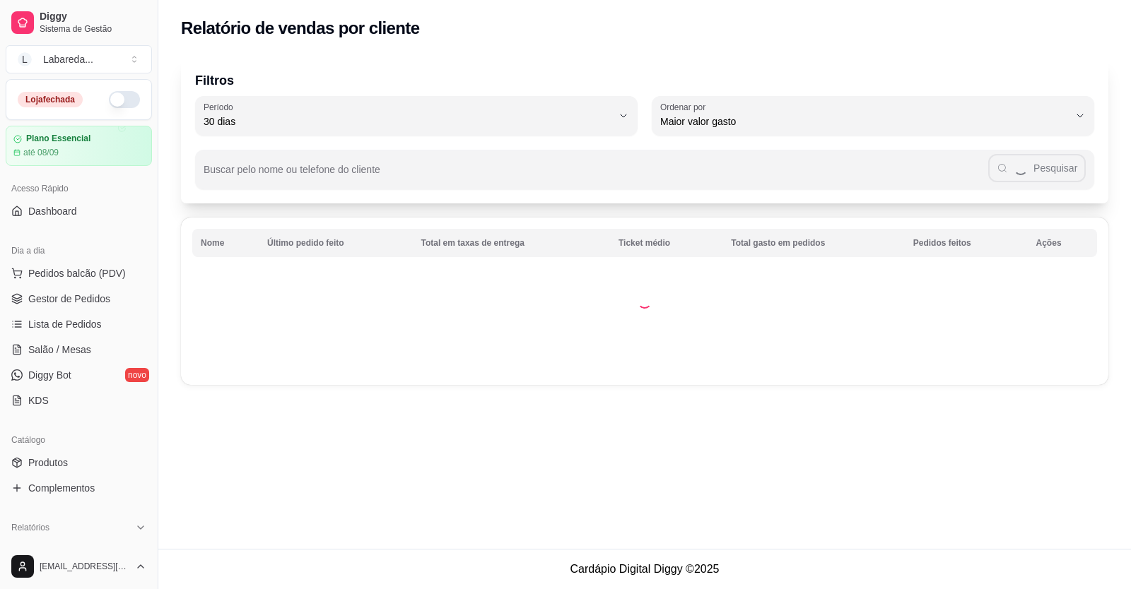
select select "30"
select select "HIGHEST_TOTAL_SPENT_WITH_ORDERS"
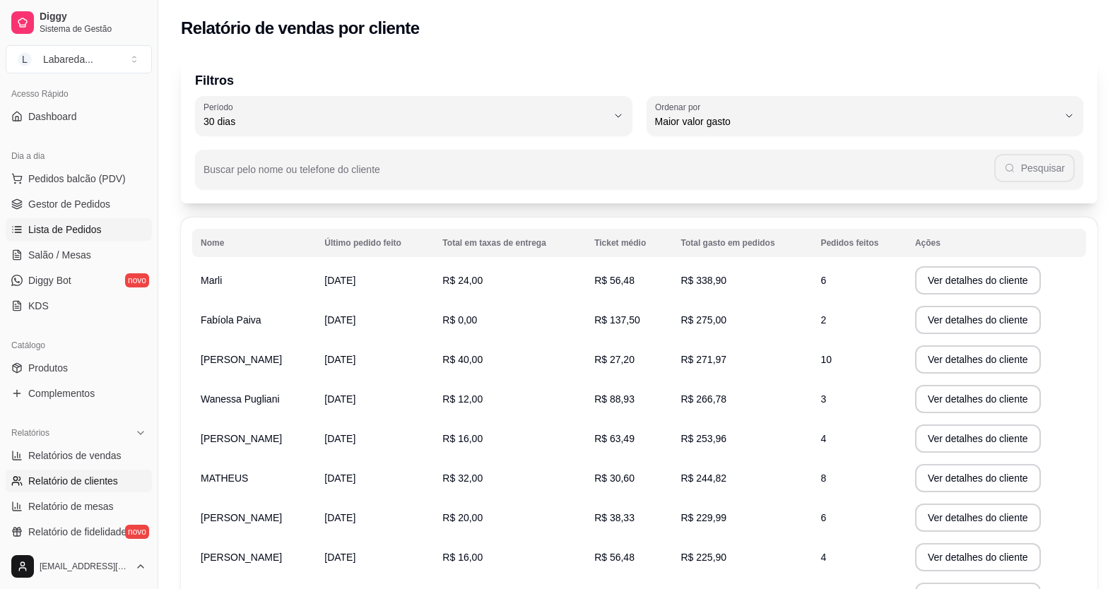
scroll to position [71, 0]
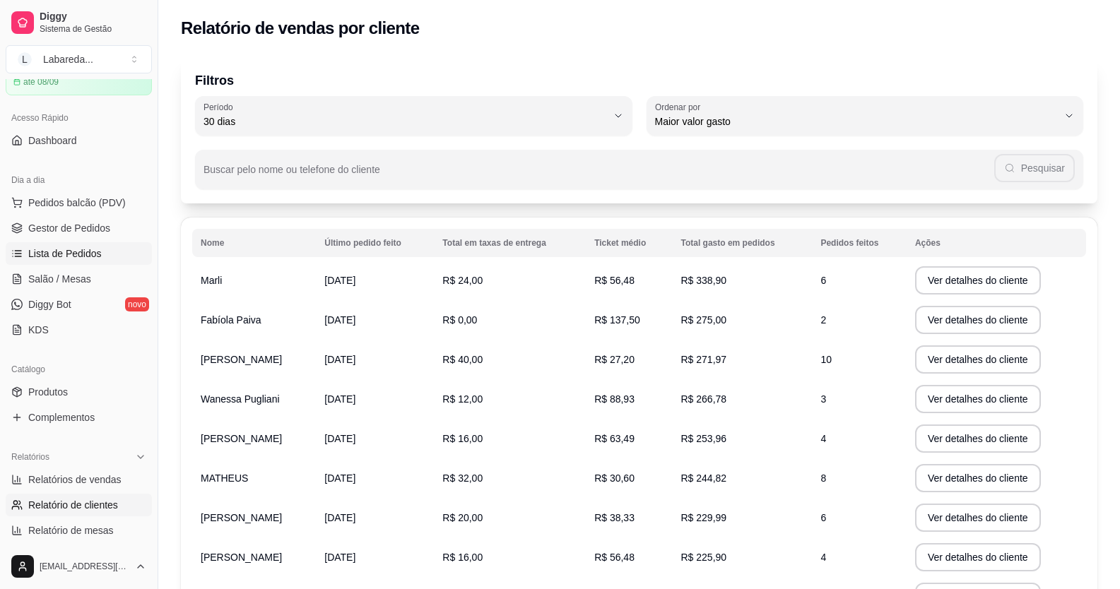
click at [88, 254] on span "Lista de Pedidos" at bounding box center [64, 254] width 73 height 14
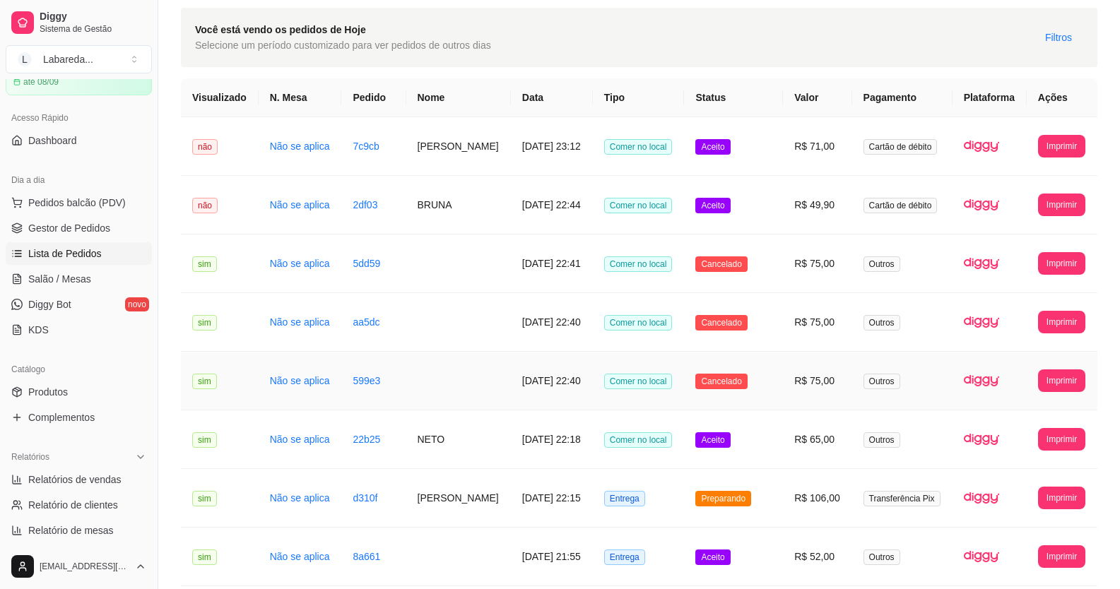
scroll to position [71, 0]
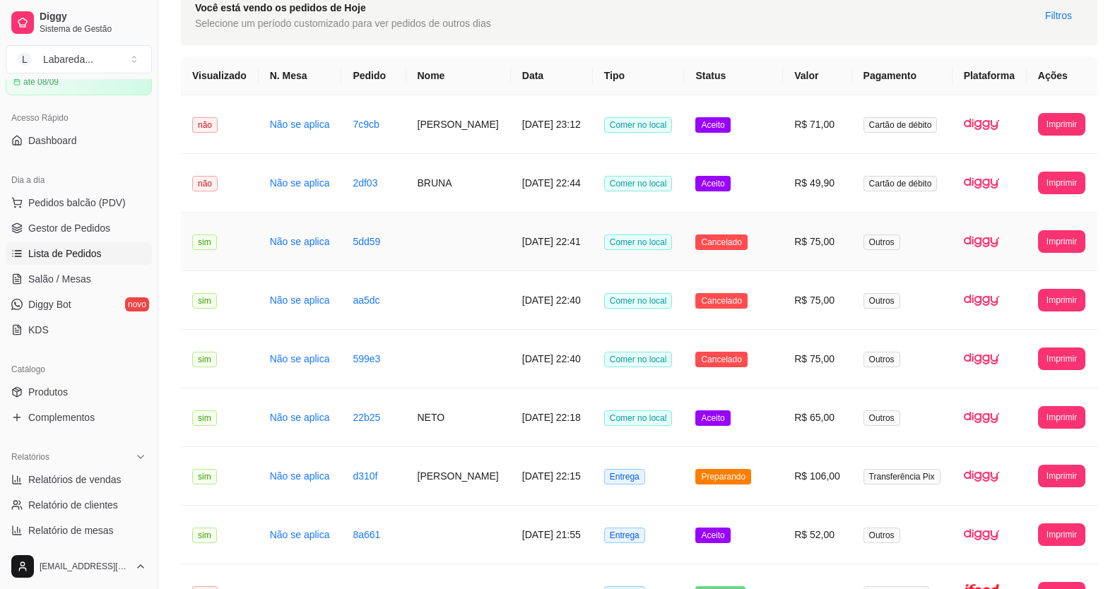
click at [419, 249] on td at bounding box center [458, 242] width 105 height 59
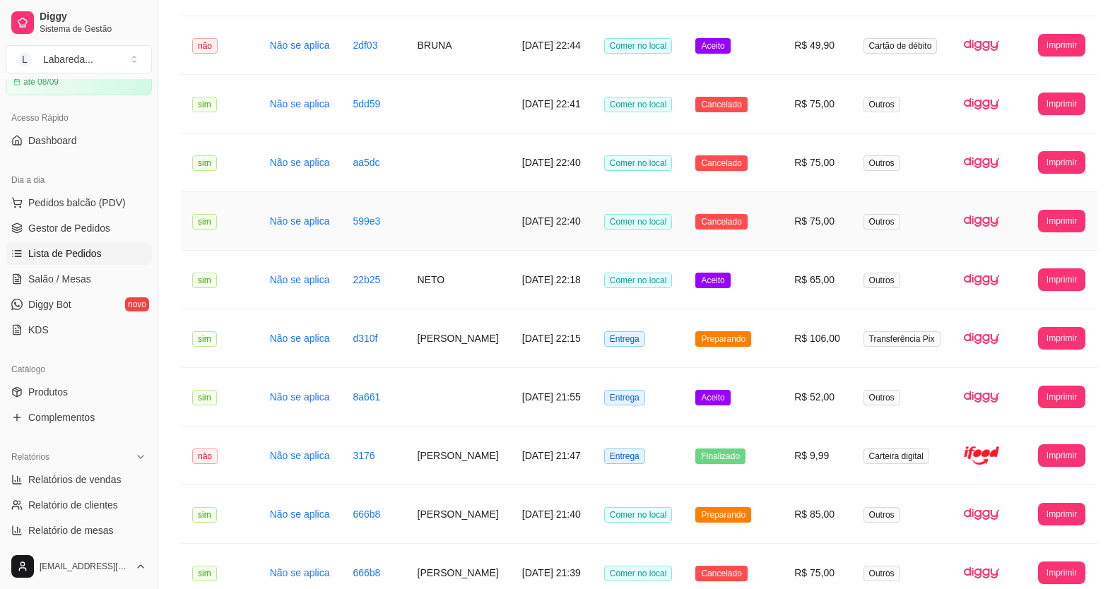
scroll to position [212, 0]
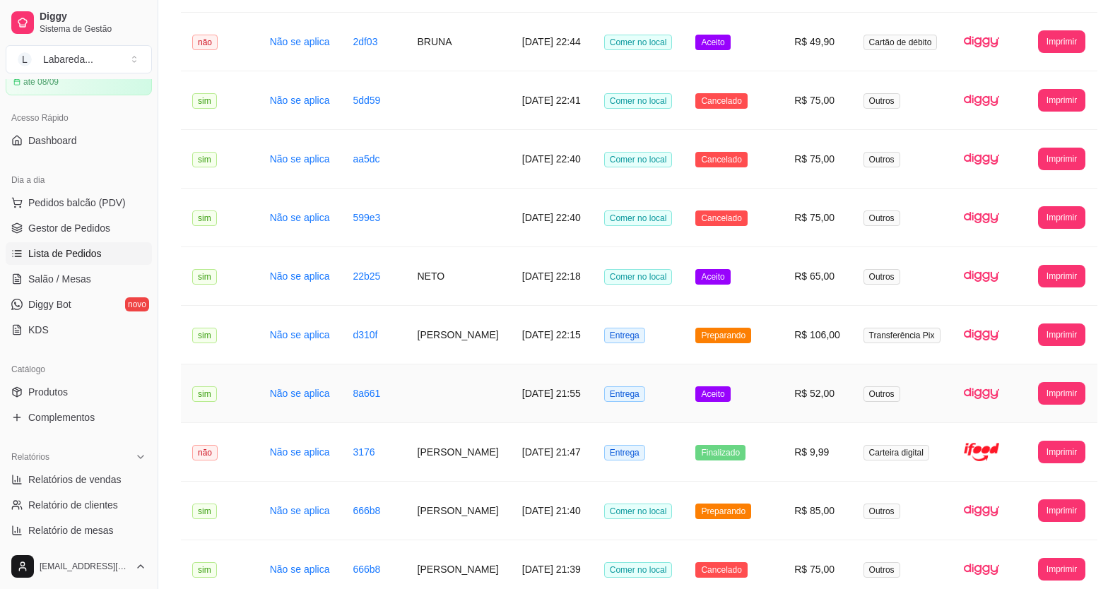
click at [469, 386] on td at bounding box center [458, 394] width 105 height 59
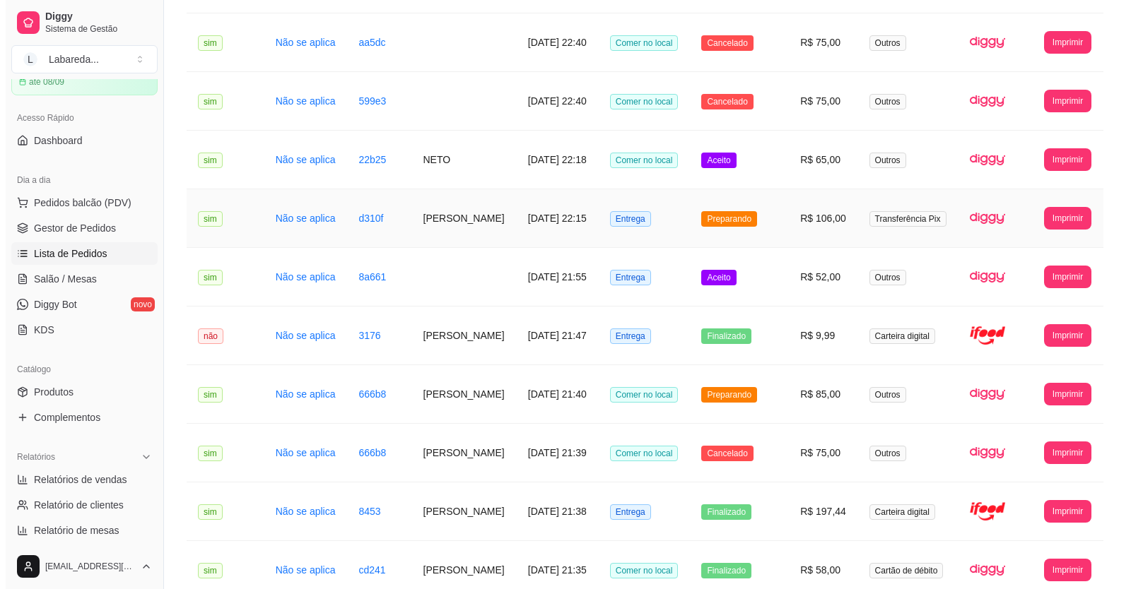
scroll to position [353, 0]
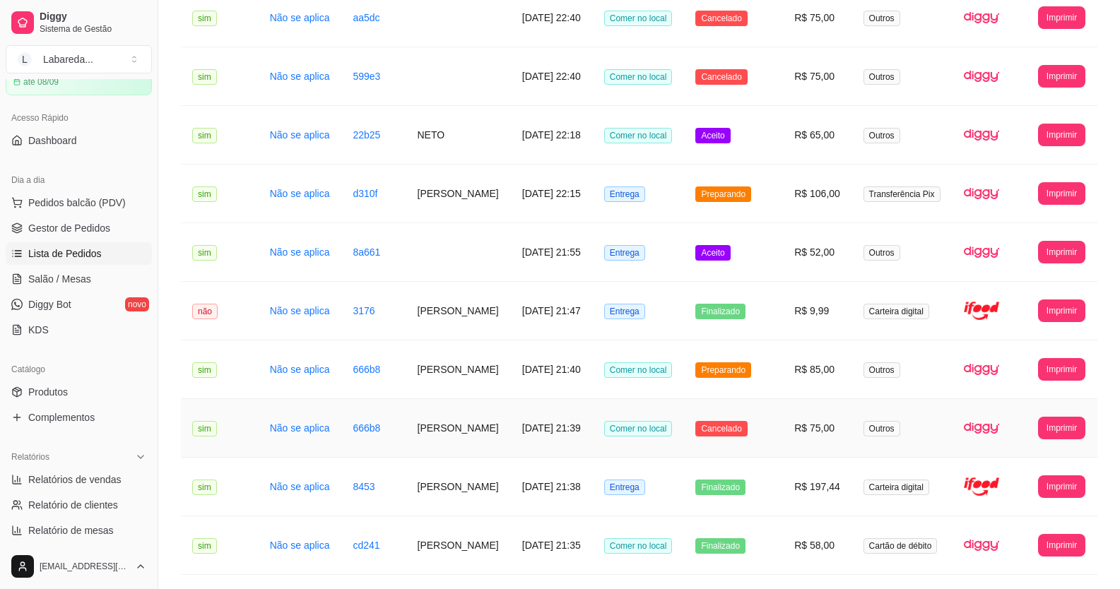
click at [433, 431] on td "[PERSON_NAME]" at bounding box center [458, 428] width 105 height 59
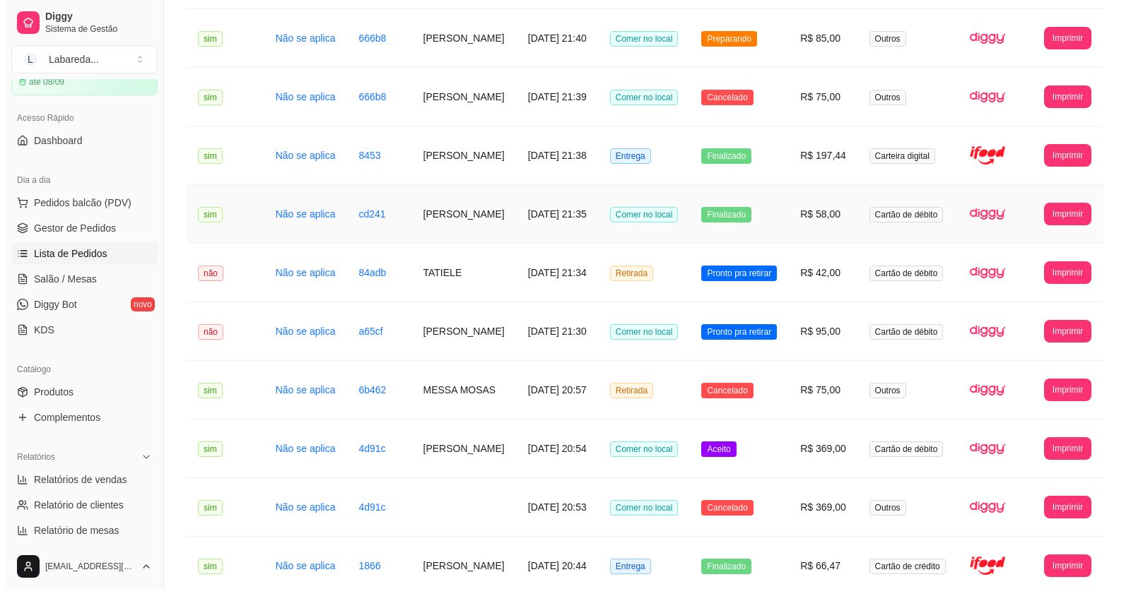
scroll to position [707, 0]
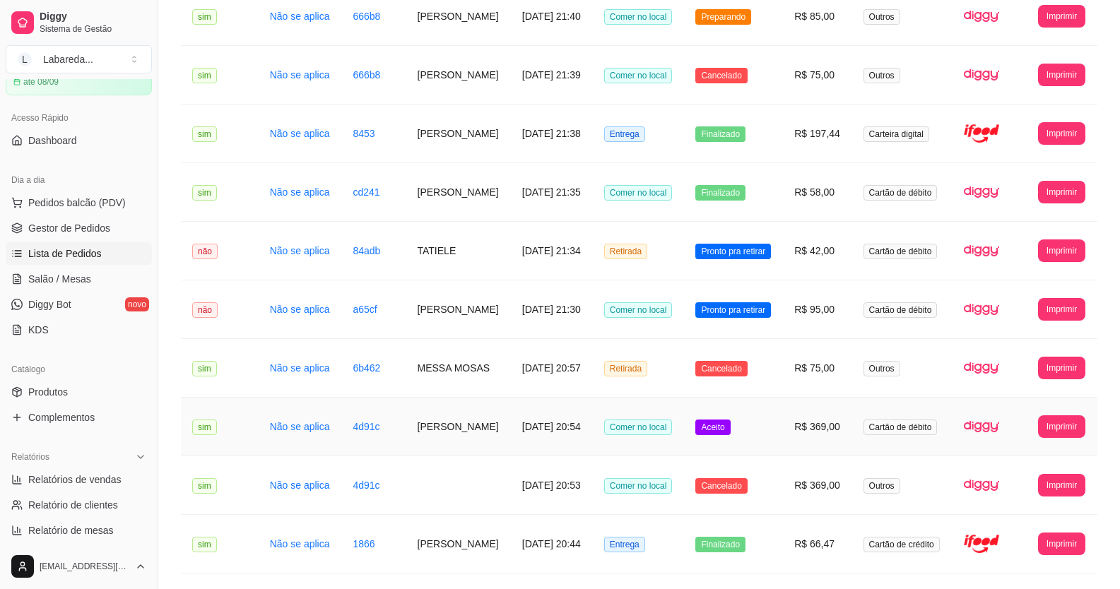
click at [423, 426] on td "[PERSON_NAME]" at bounding box center [458, 427] width 105 height 59
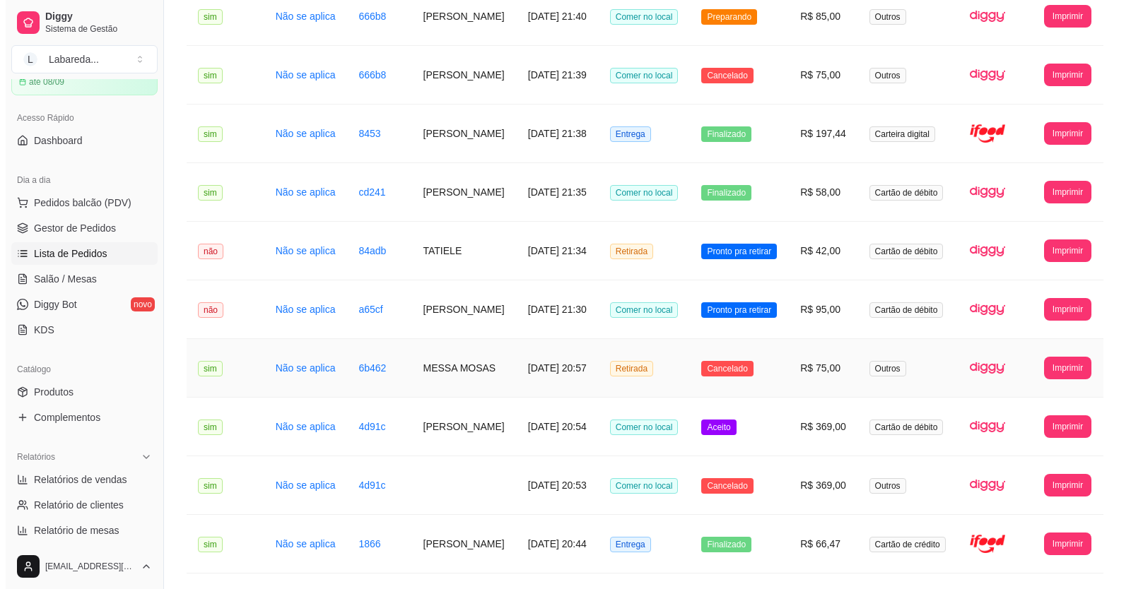
scroll to position [777, 0]
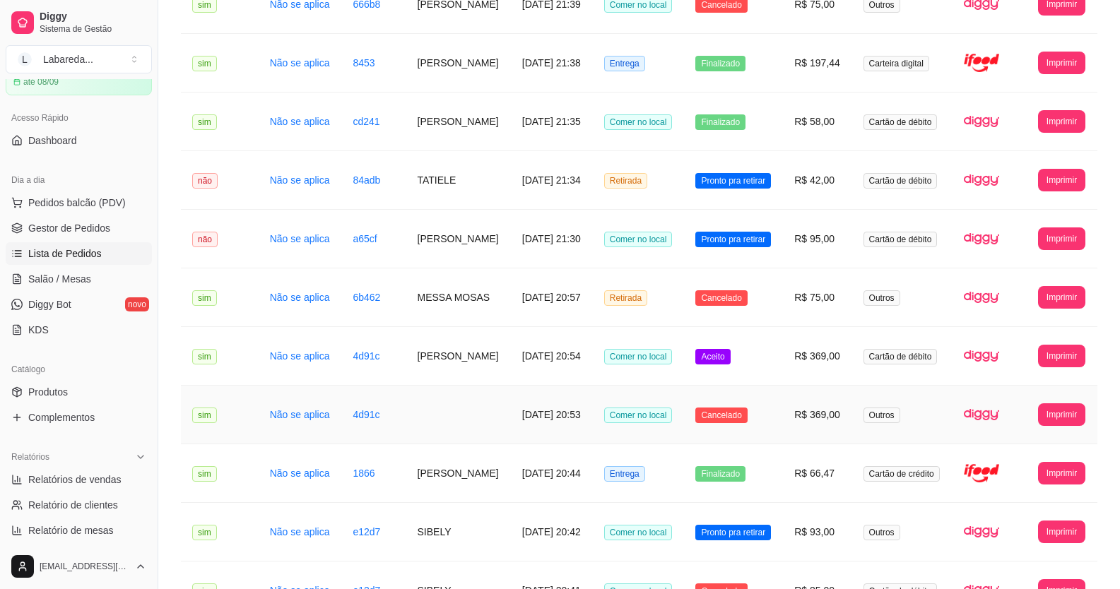
click at [478, 428] on td at bounding box center [458, 415] width 105 height 59
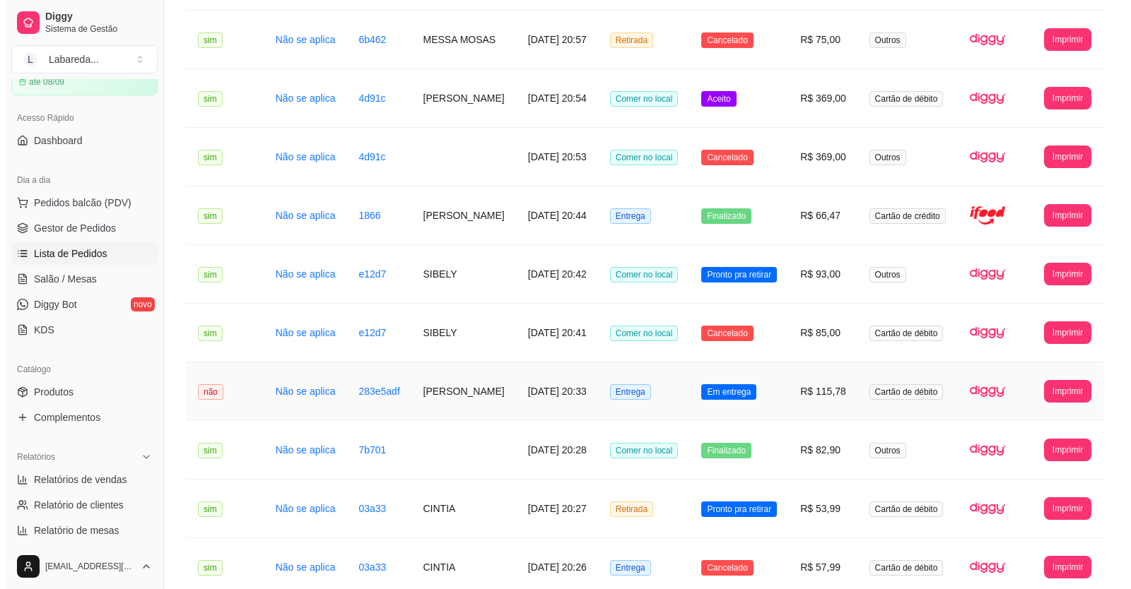
scroll to position [1060, 0]
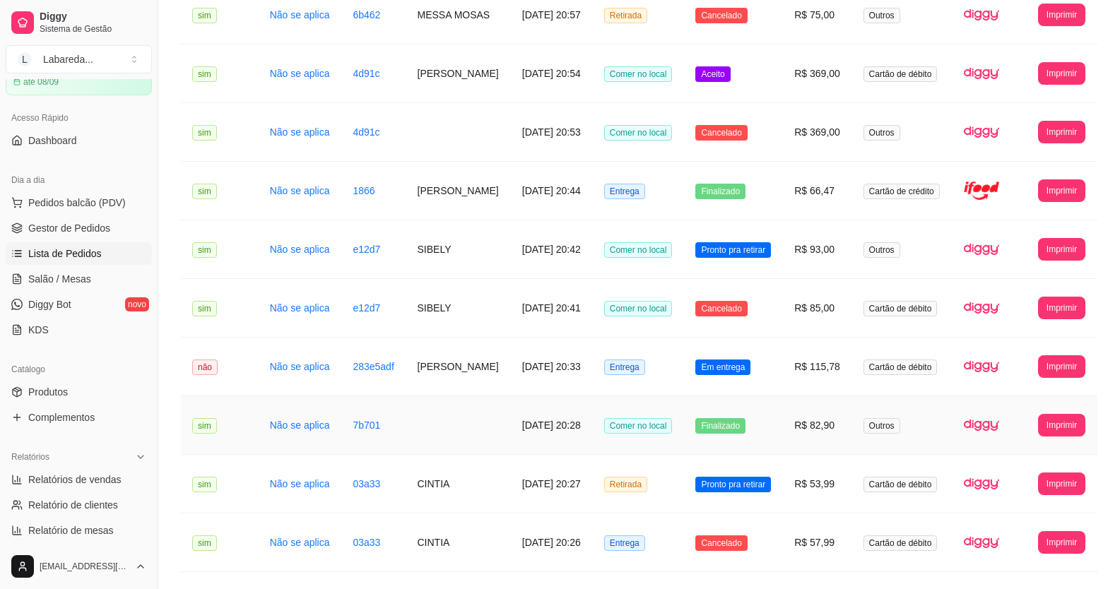
click at [449, 430] on td at bounding box center [458, 425] width 105 height 59
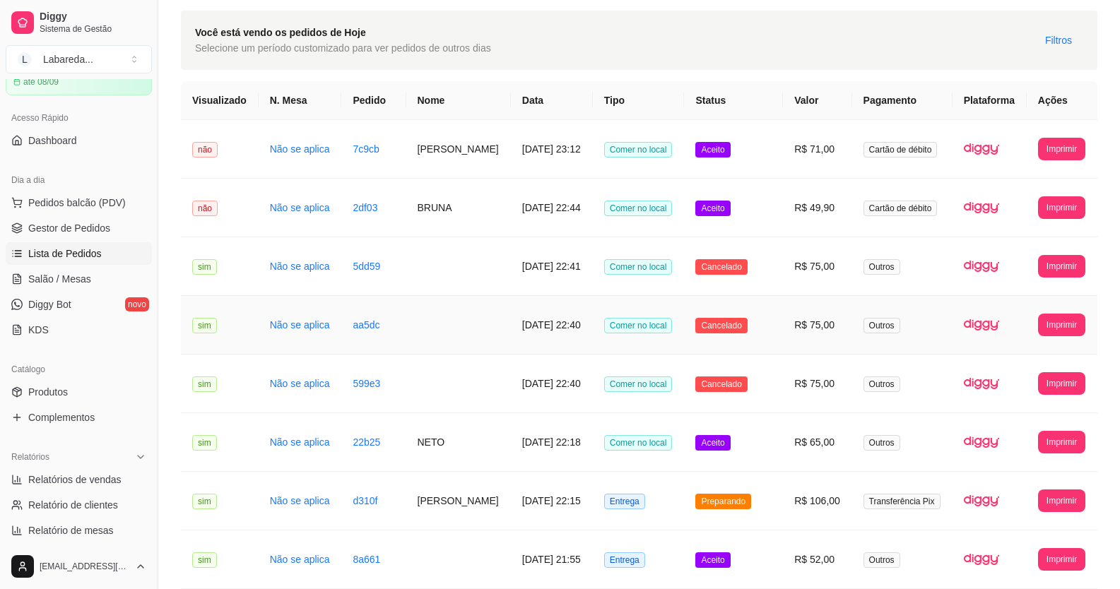
scroll to position [71, 0]
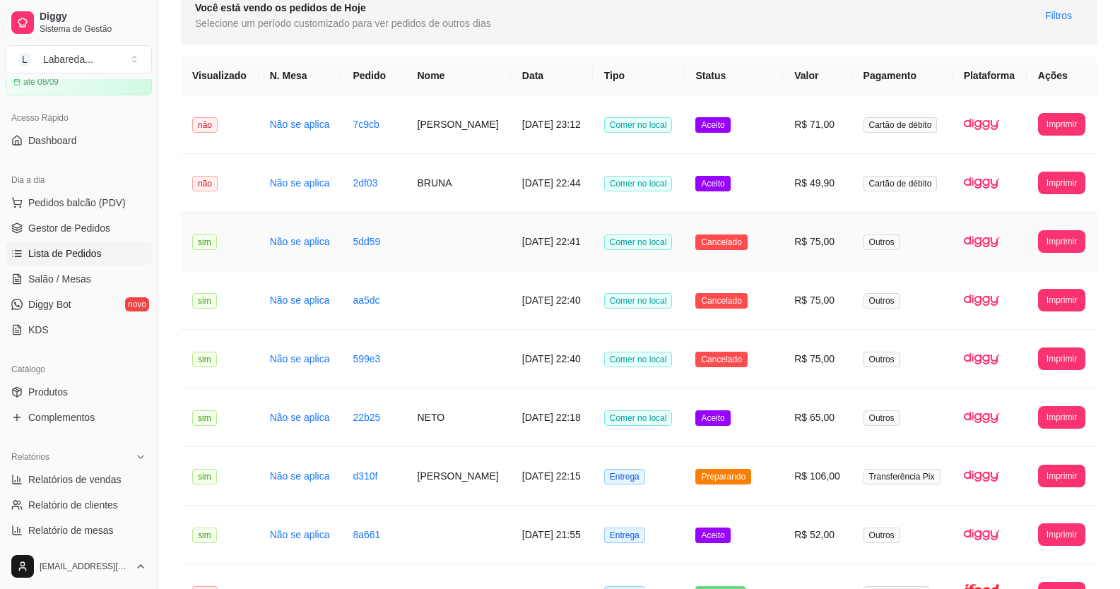
click at [420, 252] on td at bounding box center [458, 242] width 105 height 59
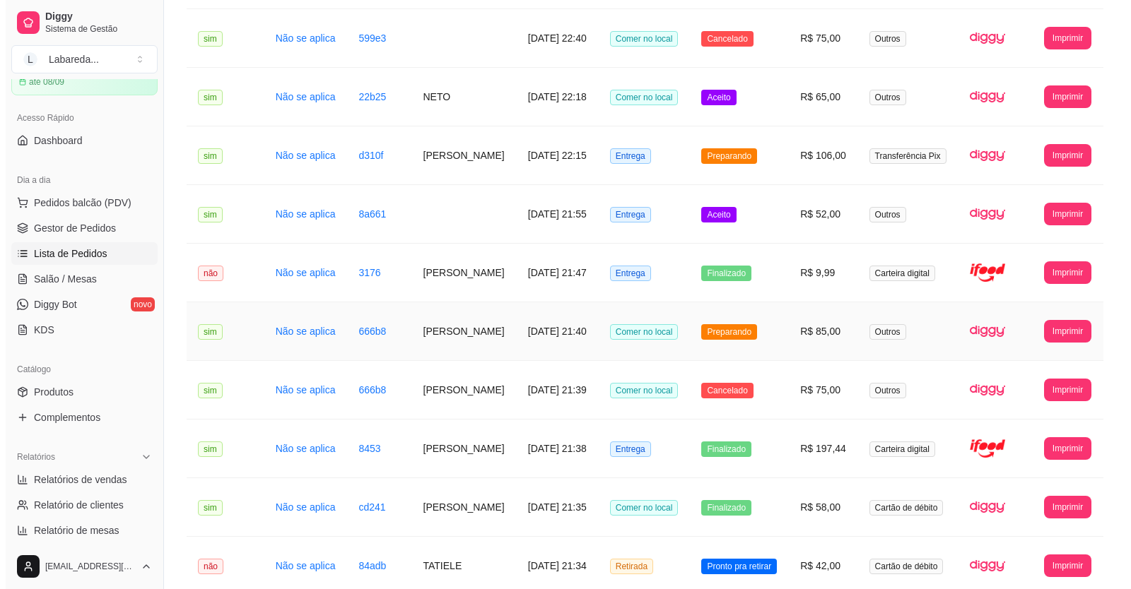
scroll to position [424, 0]
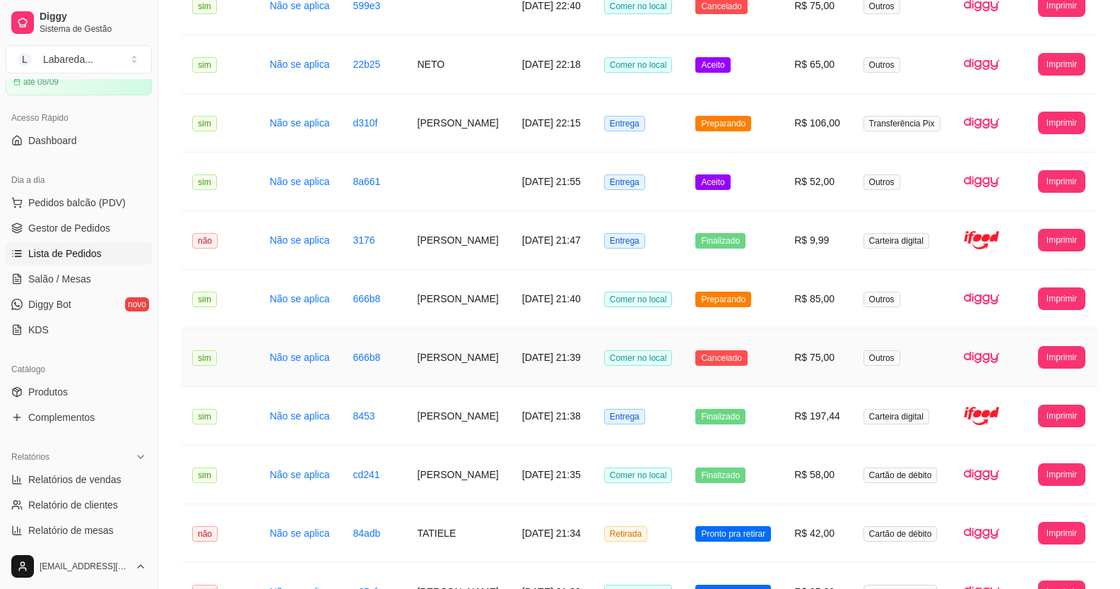
click at [529, 364] on td "[DATE] 21:39" at bounding box center [552, 358] width 82 height 59
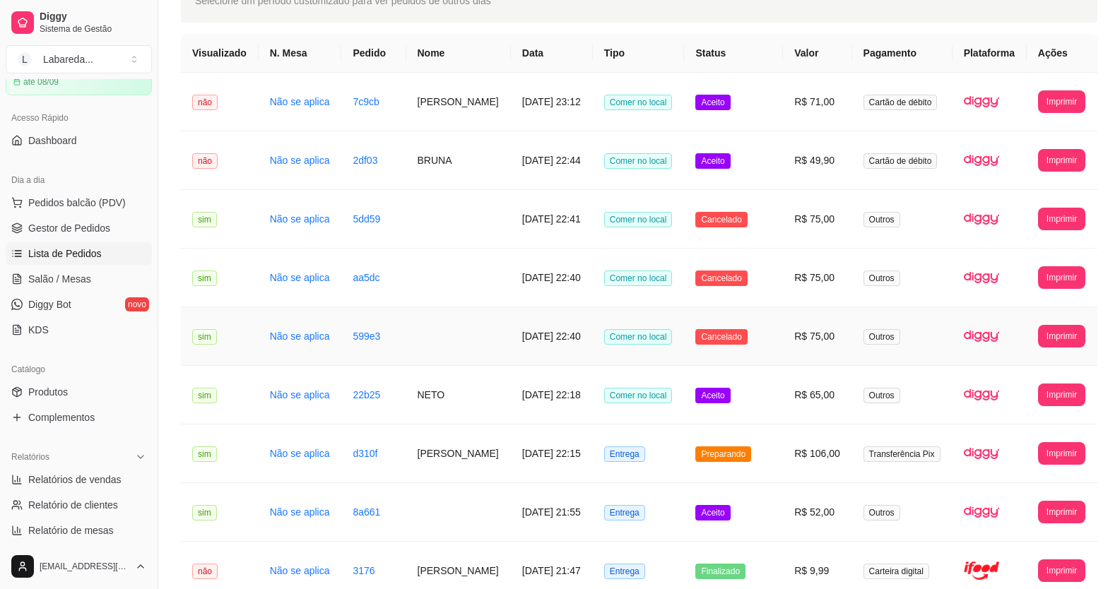
scroll to position [71, 0]
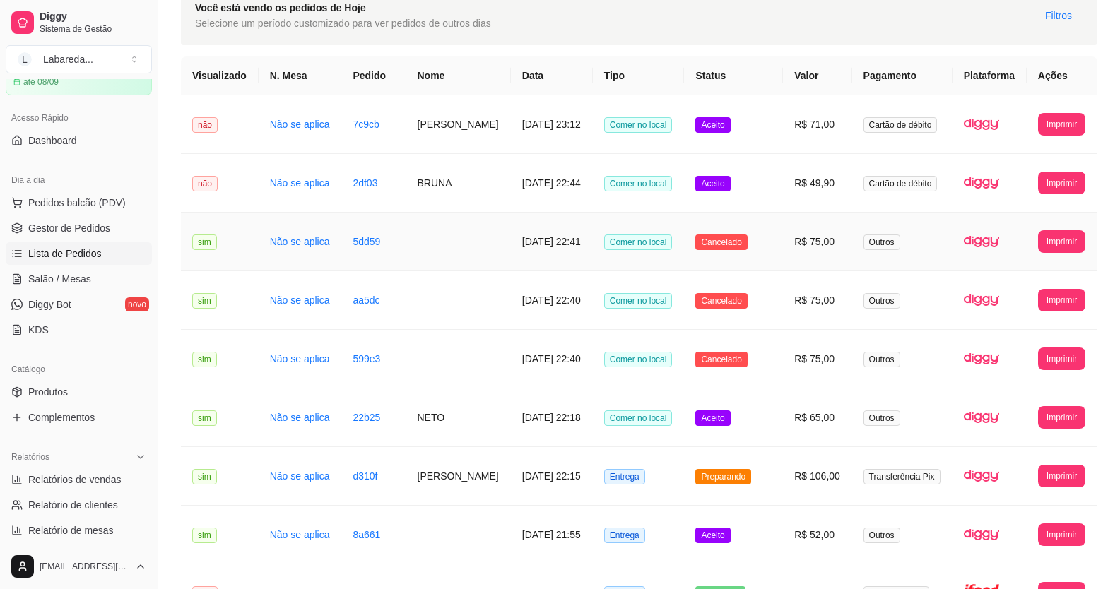
click at [443, 234] on td at bounding box center [458, 242] width 105 height 59
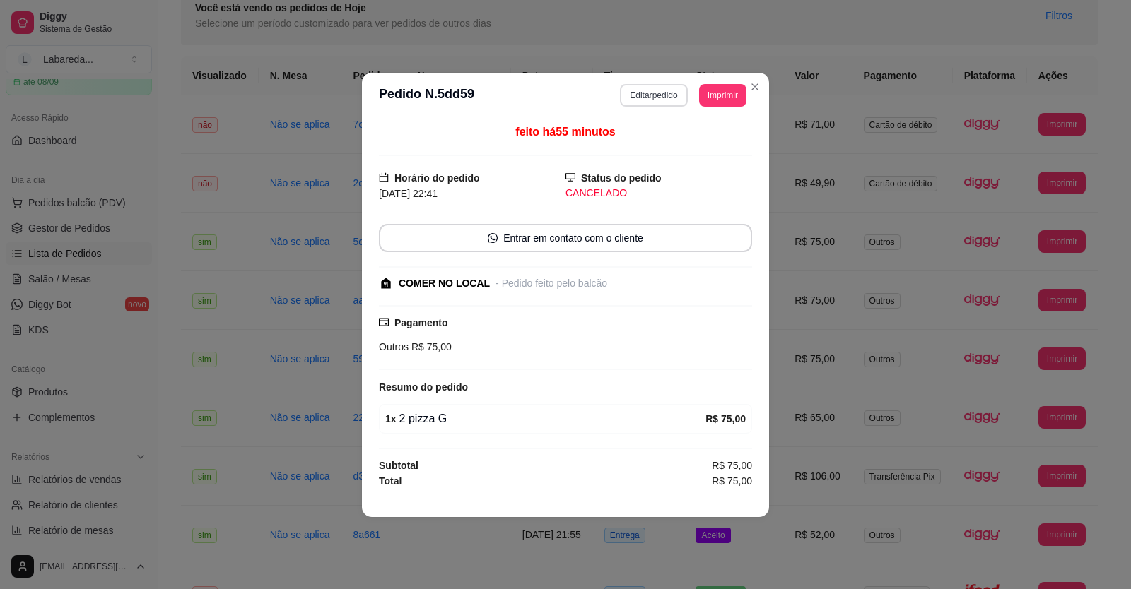
click at [649, 95] on button "Editar pedido" at bounding box center [653, 95] width 67 height 23
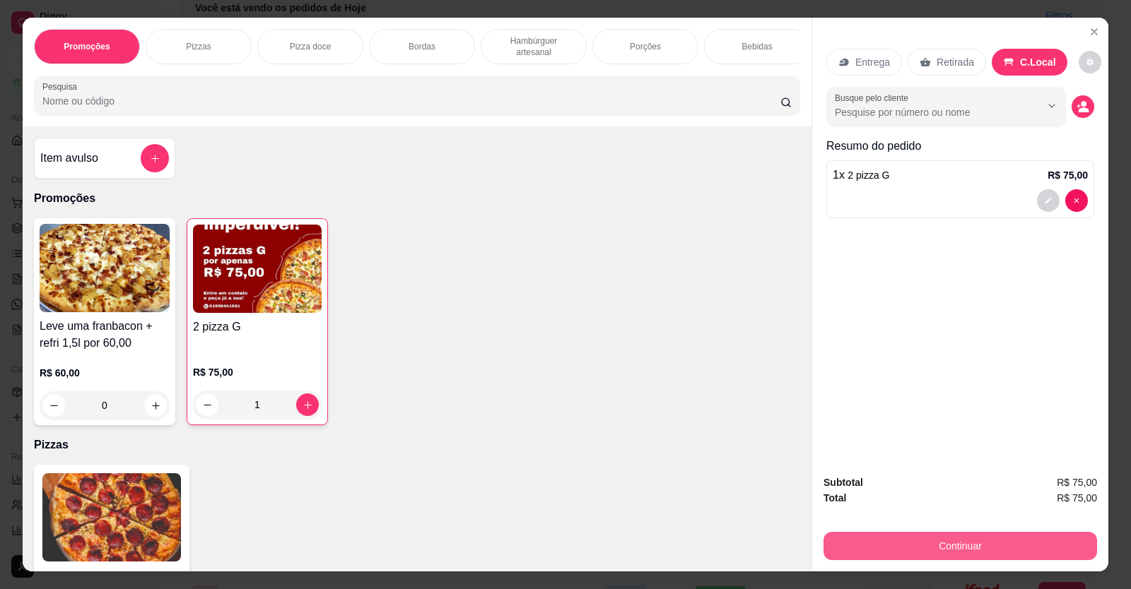
click at [900, 548] on button "Continuar" at bounding box center [959, 546] width 273 height 28
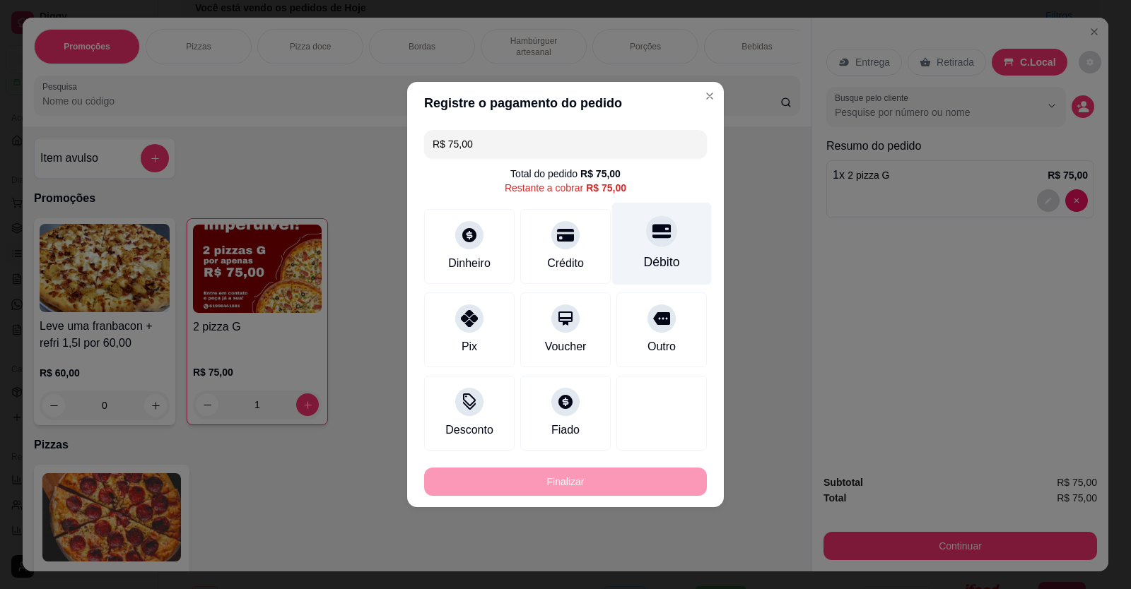
click at [646, 252] on div "Débito" at bounding box center [662, 244] width 100 height 83
type input "R$ 0,00"
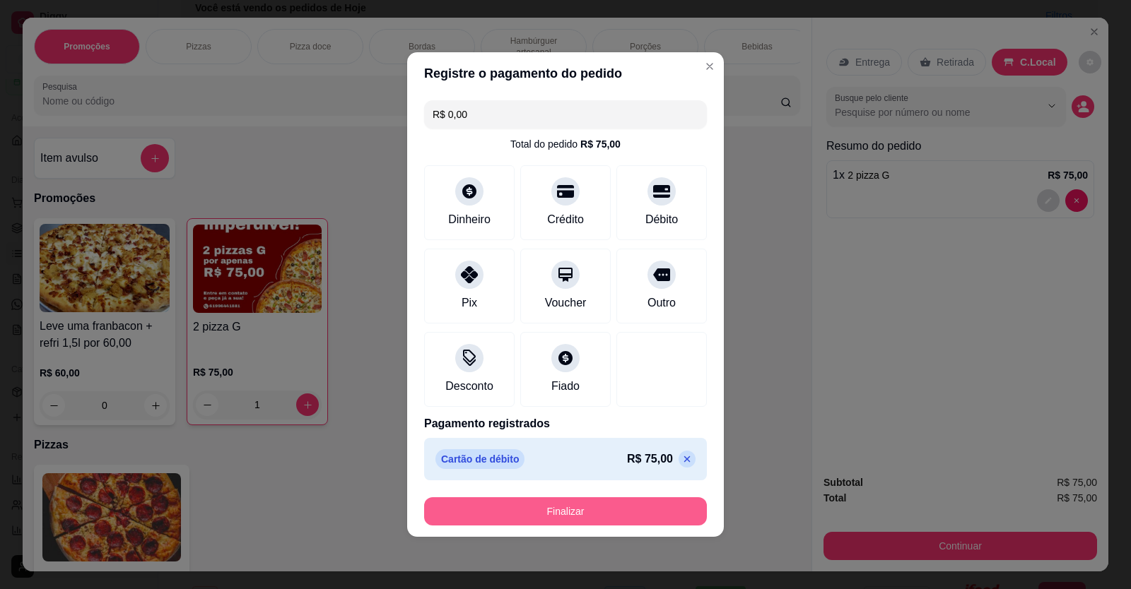
click at [608, 514] on button "Finalizar" at bounding box center [565, 512] width 283 height 28
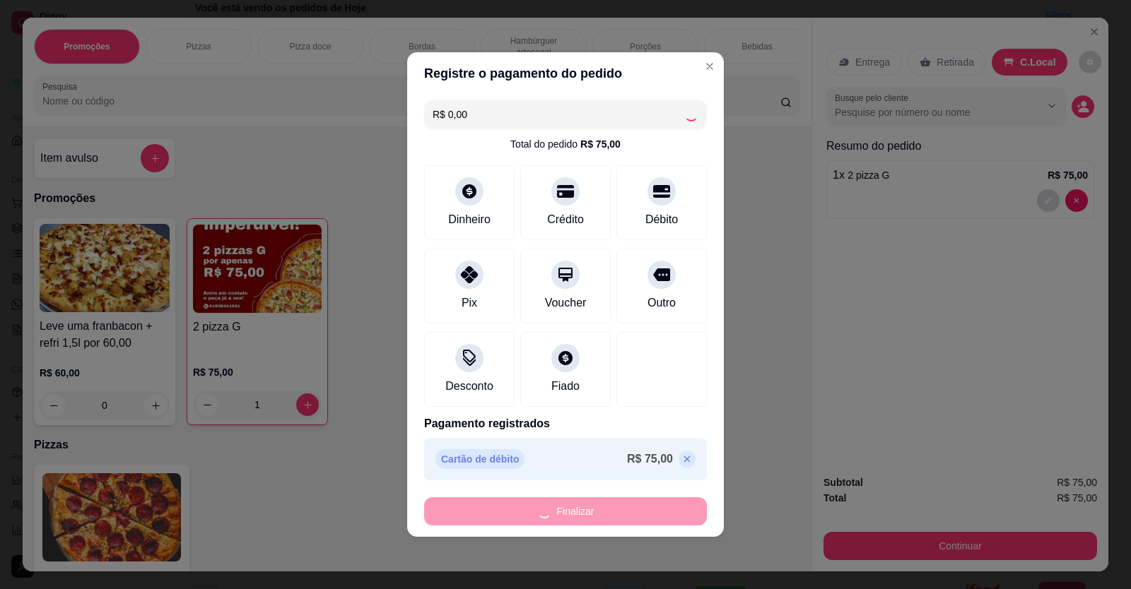
type input "0"
type input "-R$ 75,00"
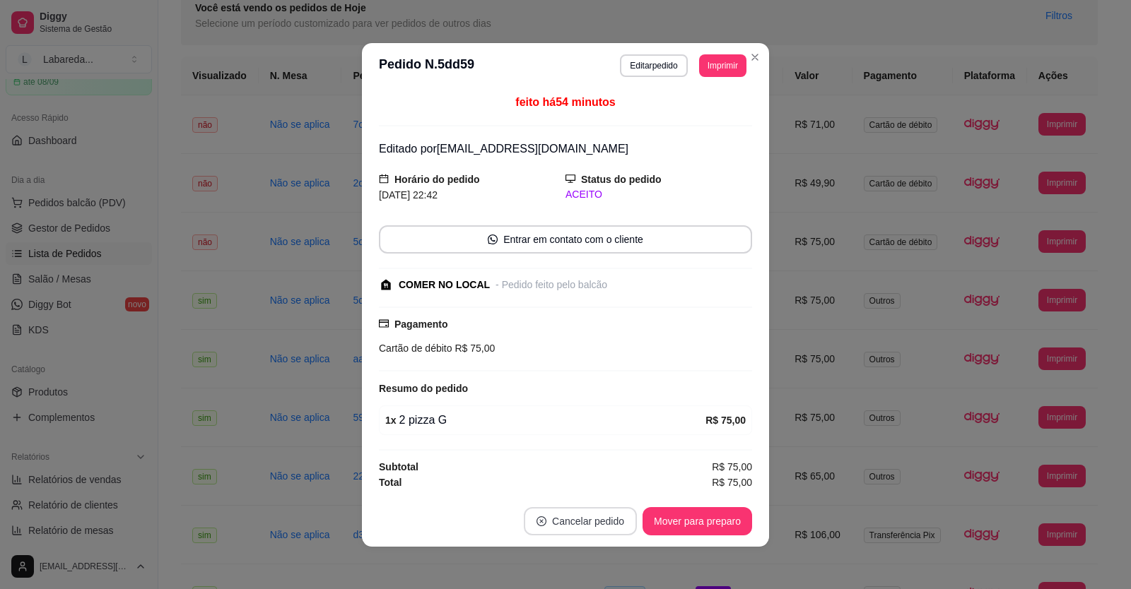
click at [581, 520] on button "Cancelar pedido" at bounding box center [580, 521] width 113 height 28
click at [609, 493] on button "Sim" at bounding box center [614, 485] width 57 height 28
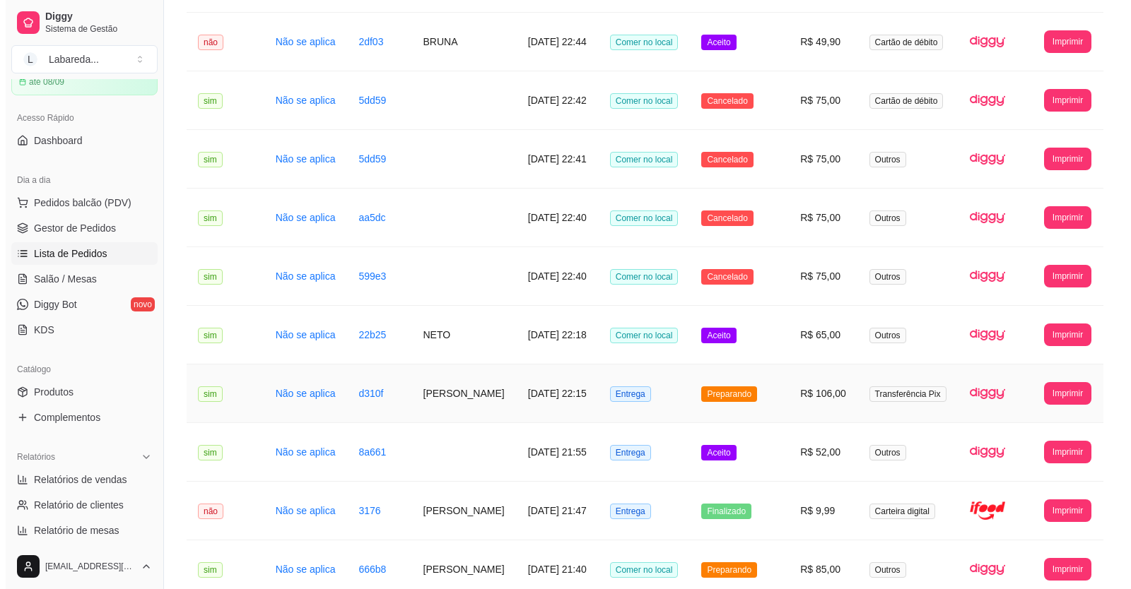
scroll to position [353, 0]
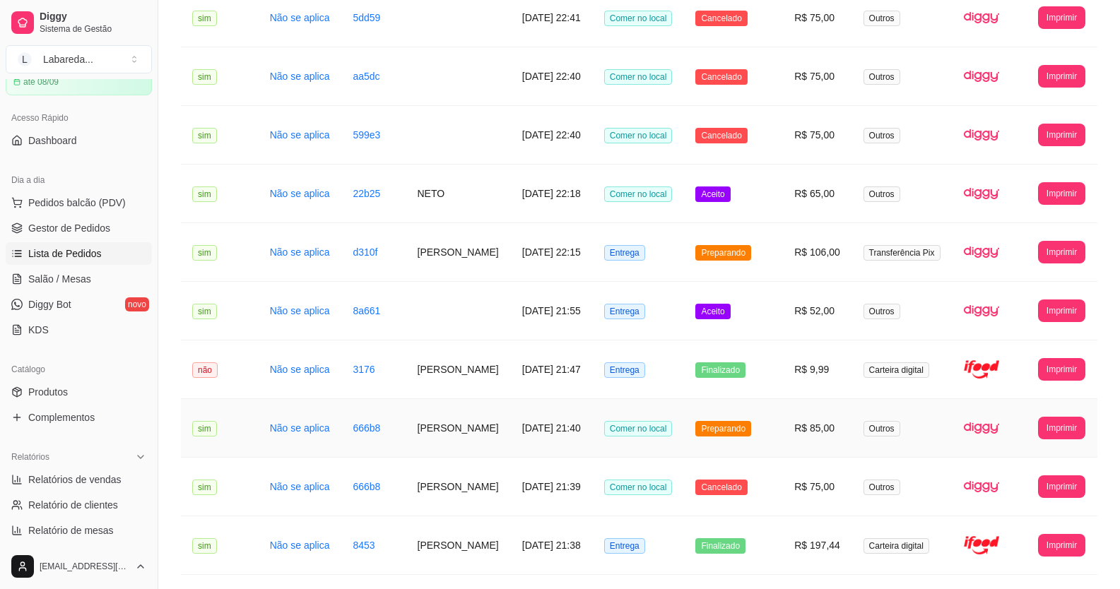
click at [444, 430] on td "[PERSON_NAME]" at bounding box center [458, 428] width 105 height 59
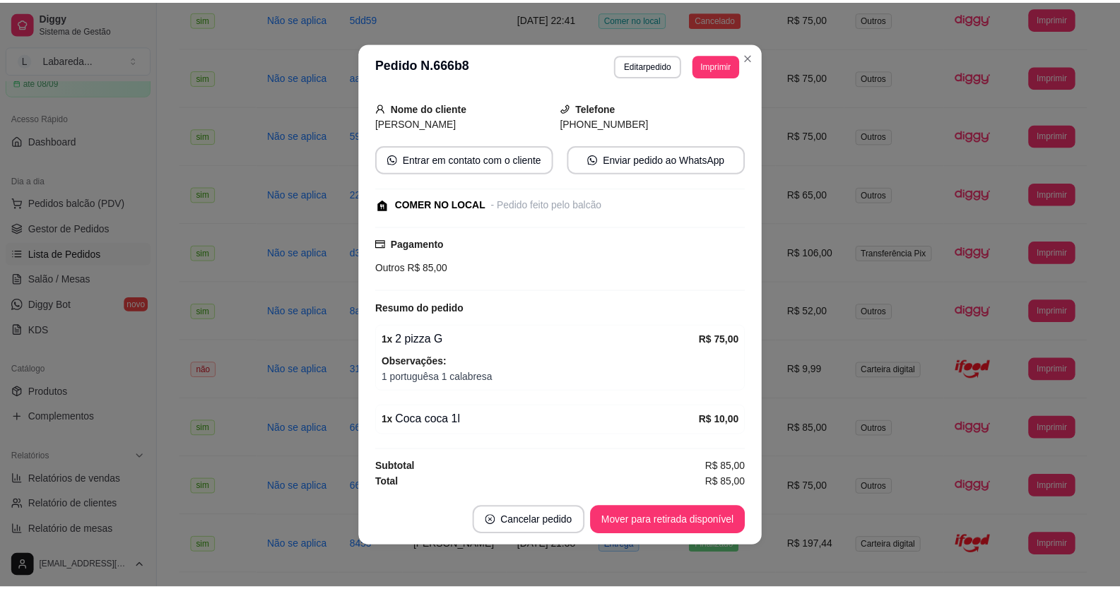
scroll to position [3, 0]
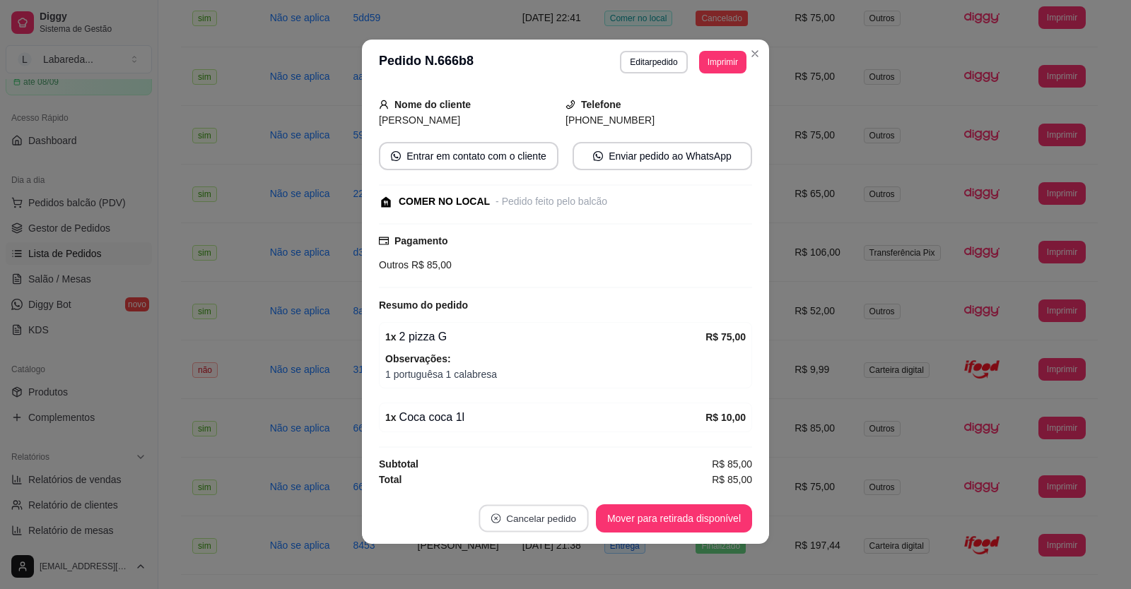
click at [565, 519] on button "Cancelar pedido" at bounding box center [533, 519] width 110 height 28
click at [567, 483] on button "Sim" at bounding box center [567, 483] width 57 height 28
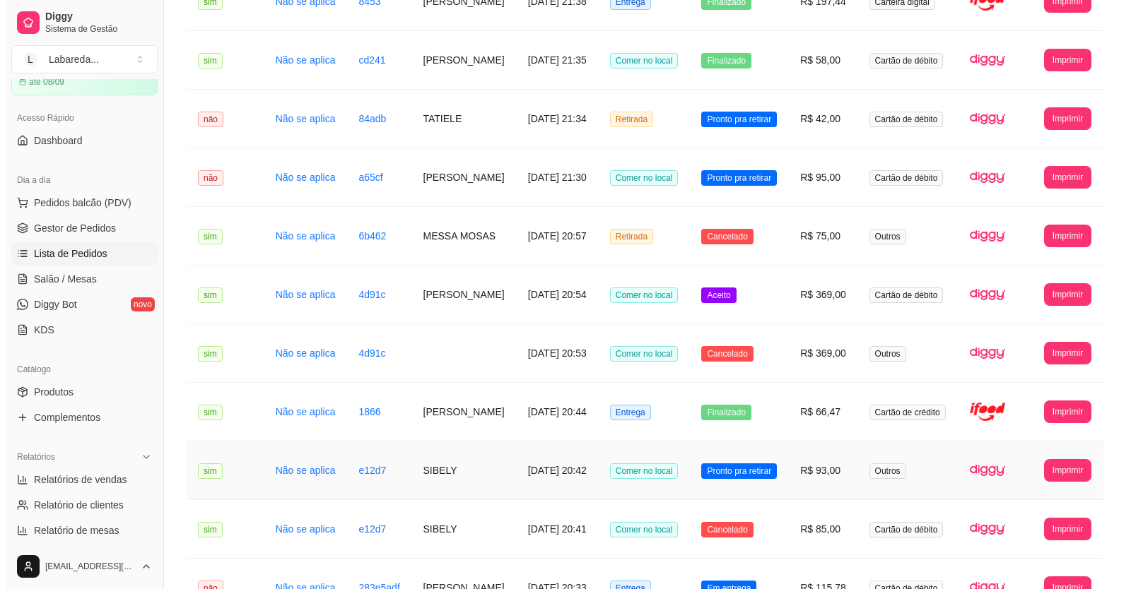
scroll to position [919, 0]
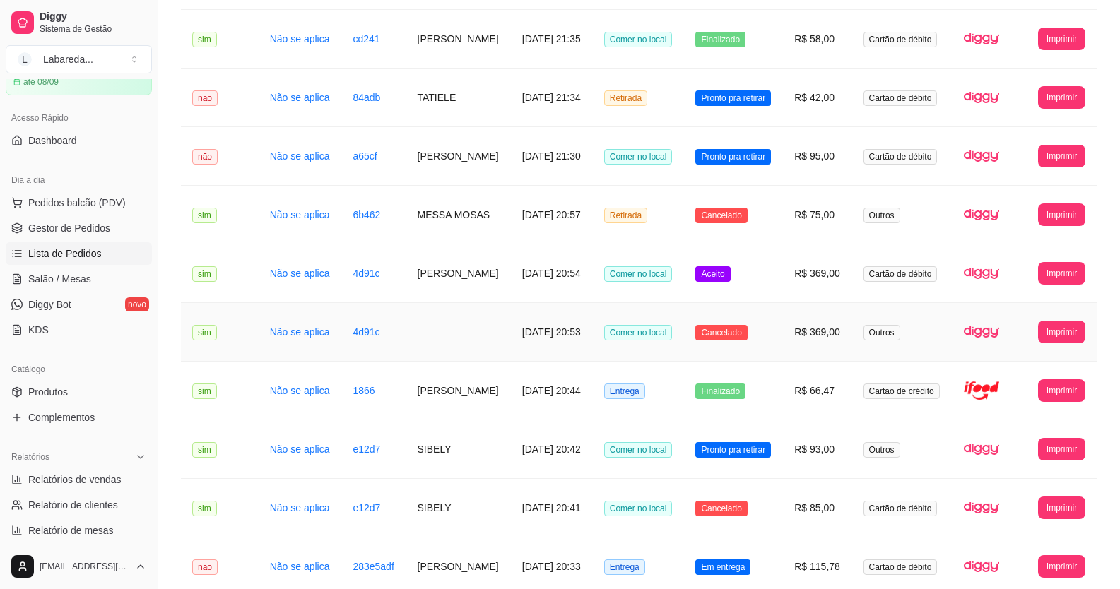
click at [555, 339] on td "[DATE] 20:53" at bounding box center [552, 332] width 82 height 59
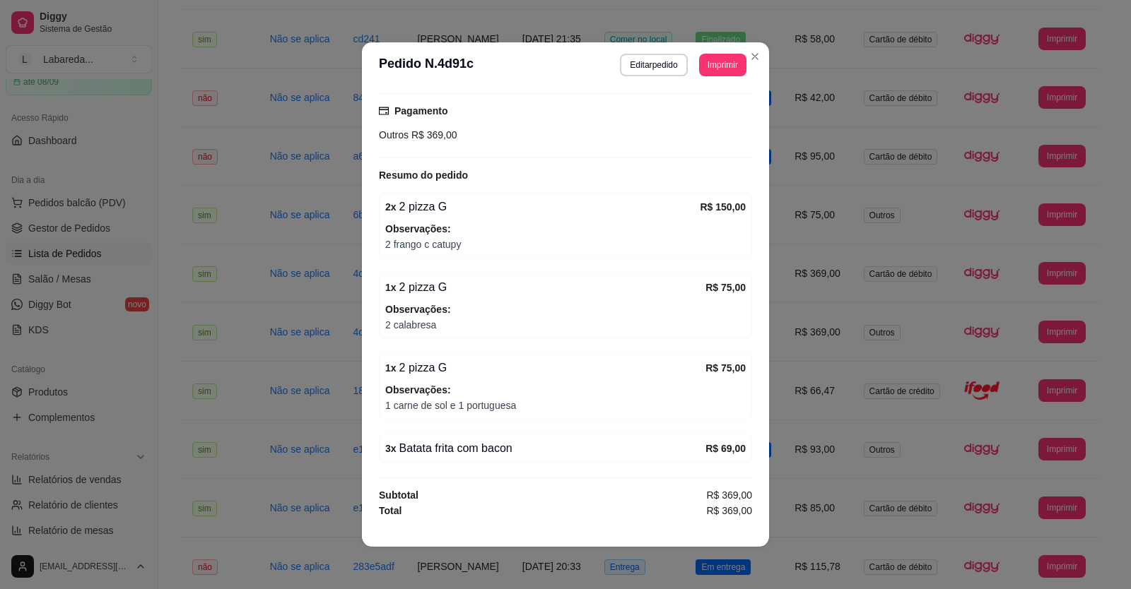
scroll to position [3, 0]
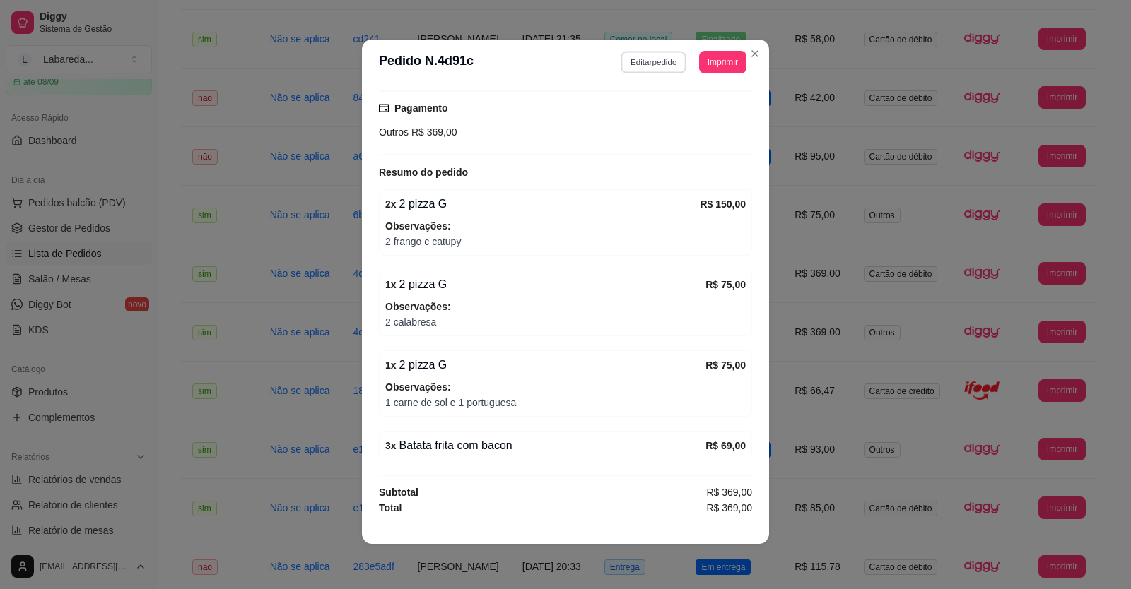
click at [654, 64] on button "Editar pedido" at bounding box center [654, 62] width 66 height 22
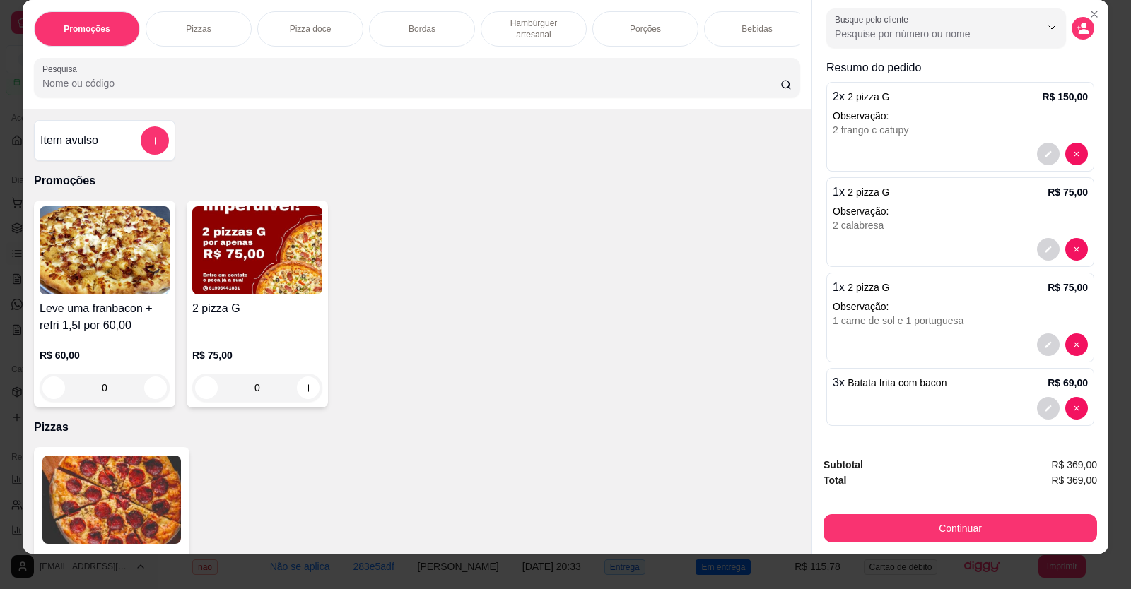
scroll to position [28, 0]
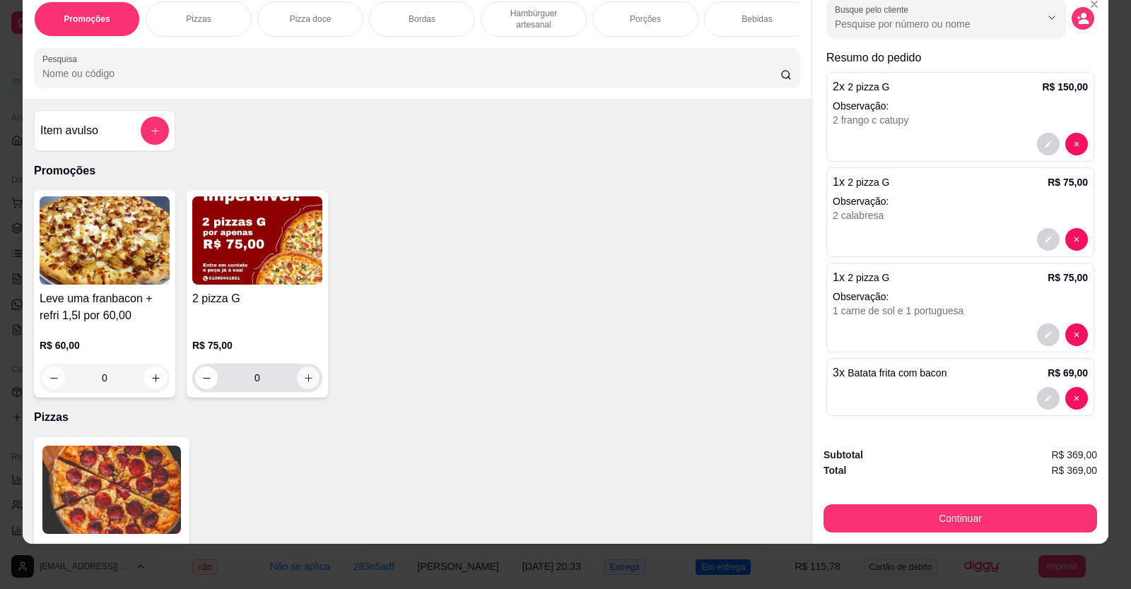
click at [303, 384] on icon "increase-product-quantity" at bounding box center [308, 378] width 11 height 11
type input "1"
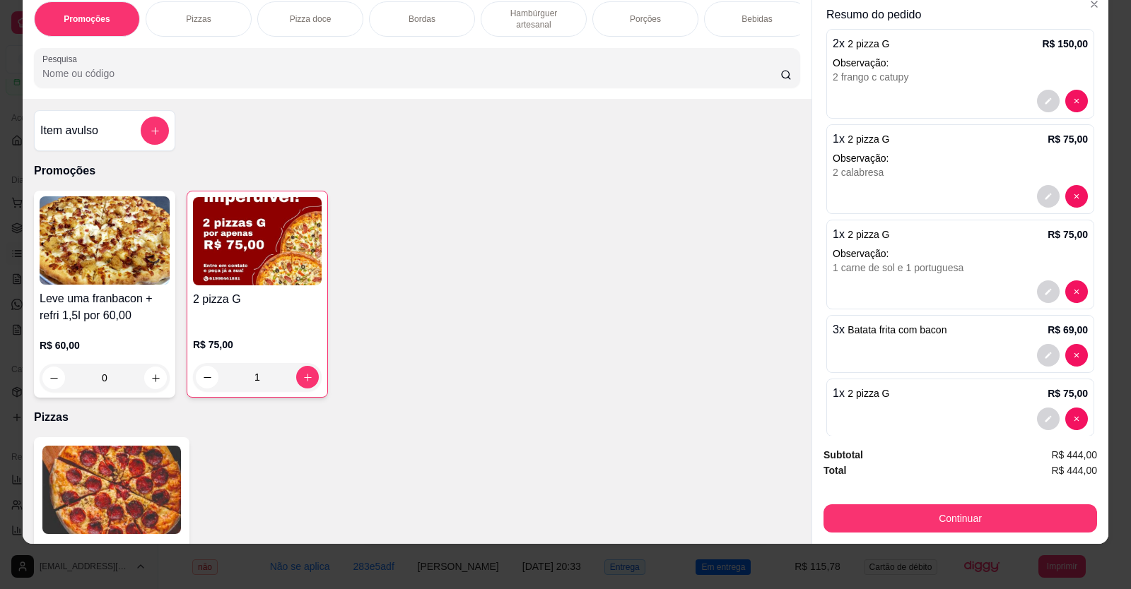
scroll to position [124, 0]
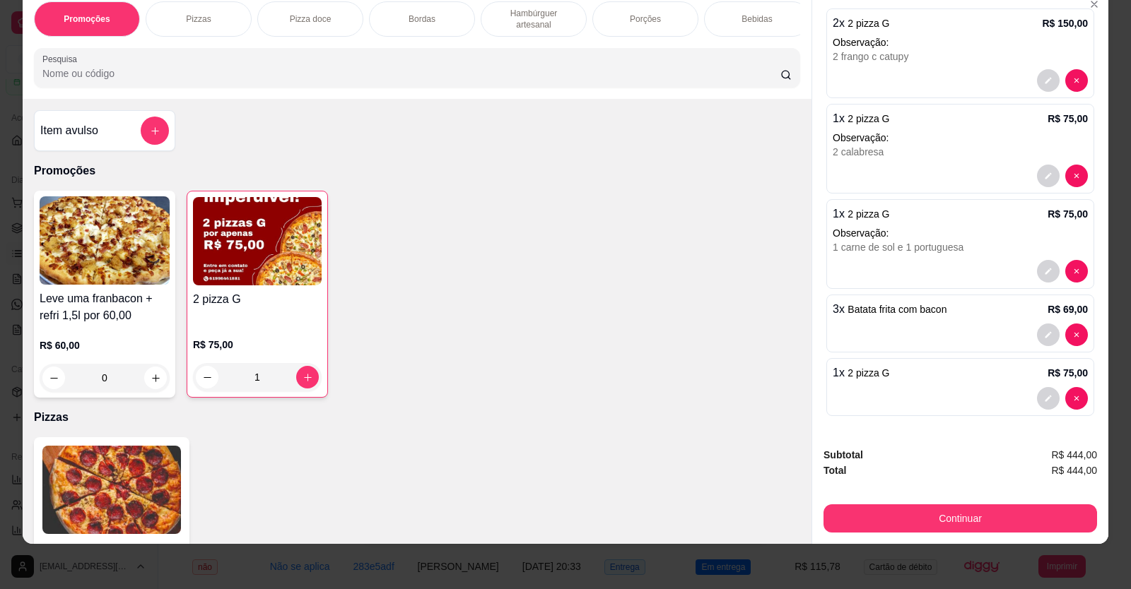
click at [891, 379] on div "1 x 2 pizza G R$ 75,00" at bounding box center [959, 373] width 255 height 17
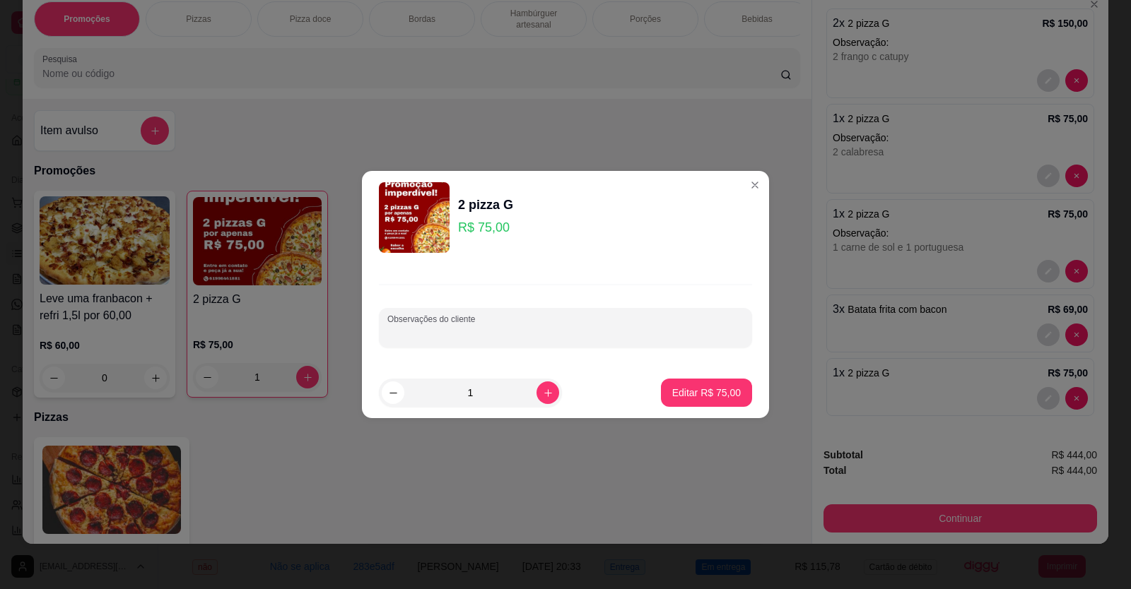
click at [472, 330] on input "Observações do cliente" at bounding box center [565, 333] width 356 height 14
type input "2 CALABRESA"
click at [699, 396] on p "Editar R$ 75,00" at bounding box center [706, 393] width 69 height 14
type input "0"
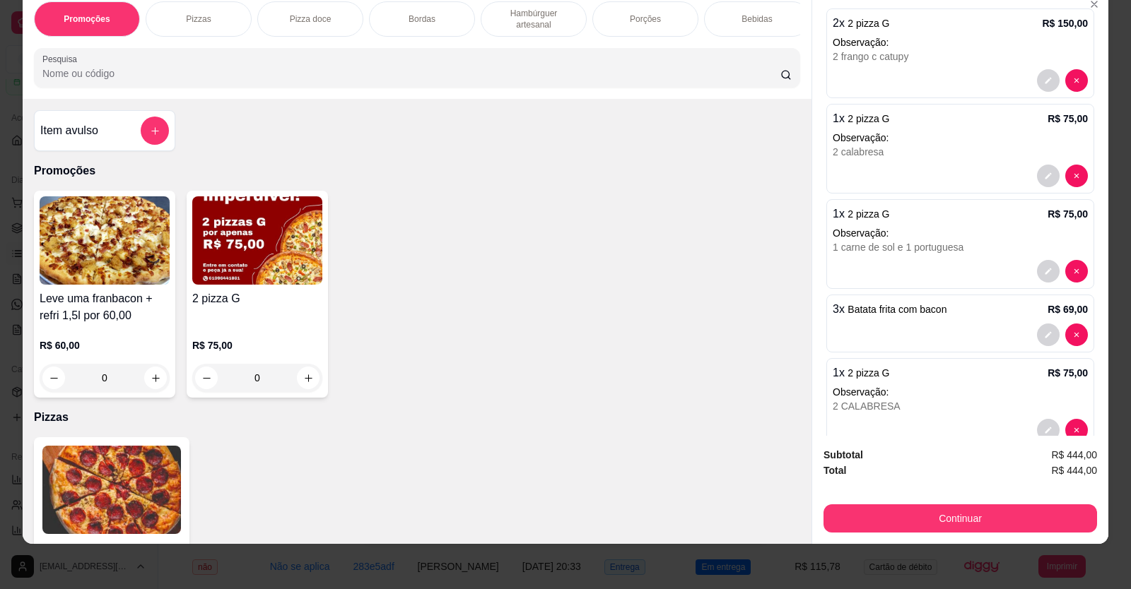
scroll to position [156, 0]
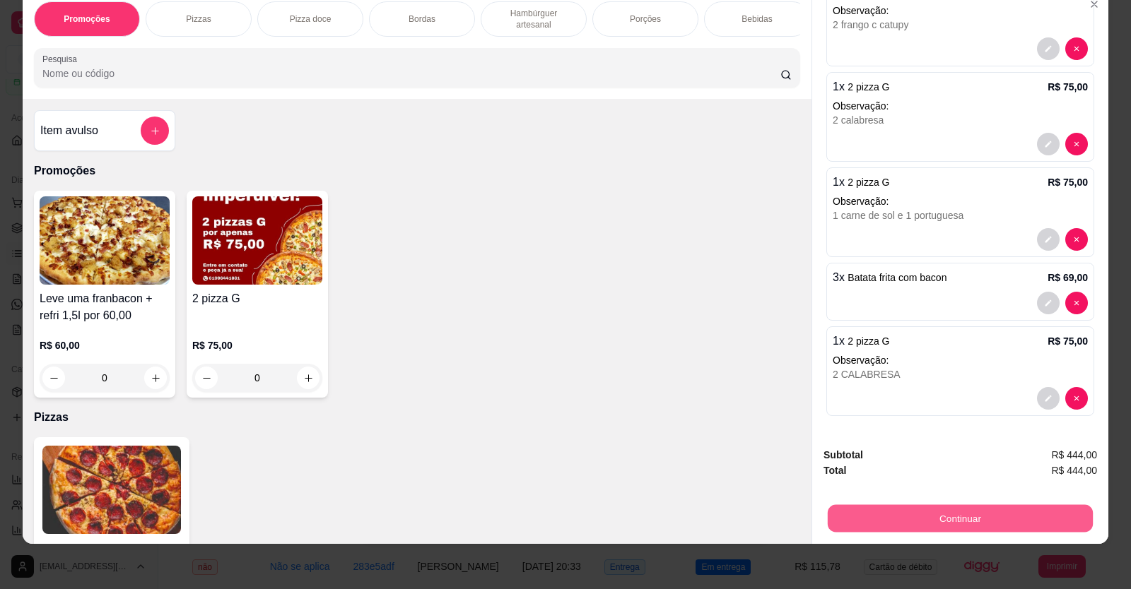
click at [962, 517] on button "Continuar" at bounding box center [960, 519] width 265 height 28
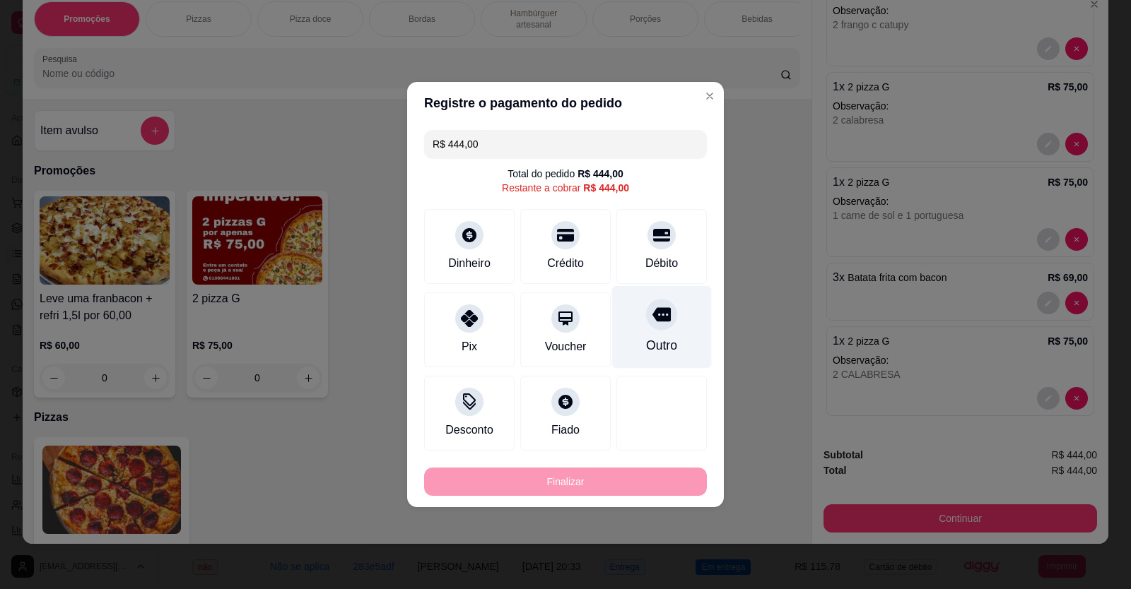
drag, startPoint x: 641, startPoint y: 269, endPoint x: 647, endPoint y: 283, distance: 15.2
click at [643, 274] on div "Débito" at bounding box center [661, 246] width 90 height 75
type input "R$ 0,00"
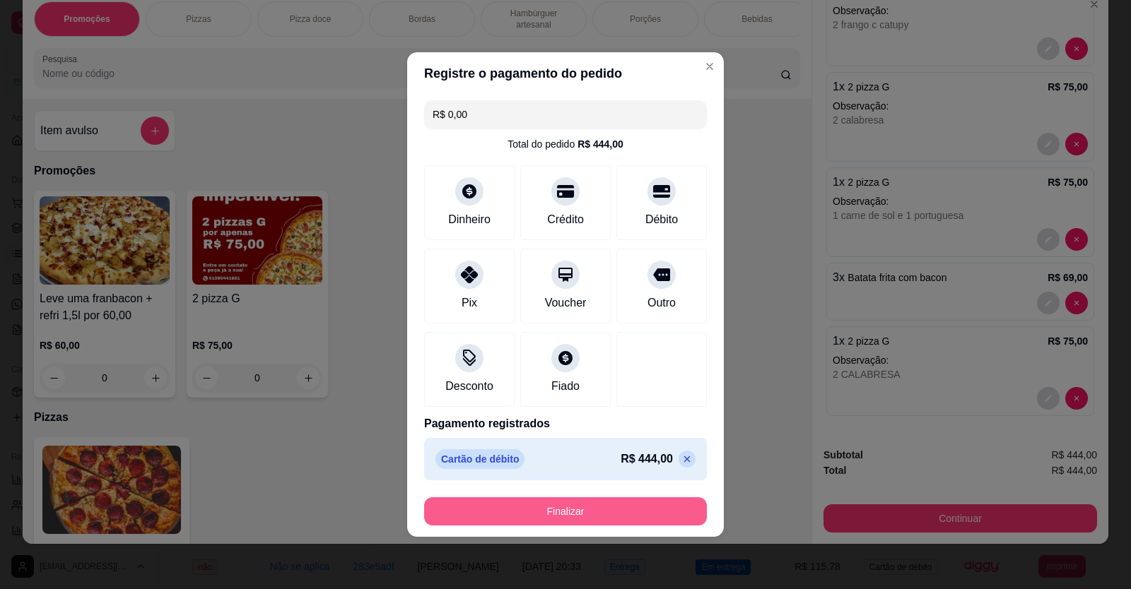
click at [655, 507] on button "Finalizar" at bounding box center [565, 512] width 283 height 28
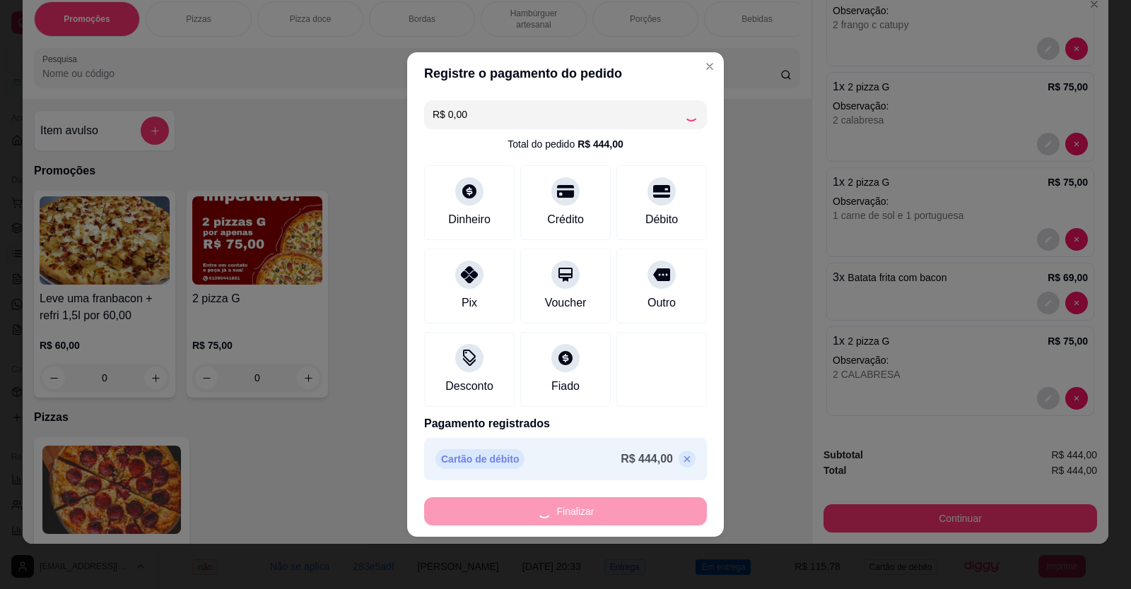
type input "0"
type input "-R$ 444,00"
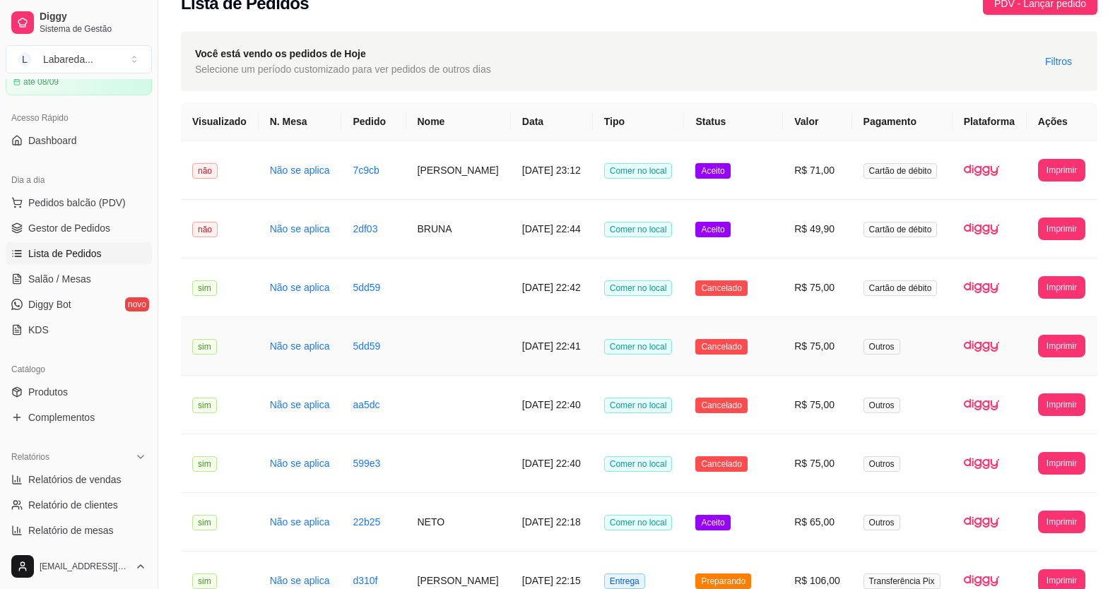
scroll to position [0, 0]
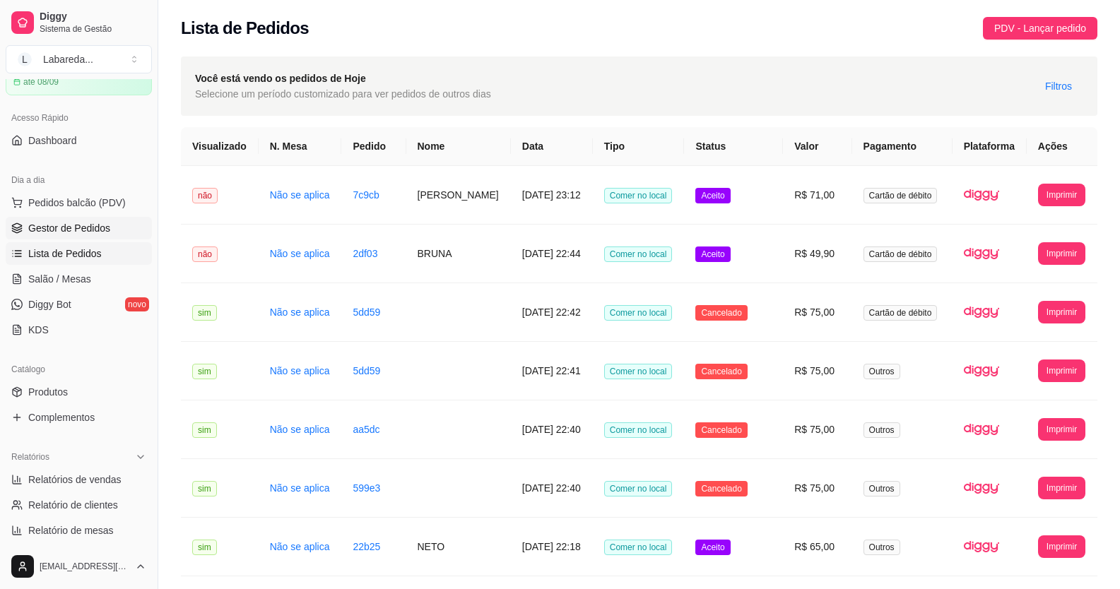
click at [57, 228] on span "Gestor de Pedidos" at bounding box center [69, 228] width 82 height 14
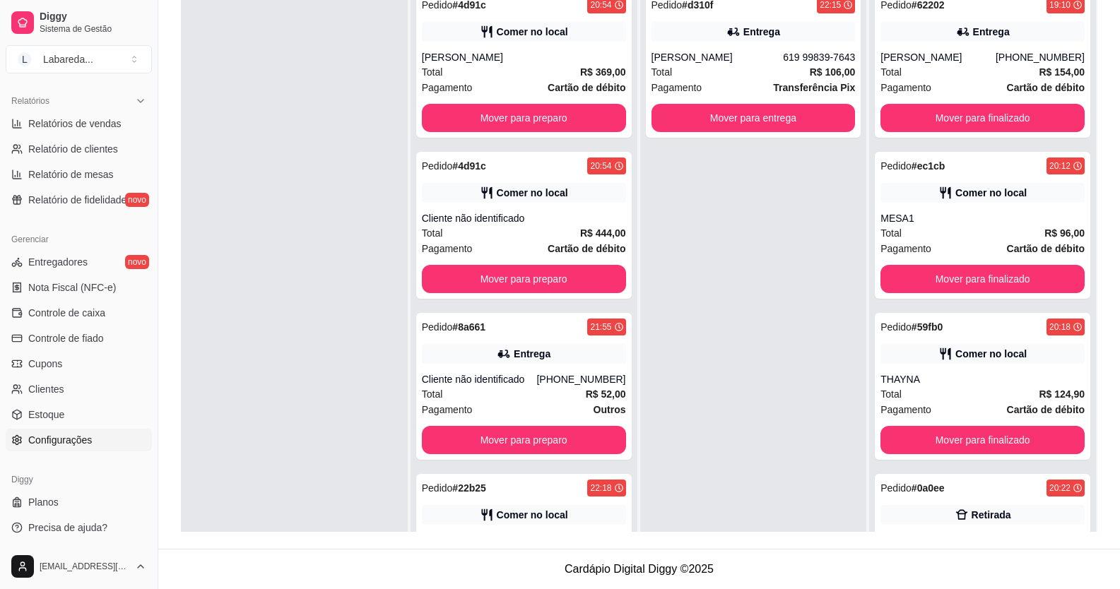
scroll to position [428, 0]
click at [66, 432] on link "Configurações" at bounding box center [79, 439] width 146 height 23
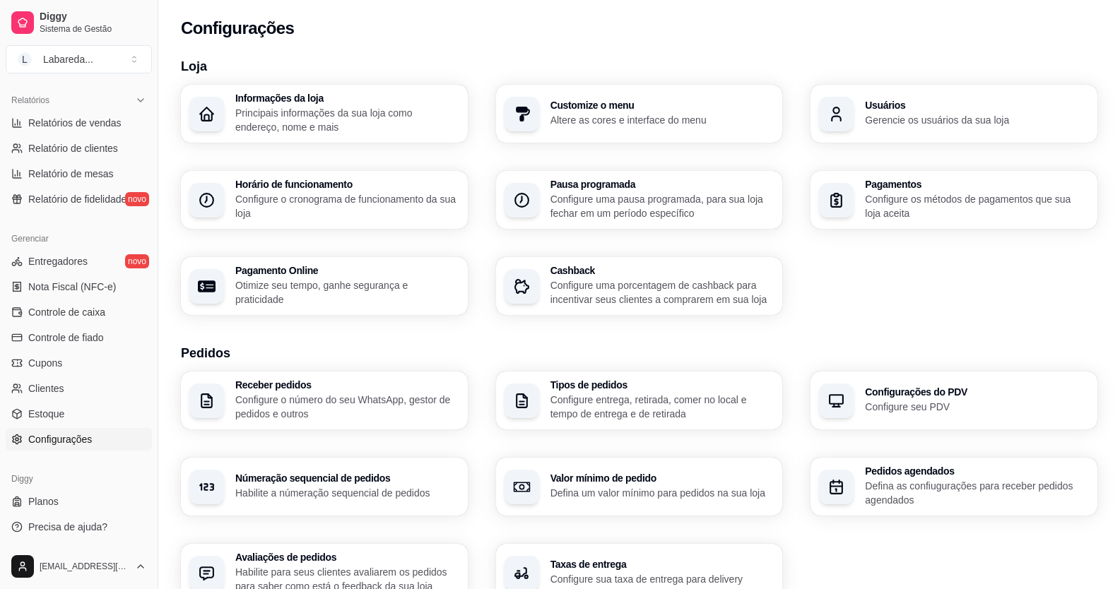
click at [892, 100] on h3 "Usuários" at bounding box center [977, 105] width 224 height 10
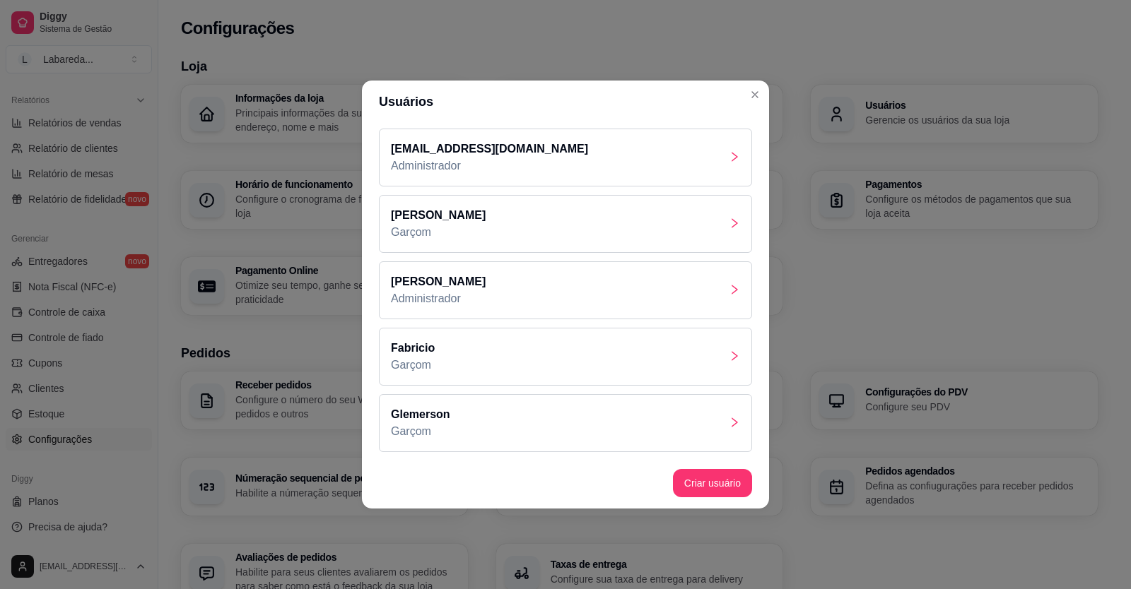
click at [476, 225] on div "[PERSON_NAME]" at bounding box center [565, 224] width 373 height 58
drag, startPoint x: 593, startPoint y: 223, endPoint x: 507, endPoint y: 235, distance: 87.0
click at [507, 235] on div "[PERSON_NAME]" at bounding box center [565, 224] width 373 height 58
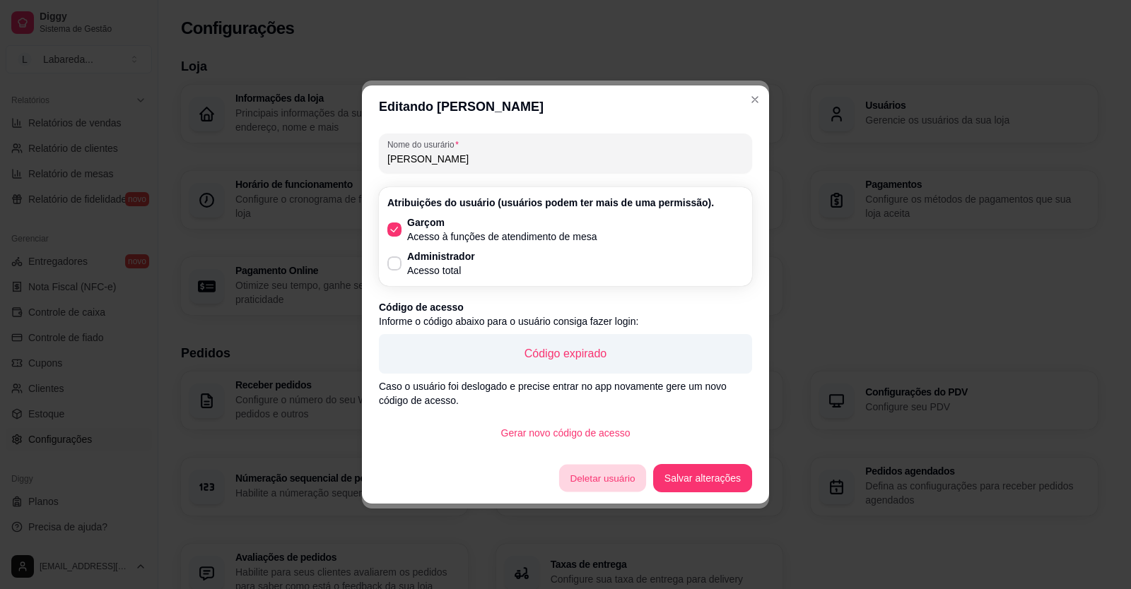
click at [602, 477] on button "Deletar usuário" at bounding box center [602, 479] width 87 height 28
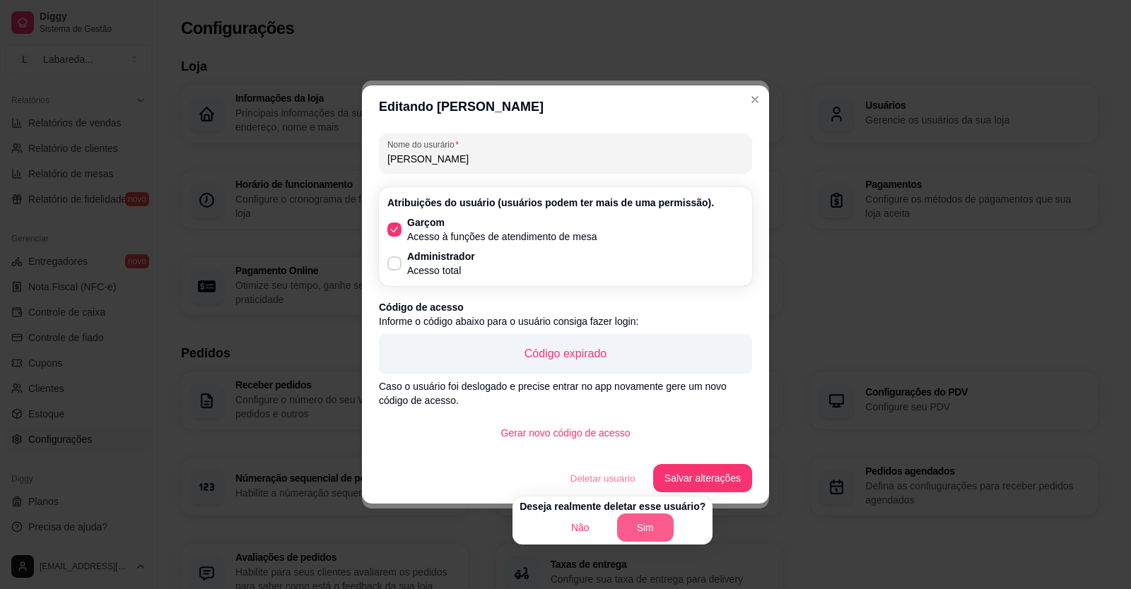
click at [630, 525] on button "Sim" at bounding box center [645, 528] width 57 height 28
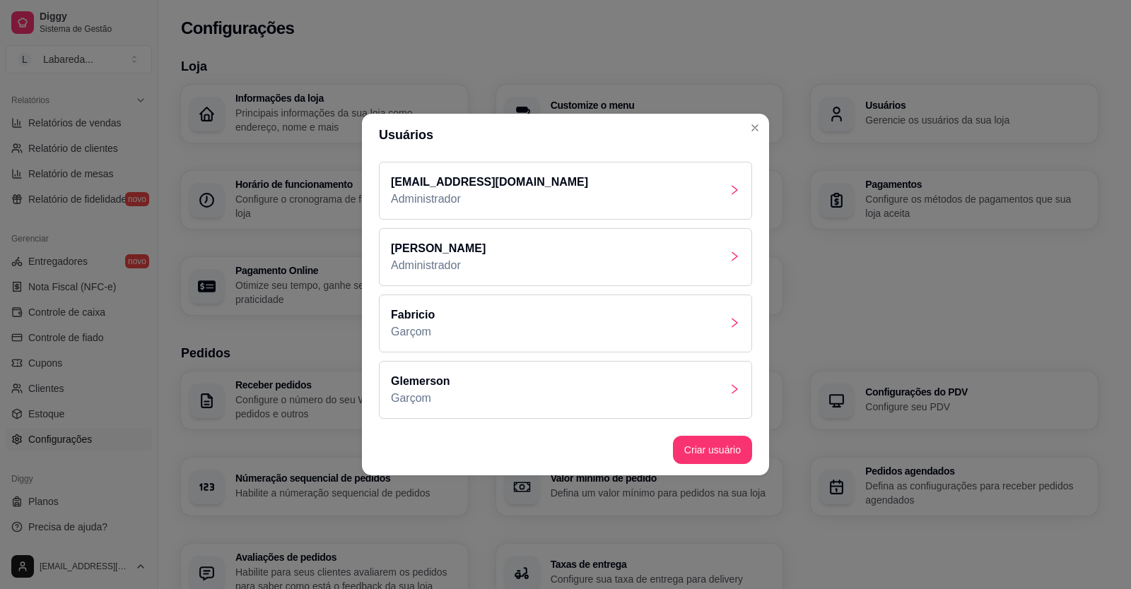
click at [717, 331] on div "[PERSON_NAME]" at bounding box center [565, 324] width 373 height 58
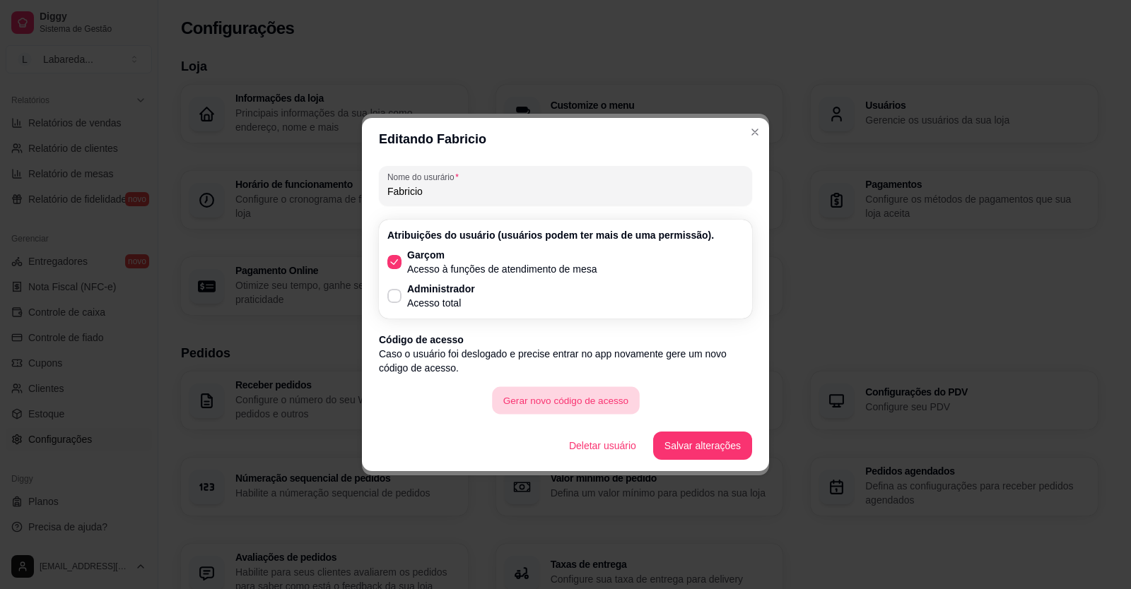
click at [616, 403] on button "Gerar novo código de acesso" at bounding box center [565, 401] width 147 height 28
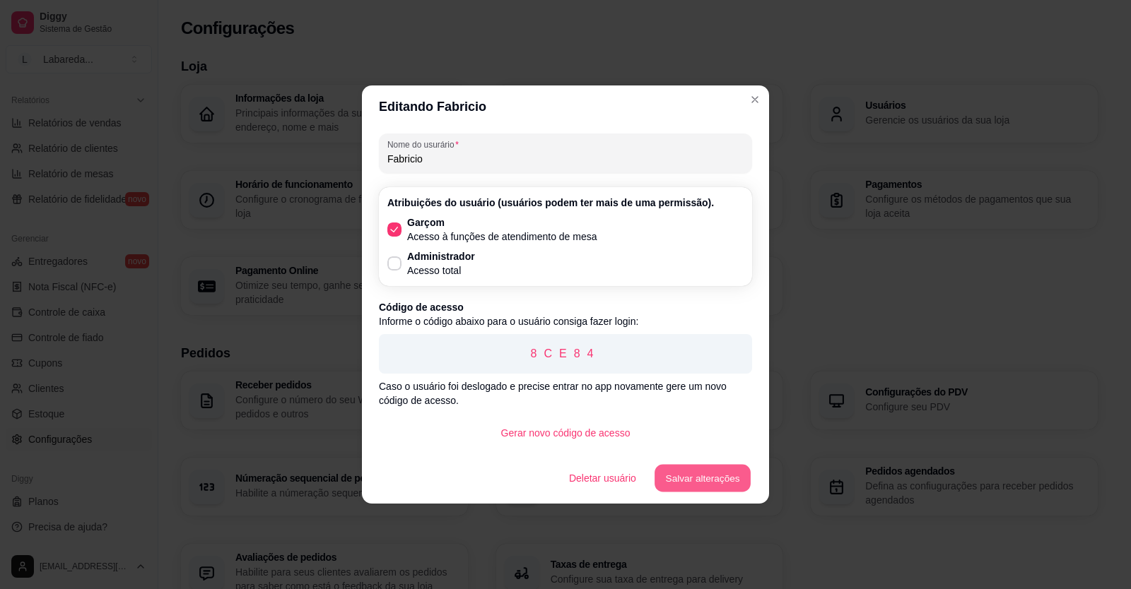
click at [693, 478] on button "Salvar alterações" at bounding box center [702, 479] width 96 height 28
click at [600, 432] on button "Gerar novo código de acesso" at bounding box center [566, 433] width 152 height 28
click at [395, 270] on span at bounding box center [394, 263] width 13 height 13
click at [395, 270] on input "Administrador Acesso total" at bounding box center [391, 270] width 9 height 9
click at [412, 268] on p "Acesso total" at bounding box center [441, 271] width 68 height 14
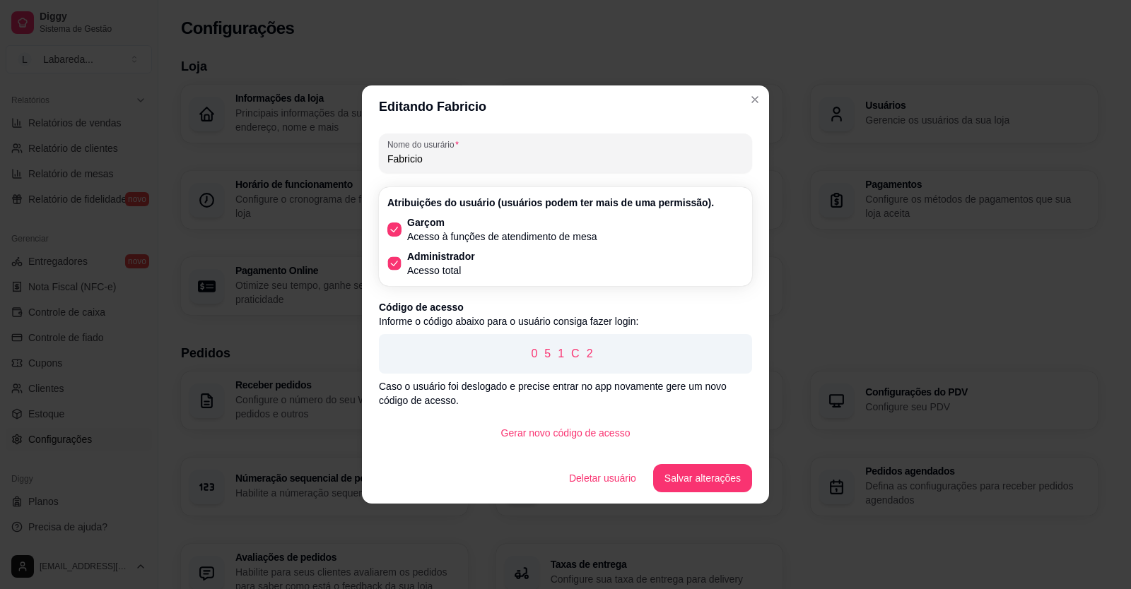
click at [396, 268] on input "Administrador Acesso total" at bounding box center [391, 270] width 9 height 9
checkbox input "false"
click at [617, 480] on button "Deletar usuário" at bounding box center [603, 478] width 90 height 28
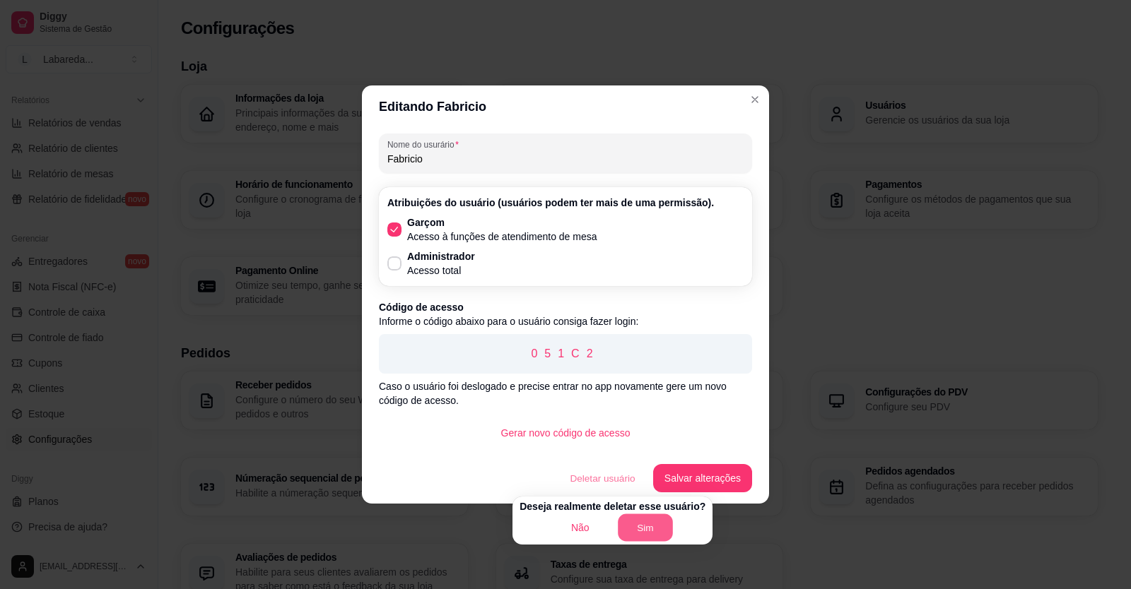
click at [637, 535] on button "Sim" at bounding box center [645, 528] width 55 height 28
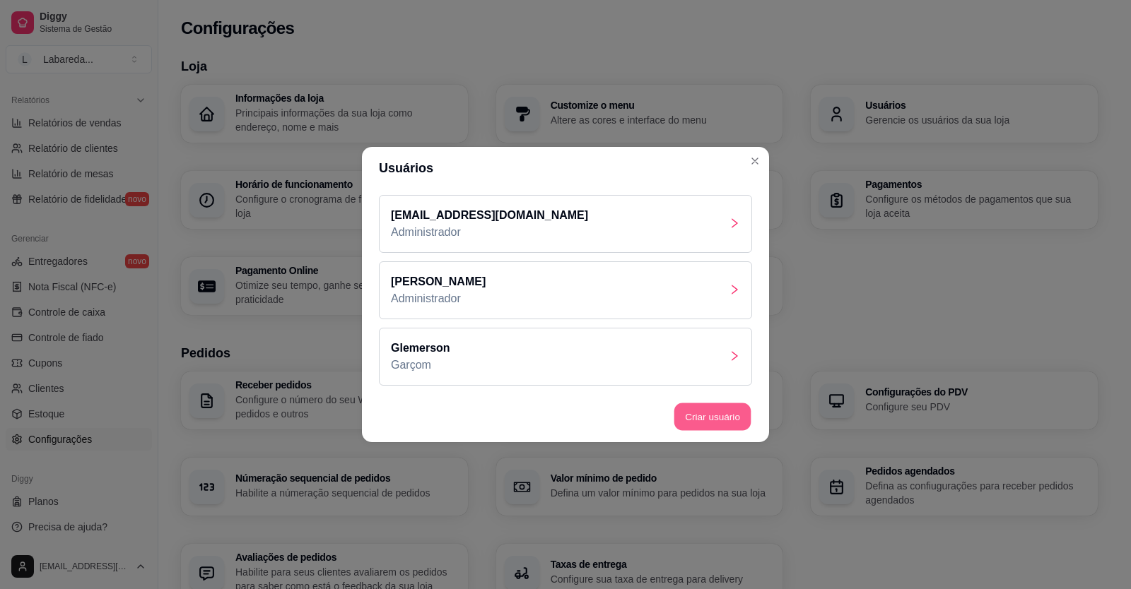
click at [705, 425] on button "Criar usuário" at bounding box center [712, 418] width 77 height 28
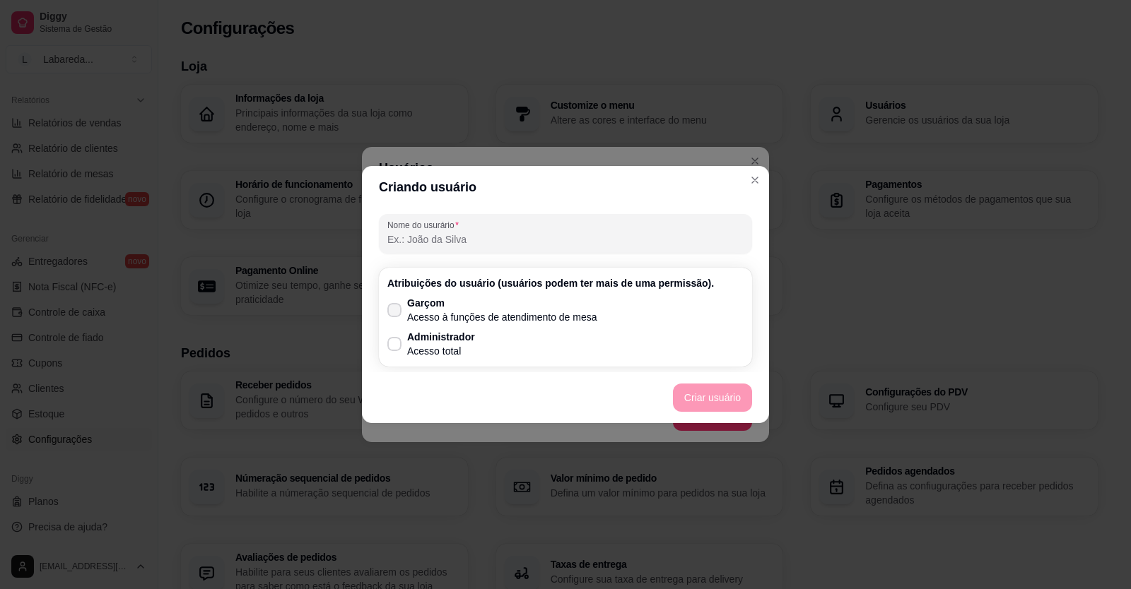
click at [425, 310] on p "Acesso à funções de atendimento de mesa" at bounding box center [502, 317] width 190 height 14
click at [396, 313] on input "Garçom Acesso à funções de atendimento de mesa" at bounding box center [391, 317] width 9 height 9
checkbox input "true"
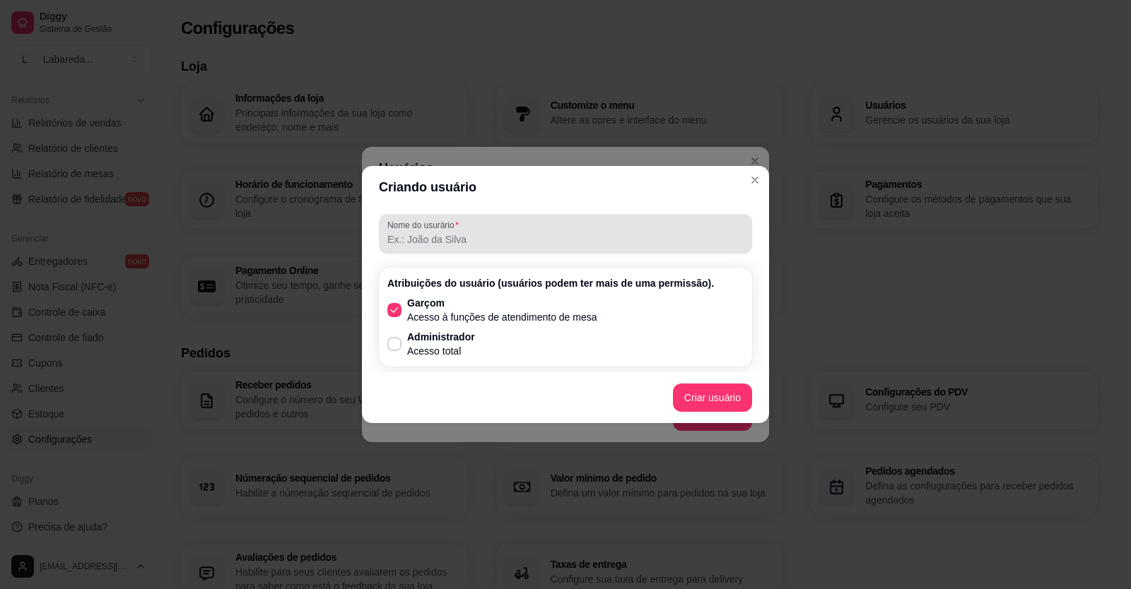
click at [431, 242] on input "Nome do usurário" at bounding box center [565, 240] width 356 height 14
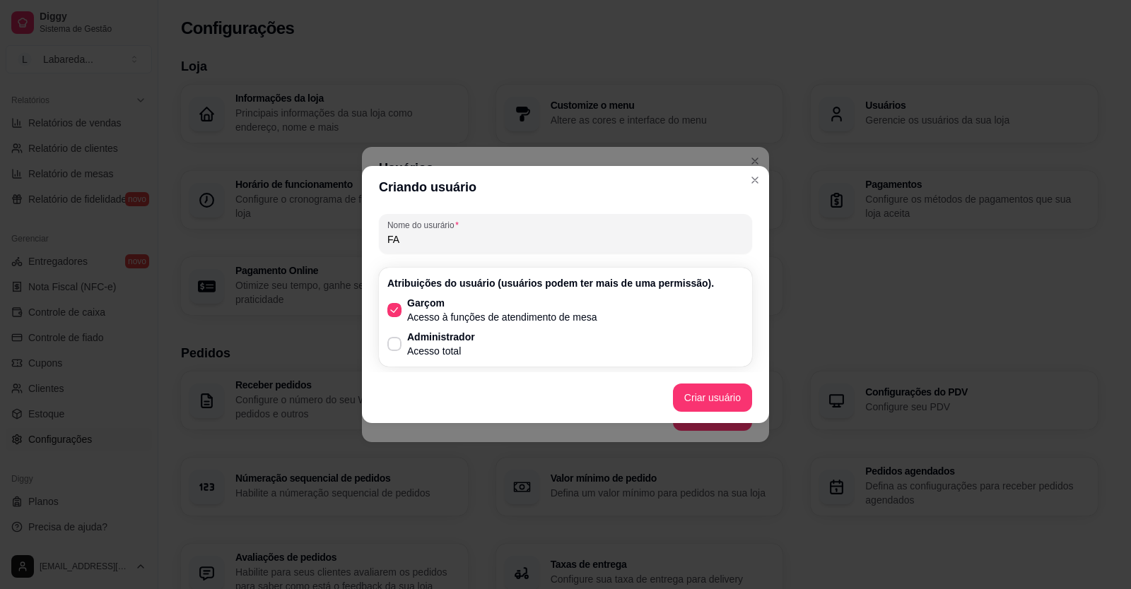
type input "F"
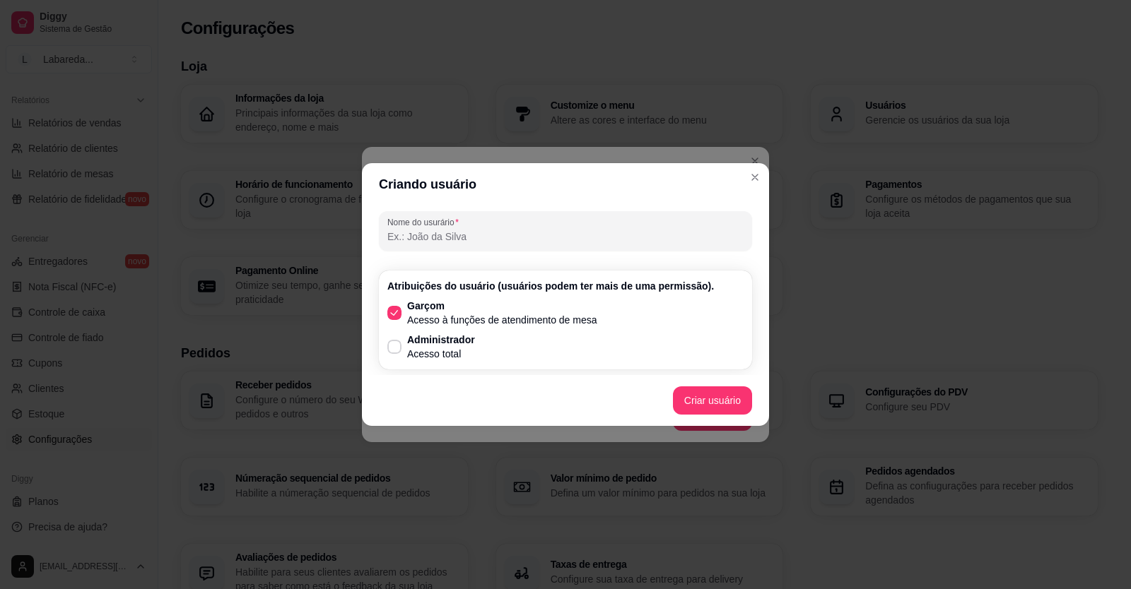
type input "J"
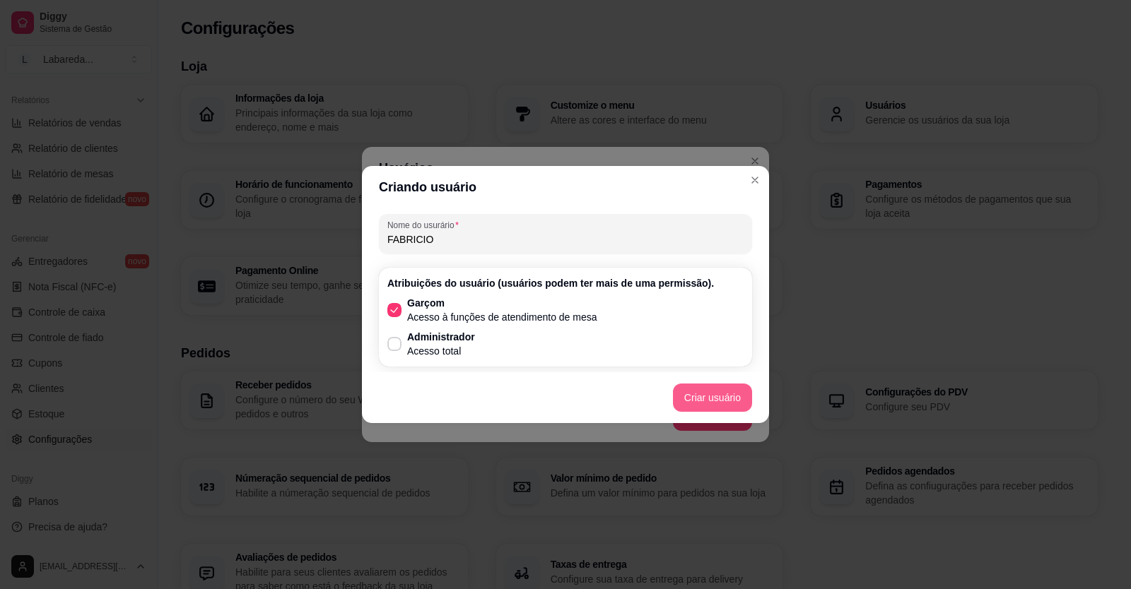
type input "FABRICIO"
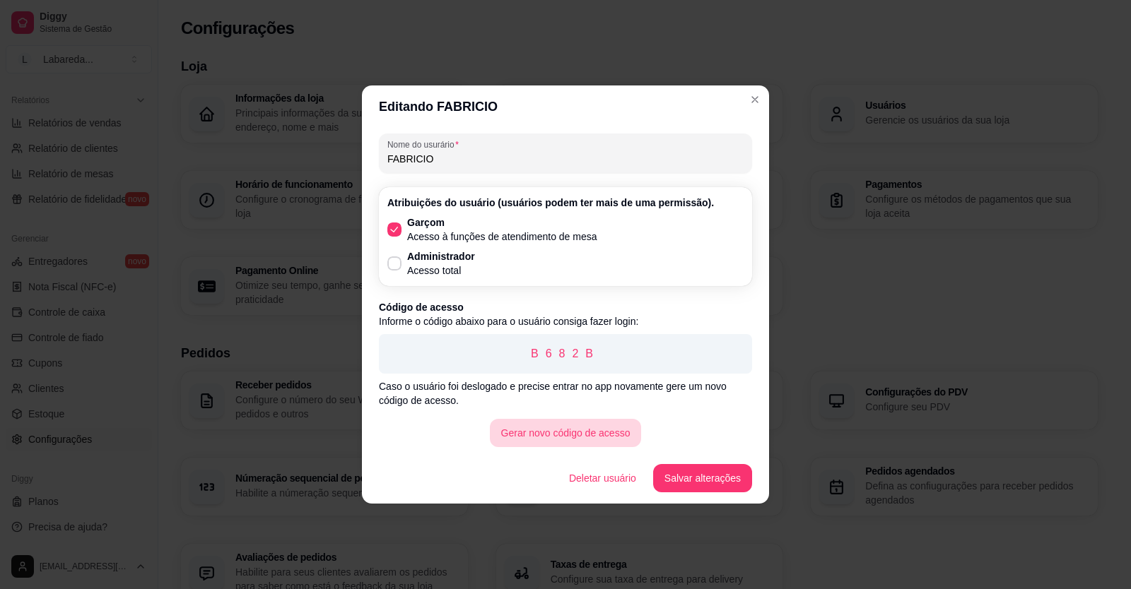
click at [594, 432] on button "Gerar novo código de acesso" at bounding box center [566, 433] width 152 height 28
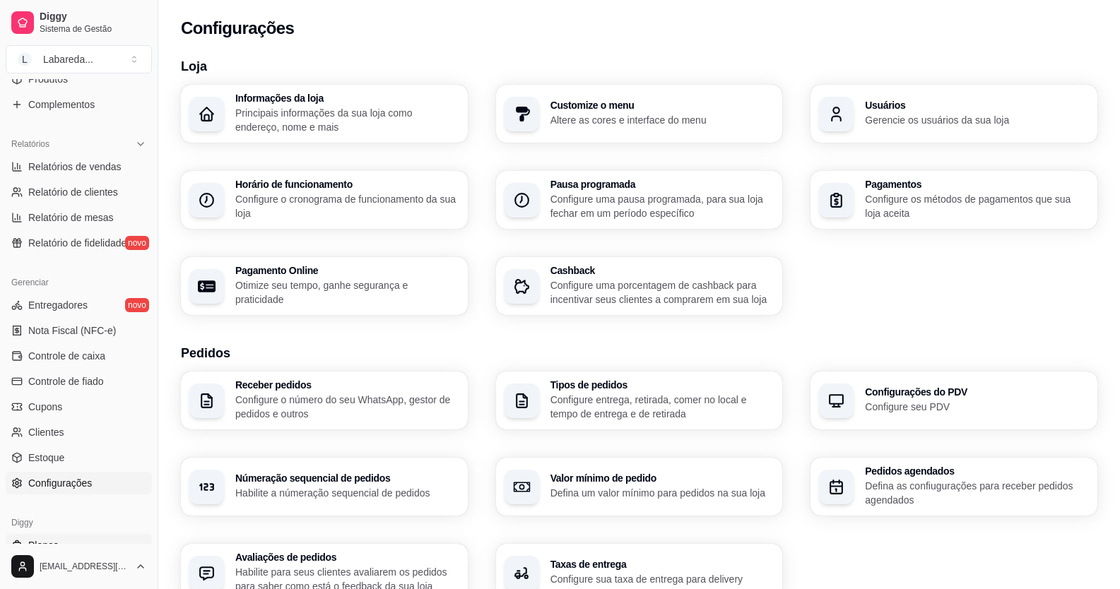
scroll to position [145, 0]
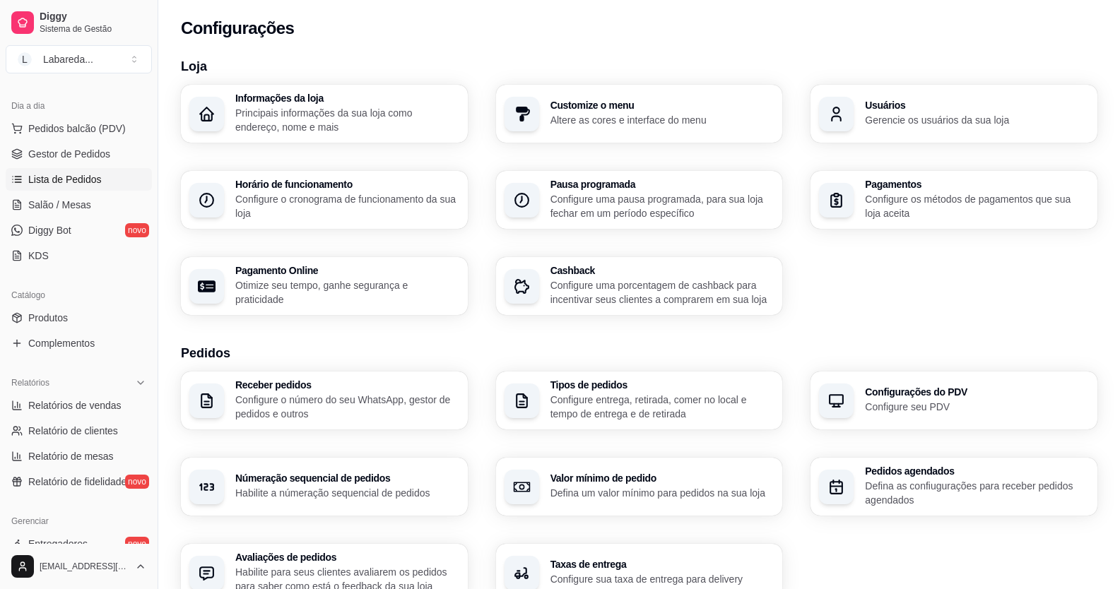
click at [35, 177] on span "Lista de Pedidos" at bounding box center [64, 179] width 73 height 14
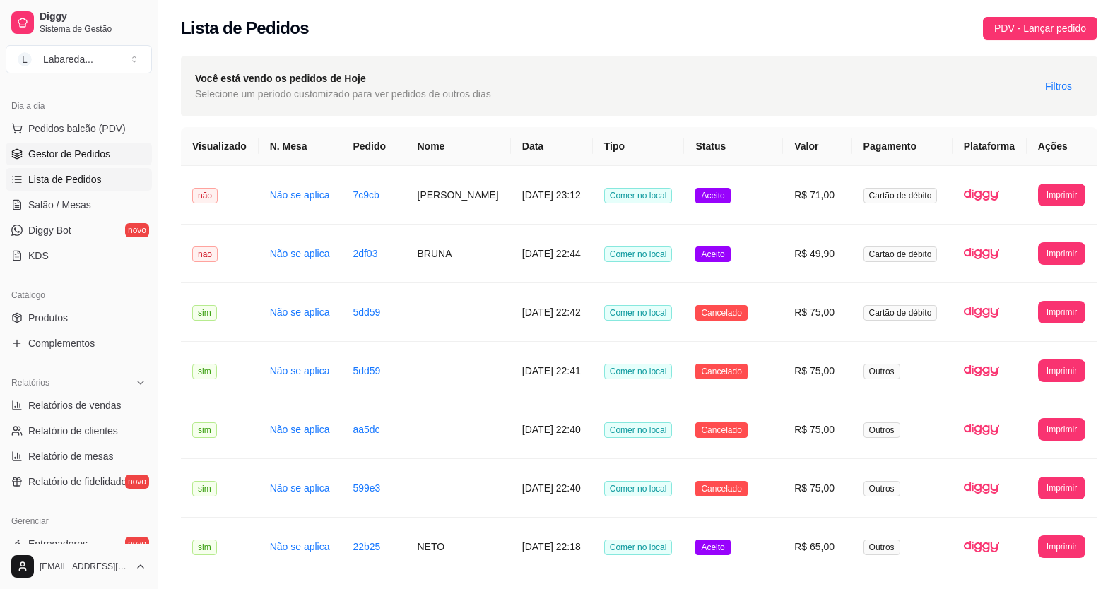
click at [59, 153] on span "Gestor de Pedidos" at bounding box center [69, 154] width 82 height 14
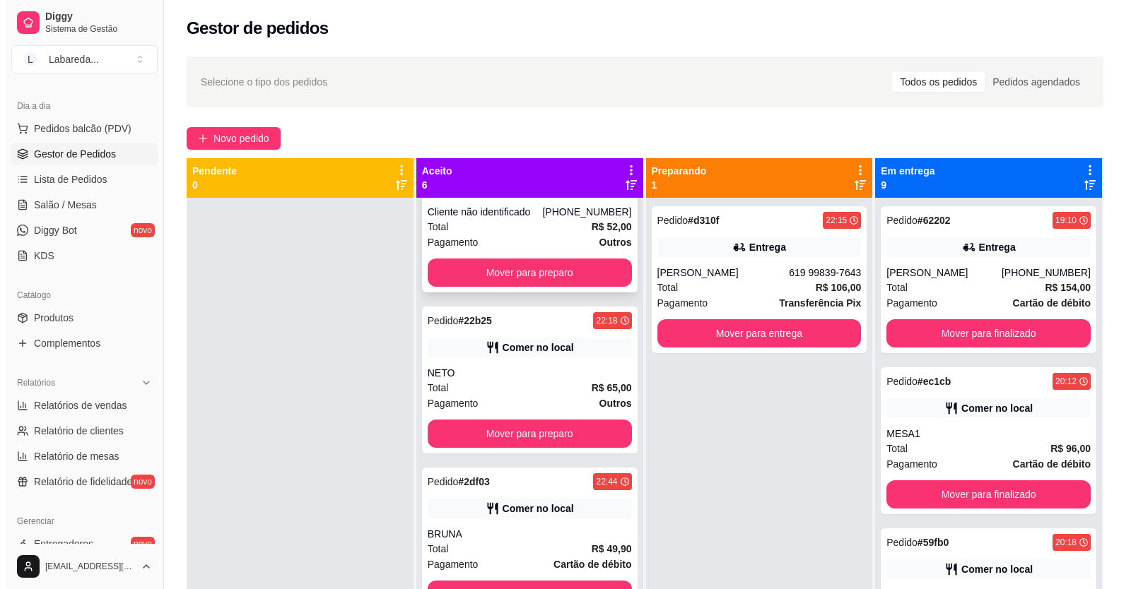
scroll to position [392, 0]
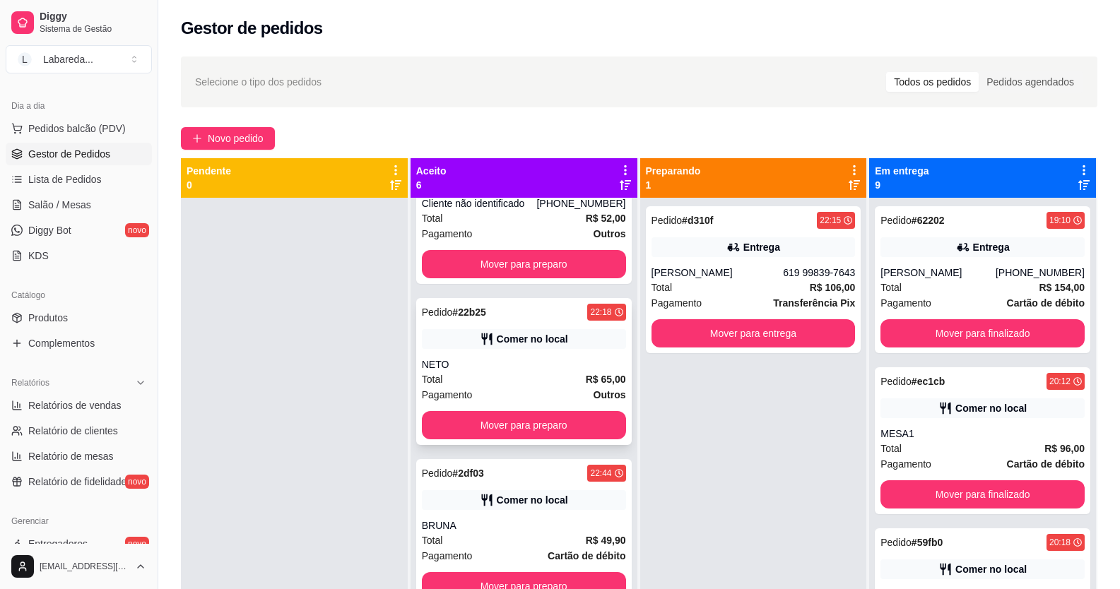
click at [498, 406] on div "Pedido # 22b25 22:18 Comer no local NETO Total R$ 65,00 Pagamento Outros Mover …" at bounding box center [524, 371] width 216 height 147
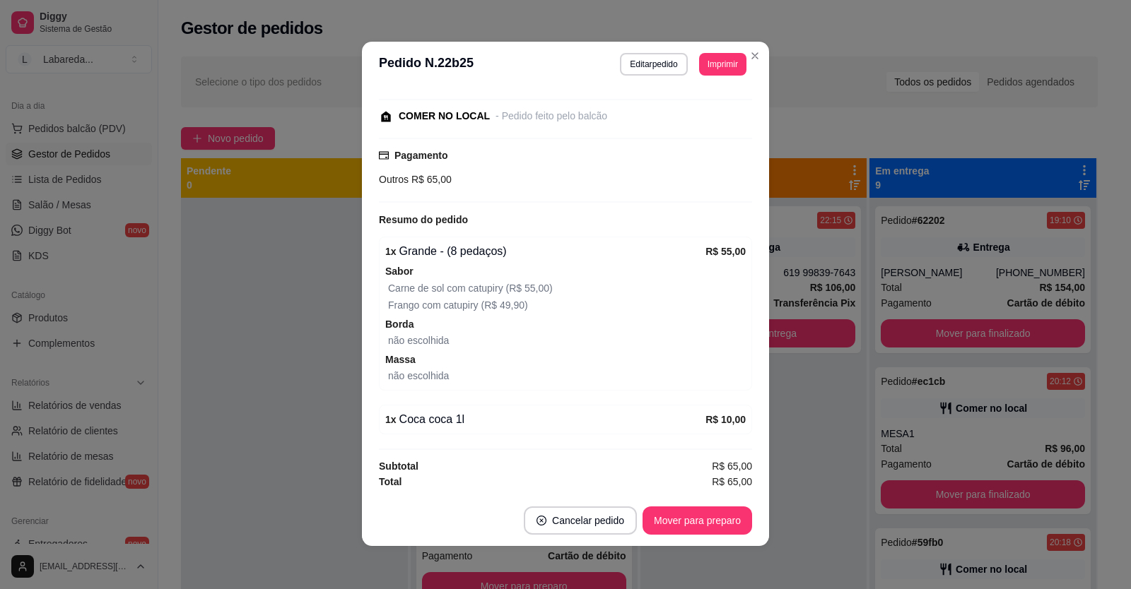
scroll to position [0, 0]
click at [648, 69] on button "Editar pedido" at bounding box center [654, 65] width 66 height 22
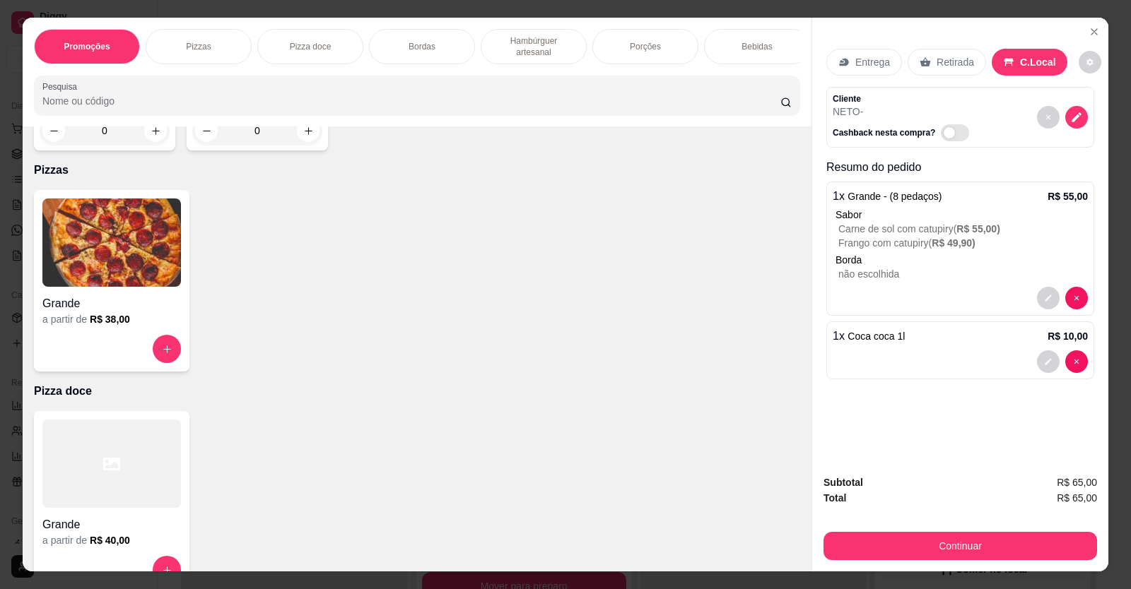
scroll to position [353, 0]
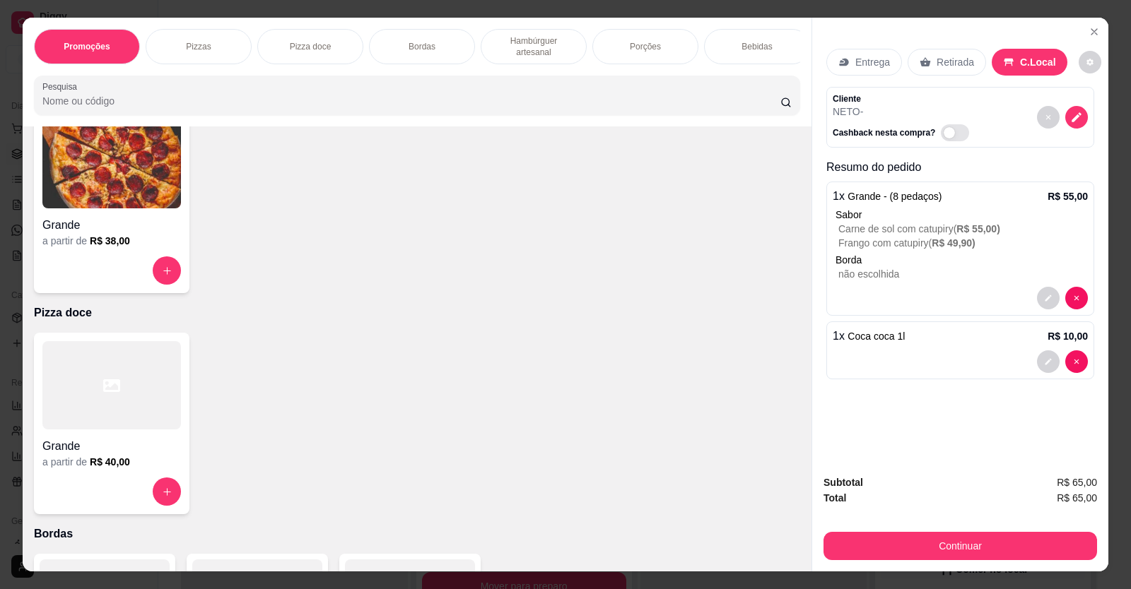
click at [82, 227] on div "Grande" at bounding box center [111, 220] width 139 height 25
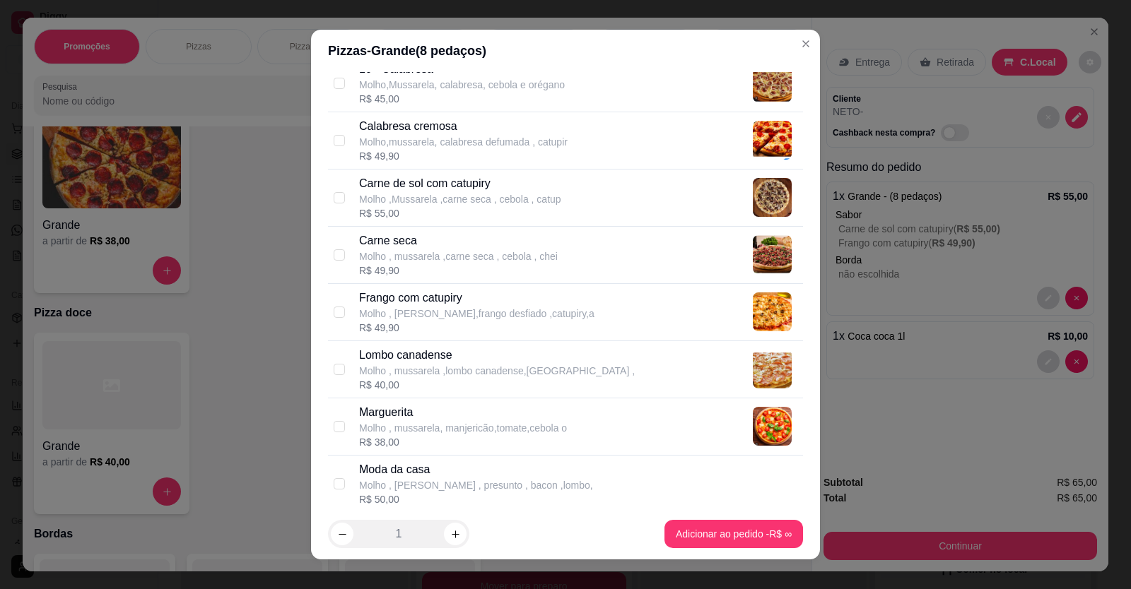
scroll to position [212, 0]
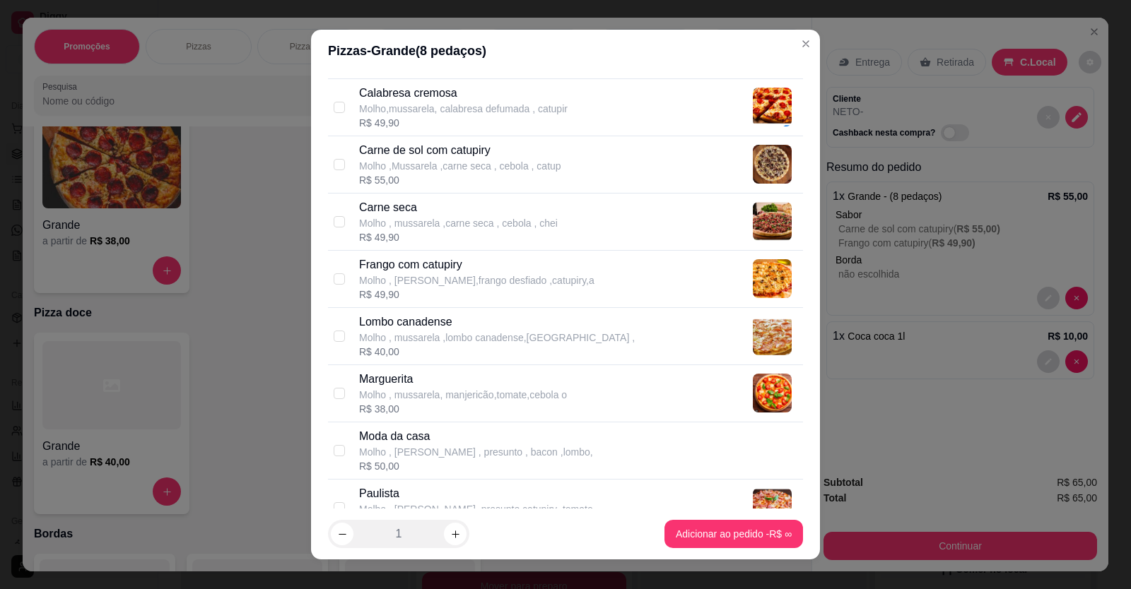
click at [380, 215] on div "Carne seca Molho , mussarela ,carne seca , cebola , chei" at bounding box center [458, 214] width 199 height 31
checkbox input "true"
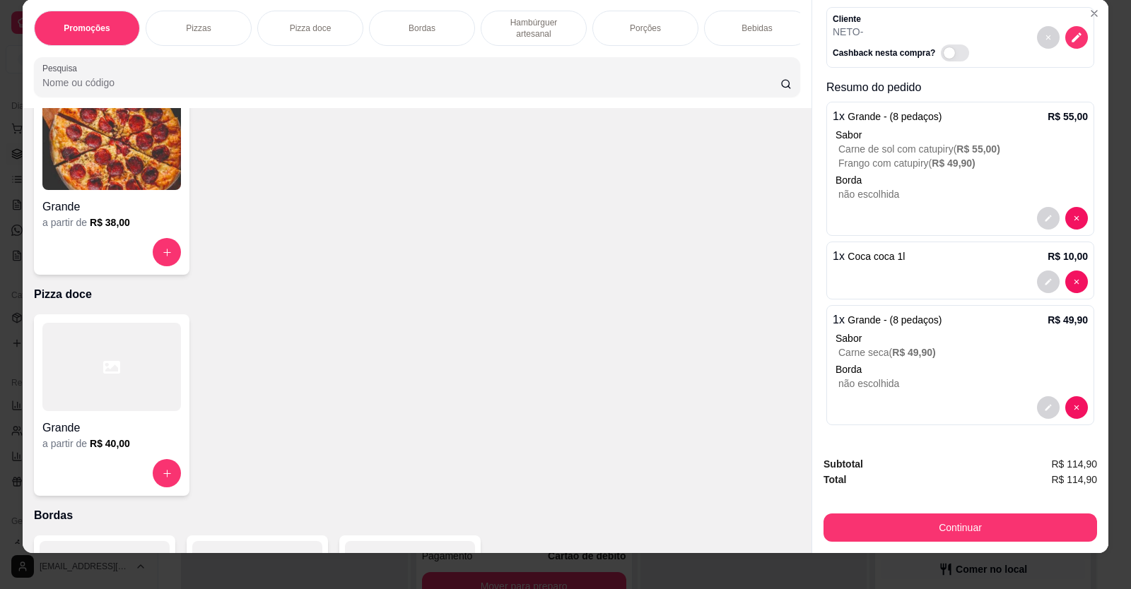
scroll to position [28, 0]
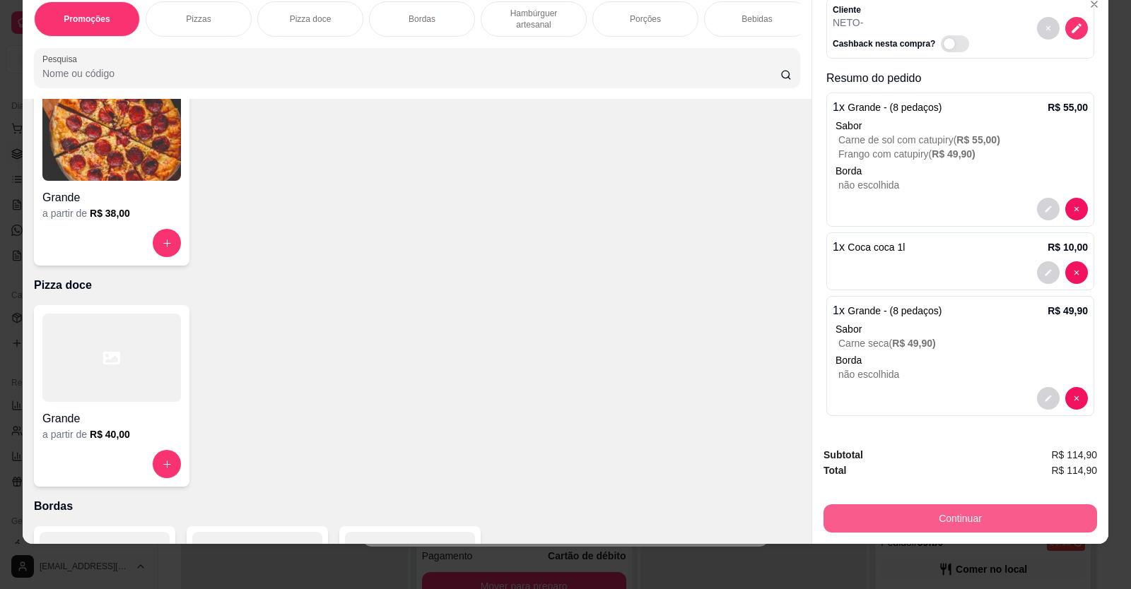
click at [975, 519] on button "Continuar" at bounding box center [959, 519] width 273 height 28
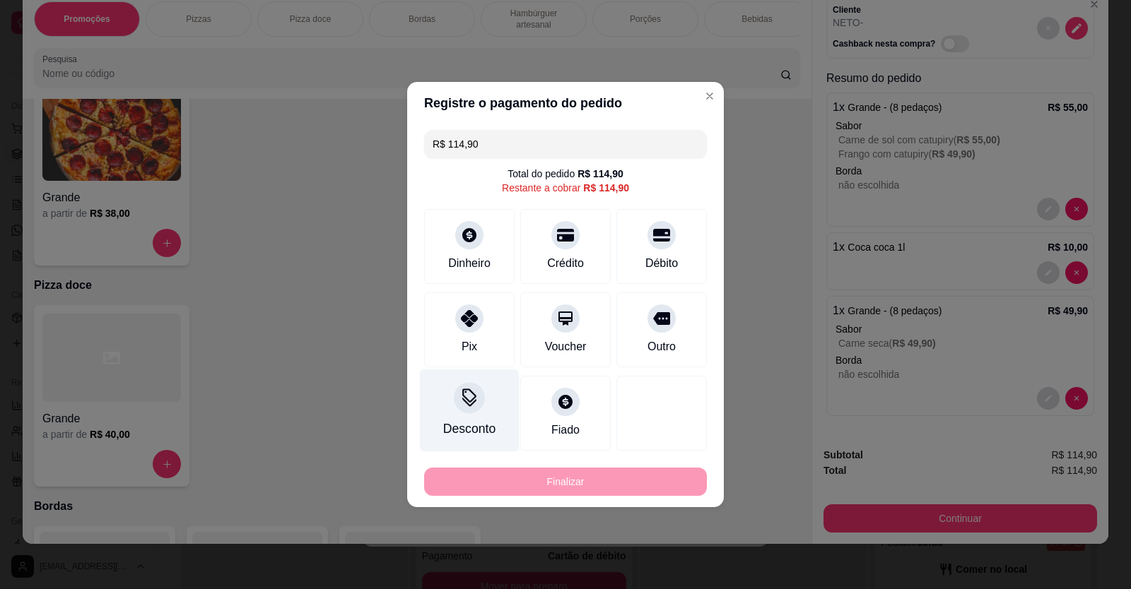
drag, startPoint x: 466, startPoint y: 342, endPoint x: 478, endPoint y: 368, distance: 29.1
click at [469, 343] on div "Pix" at bounding box center [469, 347] width 16 height 17
type input "R$ 0,00"
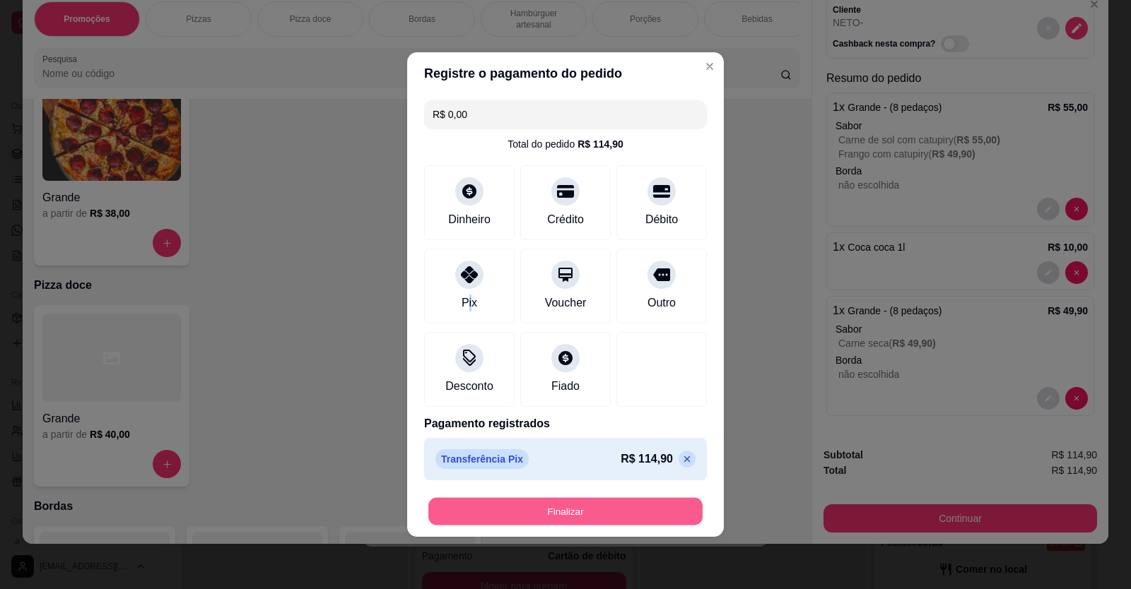
click at [555, 501] on button "Finalizar" at bounding box center [565, 512] width 274 height 28
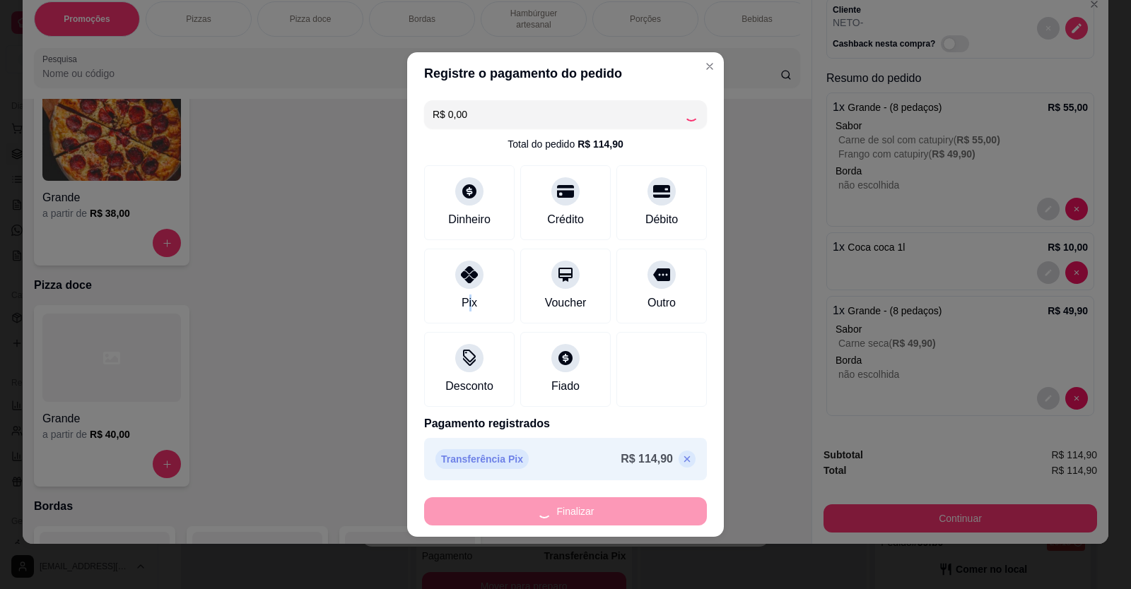
type input "0"
type input "-R$ 114,90"
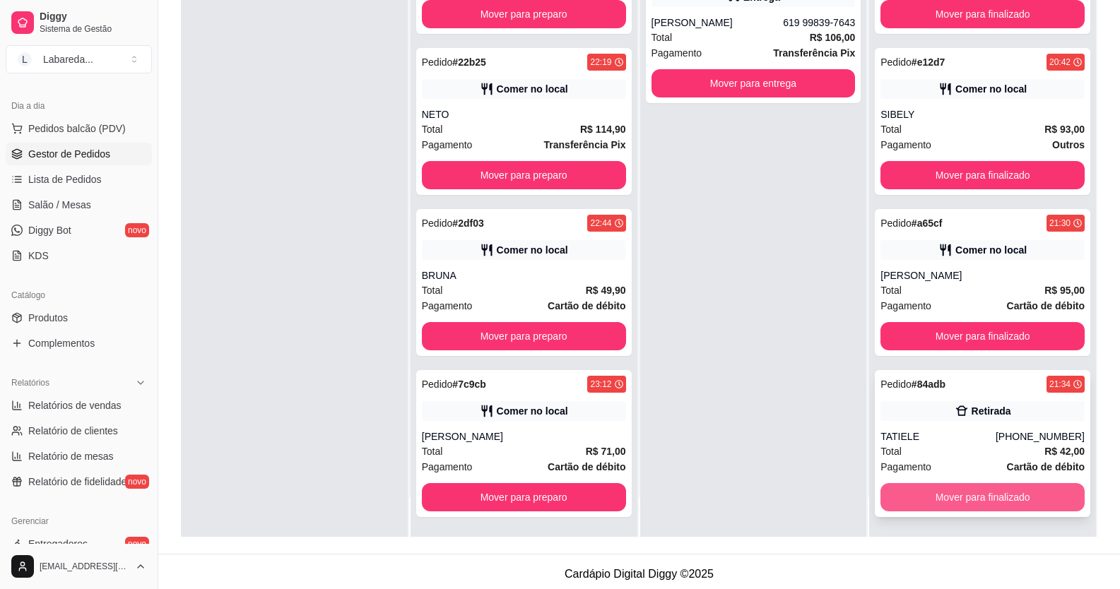
scroll to position [216, 0]
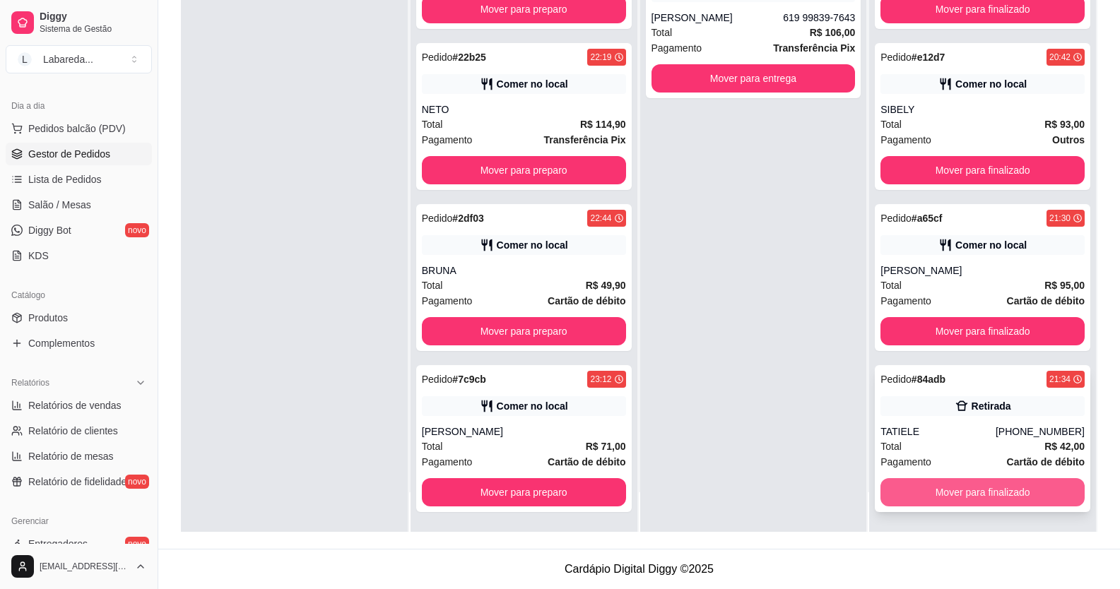
click at [986, 495] on button "Mover para finalizado" at bounding box center [983, 492] width 204 height 28
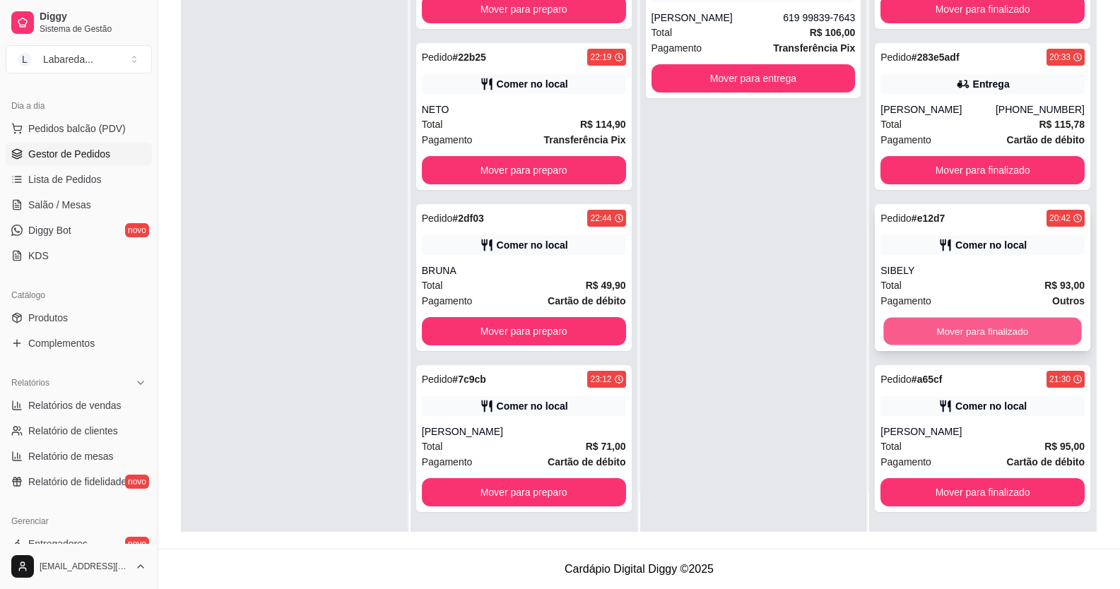
click at [973, 330] on button "Mover para finalizado" at bounding box center [983, 332] width 198 height 28
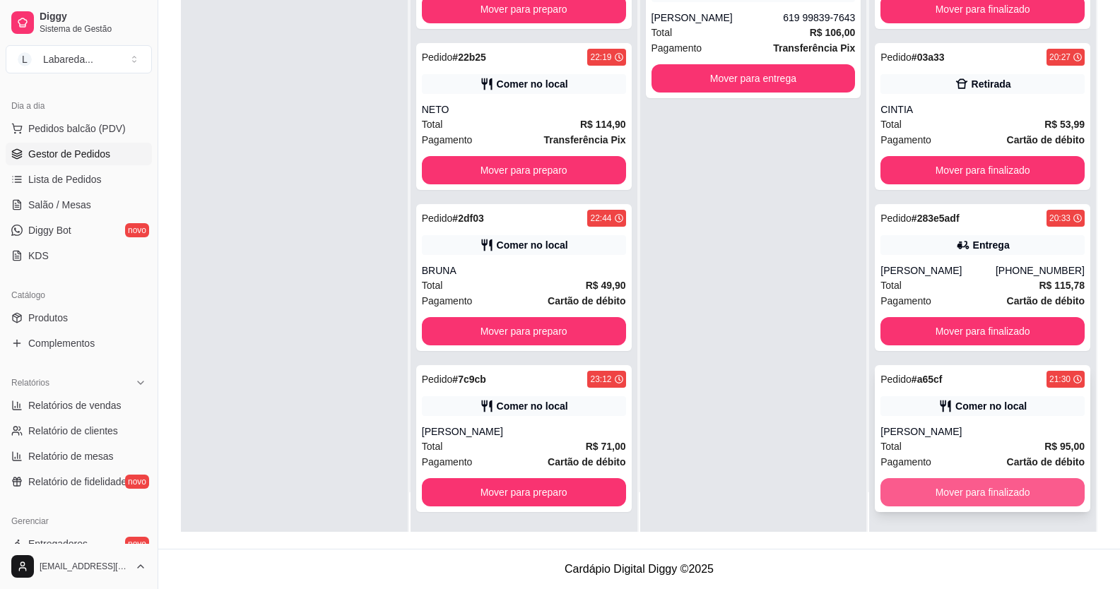
scroll to position [553, 0]
click at [993, 478] on div "Pedido # a65cf 21:30 Comer no local LUCIANA Total R$ 95,00 Pagamento Cartão de …" at bounding box center [983, 438] width 216 height 147
click at [918, 486] on button "Mover para finalizado" at bounding box center [983, 492] width 204 height 28
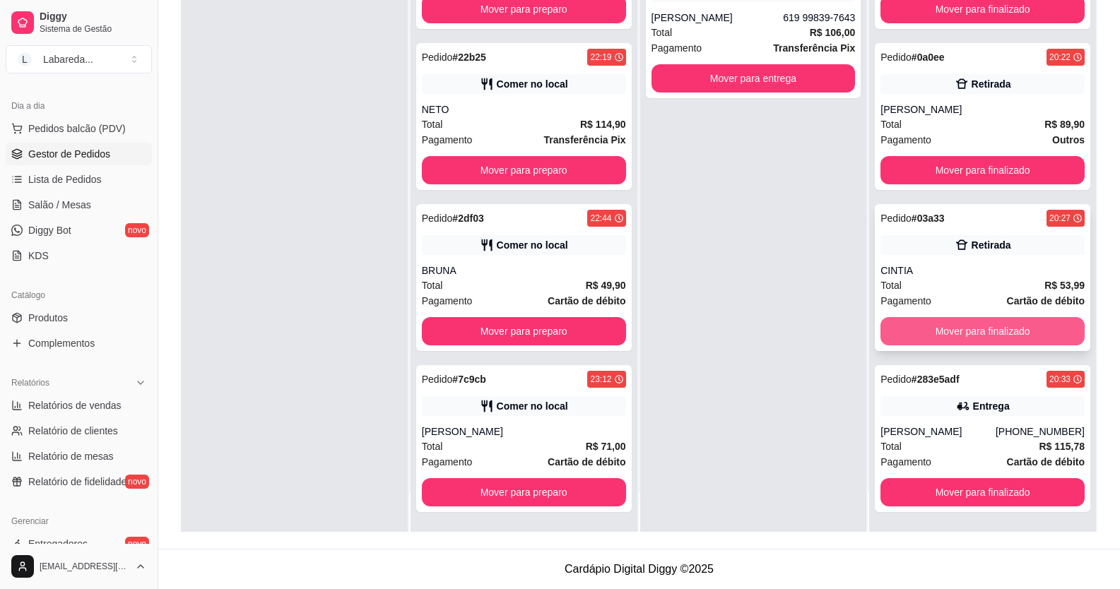
click at [941, 339] on button "Mover para finalizado" at bounding box center [983, 331] width 204 height 28
click at [932, 322] on button "Mover para finalizado" at bounding box center [983, 331] width 204 height 28
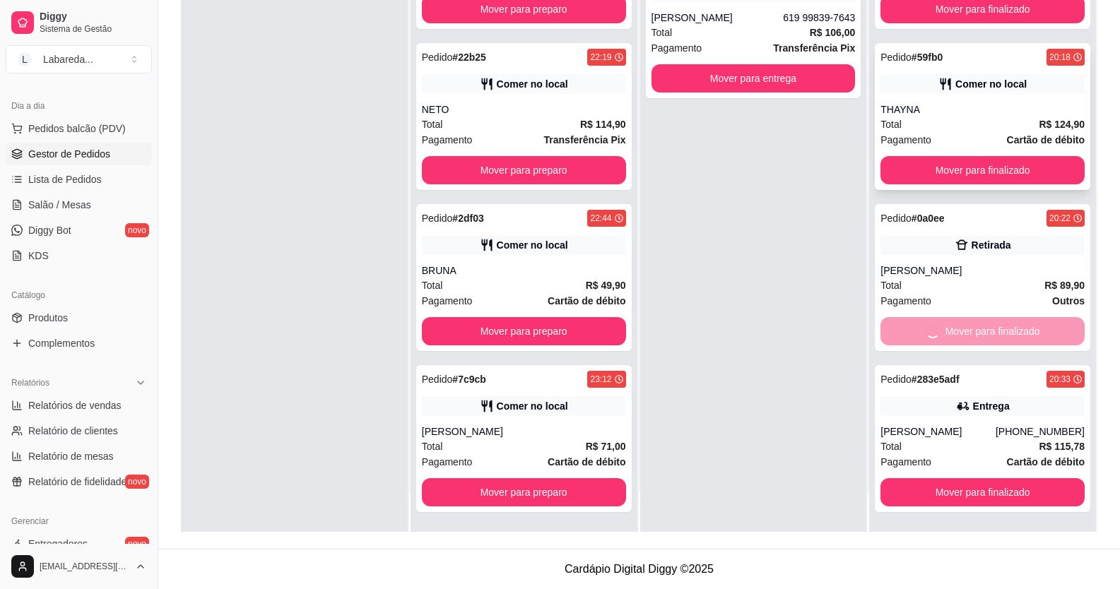
scroll to position [69, 0]
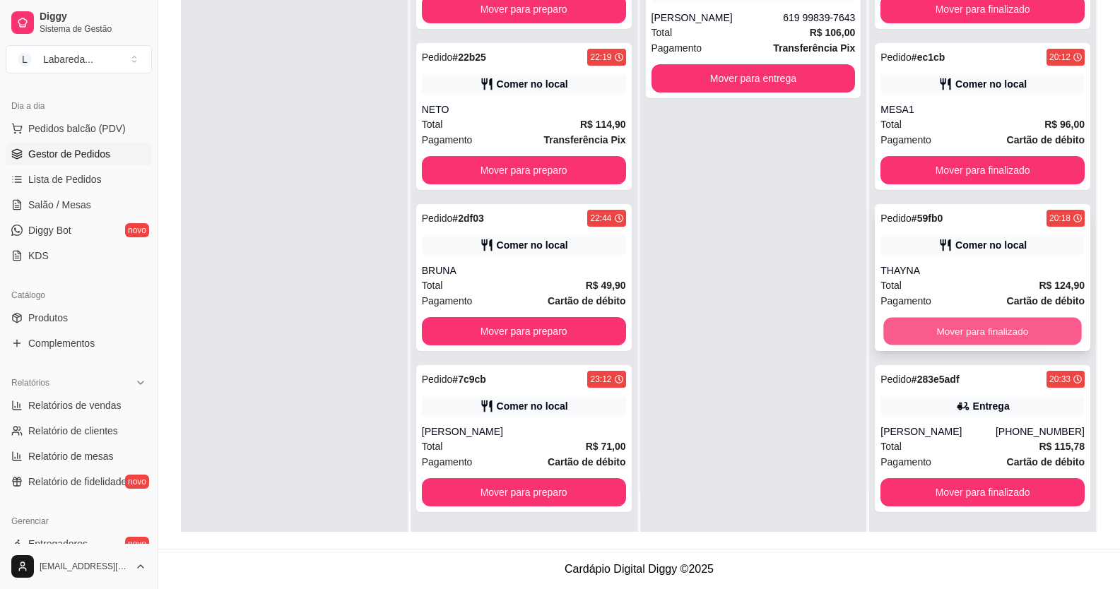
click at [936, 334] on button "Mover para finalizado" at bounding box center [983, 332] width 198 height 28
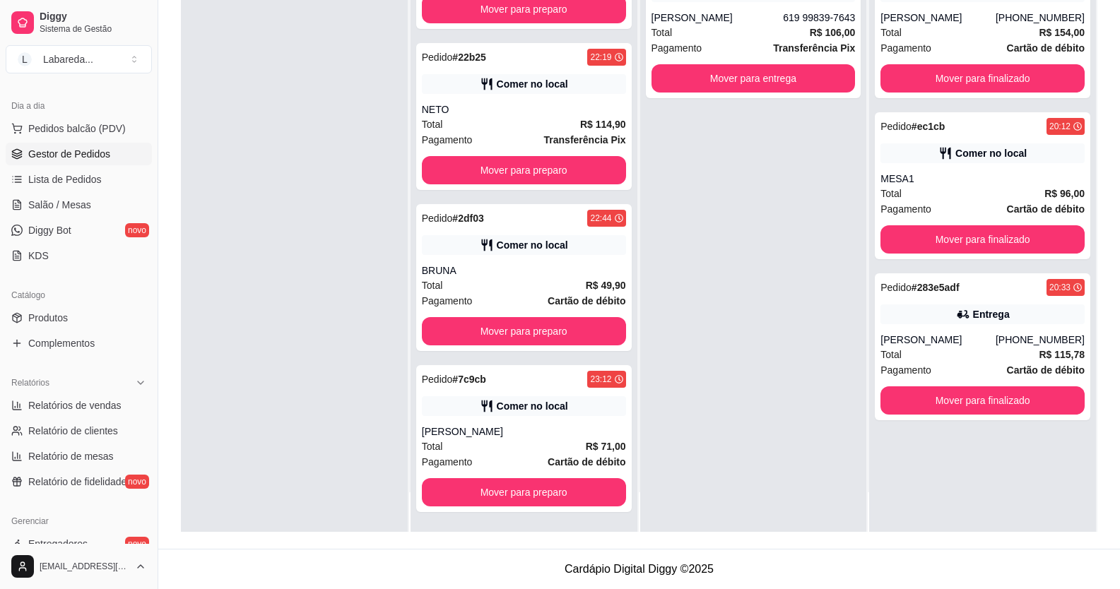
scroll to position [0, 0]
click at [936, 334] on div "[PERSON_NAME]" at bounding box center [938, 340] width 115 height 14
click at [943, 403] on button "Mover para finalizado" at bounding box center [983, 401] width 204 height 28
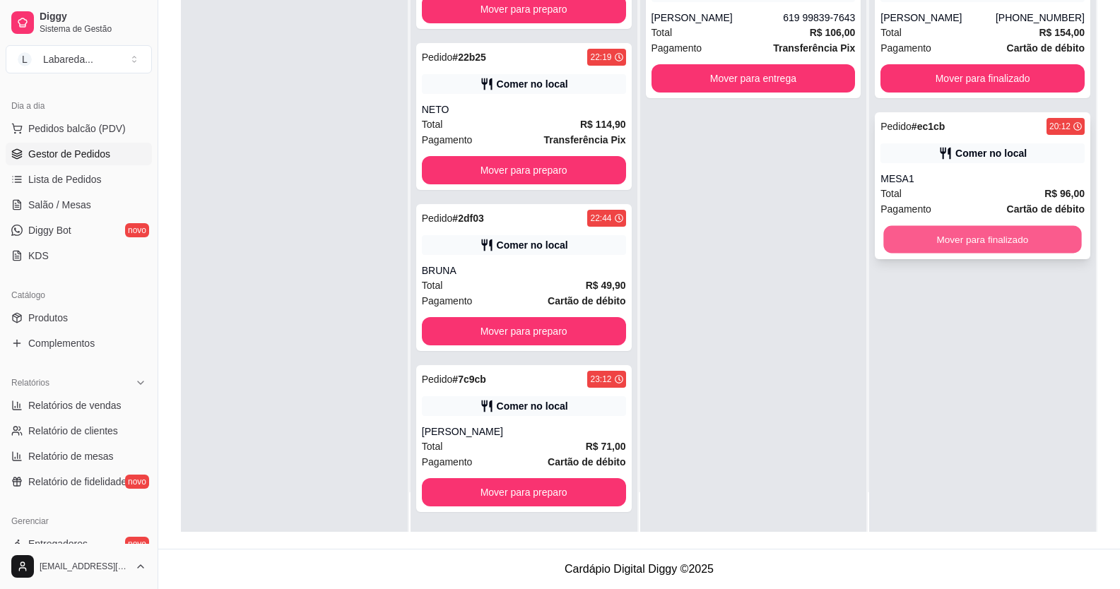
click at [934, 235] on button "Mover para finalizado" at bounding box center [983, 240] width 198 height 28
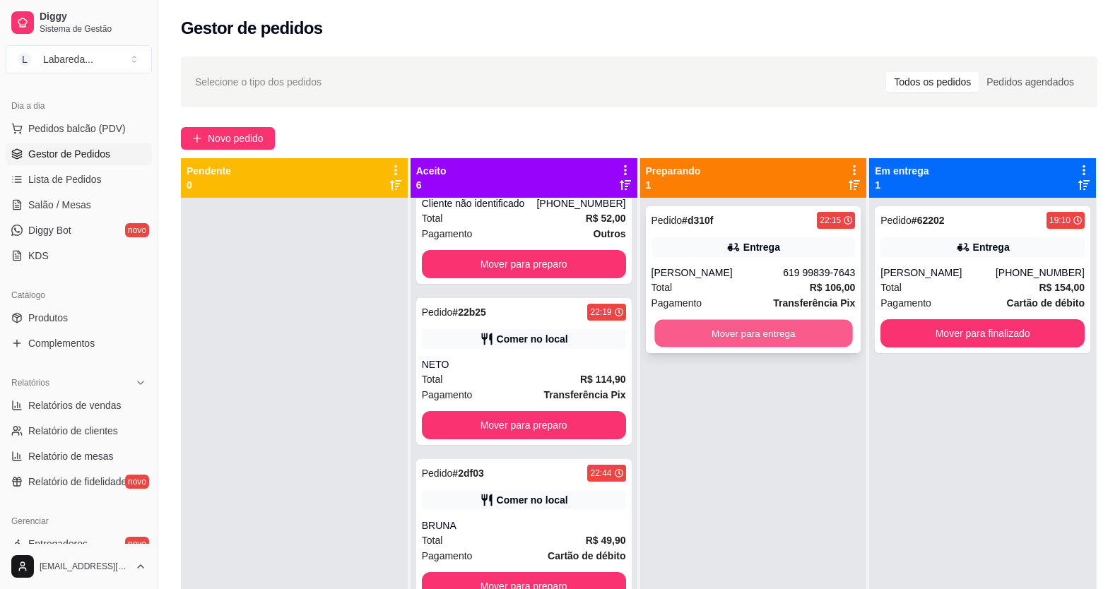
click at [731, 329] on button "Mover para entrega" at bounding box center [753, 334] width 198 height 28
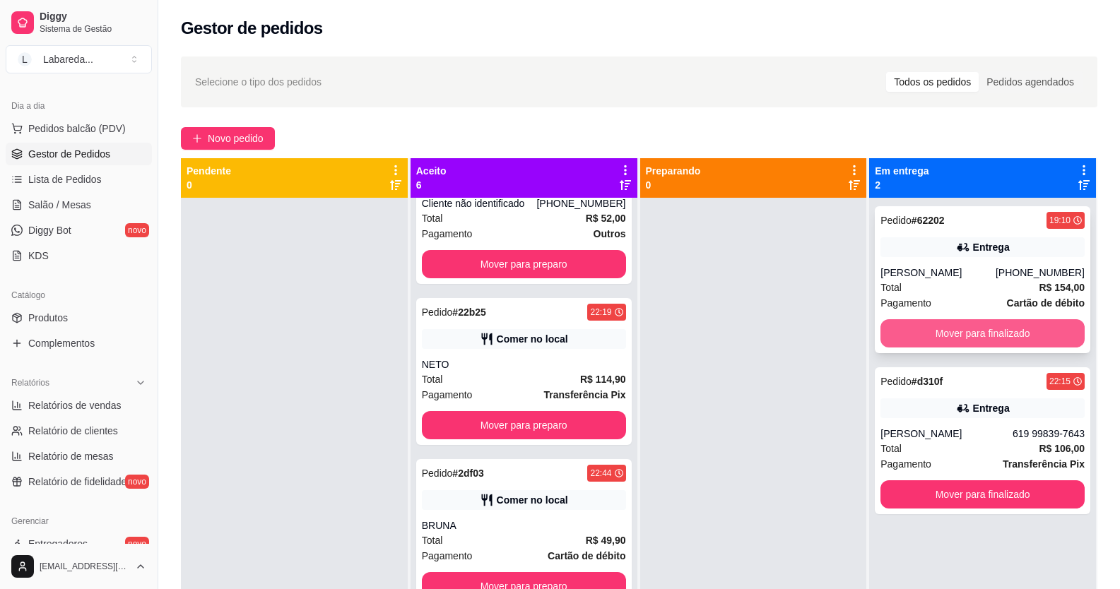
click at [942, 324] on button "Mover para finalizado" at bounding box center [983, 333] width 204 height 28
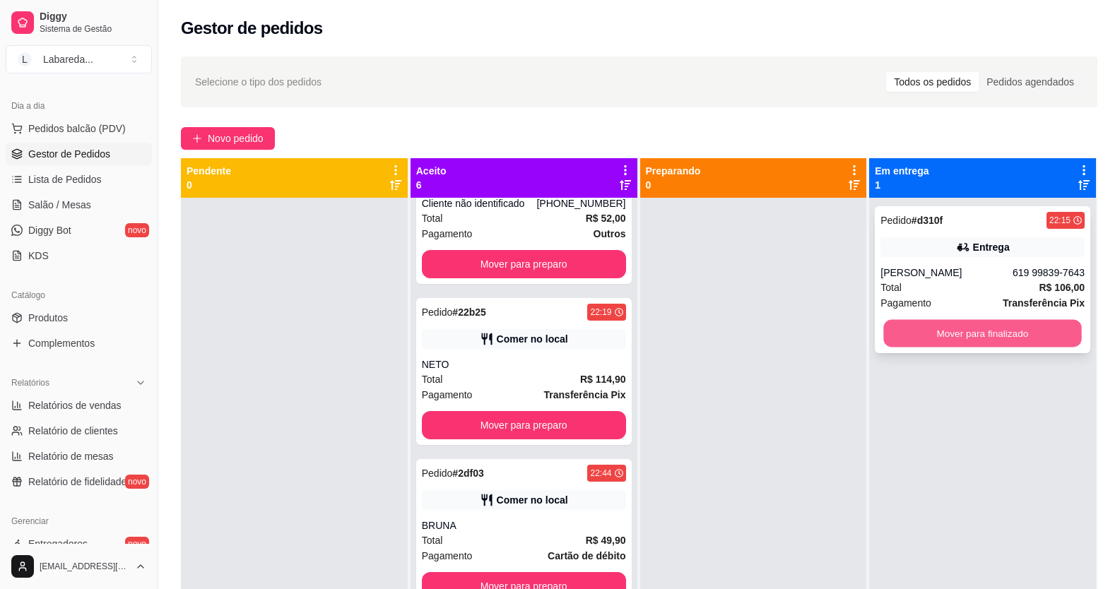
click at [943, 334] on button "Mover para finalizado" at bounding box center [983, 334] width 198 height 28
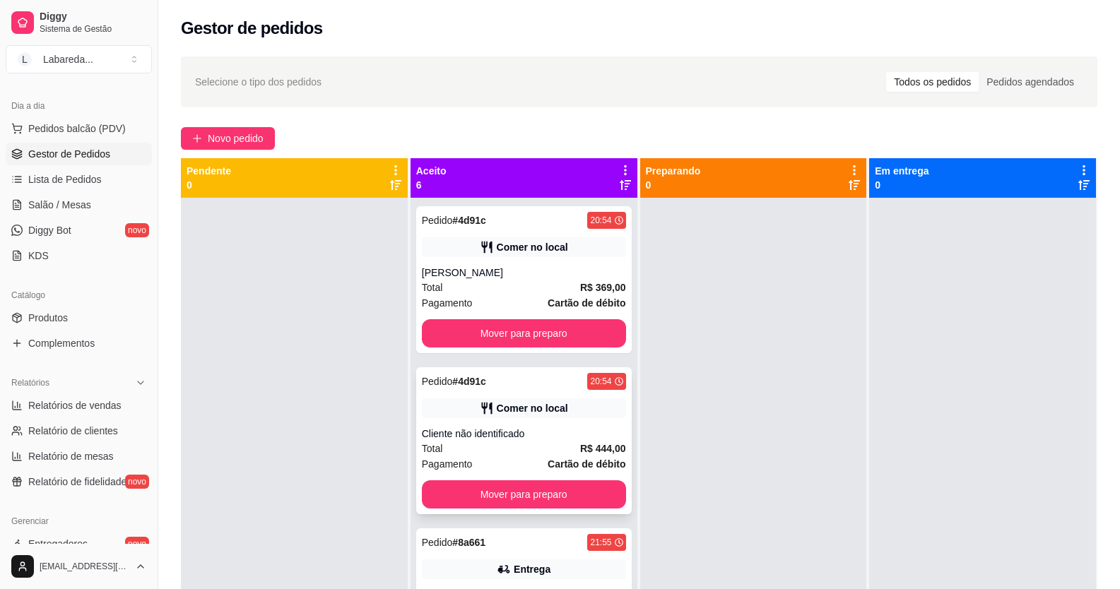
click at [540, 435] on div "Cliente não identificado" at bounding box center [524, 434] width 204 height 14
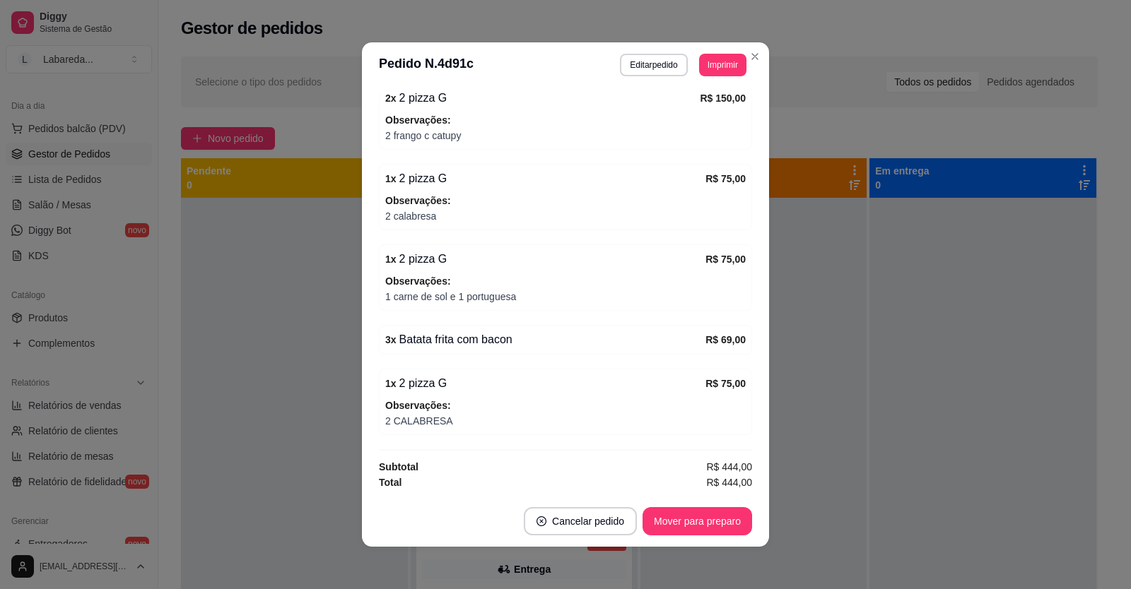
scroll to position [3, 0]
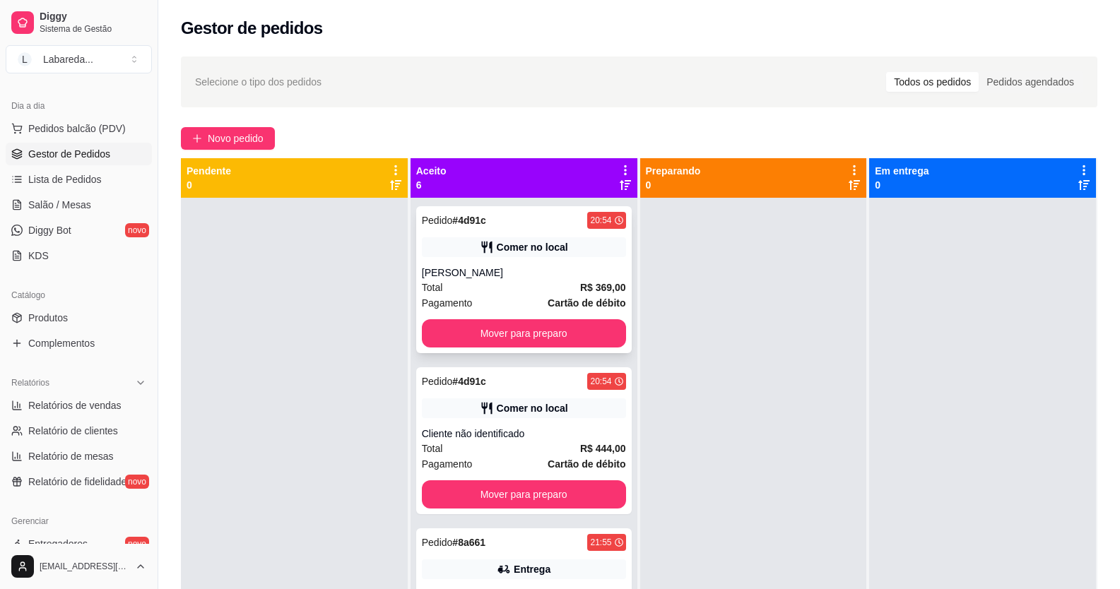
click at [526, 249] on div "Comer no local" at bounding box center [532, 247] width 71 height 14
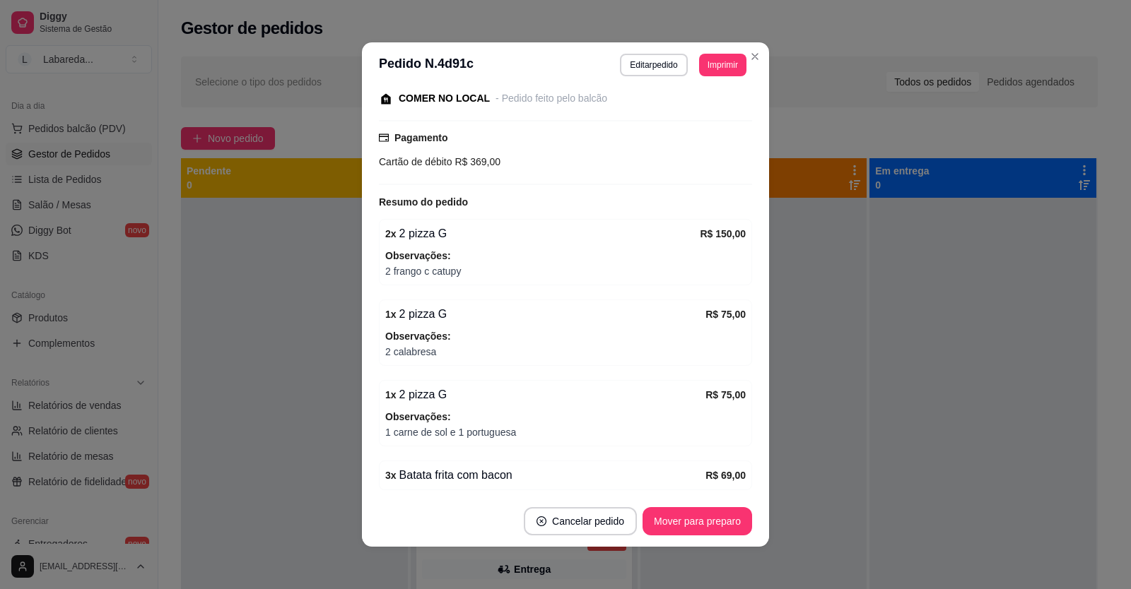
scroll to position [272, 0]
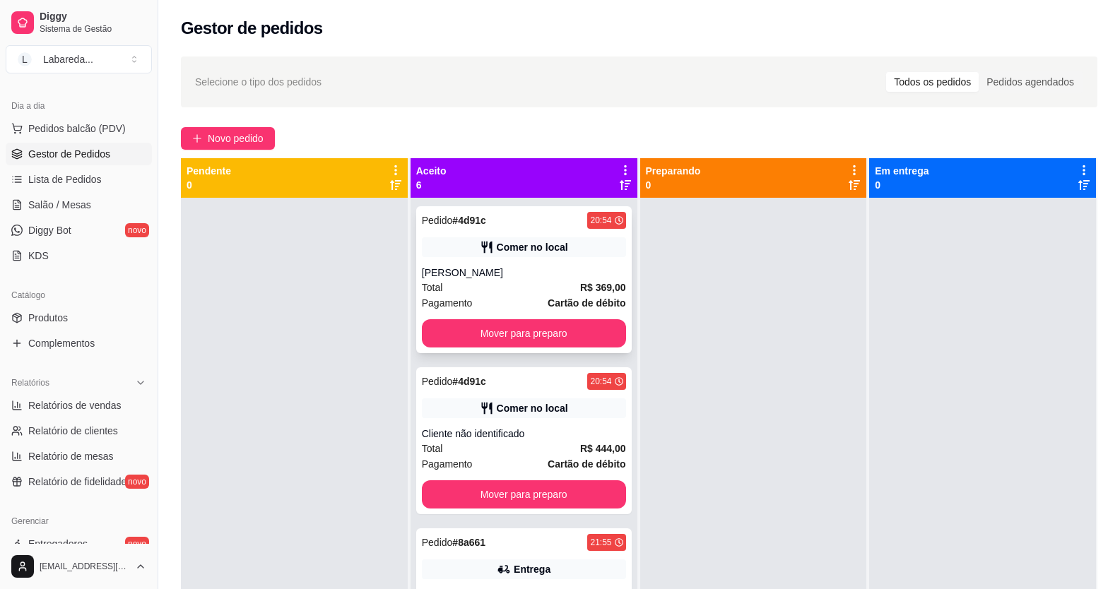
click at [469, 295] on div "Total R$ 369,00" at bounding box center [524, 288] width 204 height 16
click at [550, 401] on div "Comer no local" at bounding box center [524, 409] width 204 height 20
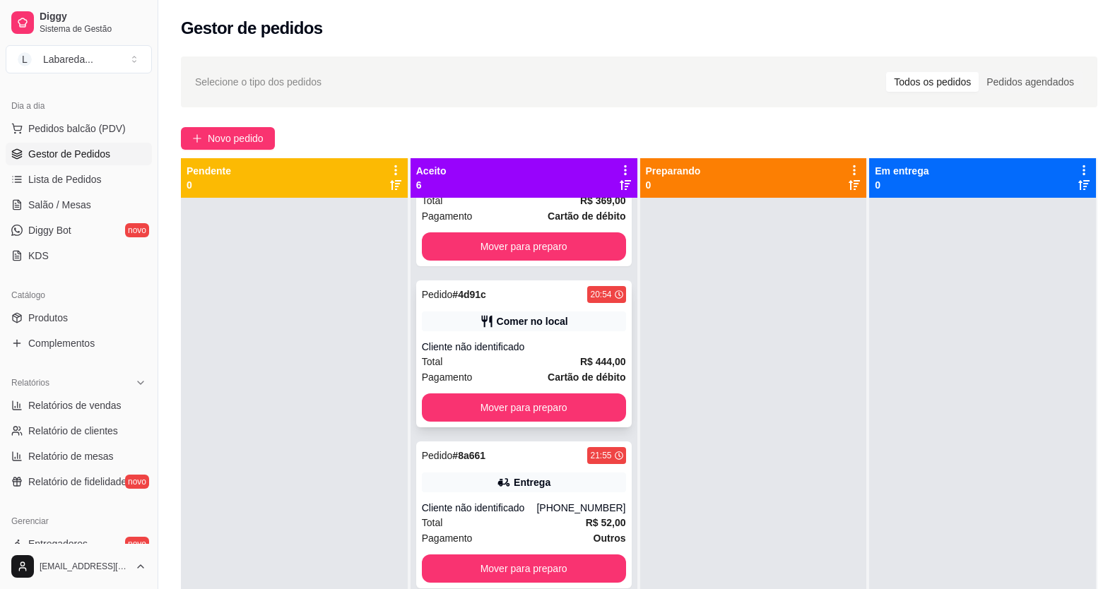
scroll to position [212, 0]
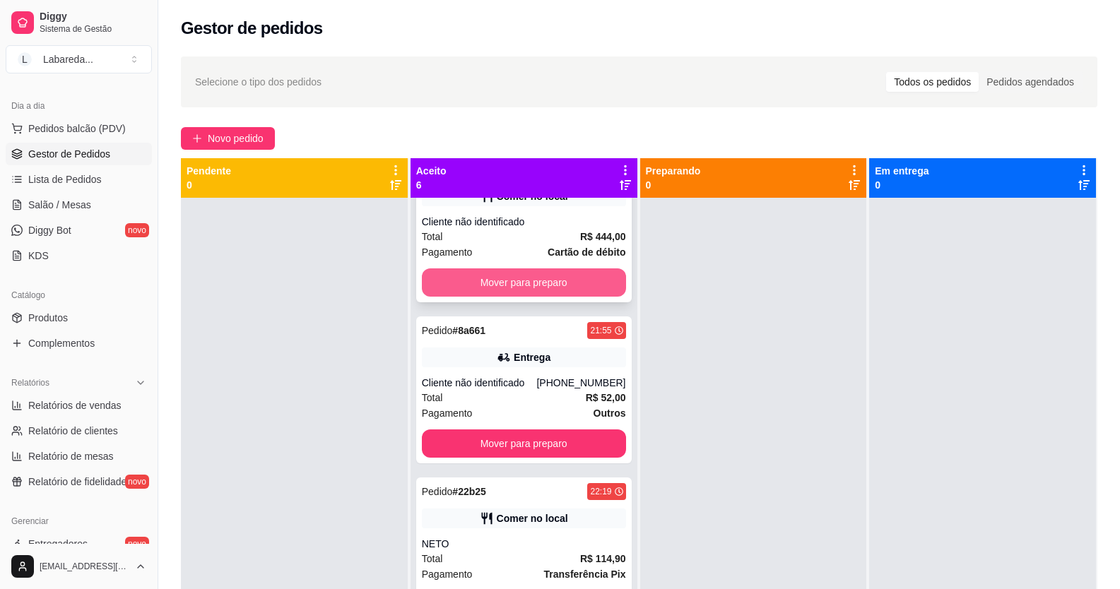
drag, startPoint x: 549, startPoint y: 261, endPoint x: 550, endPoint y: 278, distance: 17.0
click at [550, 278] on div "Pedido # 4d91c 20:54 Comer no local Cliente não identificado Total R$ 444,00 Pa…" at bounding box center [524, 228] width 216 height 147
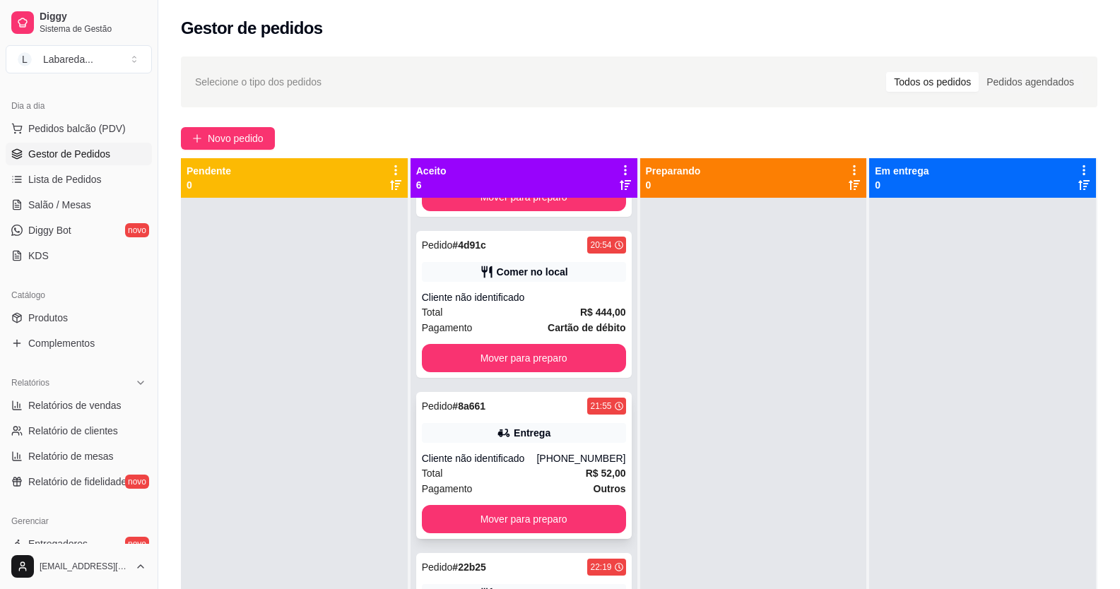
scroll to position [0, 0]
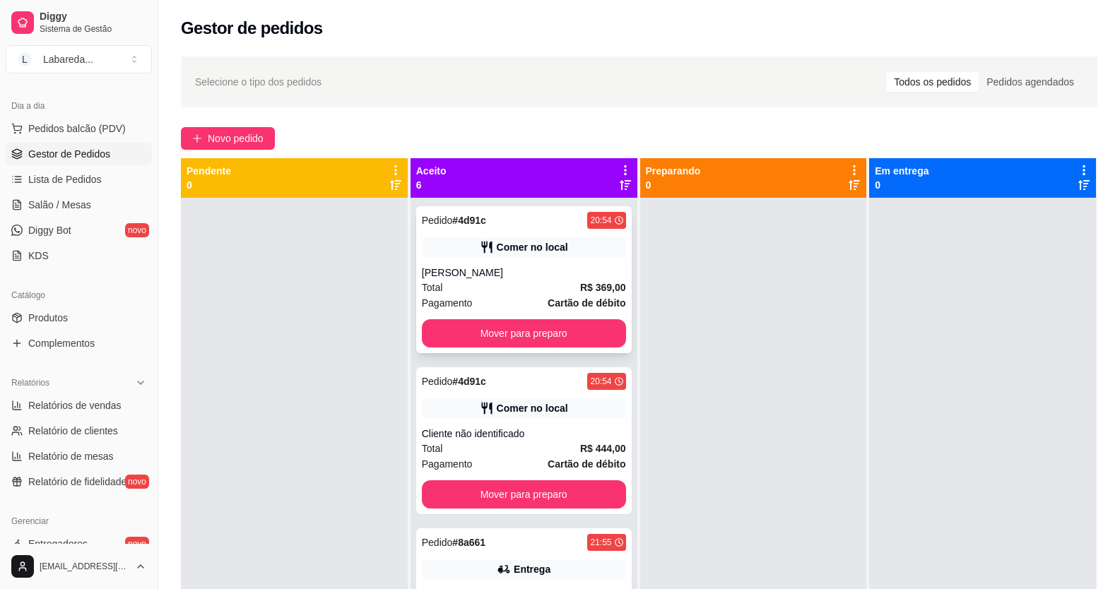
click at [501, 262] on div "Pedido # 4d91c 20:54 Comer no local AMANDA Total R$ 369,00 Pagamento Cartão de …" at bounding box center [524, 279] width 216 height 147
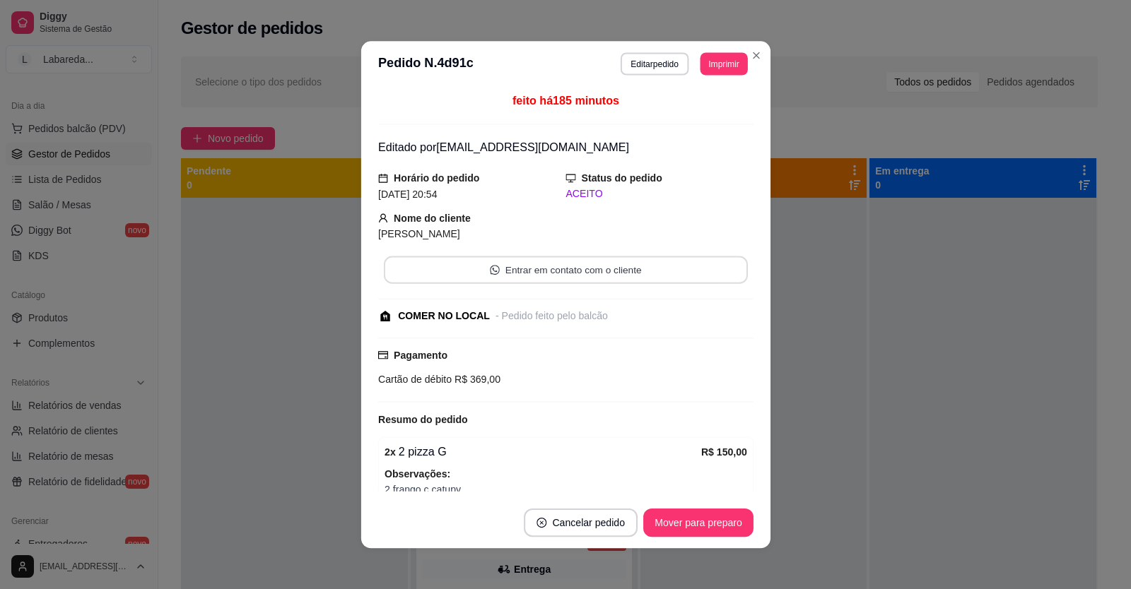
click at [502, 262] on button "Entrar em contato com o cliente" at bounding box center [565, 270] width 364 height 28
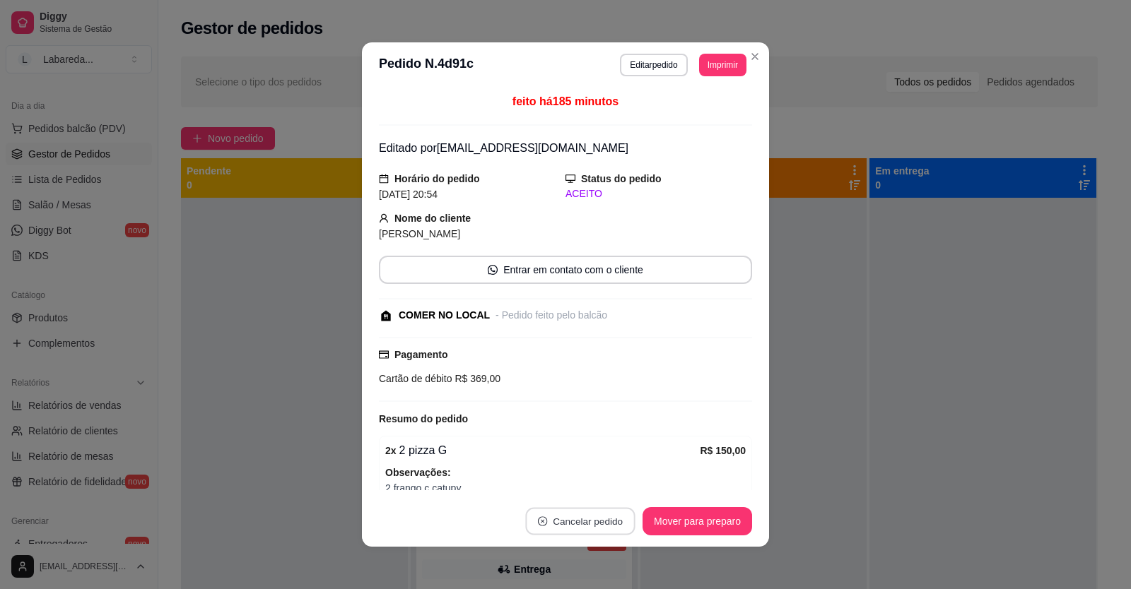
click at [577, 521] on button "Cancelar pedido" at bounding box center [580, 522] width 110 height 28
click at [590, 490] on button "Sim" at bounding box center [614, 486] width 57 height 28
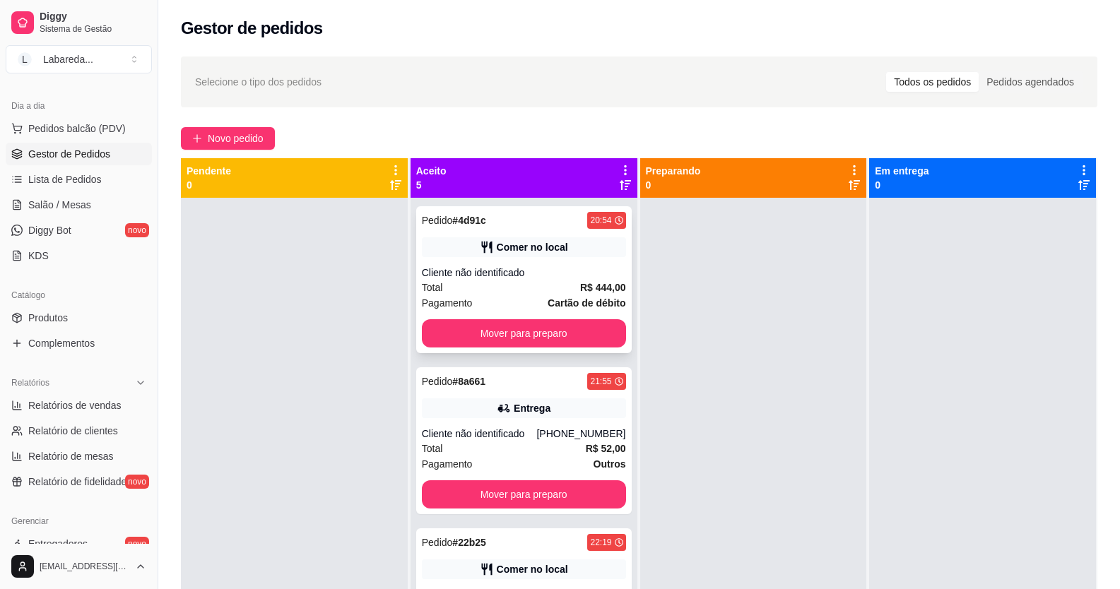
click at [560, 266] on div "Cliente não identificado" at bounding box center [524, 273] width 204 height 14
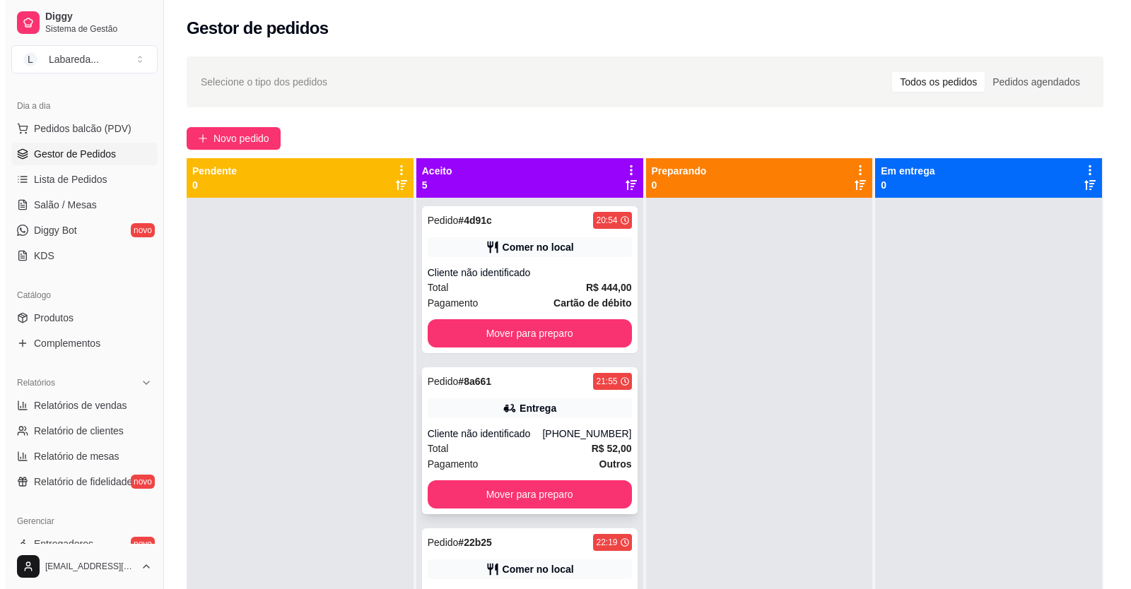
scroll to position [71, 0]
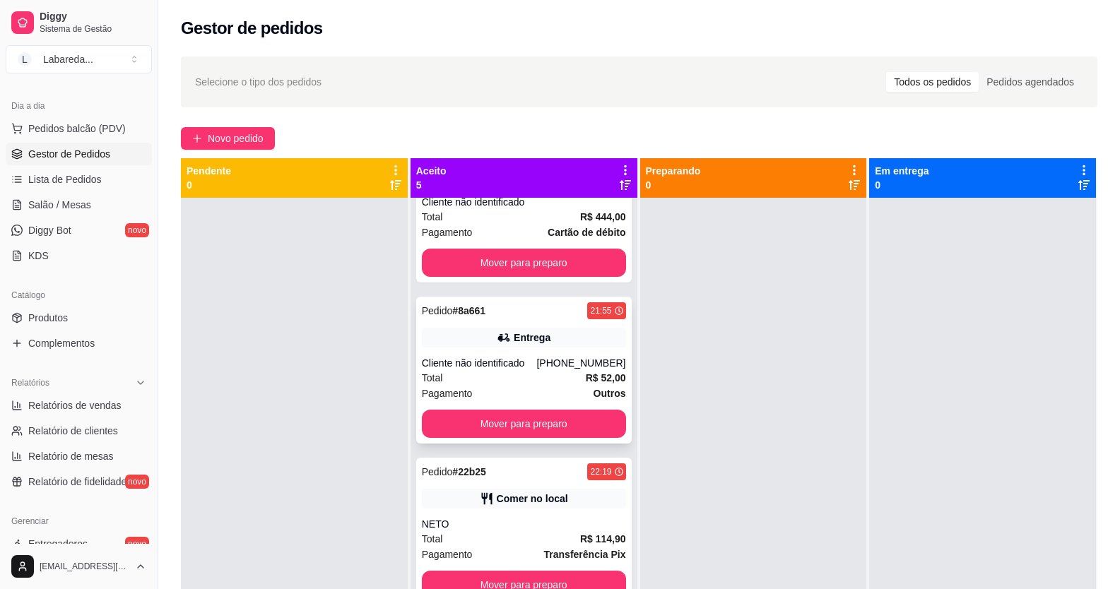
click at [555, 389] on div "Pagamento Outros" at bounding box center [524, 394] width 204 height 16
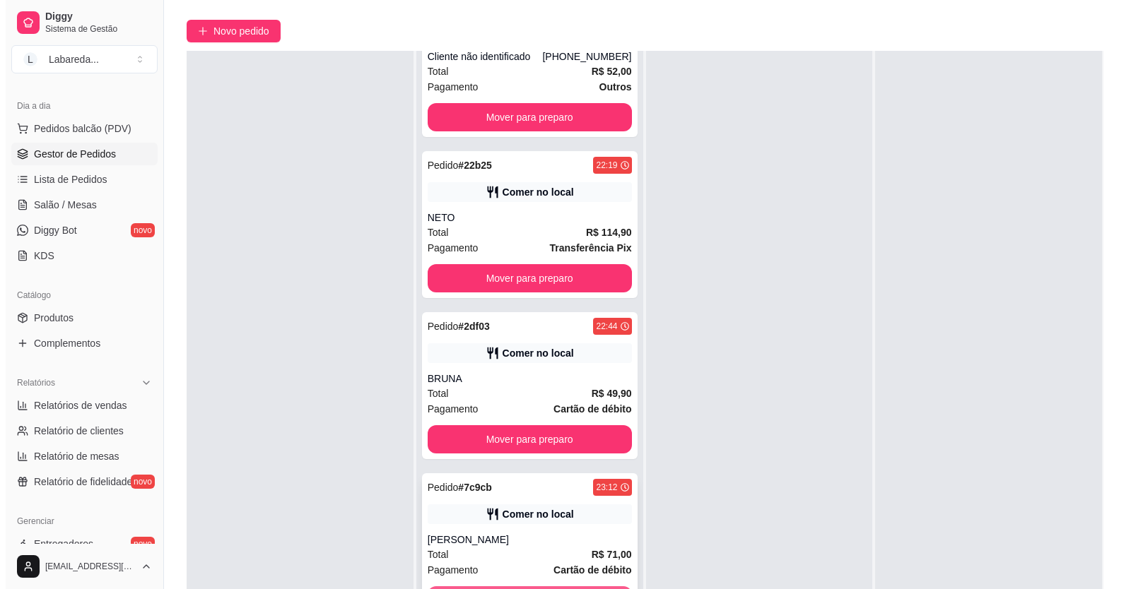
scroll to position [216, 0]
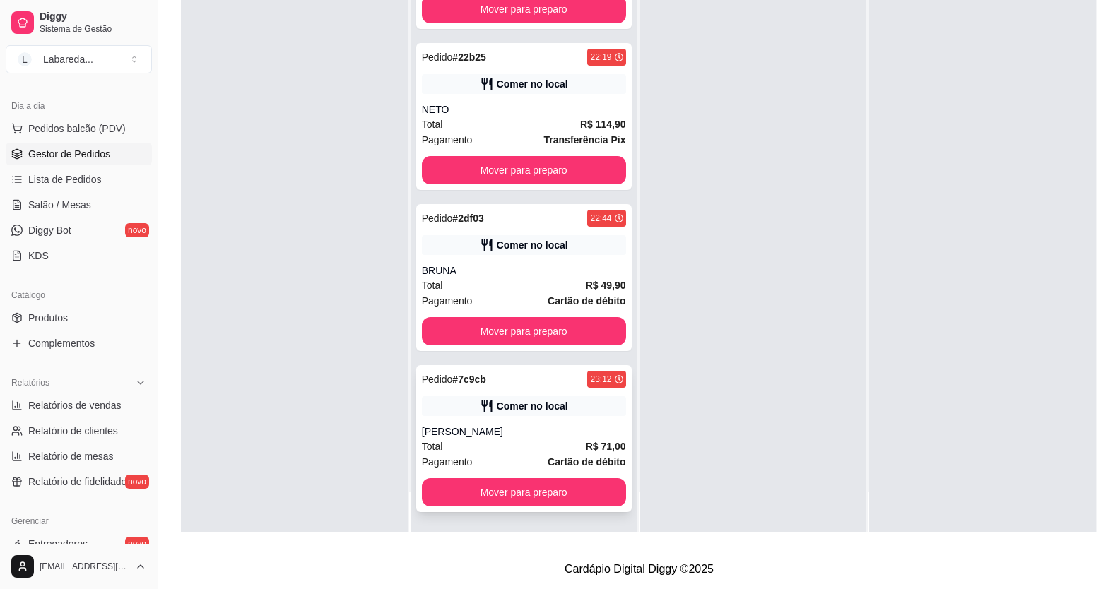
click at [484, 397] on div "Comer no local" at bounding box center [524, 406] width 204 height 20
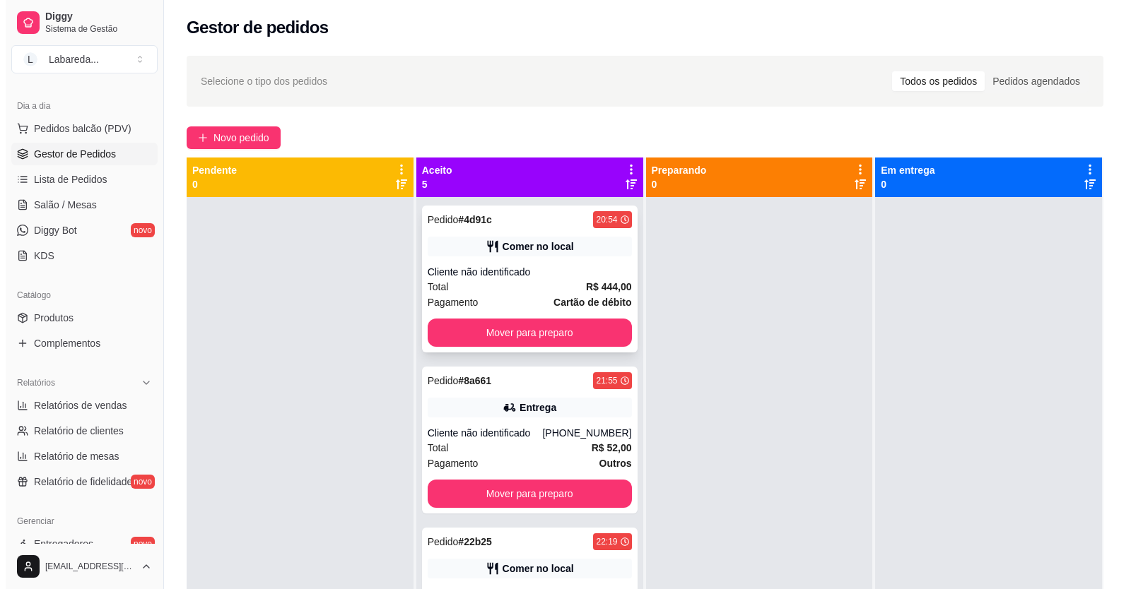
scroll to position [0, 0]
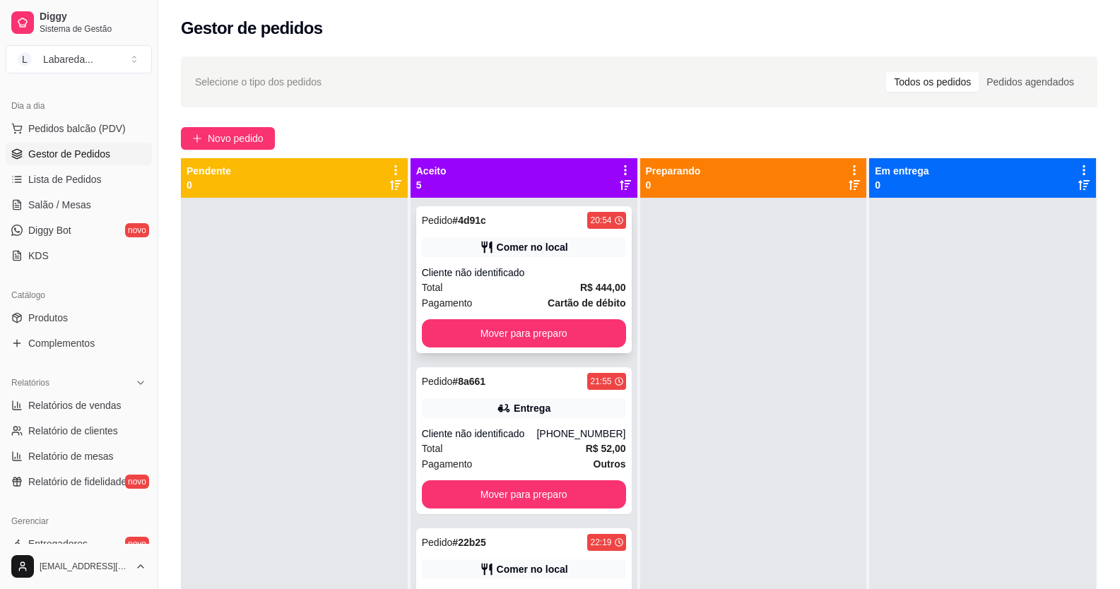
click at [526, 264] on div "Pedido # 4d91c 20:54 Comer no local Cliente não identificado Total R$ 444,00 Pa…" at bounding box center [524, 279] width 216 height 147
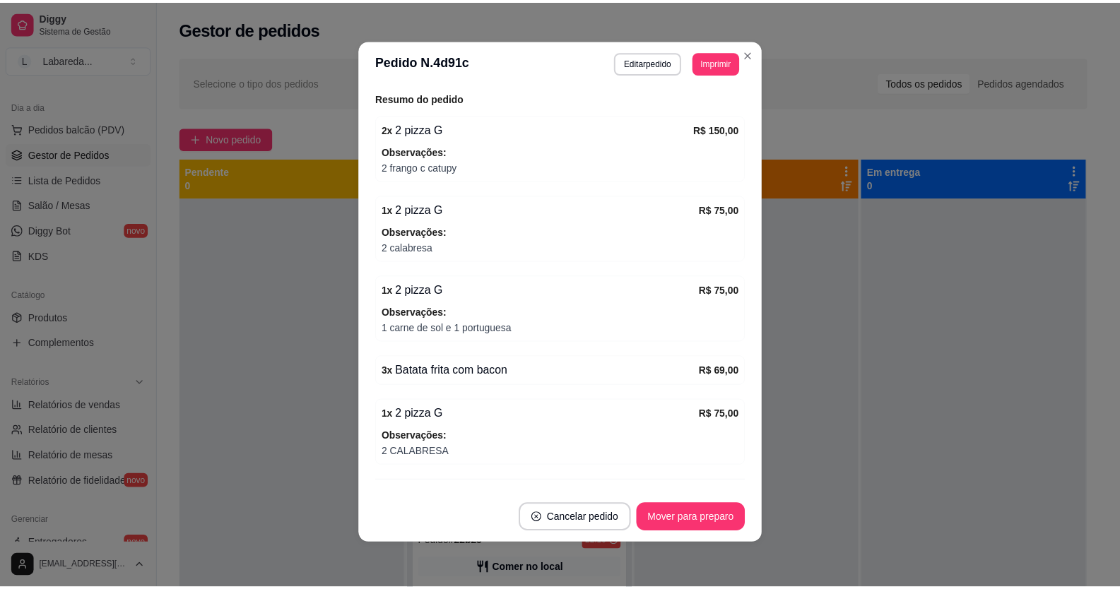
scroll to position [322, 0]
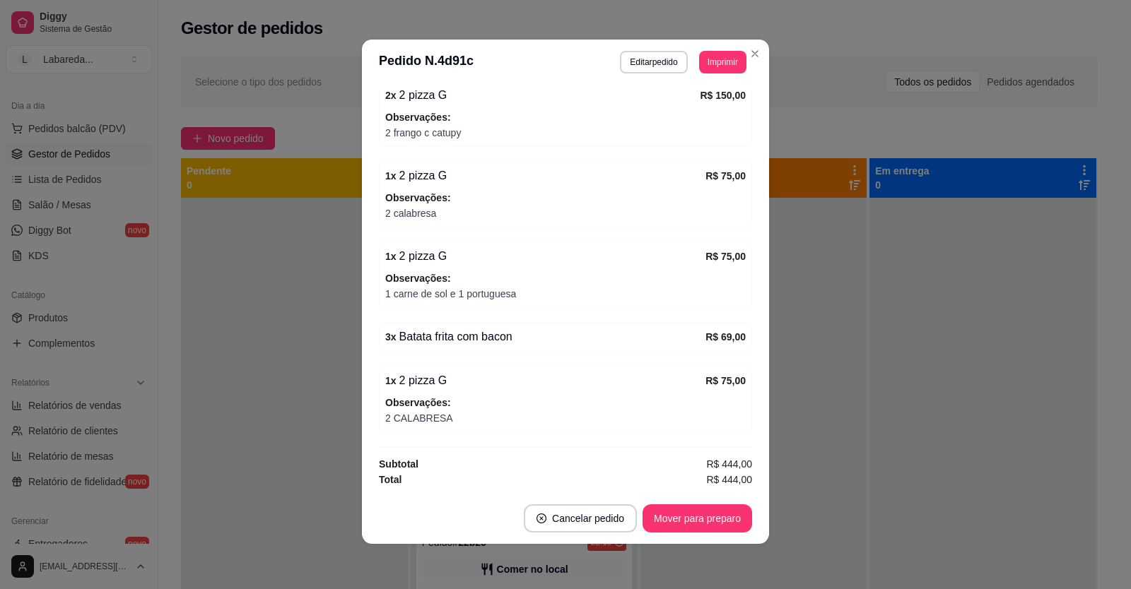
click at [622, 196] on section "**********" at bounding box center [565, 292] width 407 height 505
click at [718, 69] on button "Imprimir" at bounding box center [722, 62] width 47 height 23
click at [710, 105] on button "IMPRESSORA" at bounding box center [691, 111] width 99 height 22
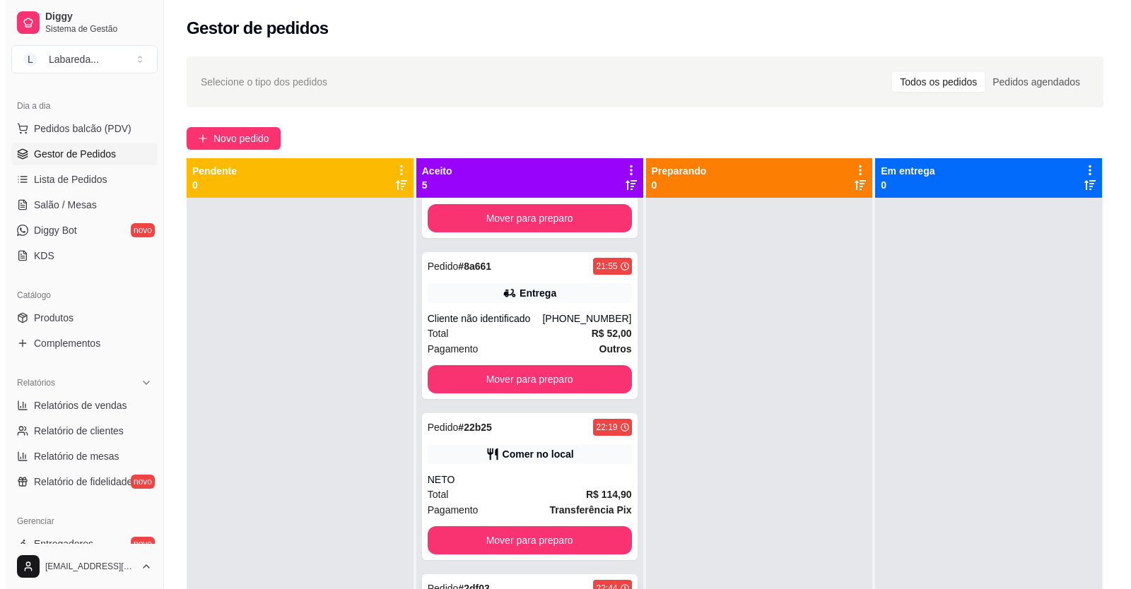
scroll to position [230, 0]
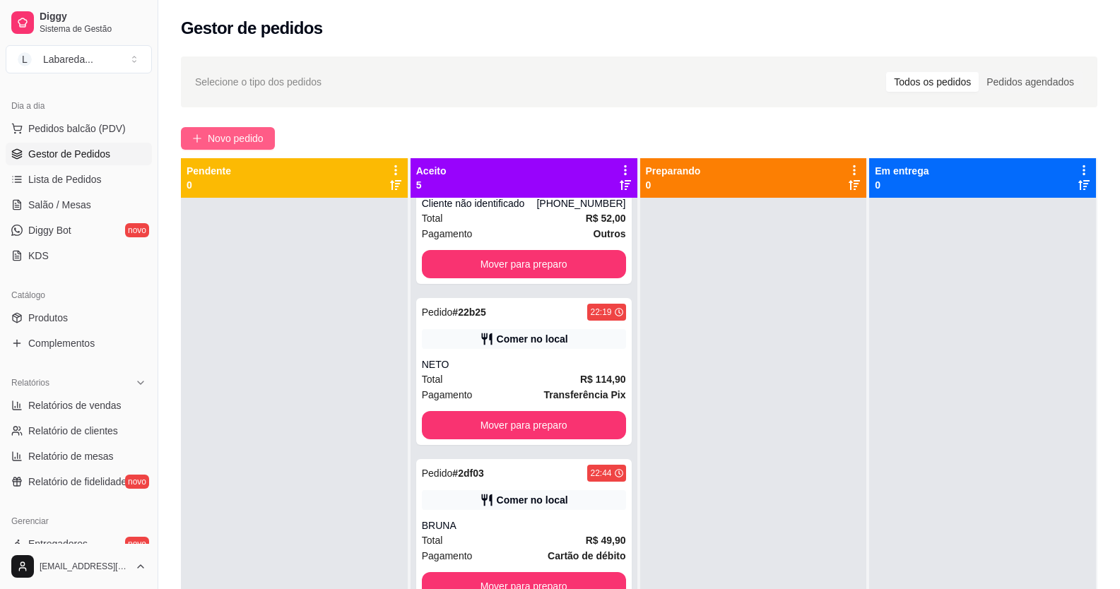
click at [240, 131] on span "Novo pedido" at bounding box center [236, 139] width 56 height 16
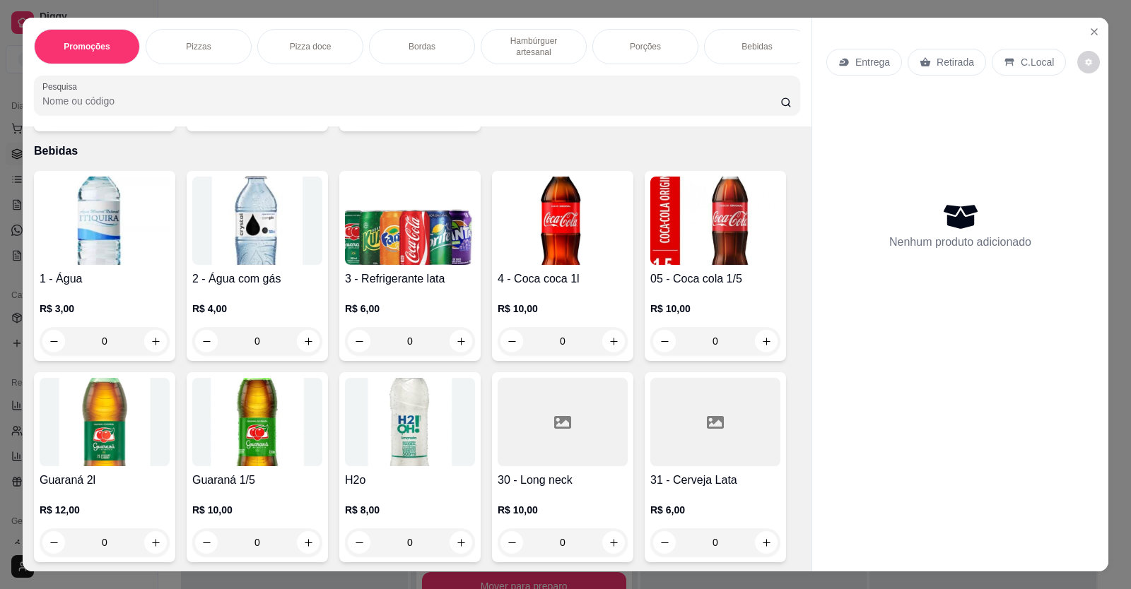
scroll to position [1696, 0]
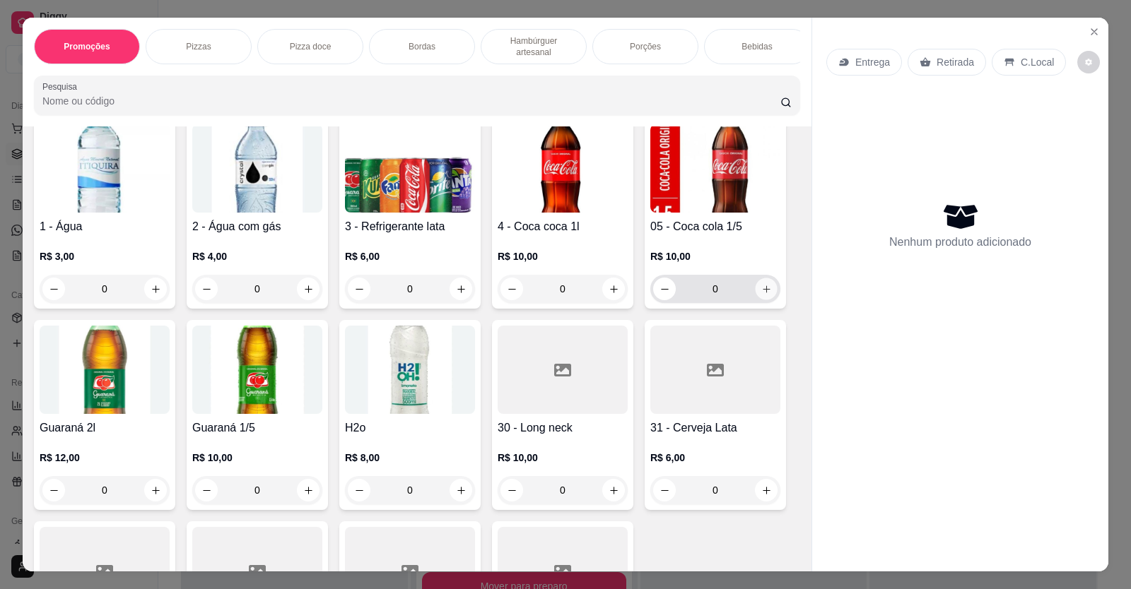
click at [762, 295] on icon "increase-product-quantity" at bounding box center [766, 289] width 11 height 11
type input "1"
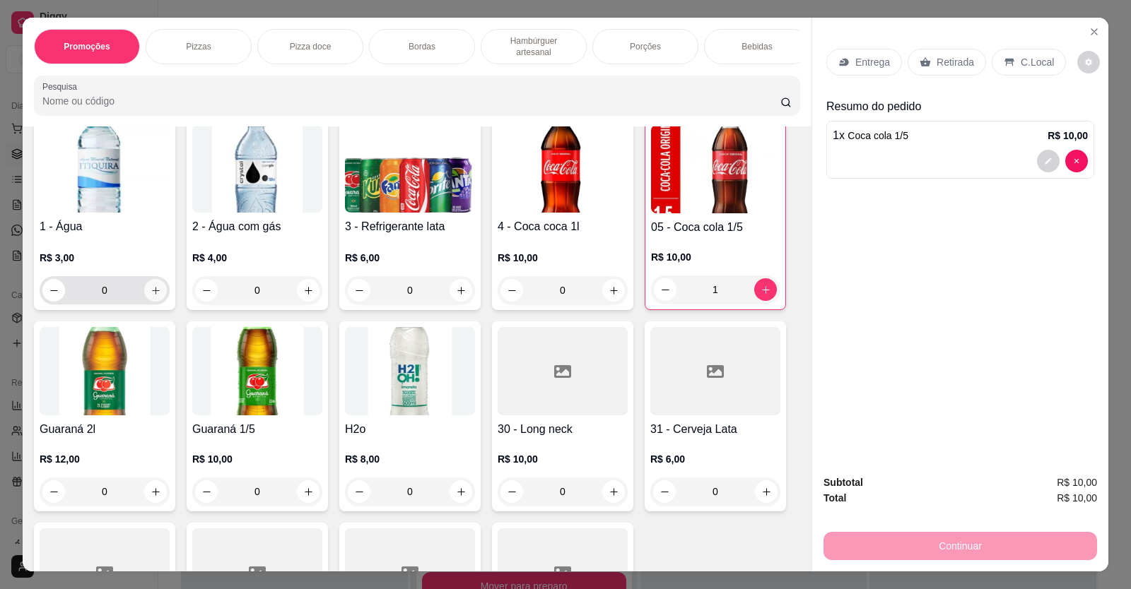
click at [152, 296] on icon "increase-product-quantity" at bounding box center [156, 291] width 11 height 11
type input "1"
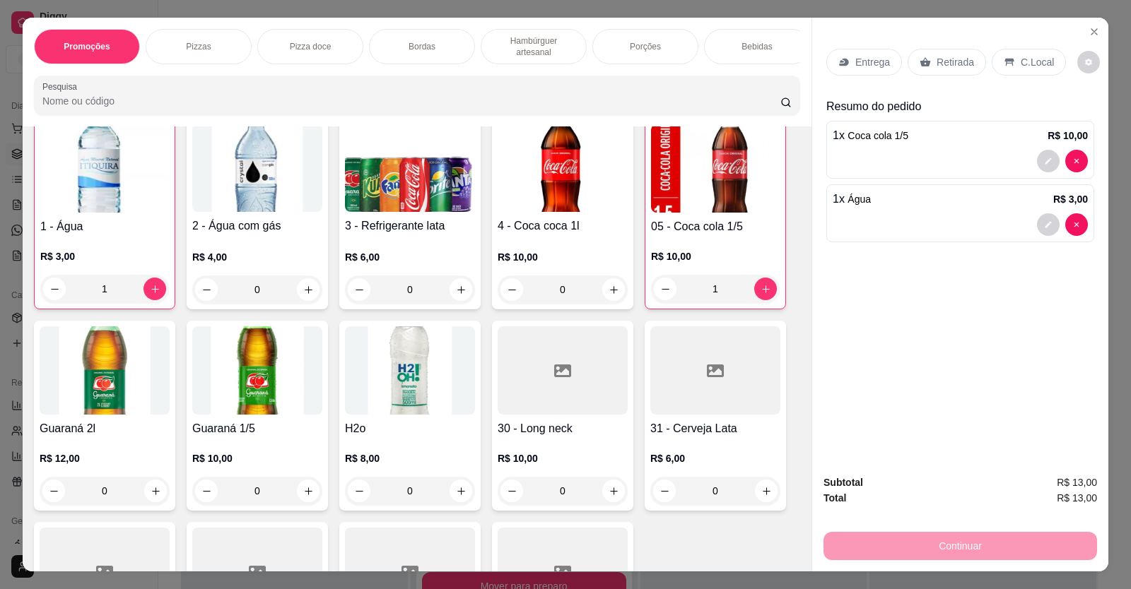
scroll to position [1555, 0]
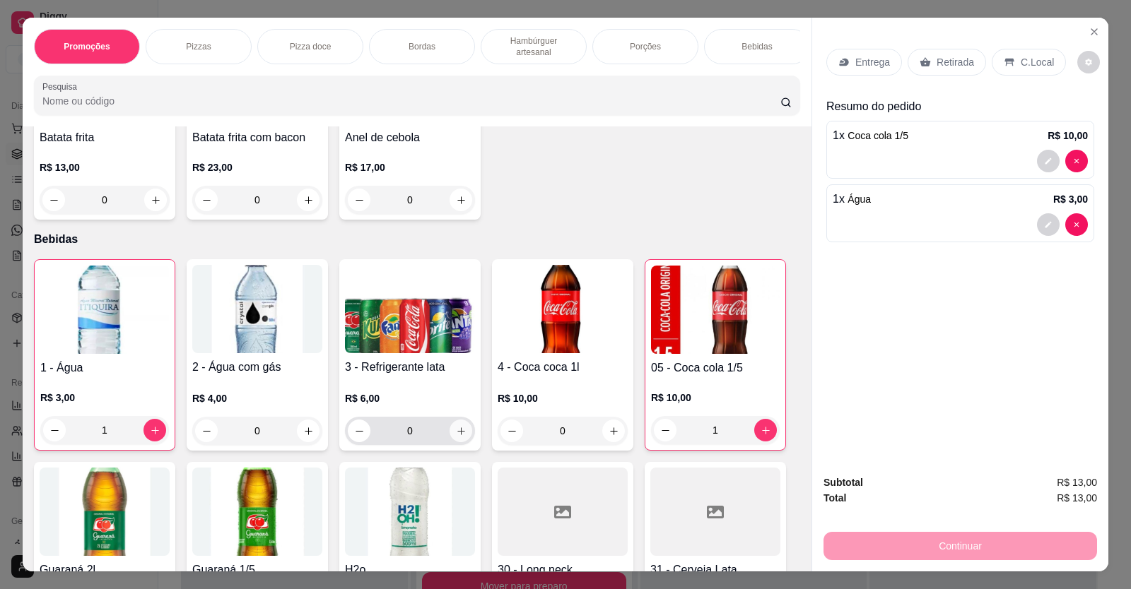
click at [456, 437] on icon "increase-product-quantity" at bounding box center [461, 431] width 11 height 11
type input "1"
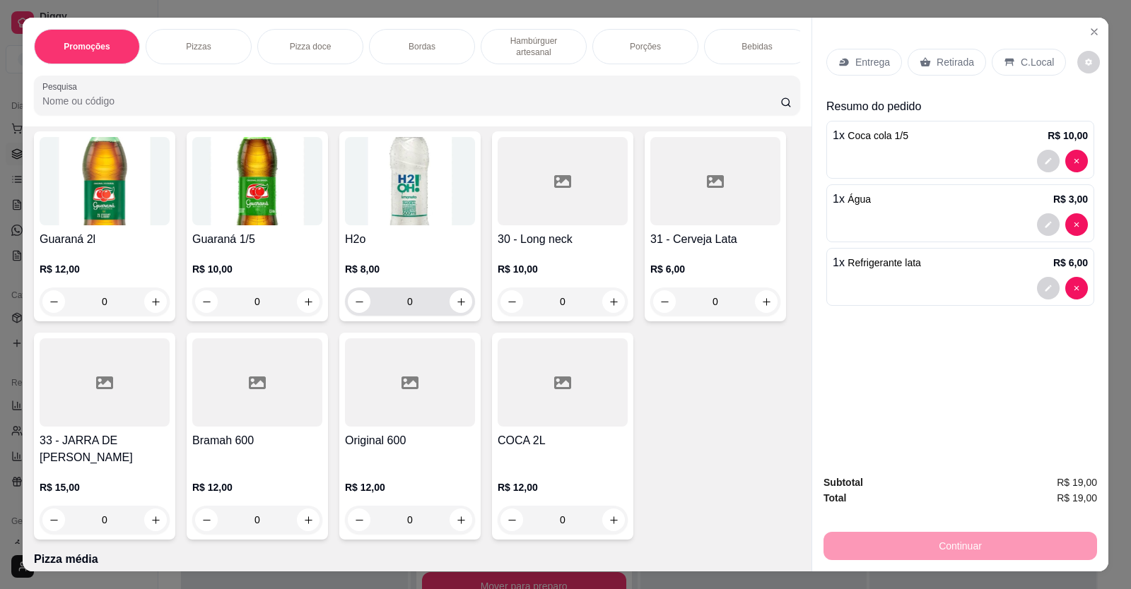
scroll to position [1885, 0]
click at [761, 308] on icon "increase-product-quantity" at bounding box center [766, 303] width 11 height 11
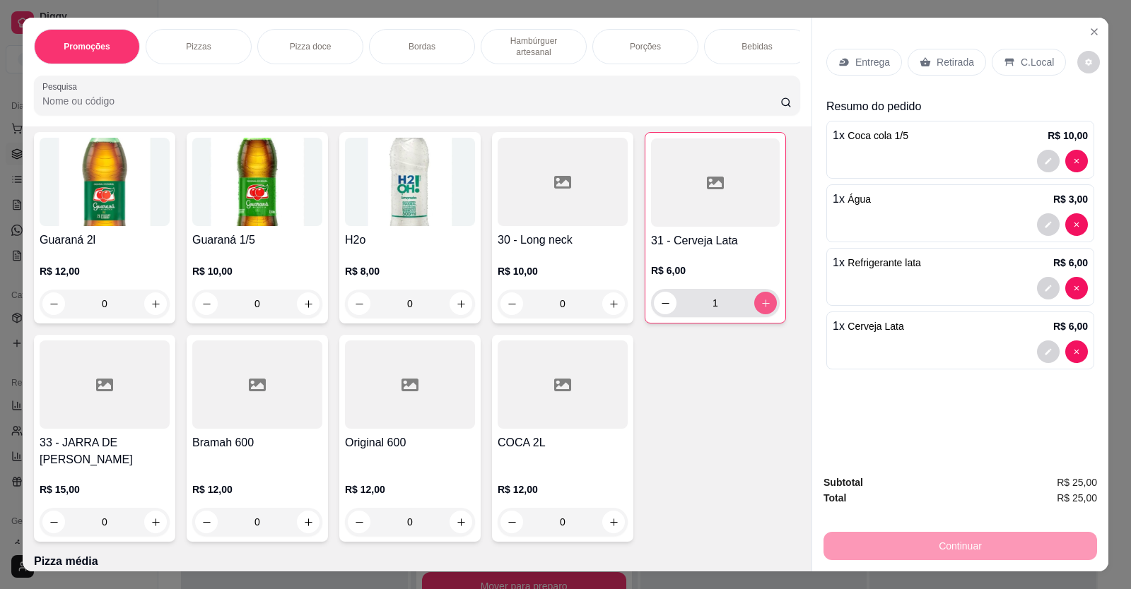
click at [760, 309] on icon "increase-product-quantity" at bounding box center [765, 303] width 11 height 11
type input "4"
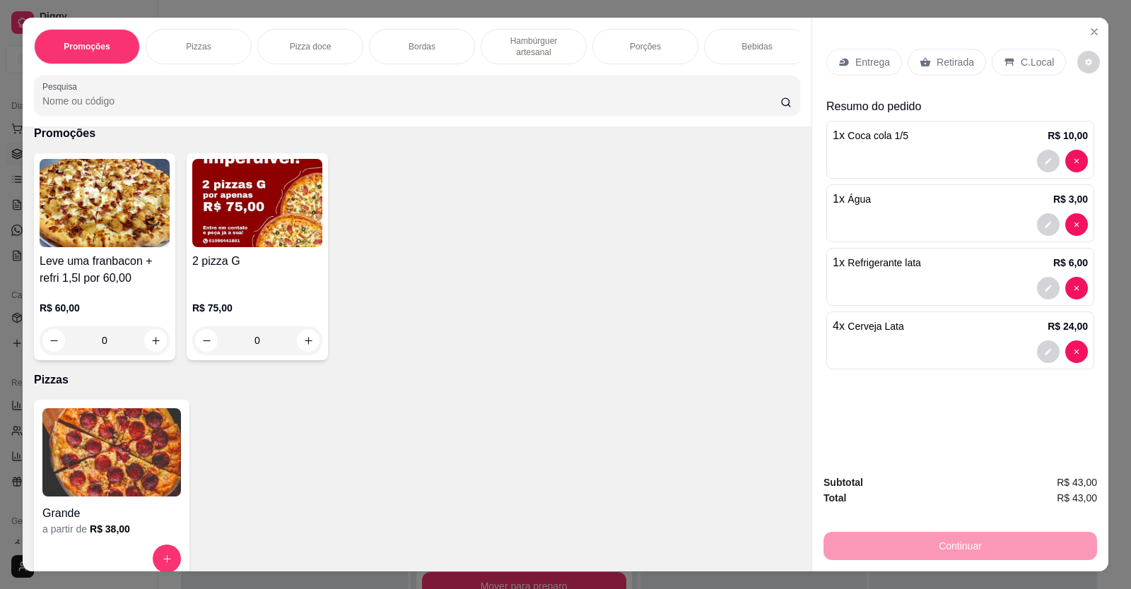
scroll to position [0, 0]
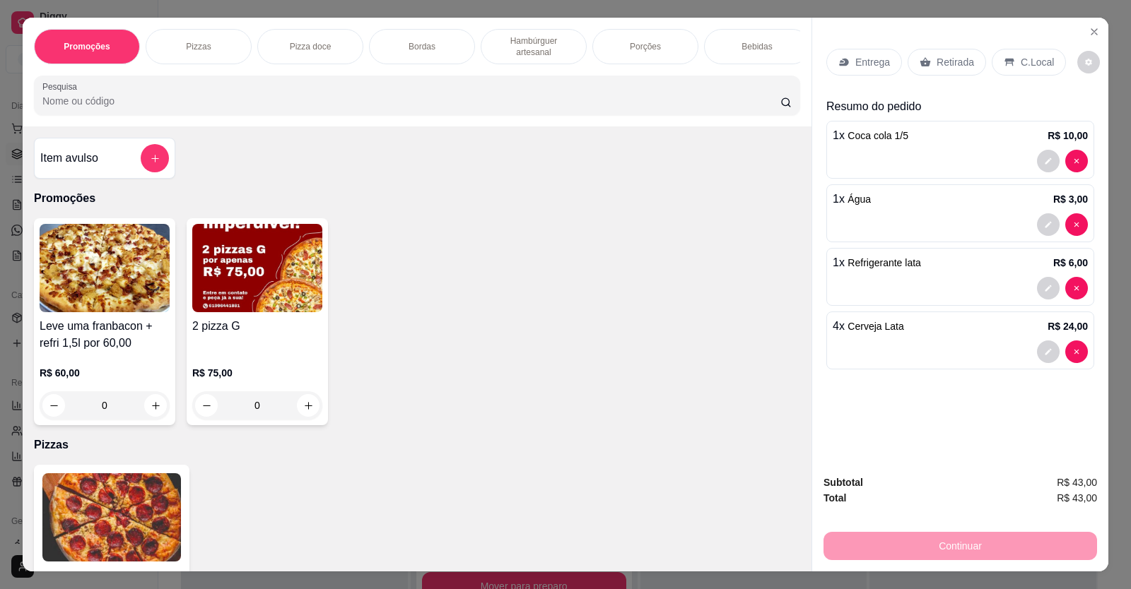
click at [121, 167] on div "Item avulso" at bounding box center [104, 158] width 129 height 28
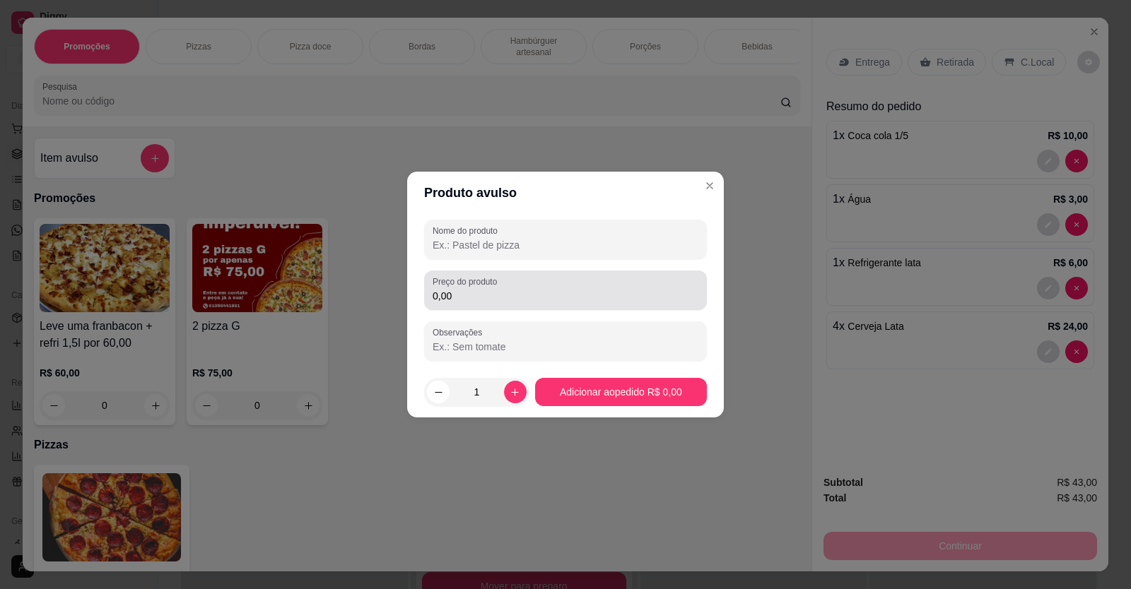
click at [474, 293] on input "0,00" at bounding box center [565, 296] width 266 height 14
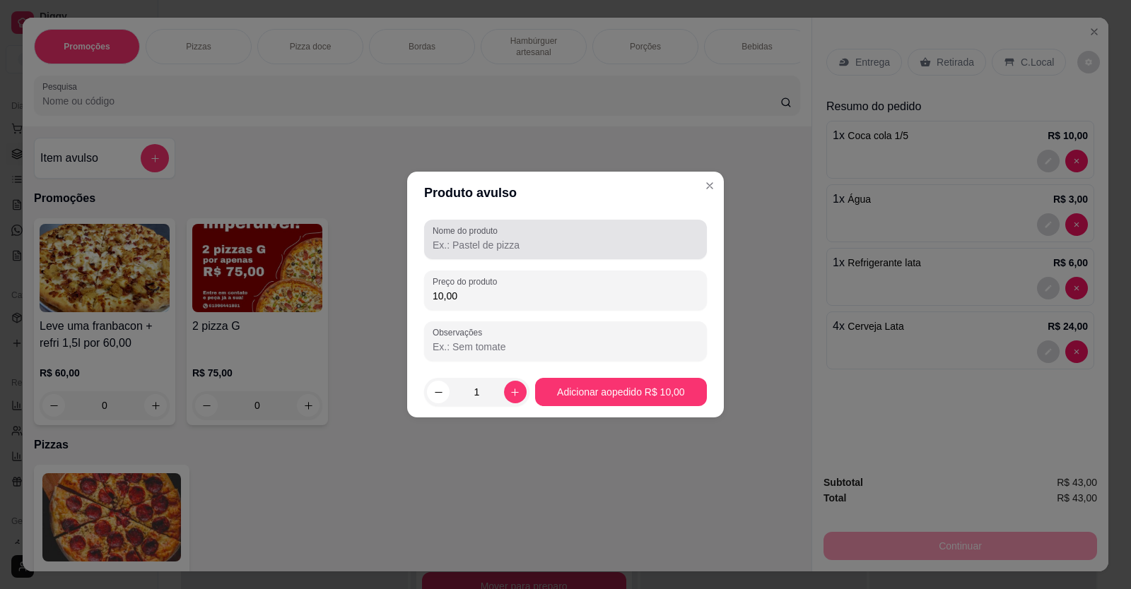
type input "10,00"
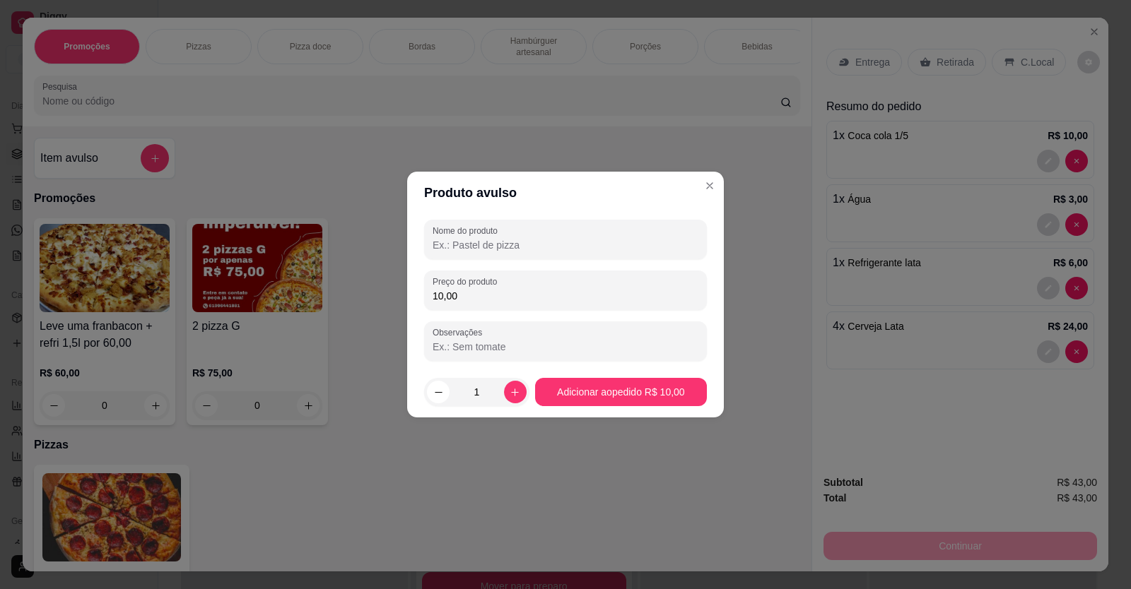
click at [472, 245] on input "Nome do produto" at bounding box center [565, 245] width 266 height 14
type input "H2O GRANDE"
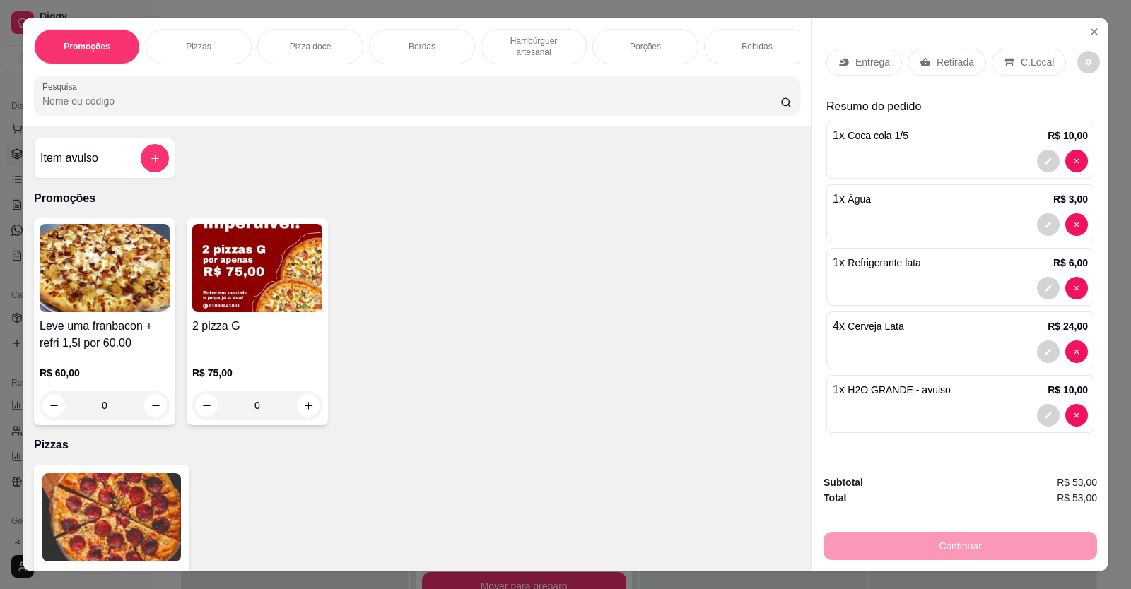
click at [1020, 63] on p "C.Local" at bounding box center [1036, 62] width 33 height 14
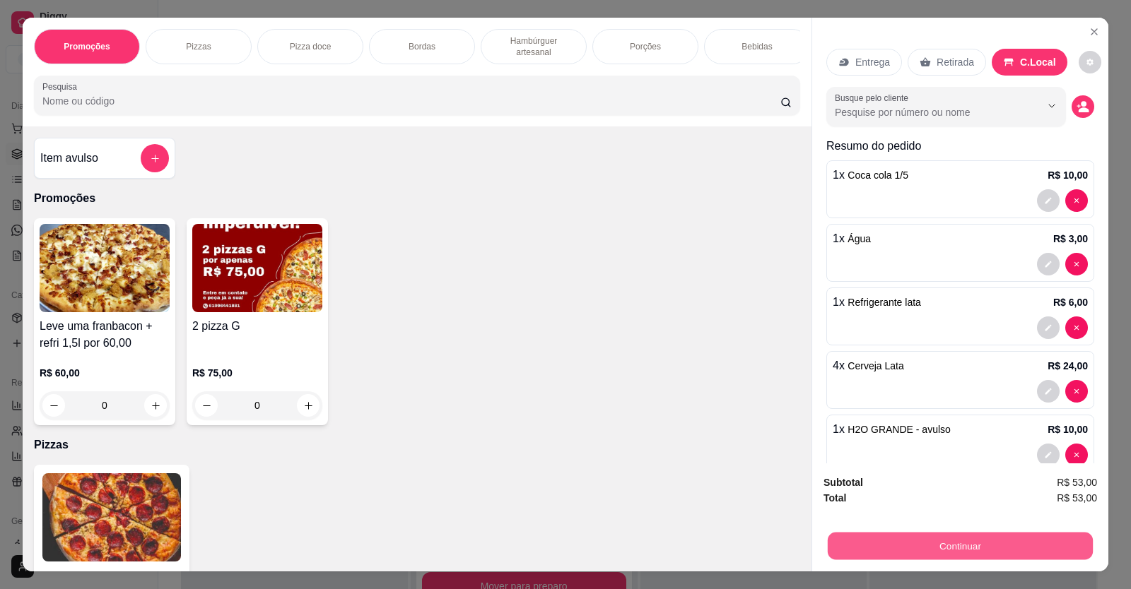
click at [951, 544] on button "Continuar" at bounding box center [960, 547] width 265 height 28
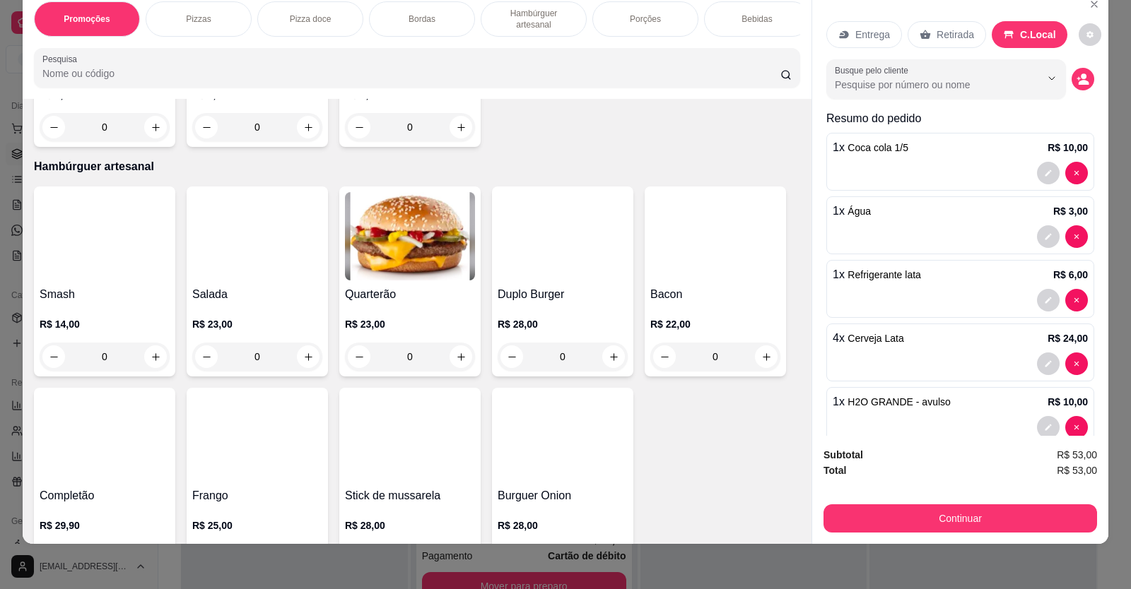
scroll to position [989, 0]
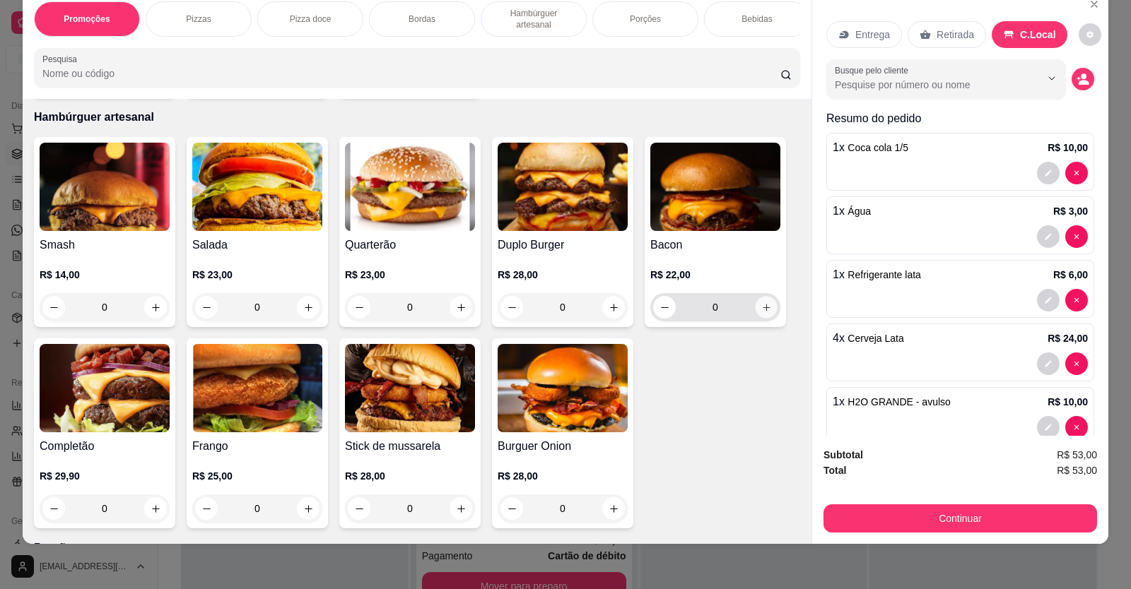
click at [761, 312] on icon "increase-product-quantity" at bounding box center [766, 307] width 11 height 11
type input "1"
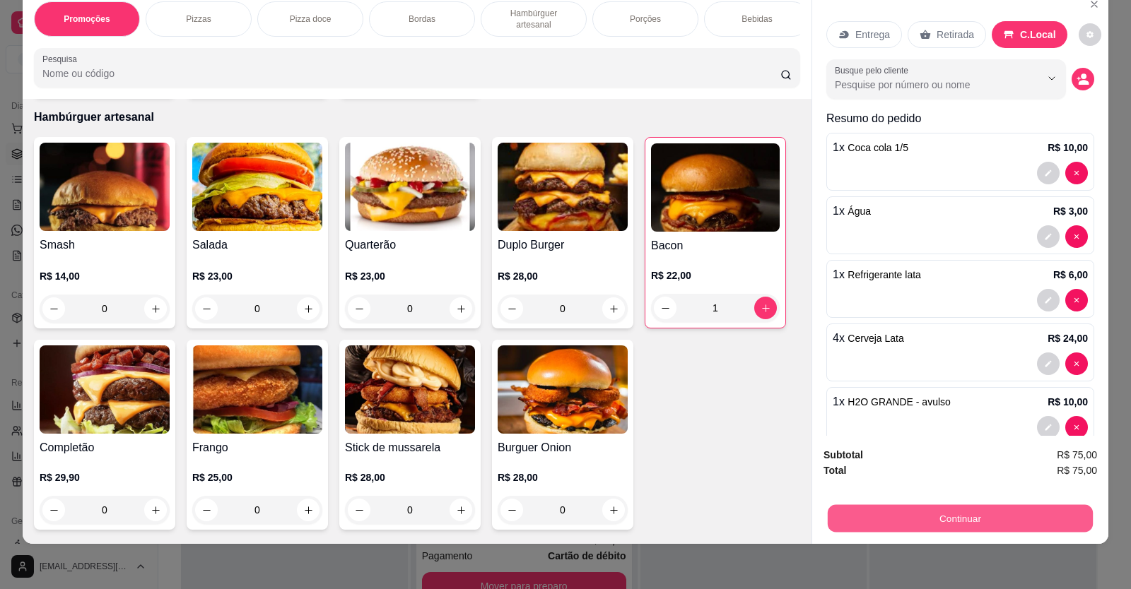
click at [923, 521] on button "Continuar" at bounding box center [960, 519] width 265 height 28
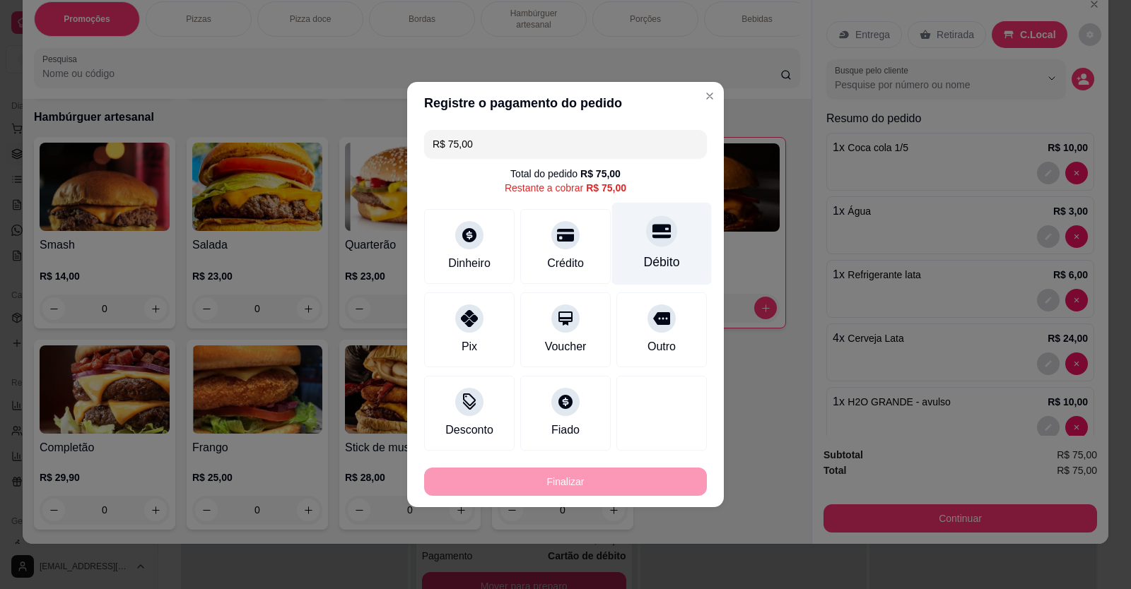
click at [653, 252] on div "Débito" at bounding box center [662, 244] width 100 height 83
type input "R$ 0,00"
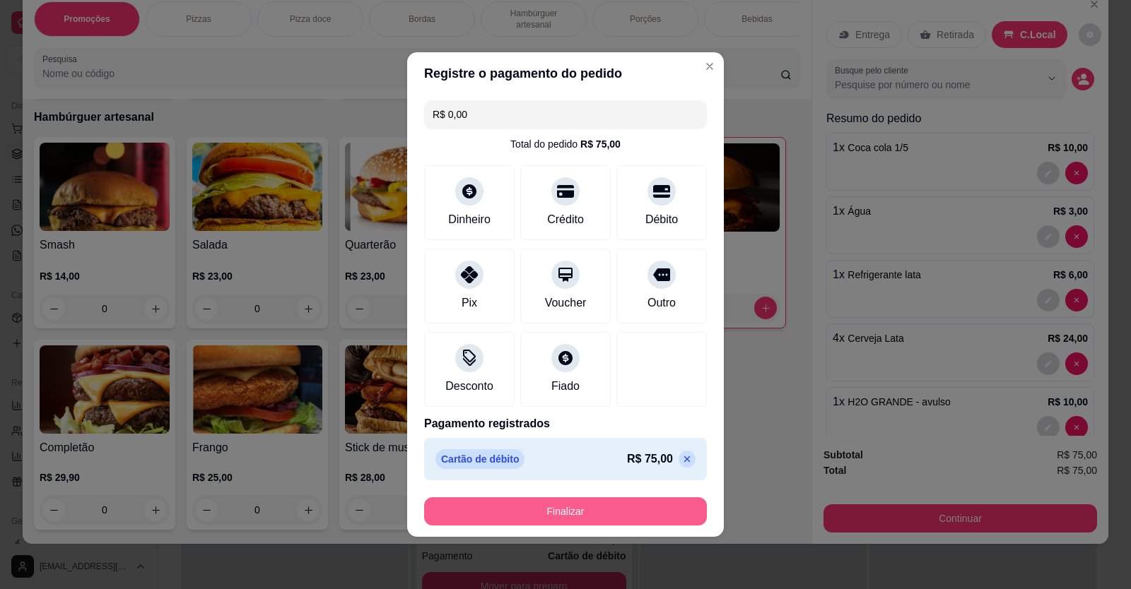
click at [632, 504] on button "Finalizar" at bounding box center [565, 512] width 283 height 28
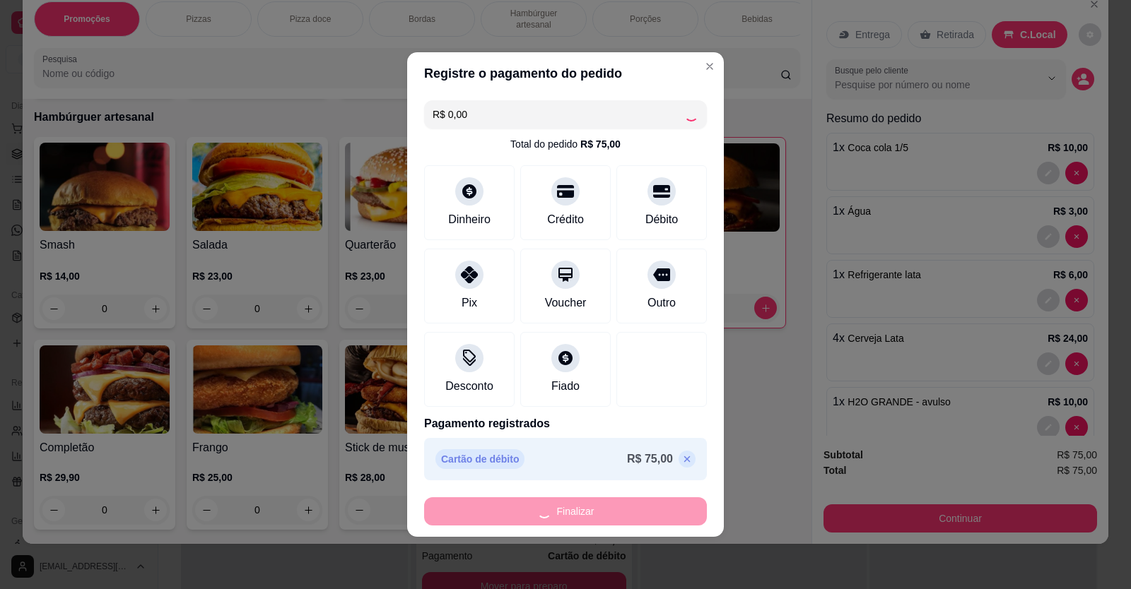
type input "0"
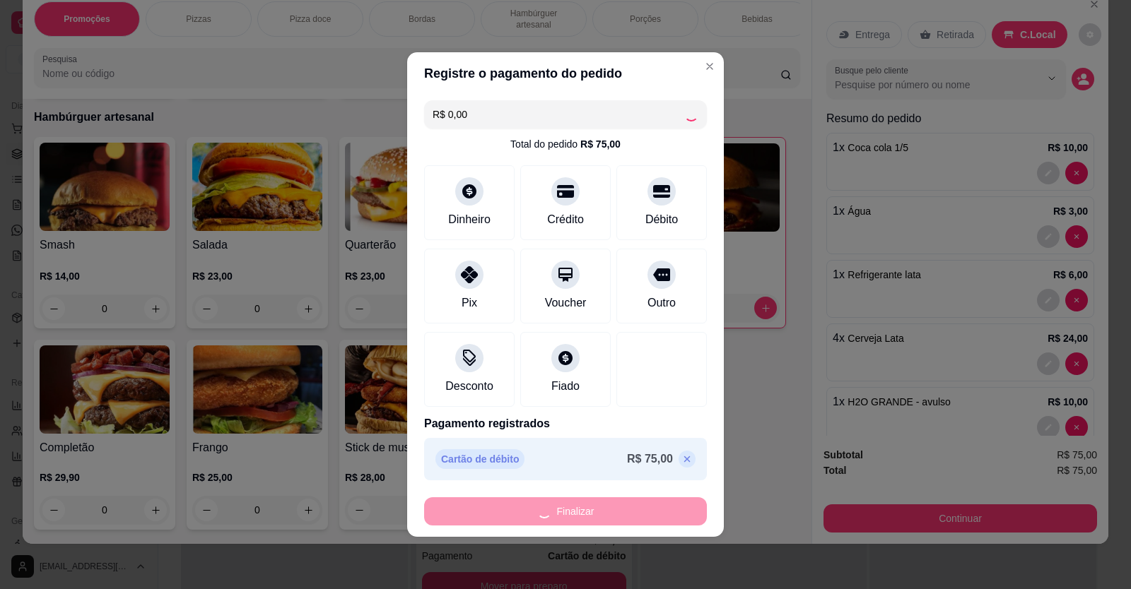
type input "-R$ 75,00"
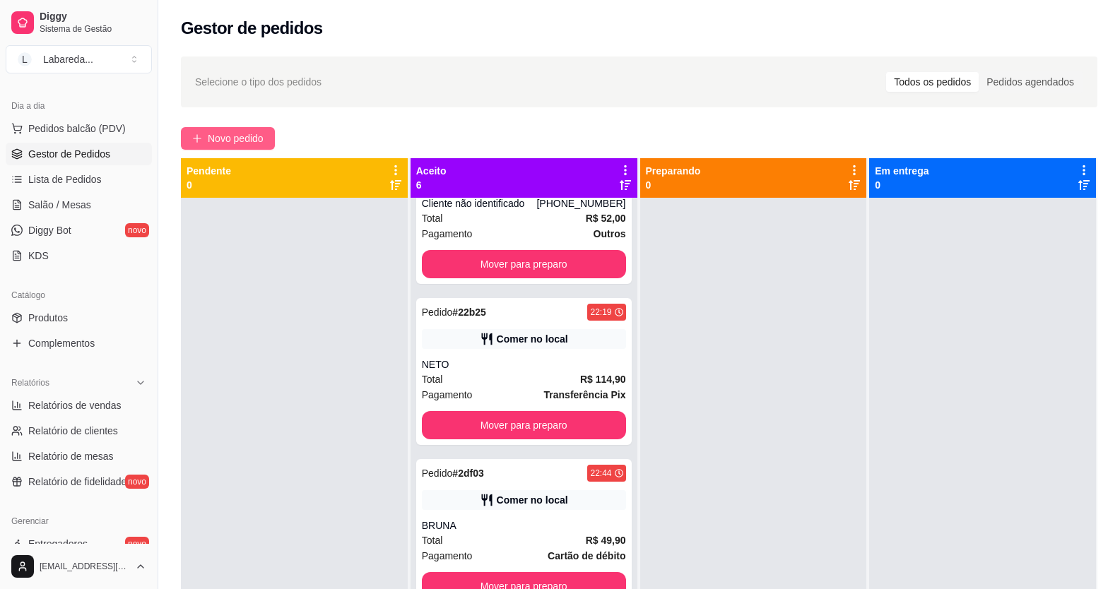
click at [245, 134] on span "Novo pedido" at bounding box center [236, 139] width 56 height 16
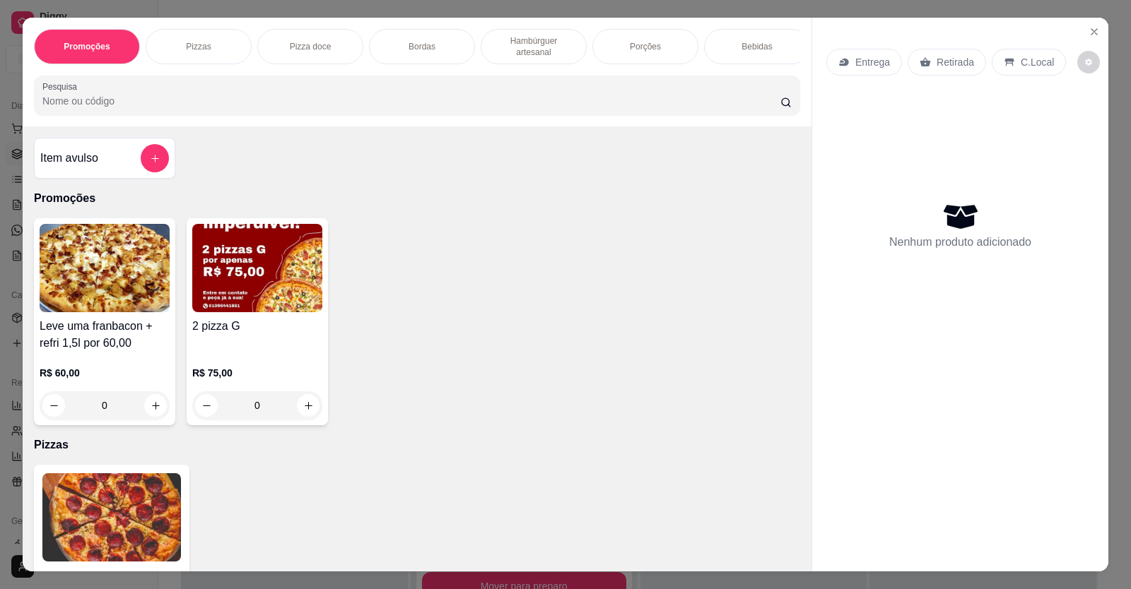
click at [93, 167] on h4 "Item avulso" at bounding box center [69, 158] width 58 height 17
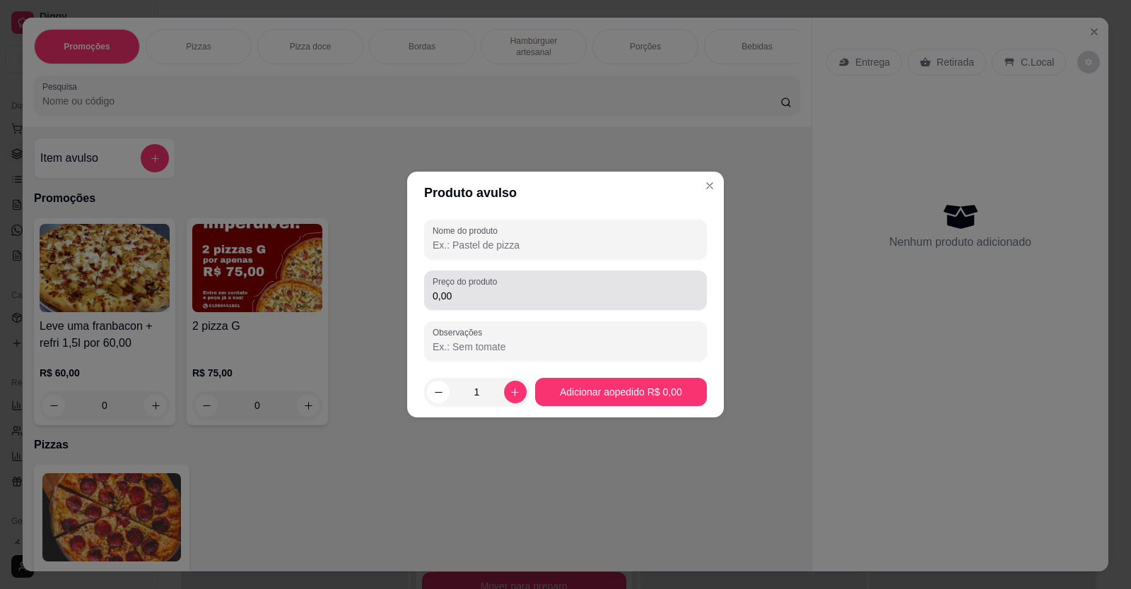
click at [518, 298] on input "0,00" at bounding box center [565, 296] width 266 height 14
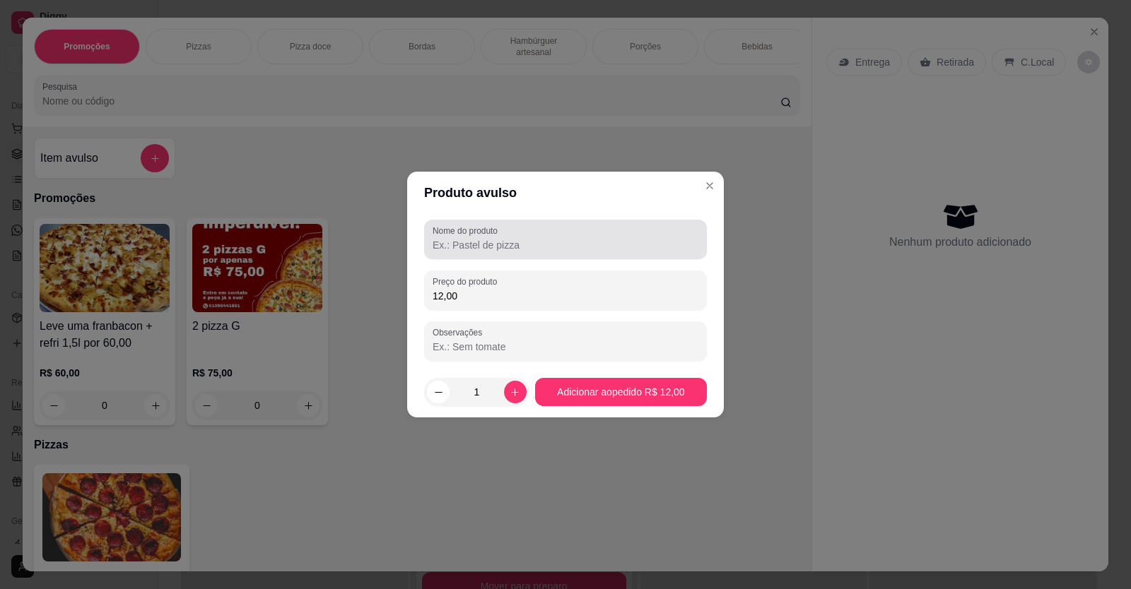
type input "12,00"
click at [502, 253] on div at bounding box center [565, 239] width 266 height 28
click at [463, 244] on input "BUDY" at bounding box center [565, 245] width 266 height 14
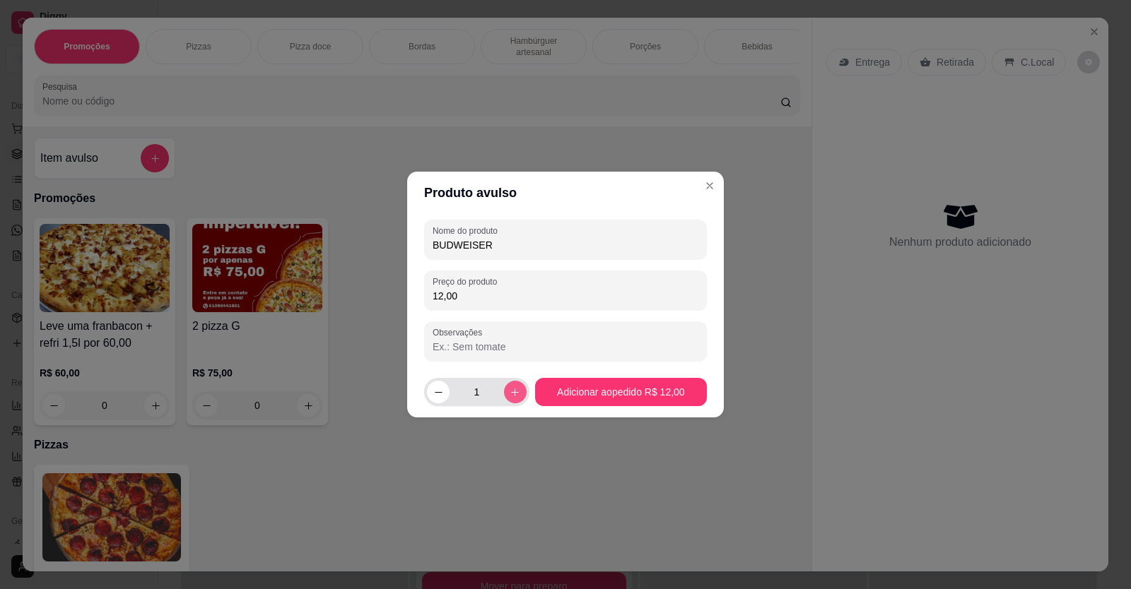
type input "BUDWEISER"
click at [510, 389] on icon "increase-product-quantity" at bounding box center [515, 392] width 11 height 11
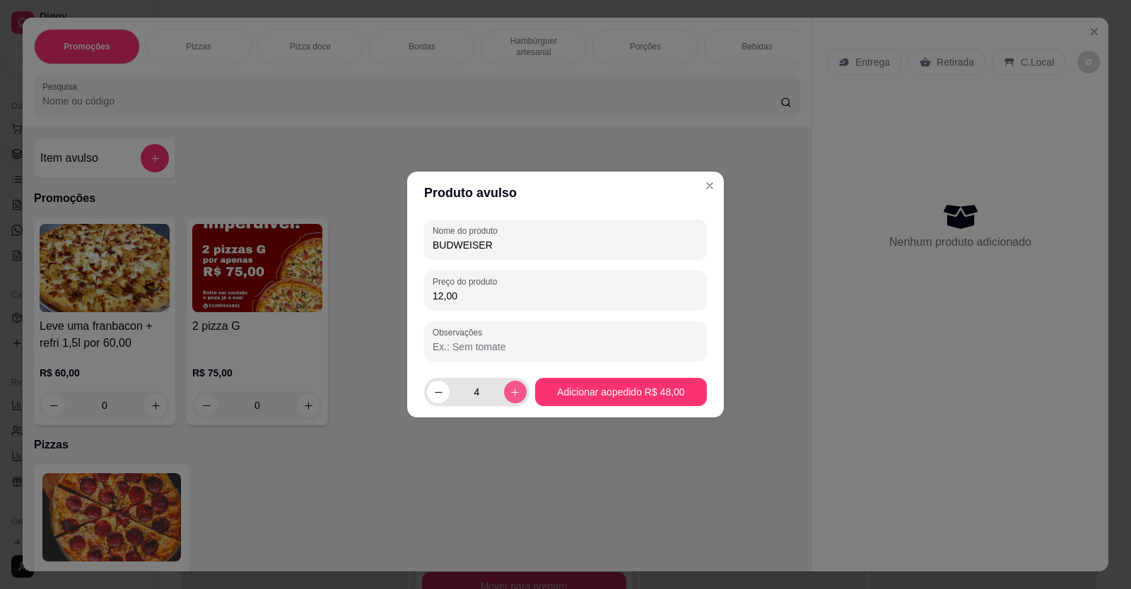
type input "5"
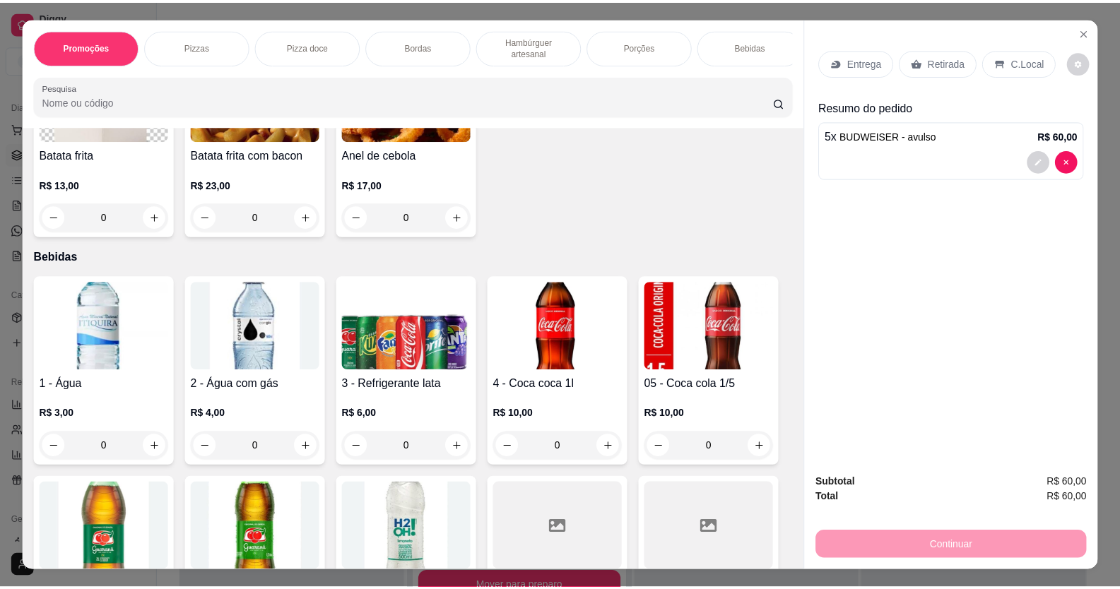
scroll to position [1555, 0]
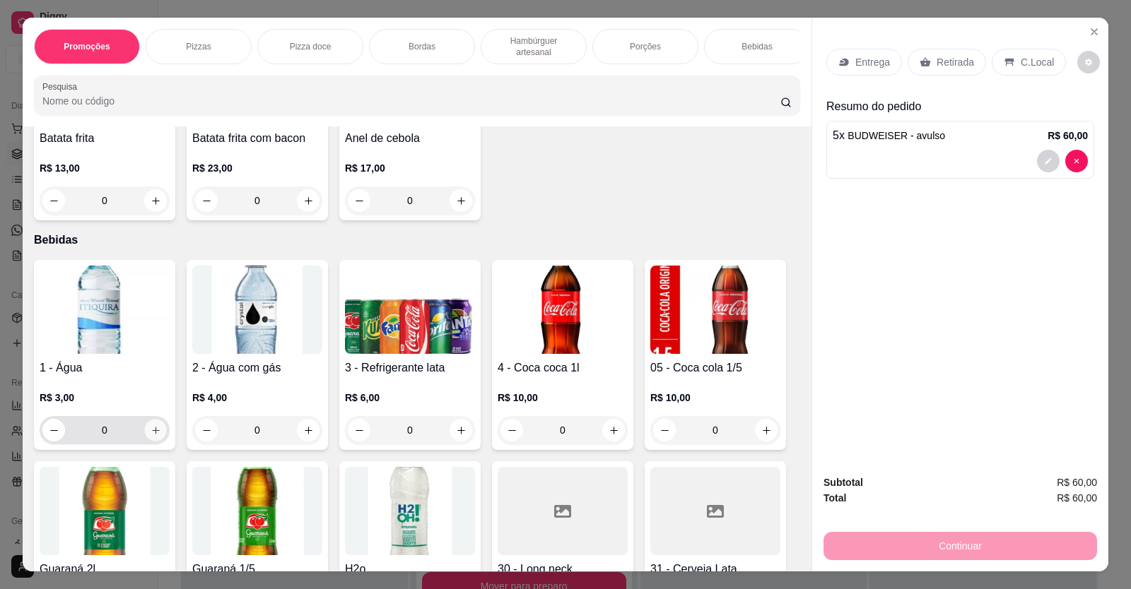
click at [153, 436] on icon "increase-product-quantity" at bounding box center [156, 430] width 11 height 11
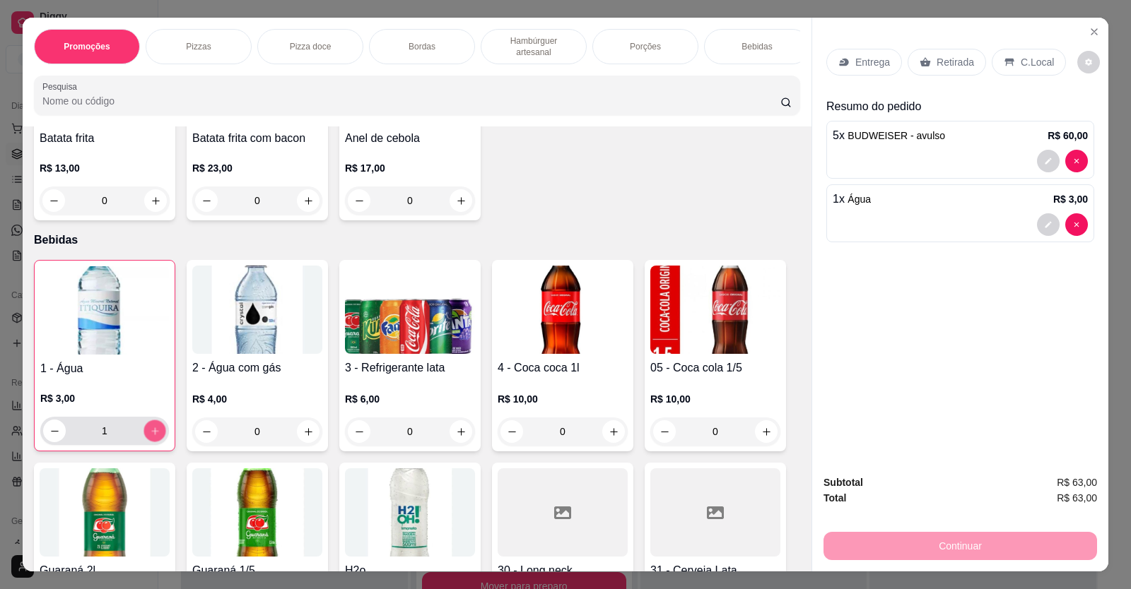
click at [153, 437] on icon "increase-product-quantity" at bounding box center [155, 431] width 11 height 11
type input "2"
click at [764, 437] on icon "increase-product-quantity" at bounding box center [766, 432] width 11 height 11
type input "1"
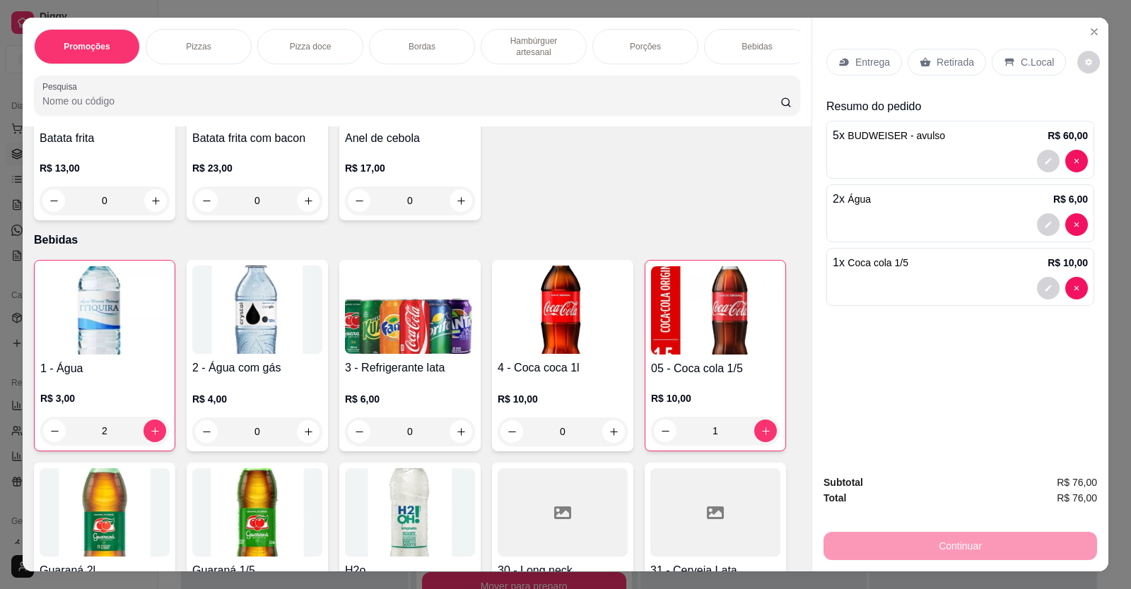
click at [1027, 59] on p "C.Local" at bounding box center [1036, 62] width 33 height 14
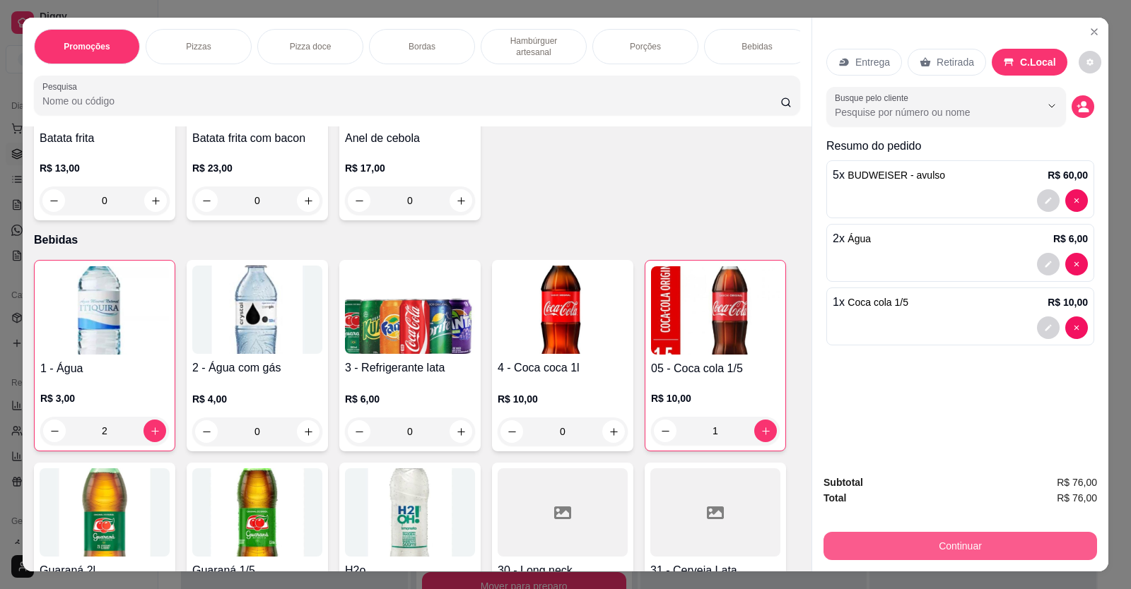
click at [1009, 539] on button "Continuar" at bounding box center [959, 546] width 273 height 28
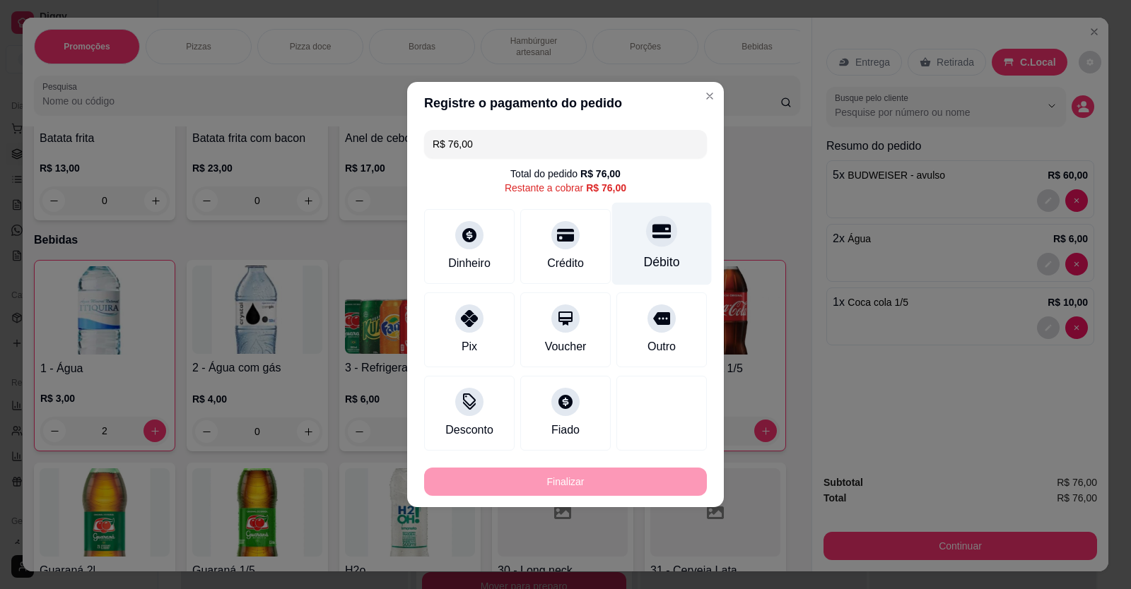
click at [638, 242] on div "Débito" at bounding box center [662, 244] width 100 height 83
type input "R$ 0,00"
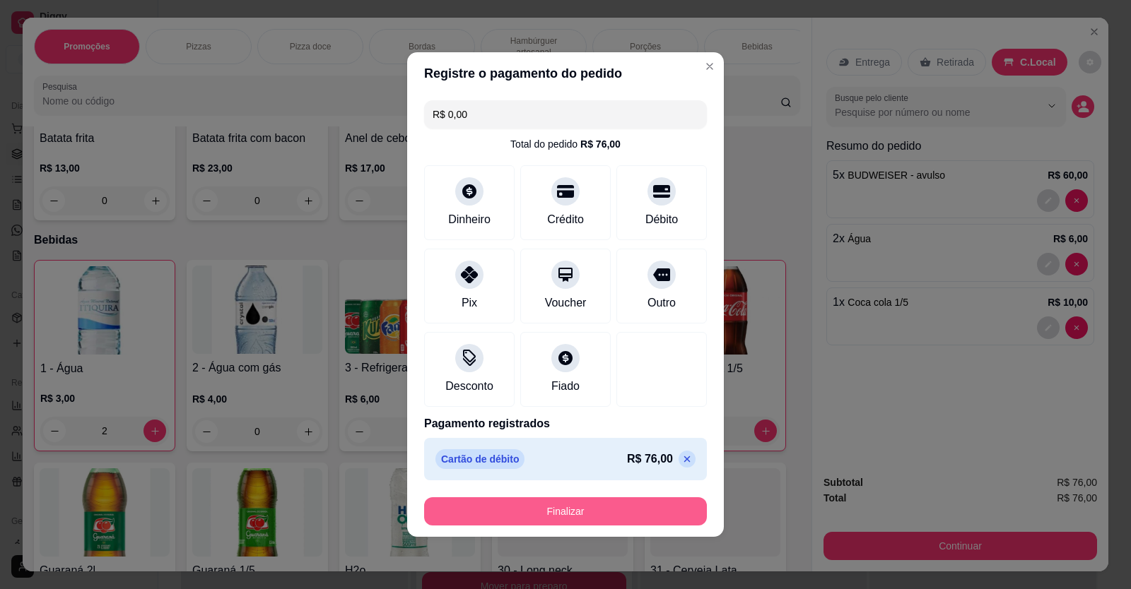
click at [573, 510] on button "Finalizar" at bounding box center [565, 512] width 283 height 28
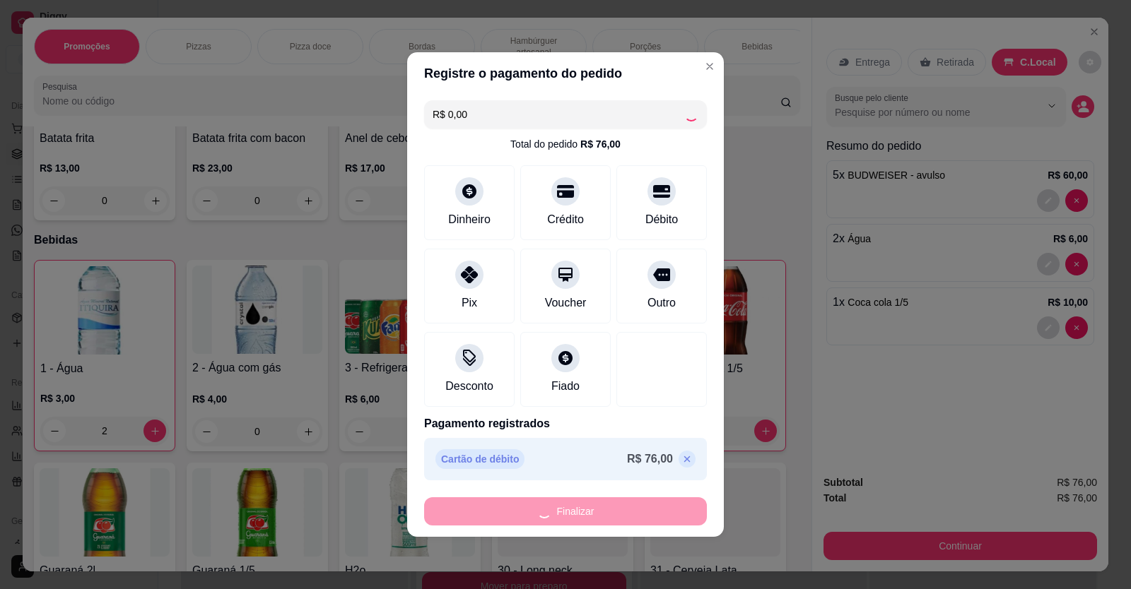
type input "0"
type input "-R$ 76,00"
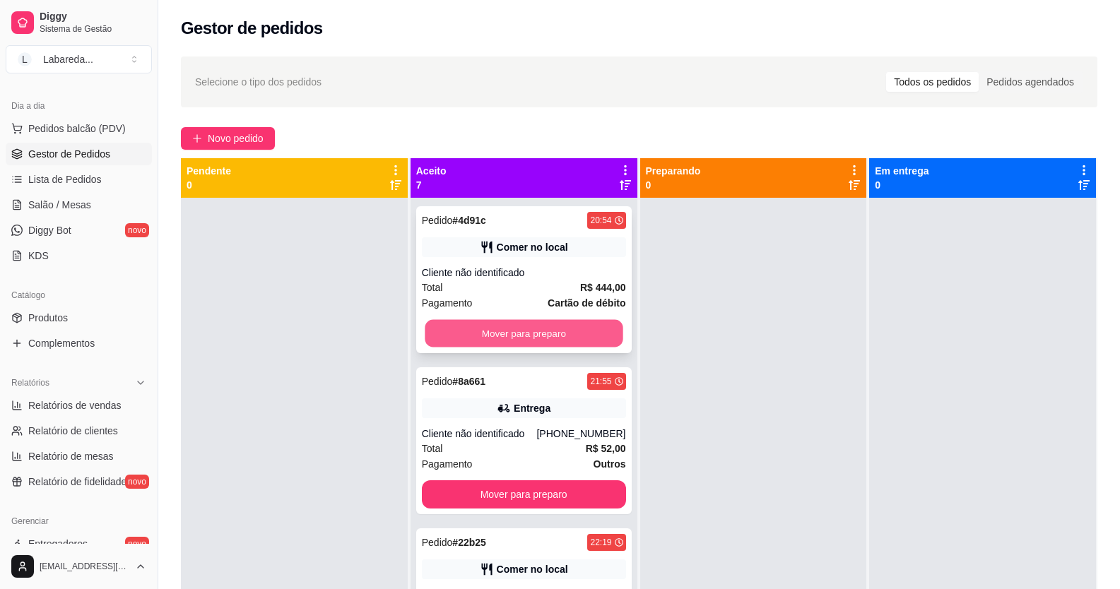
click at [522, 340] on button "Mover para preparo" at bounding box center [524, 334] width 198 height 28
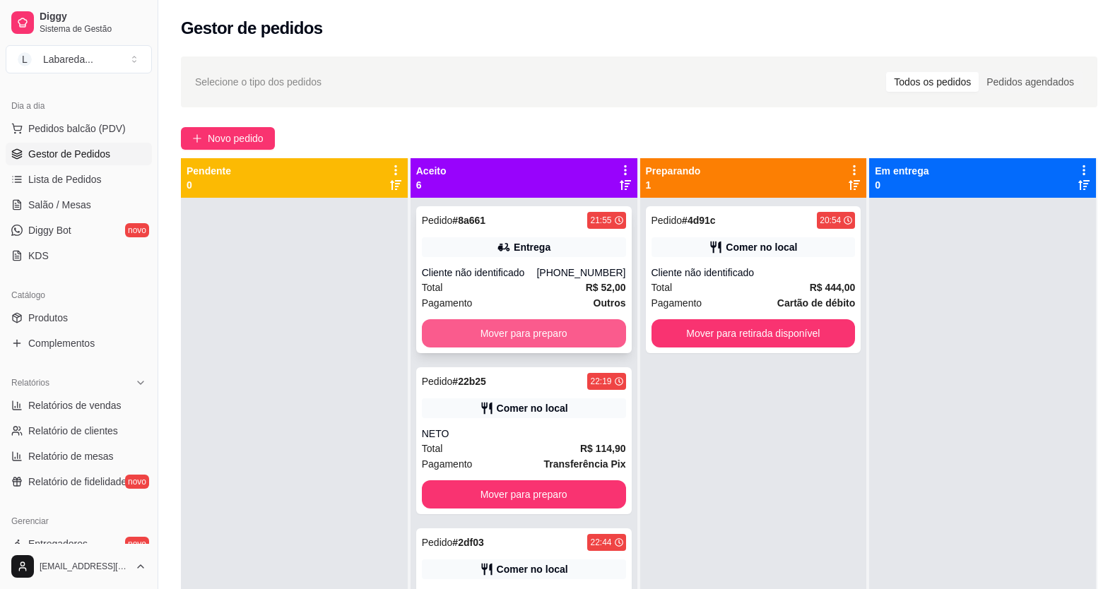
click at [524, 336] on button "Mover para preparo" at bounding box center [524, 333] width 204 height 28
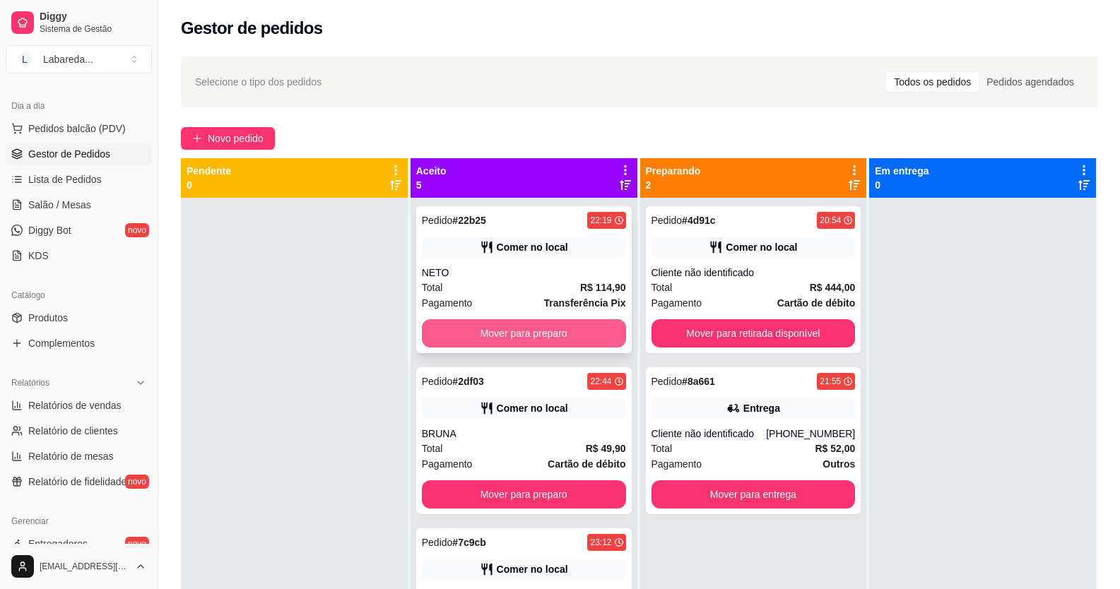
click at [570, 338] on button "Mover para preparo" at bounding box center [524, 333] width 204 height 28
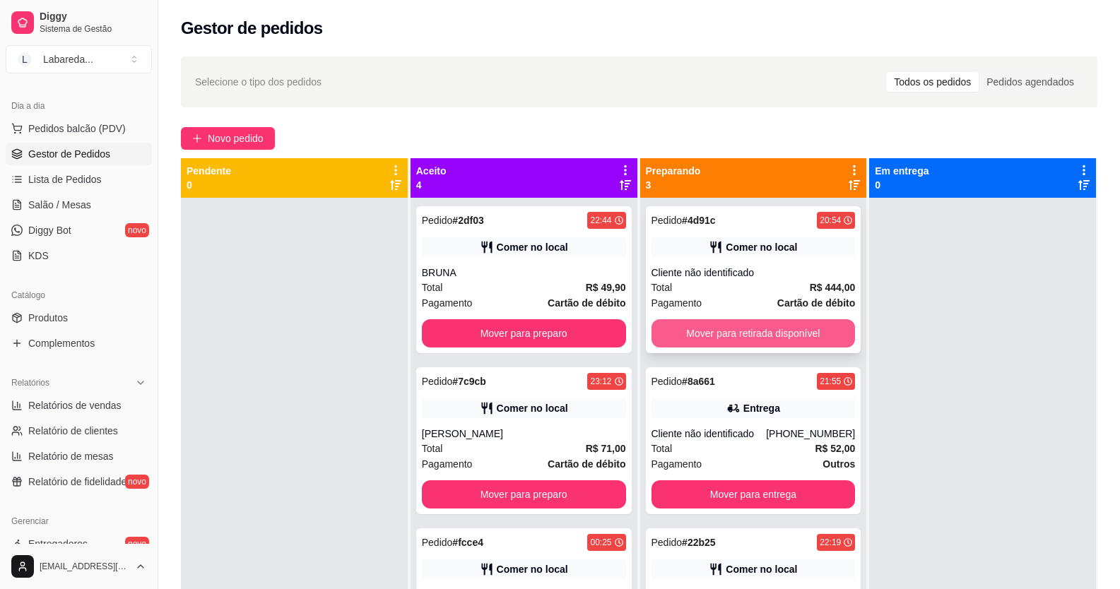
click at [739, 345] on button "Mover para retirada disponível" at bounding box center [754, 333] width 204 height 28
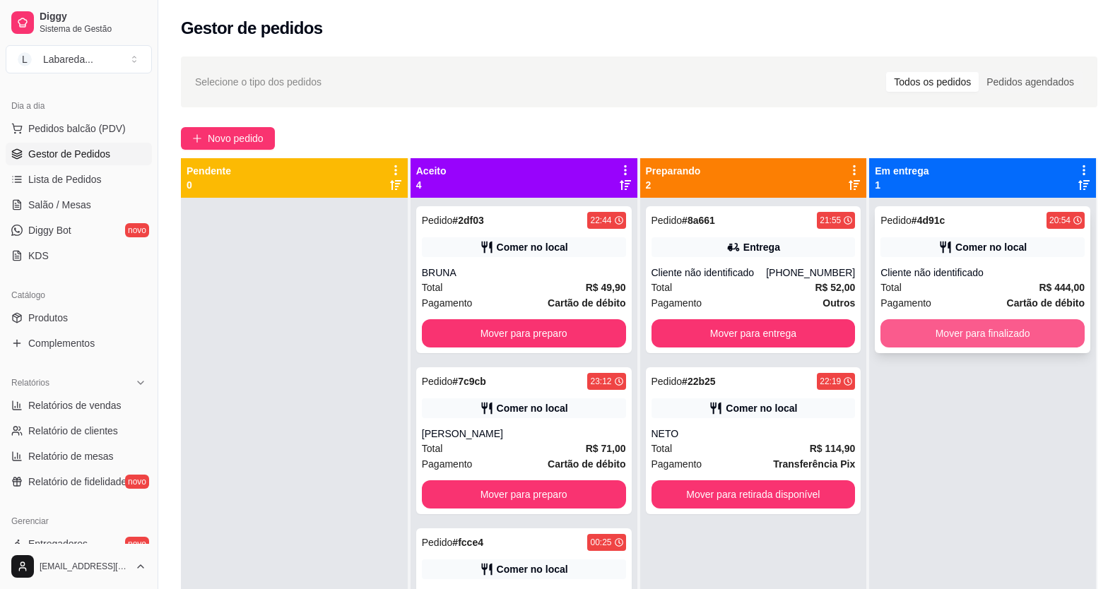
click at [940, 331] on button "Mover para finalizado" at bounding box center [983, 333] width 204 height 28
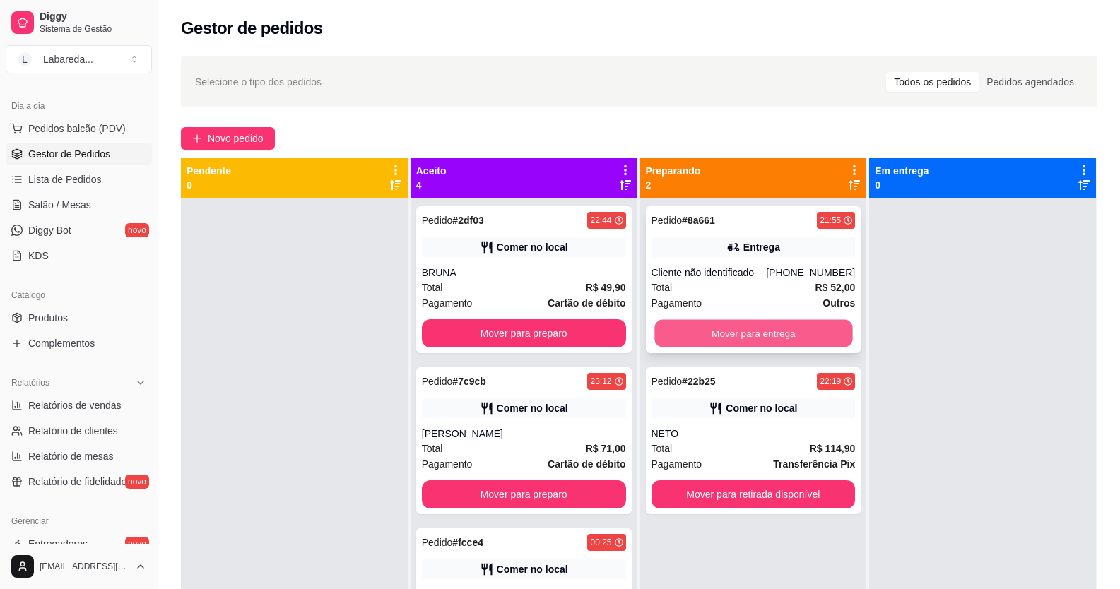
click at [770, 327] on button "Mover para entrega" at bounding box center [753, 334] width 198 height 28
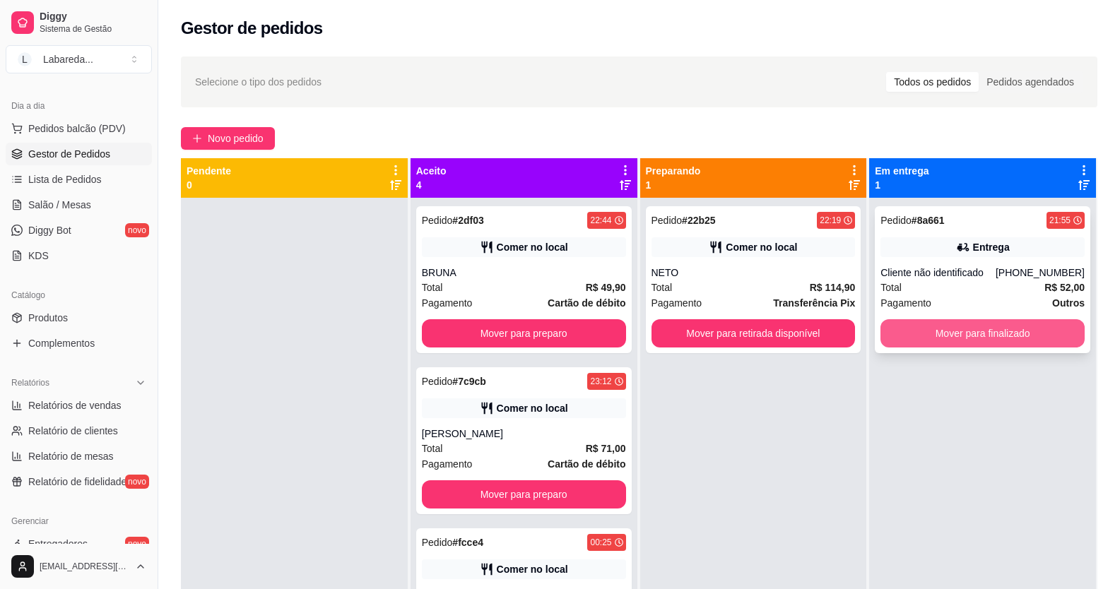
click at [925, 330] on button "Mover para finalizado" at bounding box center [983, 333] width 204 height 28
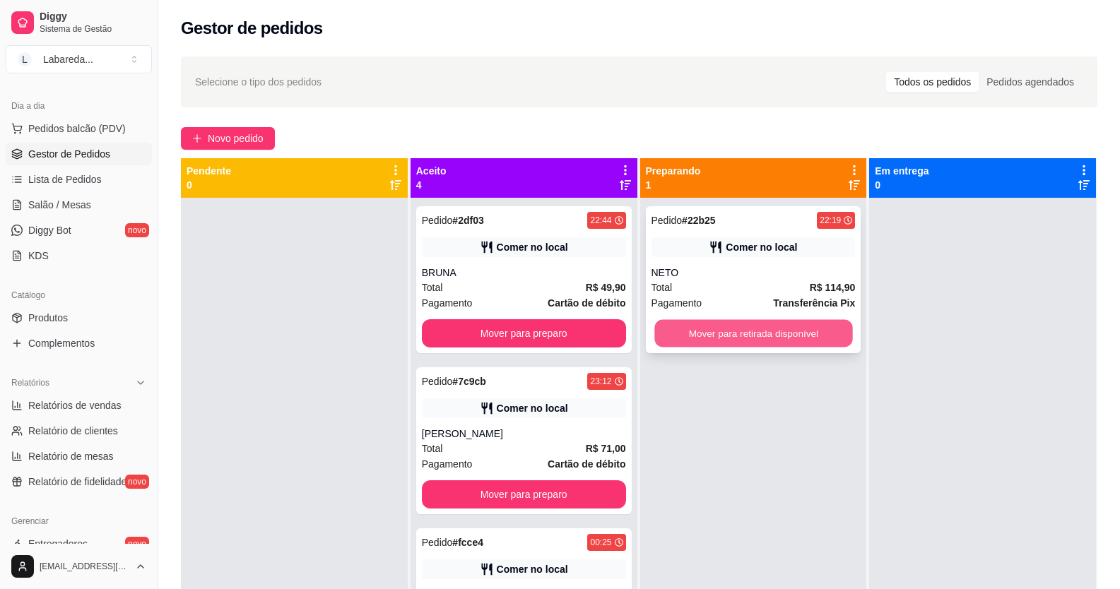
click at [789, 331] on button "Mover para retirada disponível" at bounding box center [753, 334] width 198 height 28
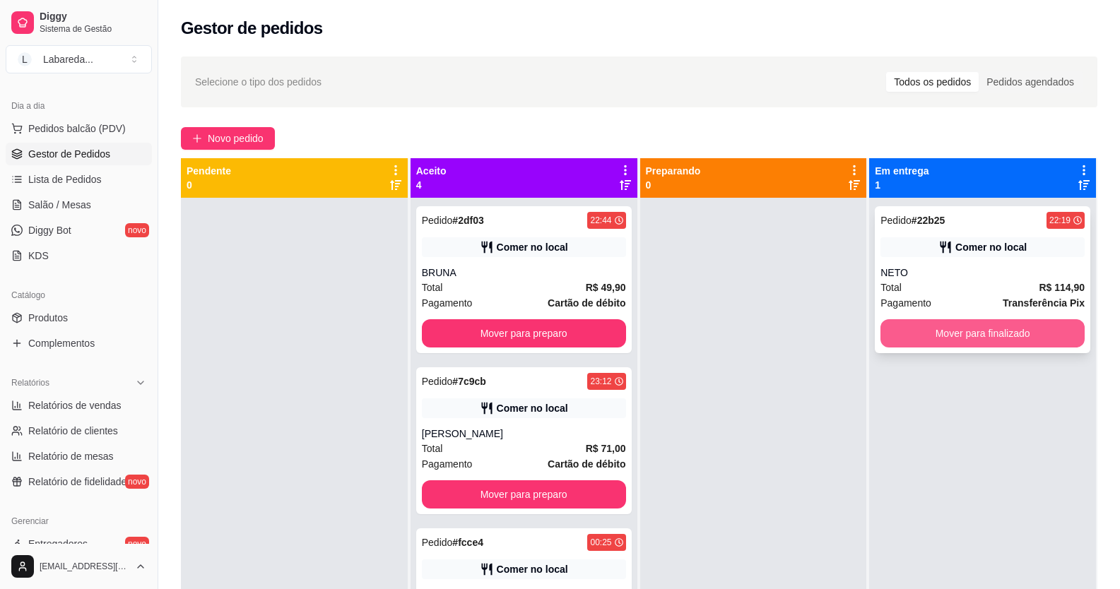
click at [933, 326] on button "Mover para finalizado" at bounding box center [983, 333] width 204 height 28
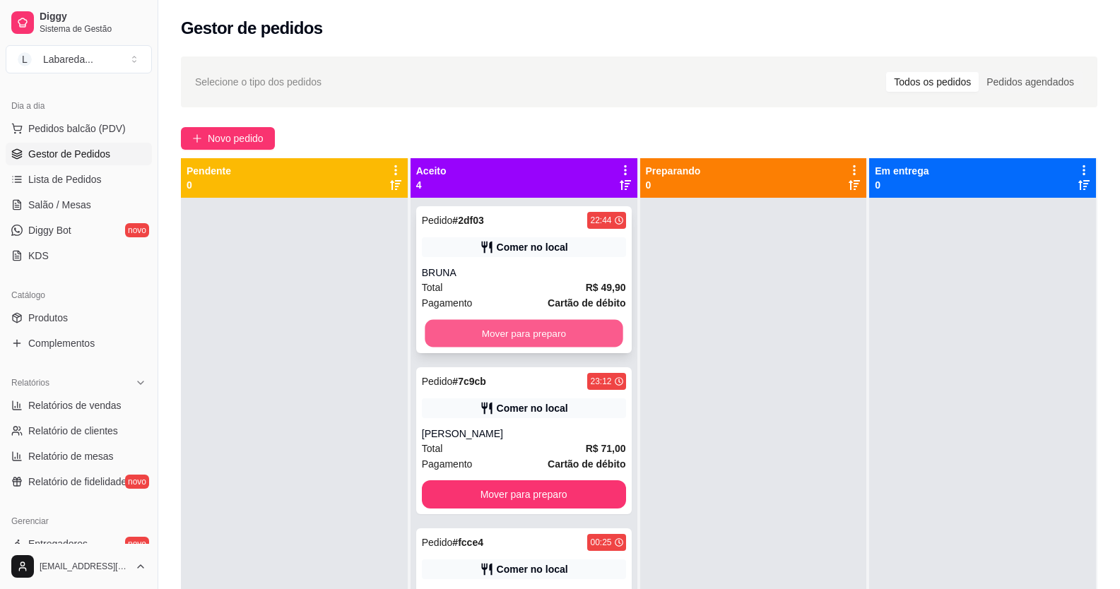
click at [541, 322] on button "Mover para preparo" at bounding box center [524, 334] width 198 height 28
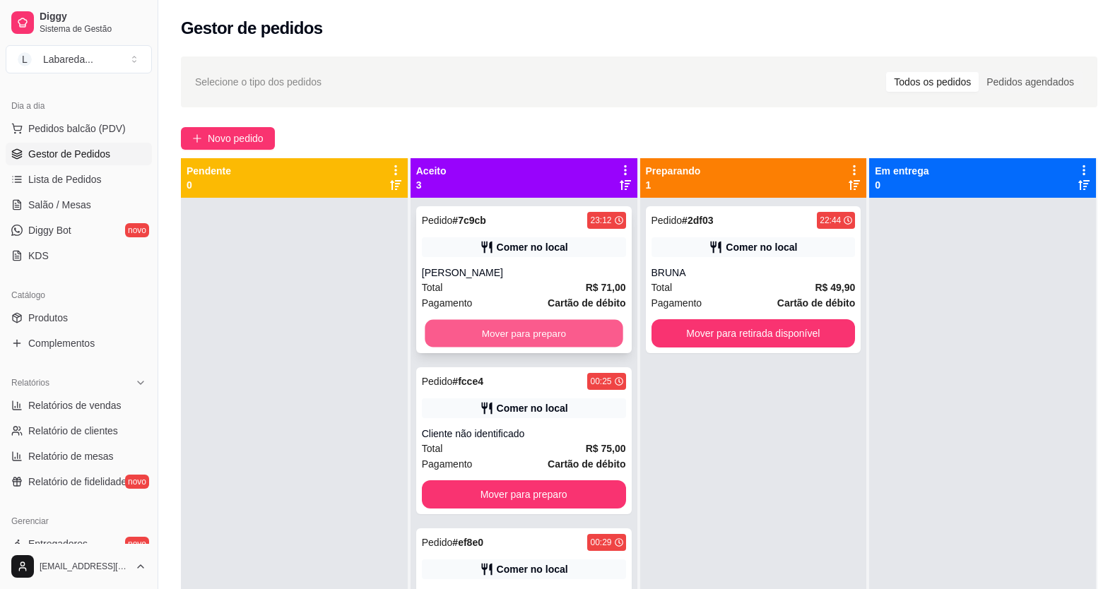
click at [546, 331] on button "Mover para preparo" at bounding box center [524, 334] width 198 height 28
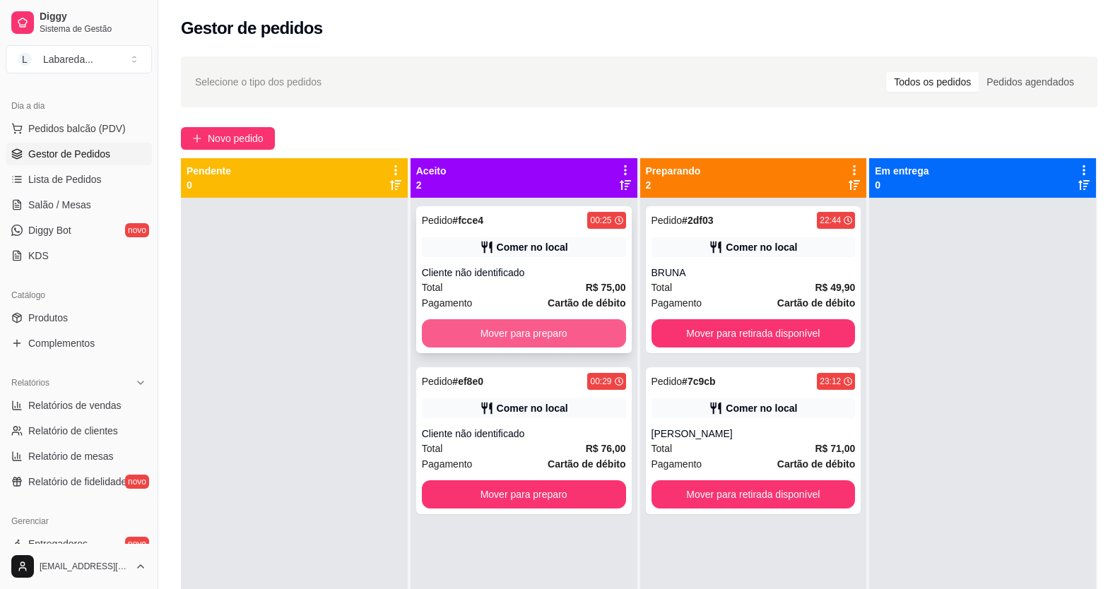
click at [547, 331] on button "Mover para preparo" at bounding box center [524, 333] width 204 height 28
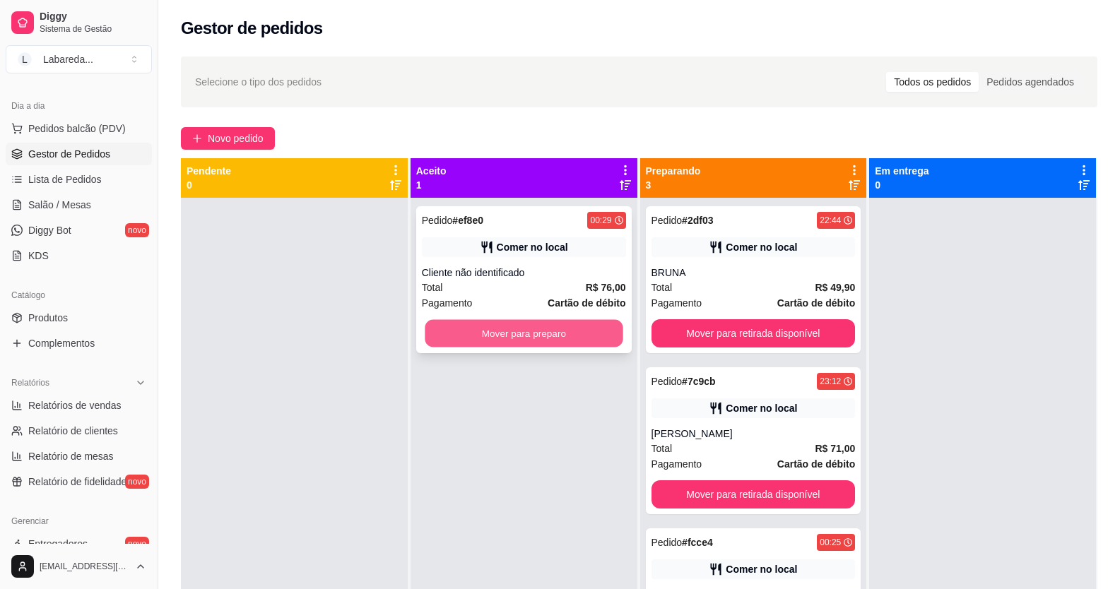
click at [548, 331] on button "Mover para preparo" at bounding box center [524, 334] width 198 height 28
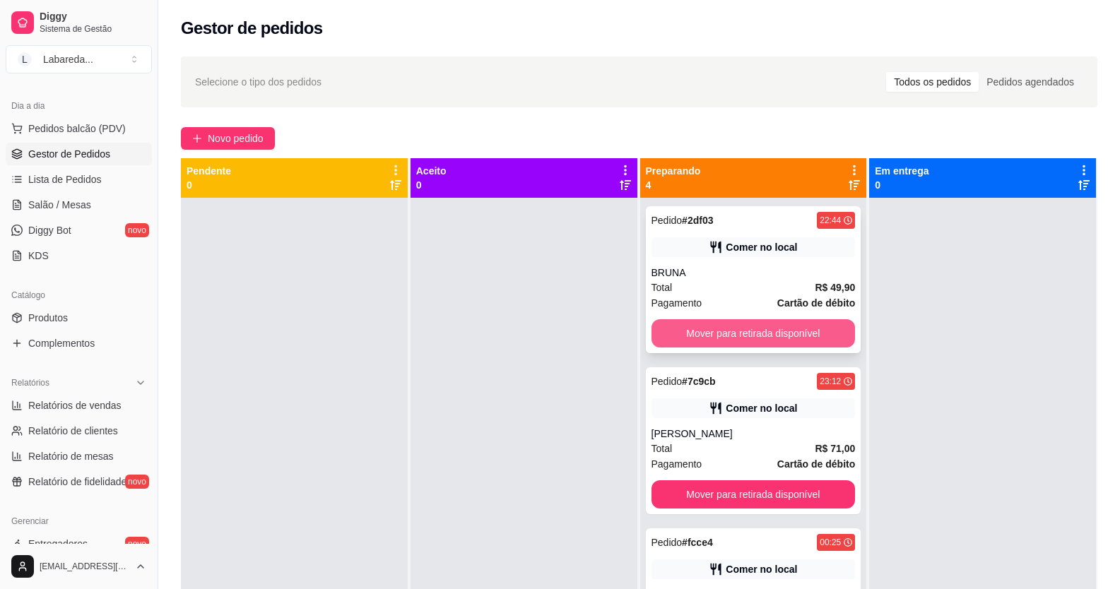
click at [699, 339] on button "Mover para retirada disponível" at bounding box center [754, 333] width 204 height 28
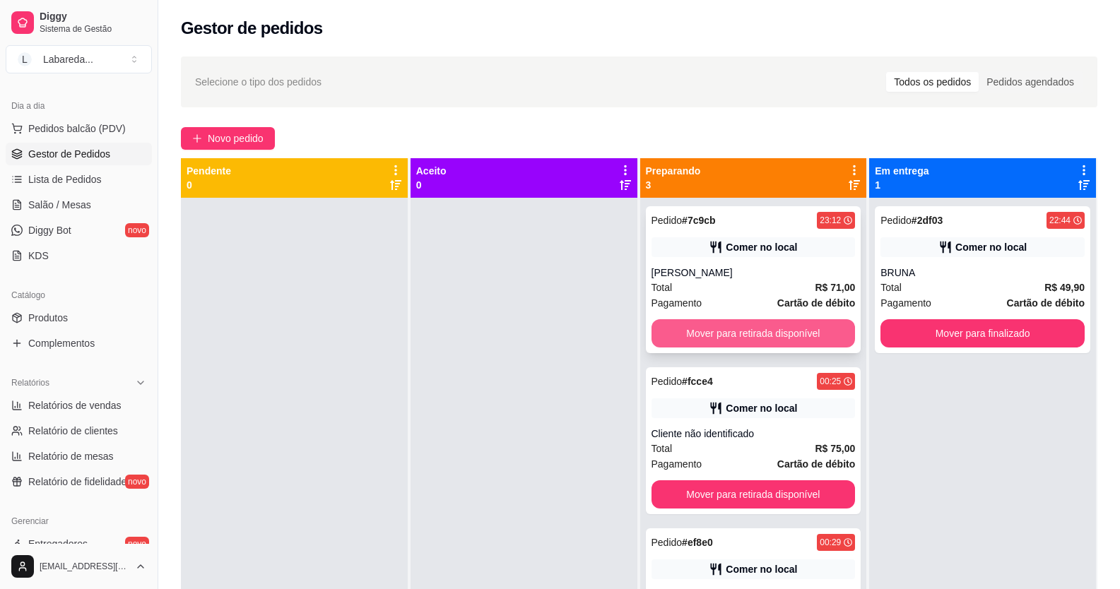
click at [779, 339] on button "Mover para retirada disponível" at bounding box center [754, 333] width 204 height 28
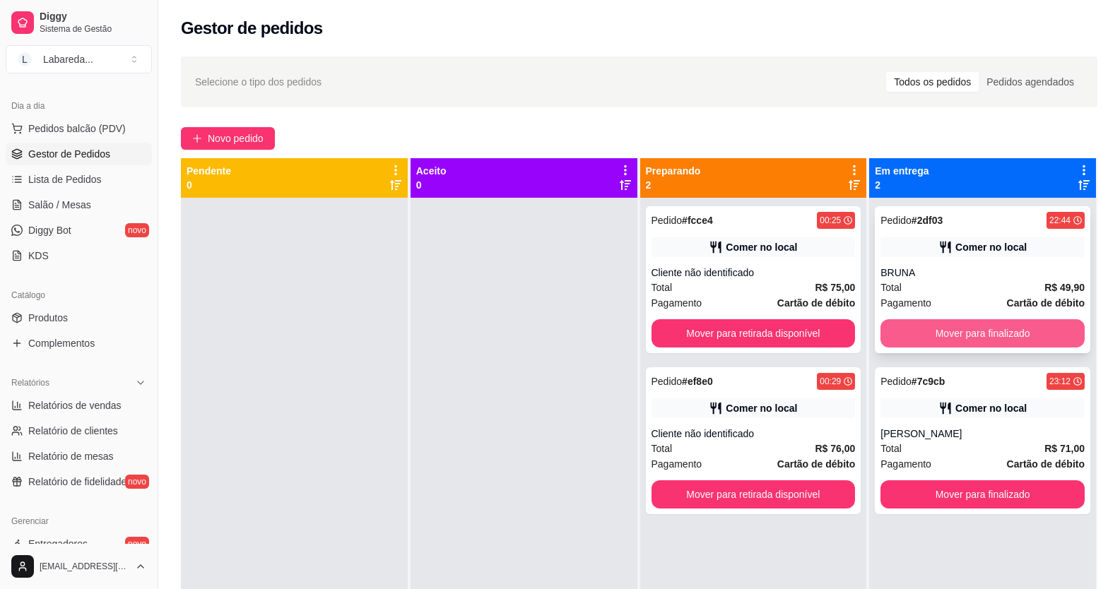
click at [920, 331] on button "Mover para finalizado" at bounding box center [983, 333] width 204 height 28
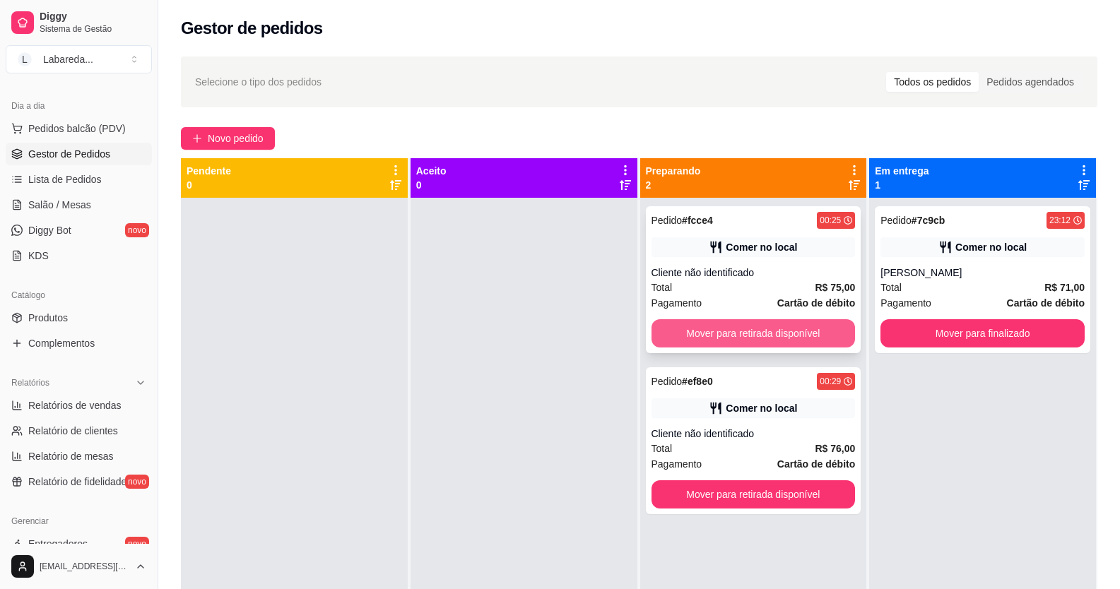
click at [781, 328] on button "Mover para retirada disponível" at bounding box center [754, 333] width 204 height 28
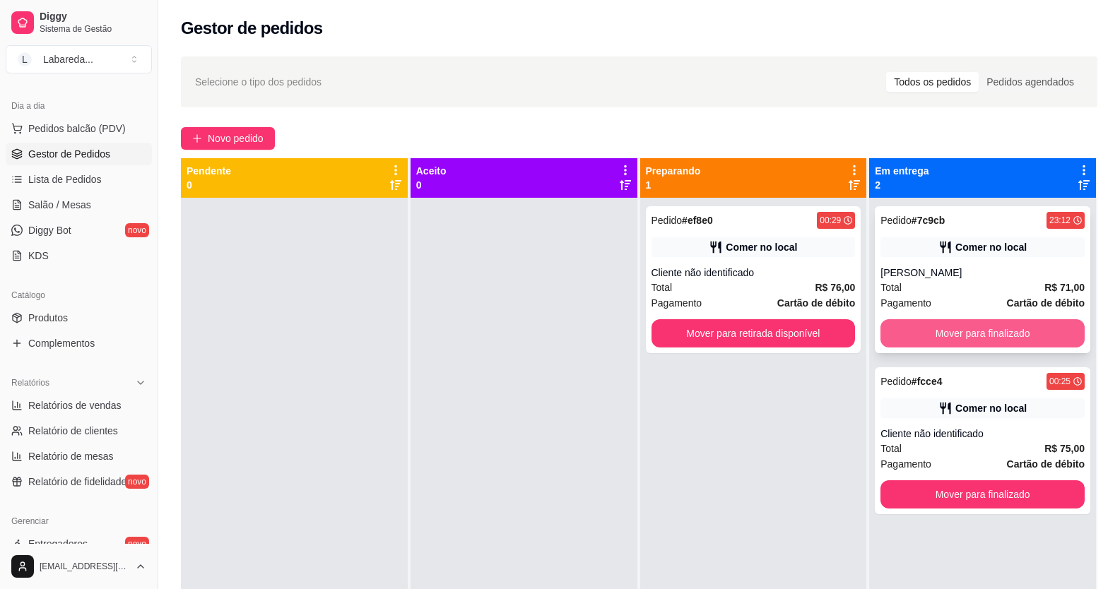
drag, startPoint x: 898, startPoint y: 319, endPoint x: 903, endPoint y: 326, distance: 9.1
click at [903, 326] on div "Pedido # 7c9cb 23:12 Comer no local LUIZ Total R$ 71,00 Pagamento Cartão de déb…" at bounding box center [983, 279] width 216 height 147
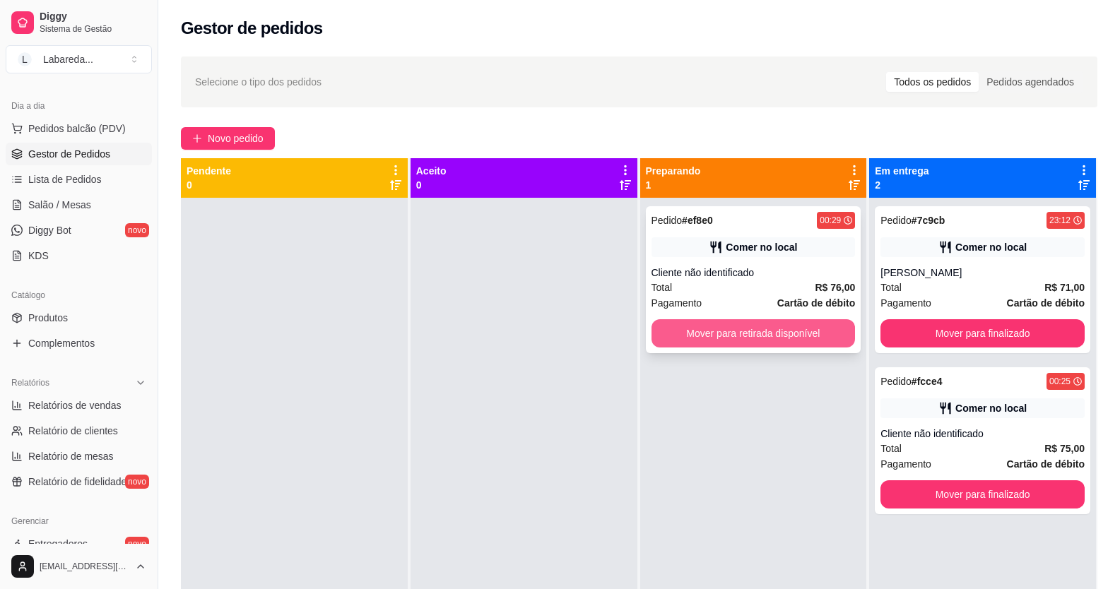
click at [777, 336] on button "Mover para retirada disponível" at bounding box center [754, 333] width 204 height 28
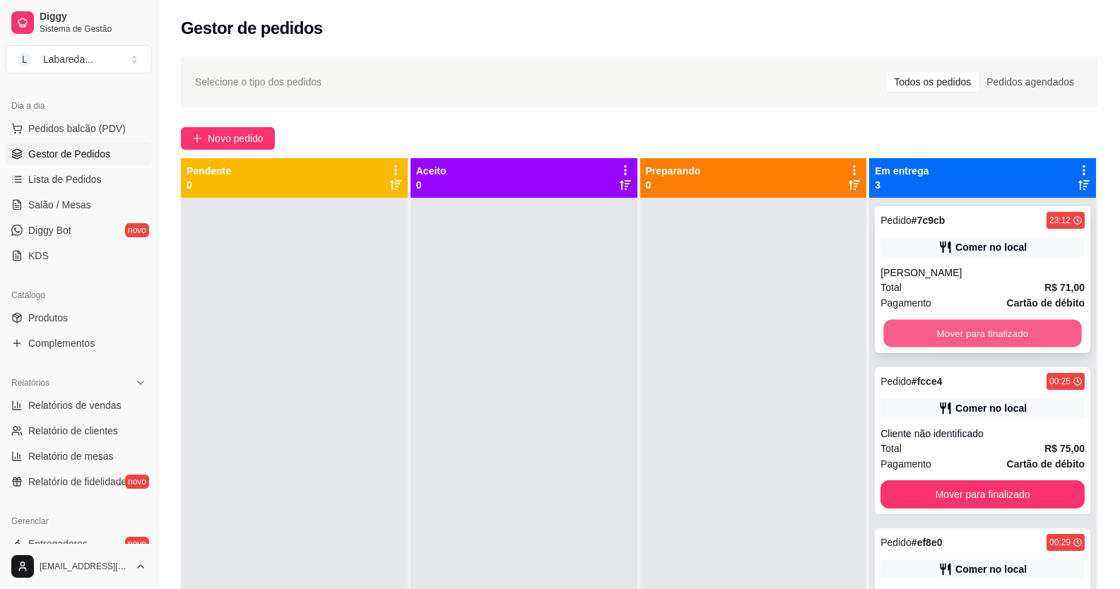
click at [907, 331] on button "Mover para finalizado" at bounding box center [983, 334] width 198 height 28
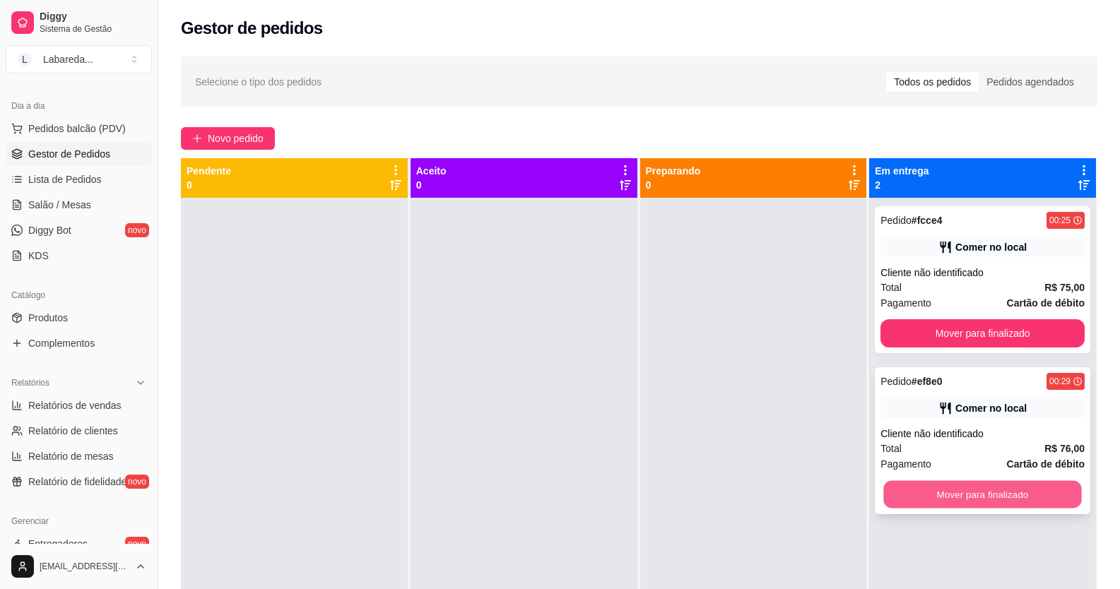
click at [933, 490] on button "Mover para finalizado" at bounding box center [983, 495] width 198 height 28
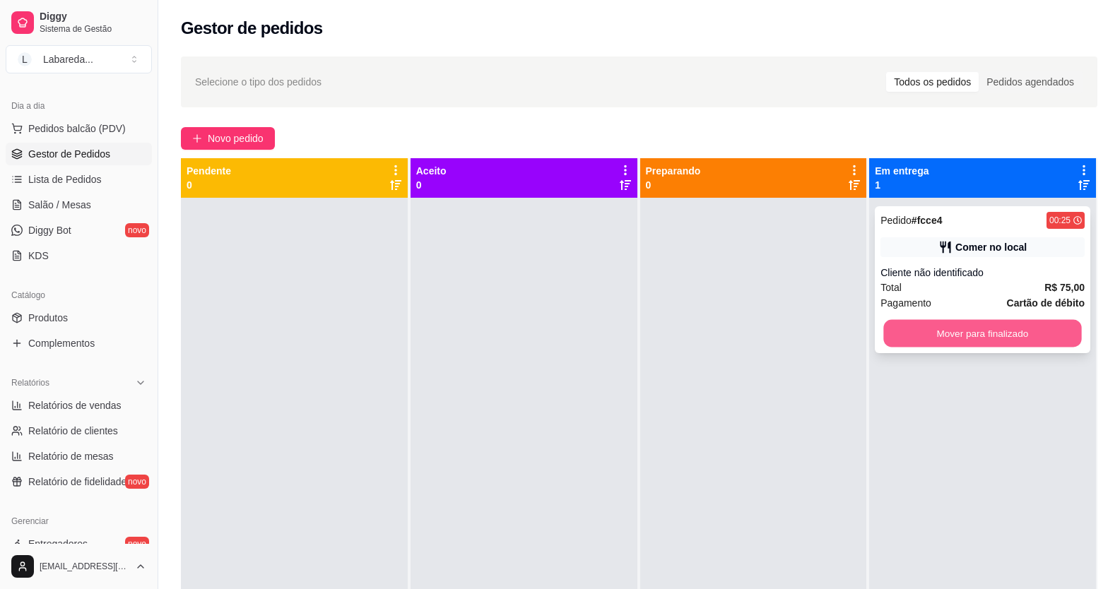
click at [893, 343] on button "Mover para finalizado" at bounding box center [983, 334] width 198 height 28
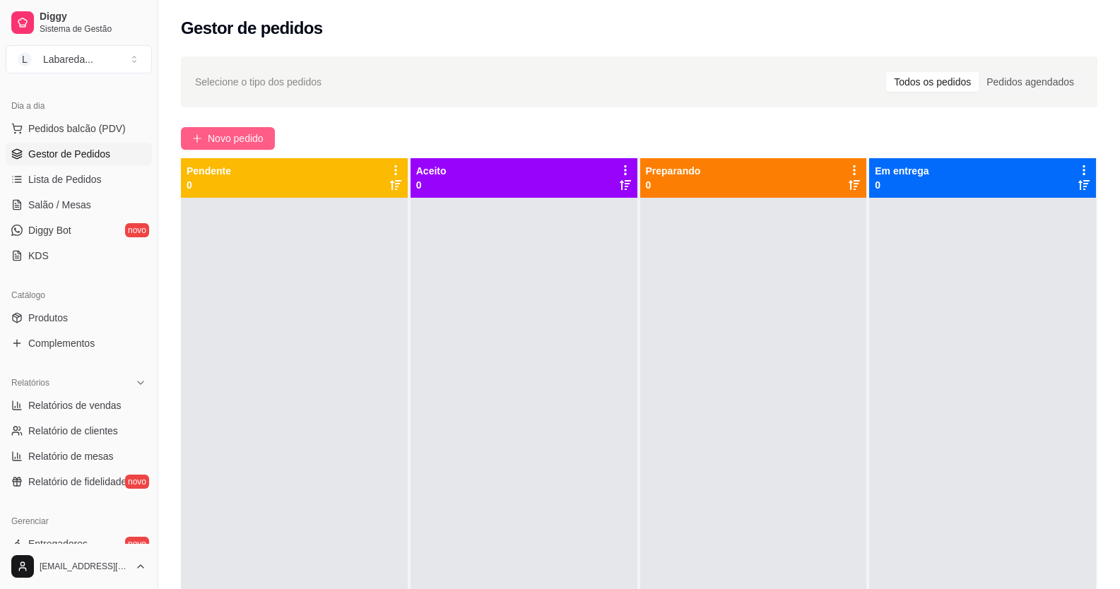
click at [213, 135] on span "Novo pedido" at bounding box center [236, 139] width 56 height 16
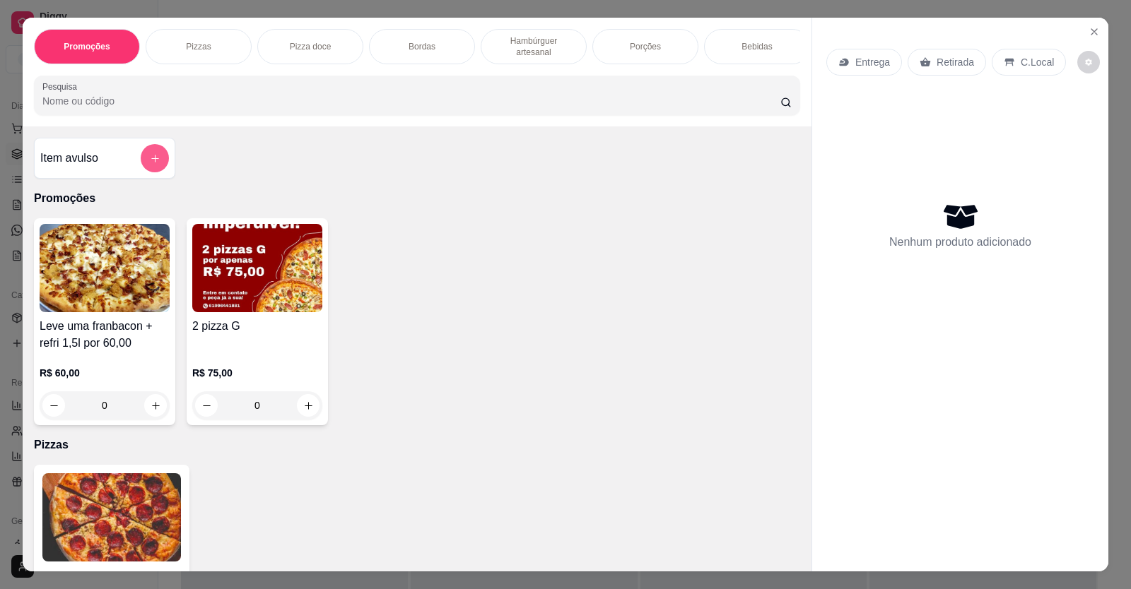
click at [153, 164] on icon "add-separate-item" at bounding box center [155, 158] width 11 height 11
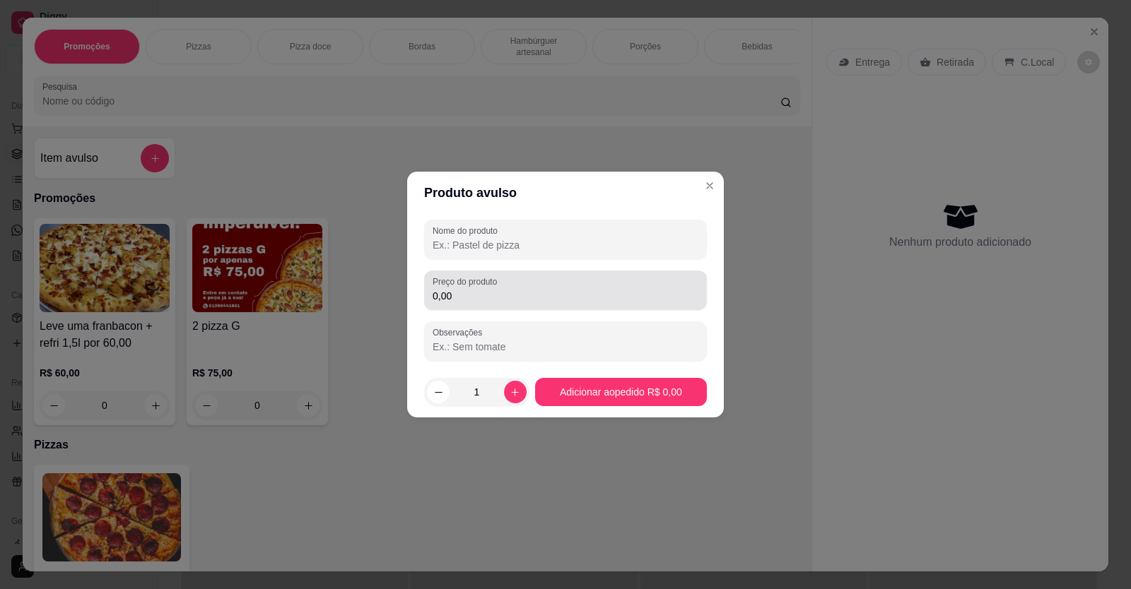
click at [473, 291] on input "0,00" at bounding box center [565, 296] width 266 height 14
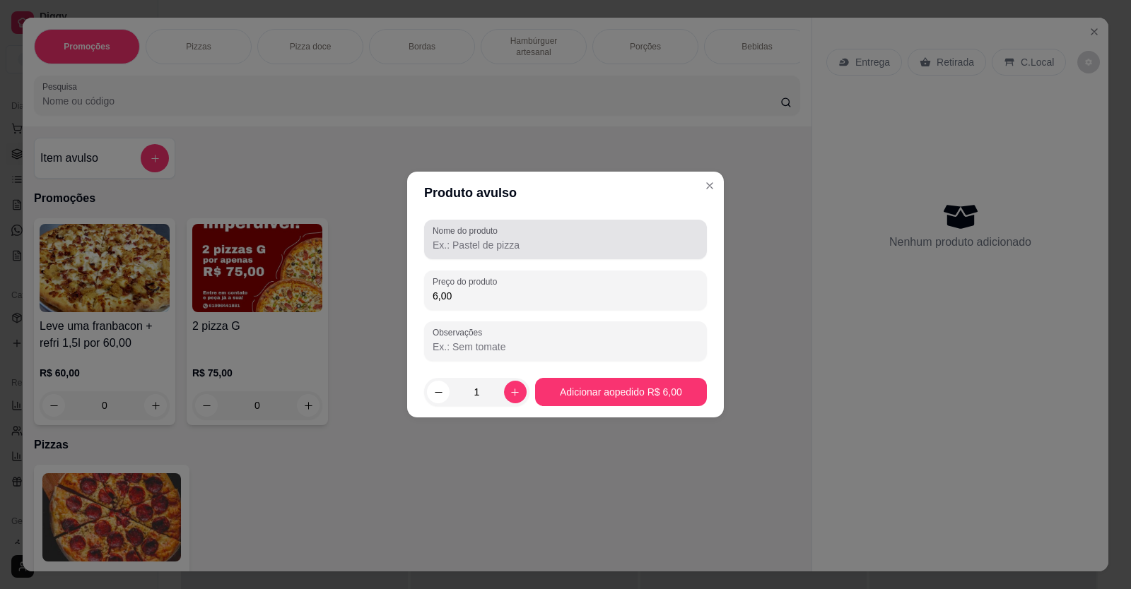
type input "6,00"
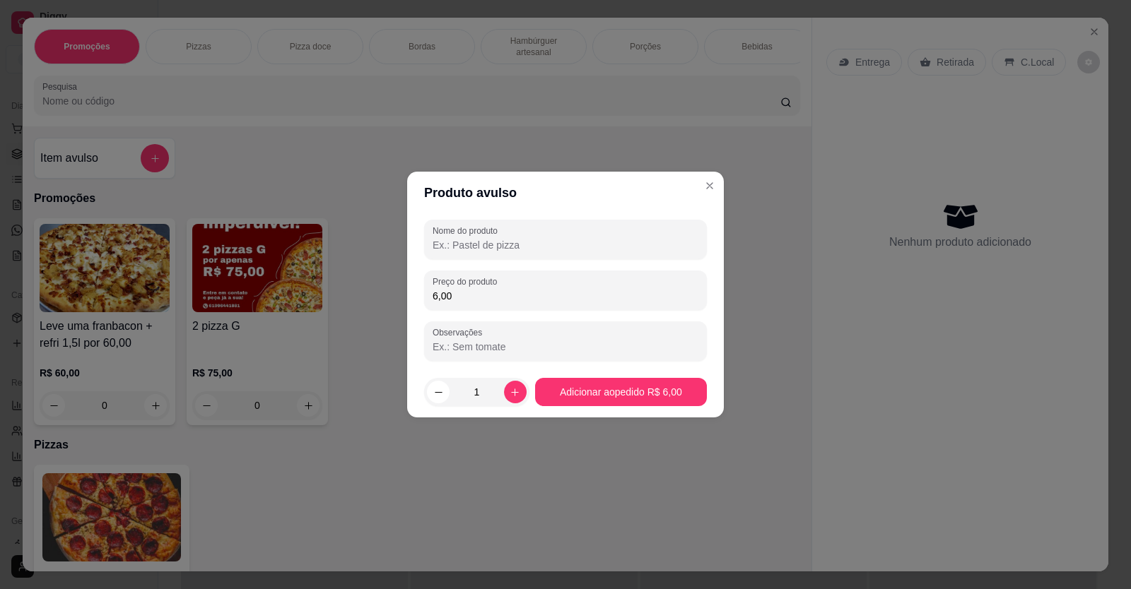
click at [500, 239] on input "Nome do produto" at bounding box center [565, 245] width 266 height 14
type input "HEINEKEN"
click at [510, 397] on icon "increase-product-quantity" at bounding box center [515, 392] width 11 height 11
type input "3"
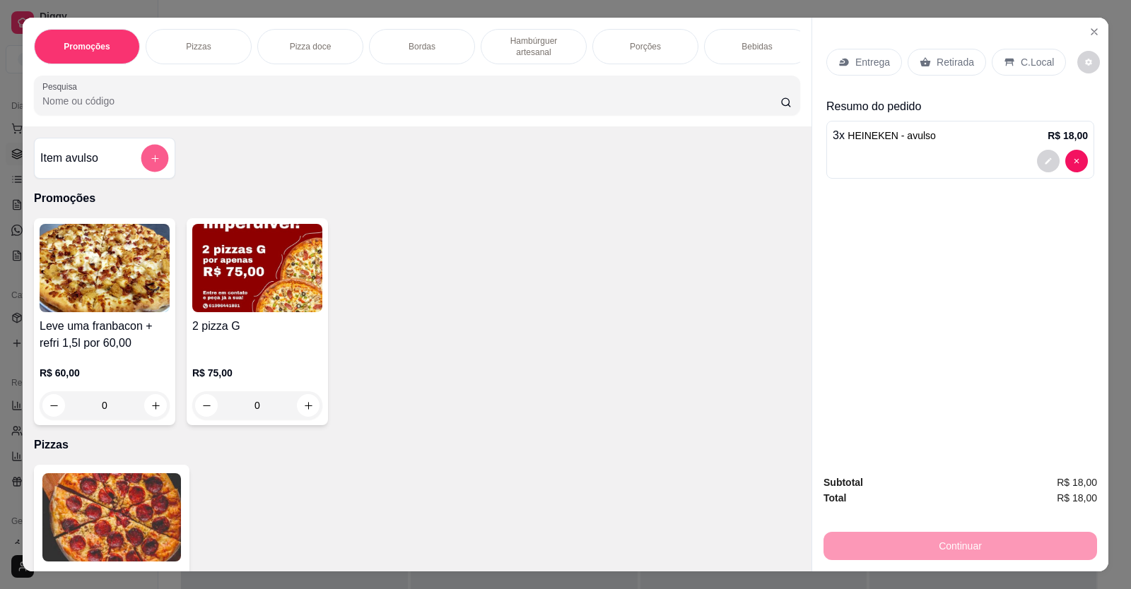
click at [155, 172] on button "add-separate-item" at bounding box center [155, 159] width 28 height 28
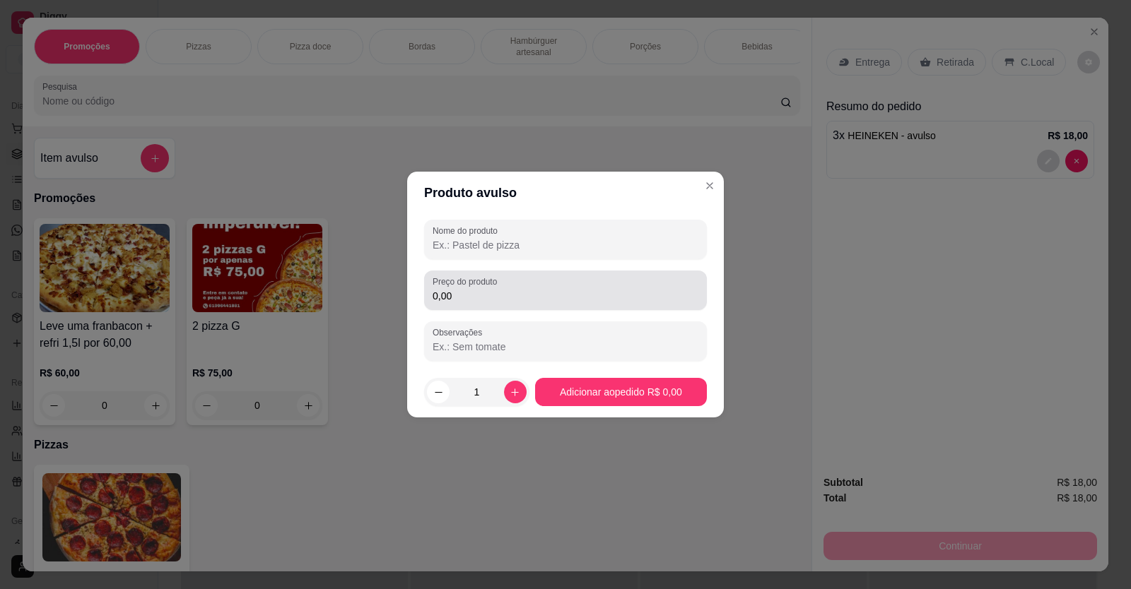
click at [442, 292] on input "0,00" at bounding box center [565, 296] width 266 height 14
click at [476, 308] on div "Preço do produto 0,00" at bounding box center [565, 291] width 283 height 40
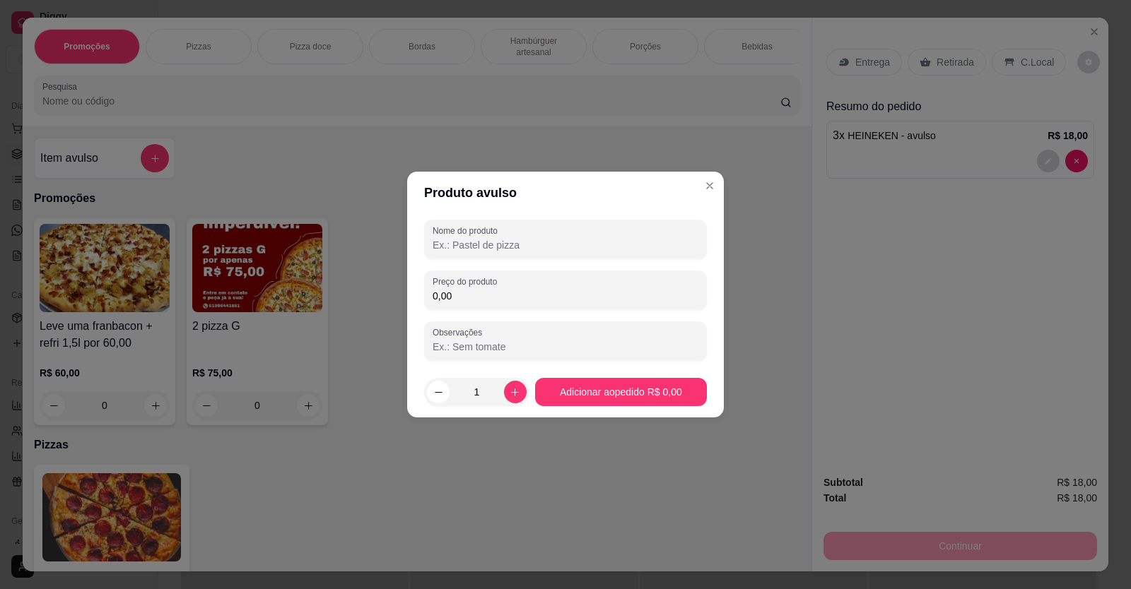
drag, startPoint x: 466, startPoint y: 298, endPoint x: 406, endPoint y: 297, distance: 60.8
click at [406, 298] on div "Produto avulso Nome do produto Preço do produto 0,00 Observações 1 Adicionar ao…" at bounding box center [565, 294] width 1131 height 589
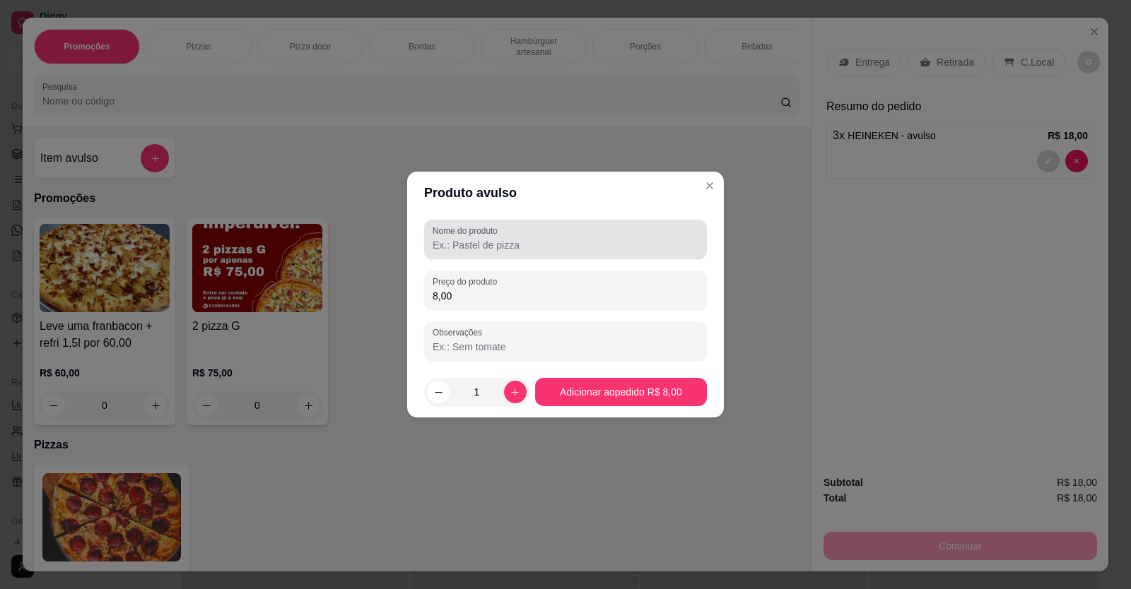
type input "8,00"
click at [460, 254] on div "Nome do produto" at bounding box center [565, 240] width 283 height 40
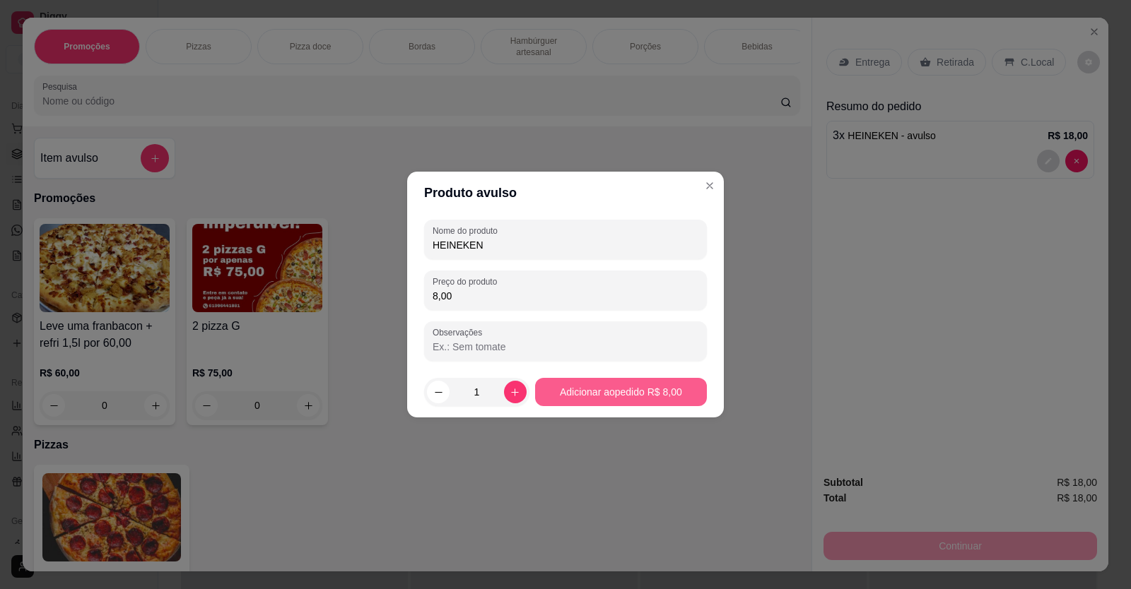
type input "HEINEKEN"
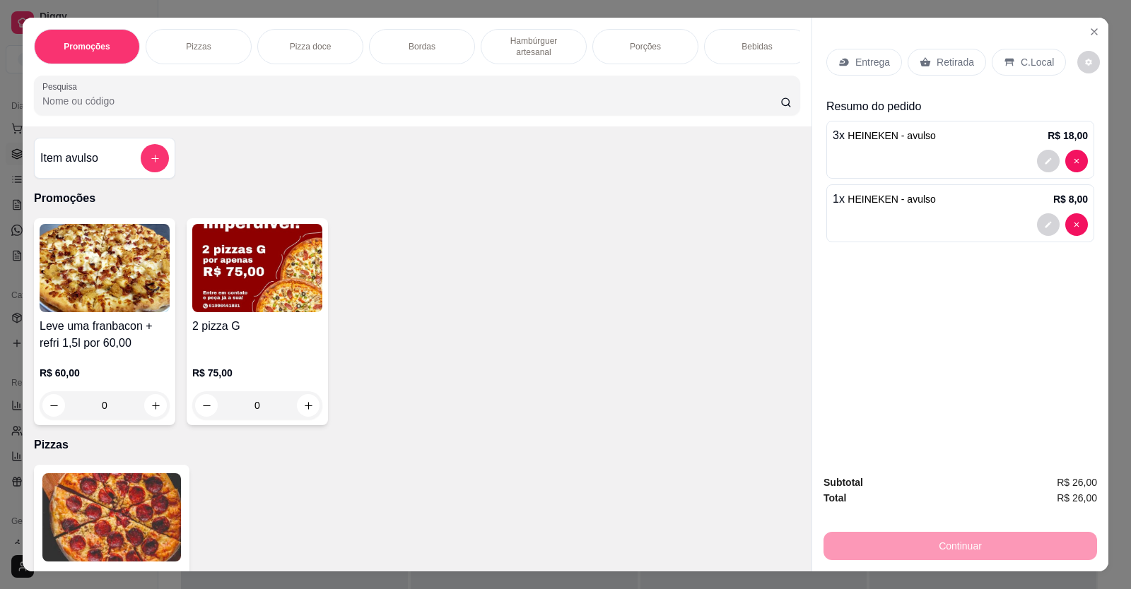
click at [1040, 49] on div "C.Local" at bounding box center [1028, 62] width 74 height 27
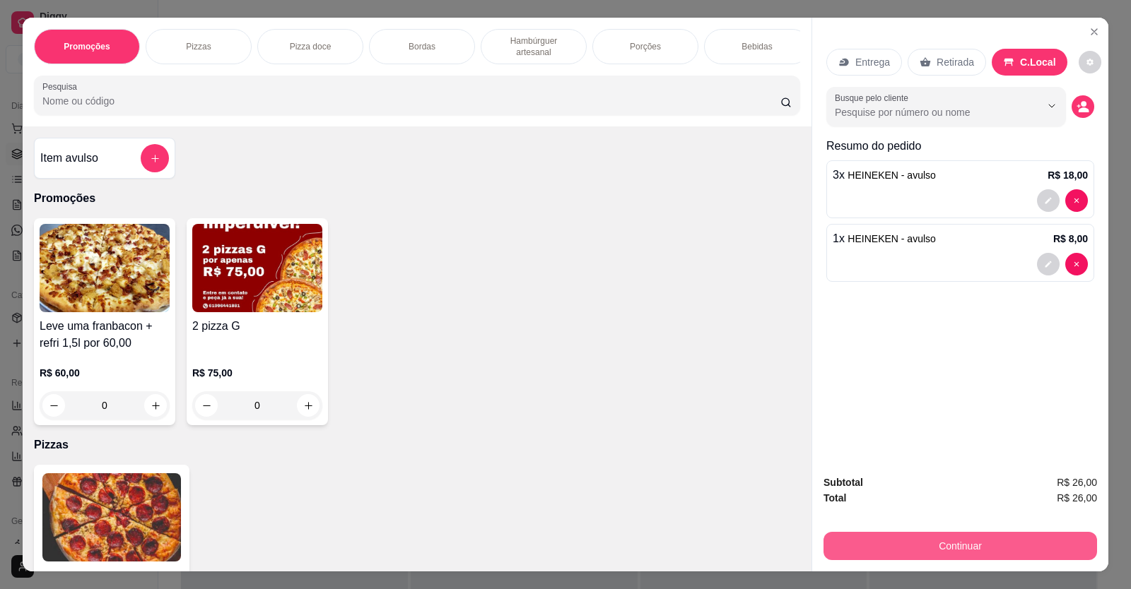
click at [1013, 544] on button "Continuar" at bounding box center [959, 546] width 273 height 28
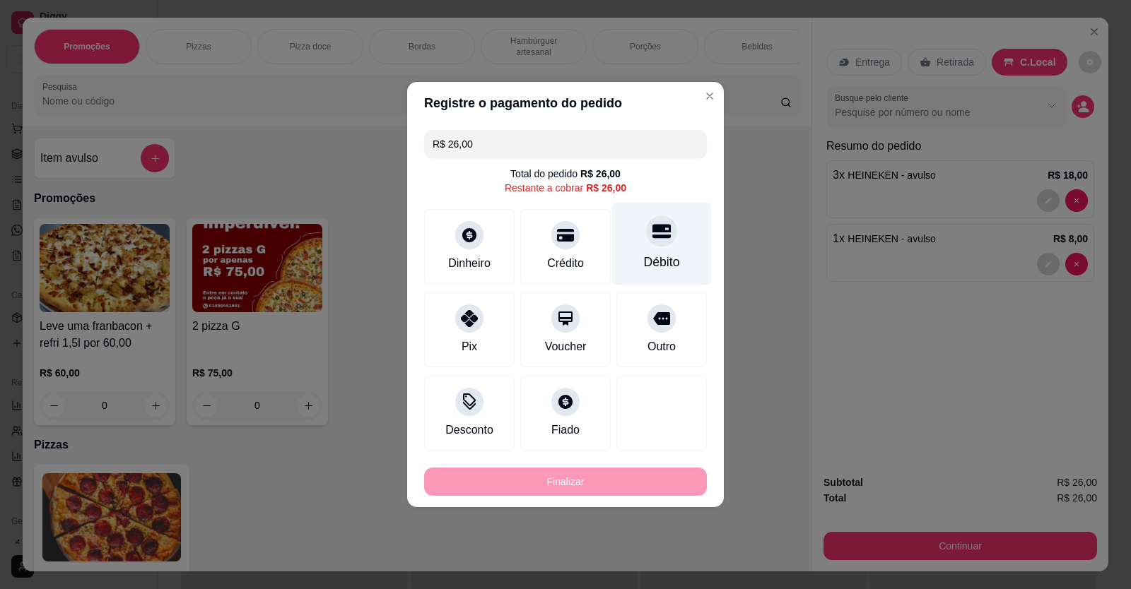
click at [647, 252] on div "Débito" at bounding box center [662, 244] width 100 height 83
type input "R$ 0,00"
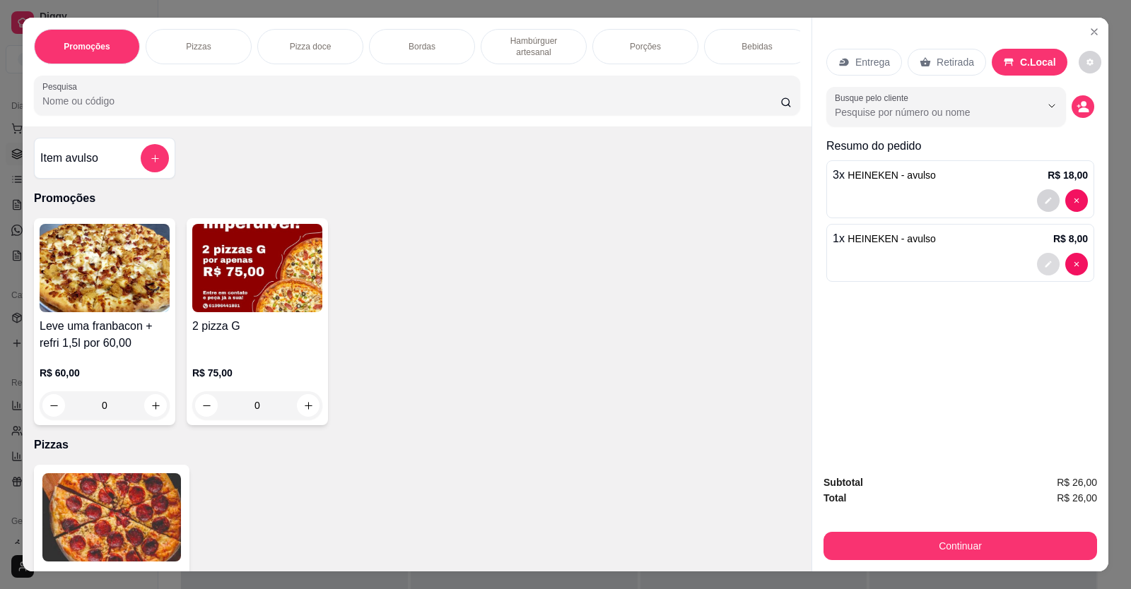
click at [1042, 259] on button "decrease-product-quantity" at bounding box center [1048, 264] width 23 height 23
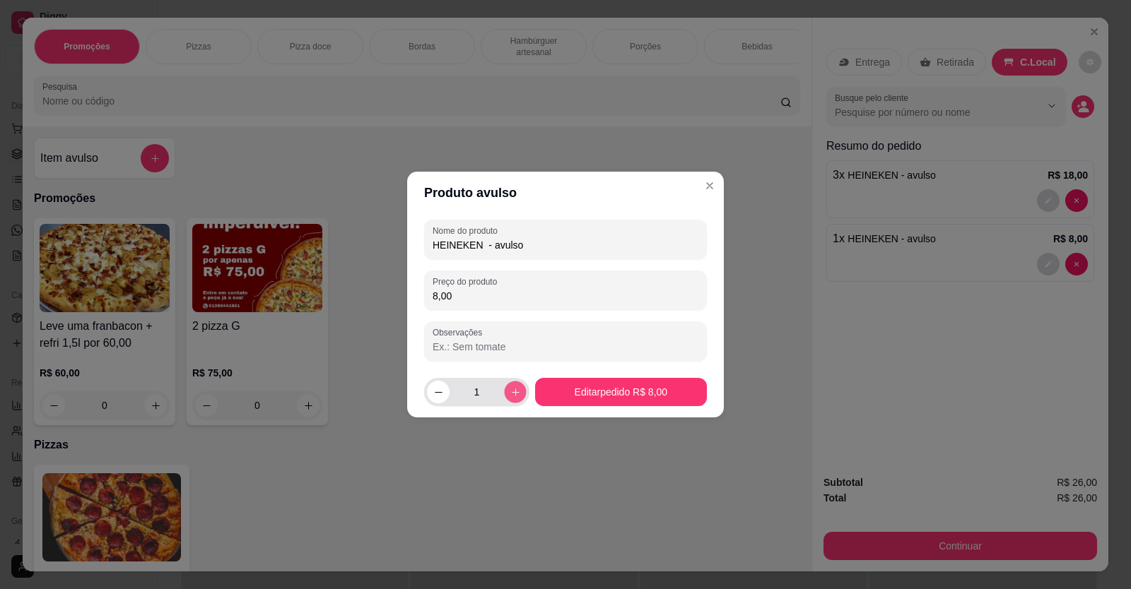
click at [516, 388] on icon "increase-product-quantity" at bounding box center [515, 392] width 11 height 11
type input "2"
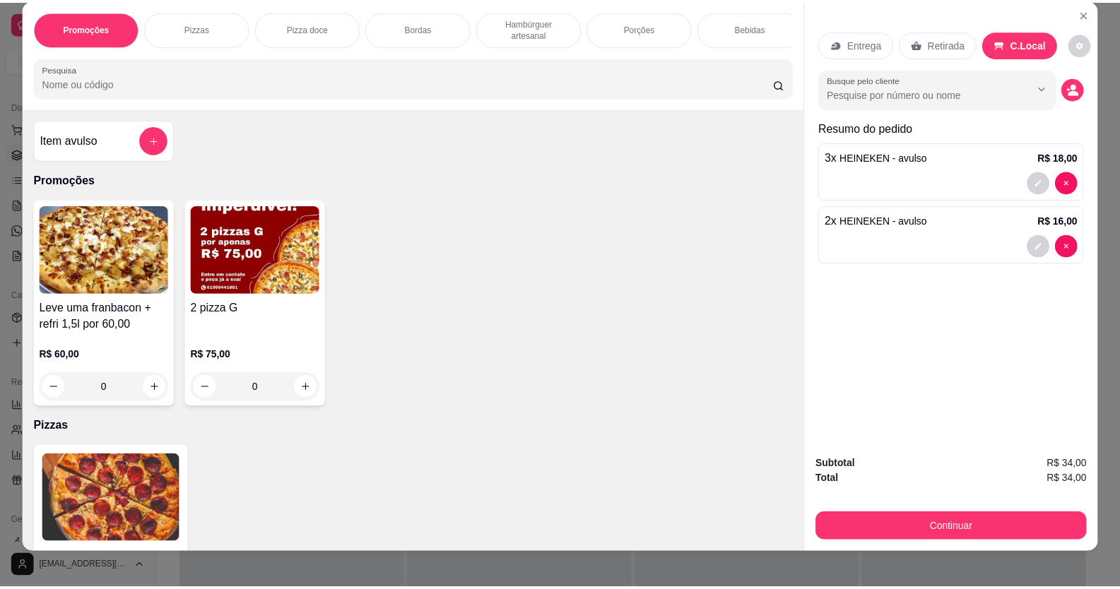
scroll to position [28, 0]
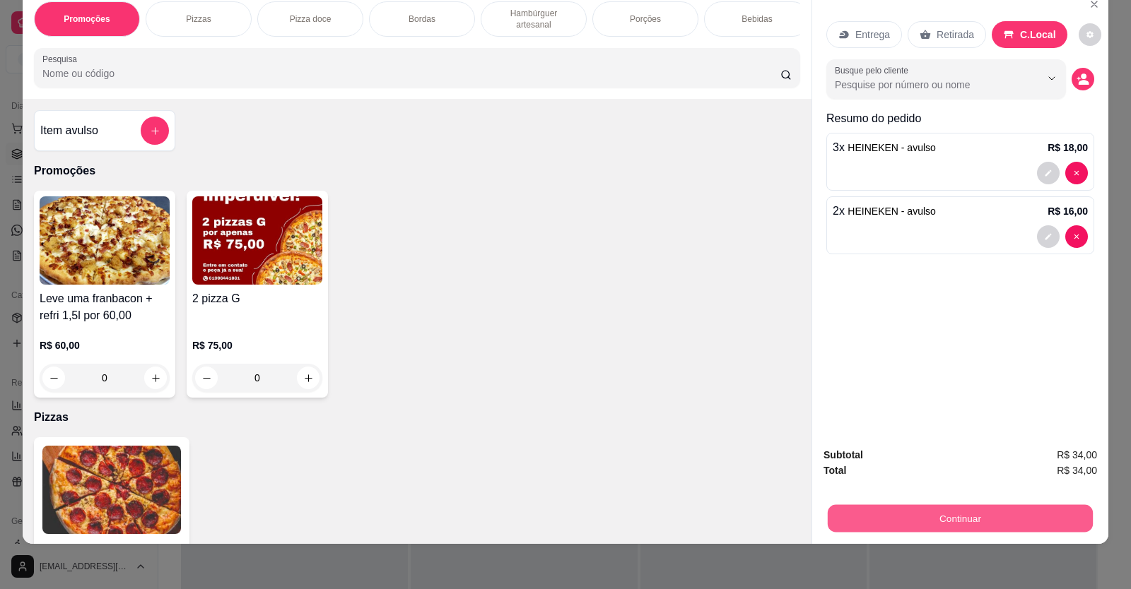
click at [948, 519] on button "Continuar" at bounding box center [960, 519] width 265 height 28
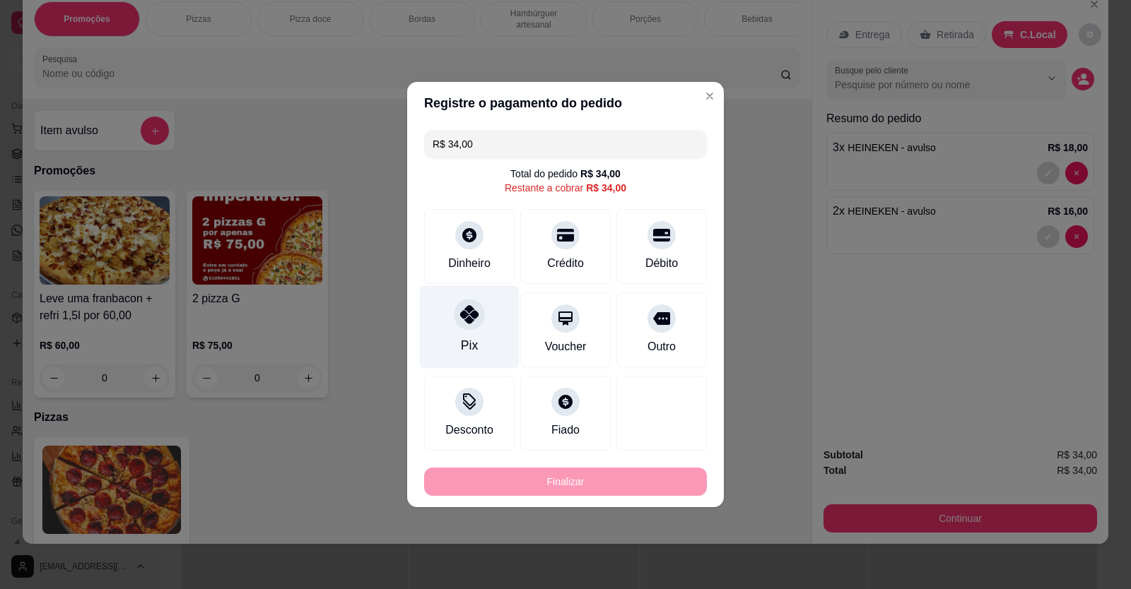
click at [471, 345] on div "Pix" at bounding box center [469, 345] width 17 height 18
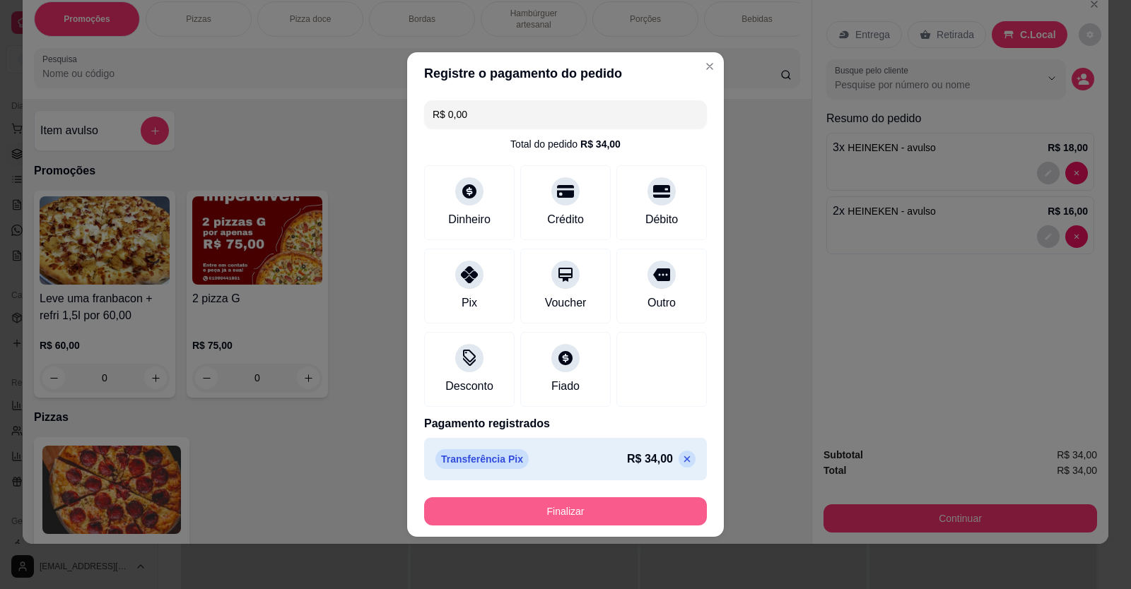
click at [620, 507] on button "Finalizar" at bounding box center [565, 512] width 283 height 28
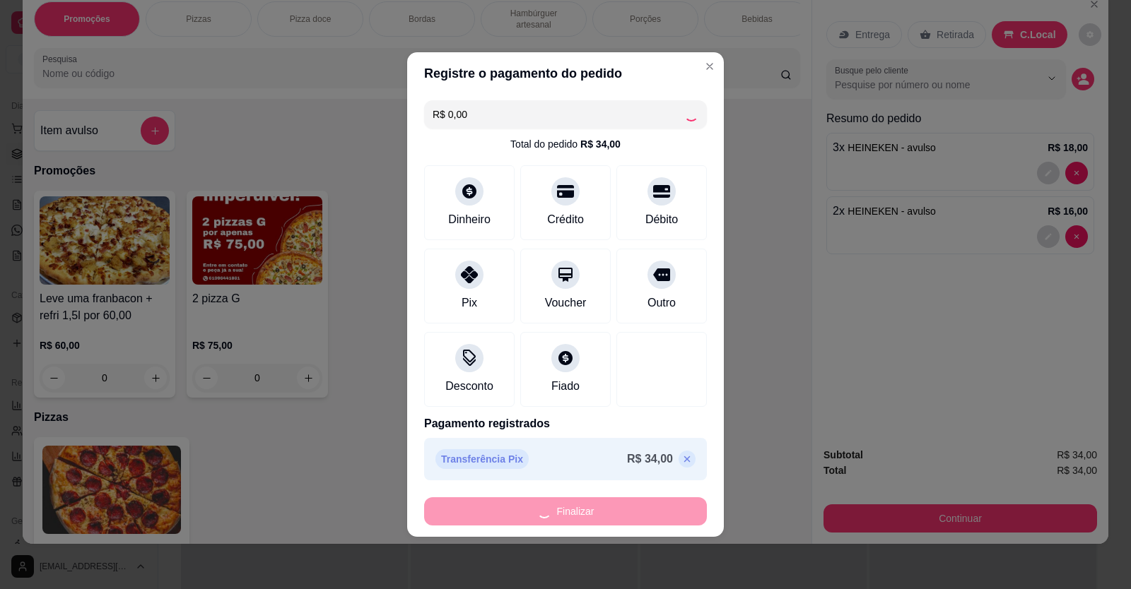
type input "-R$ 34,00"
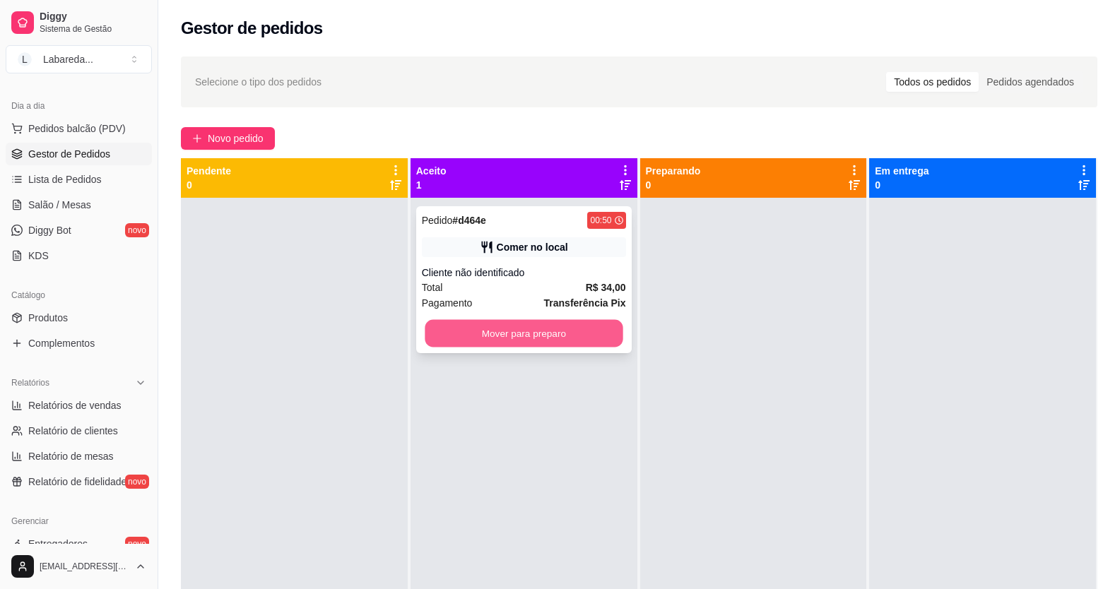
click at [522, 339] on button "Mover para preparo" at bounding box center [524, 334] width 198 height 28
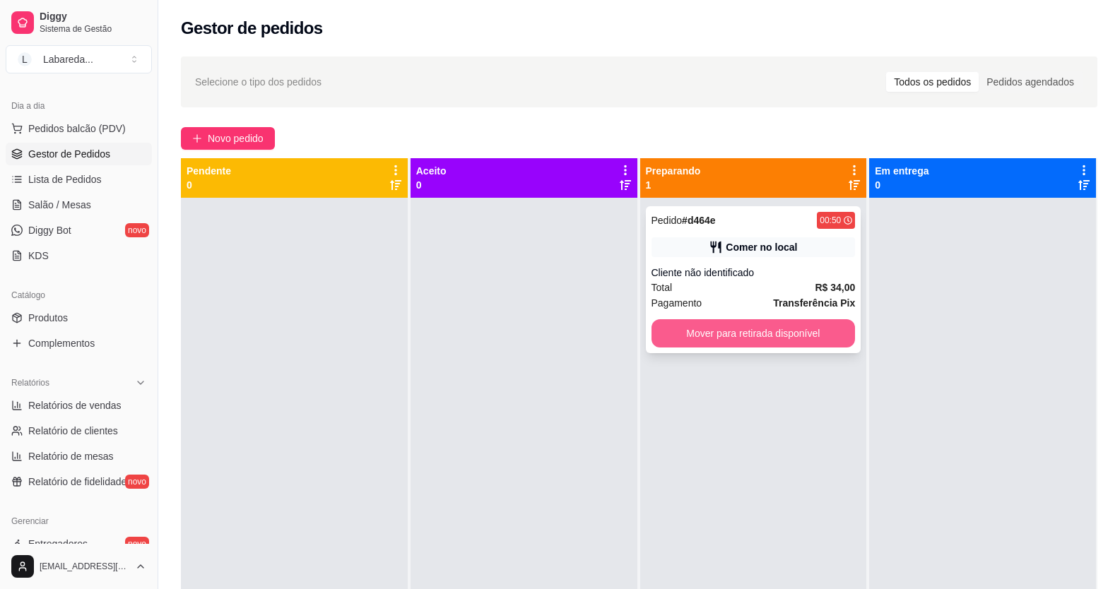
click at [691, 326] on button "Mover para retirada disponível" at bounding box center [754, 333] width 204 height 28
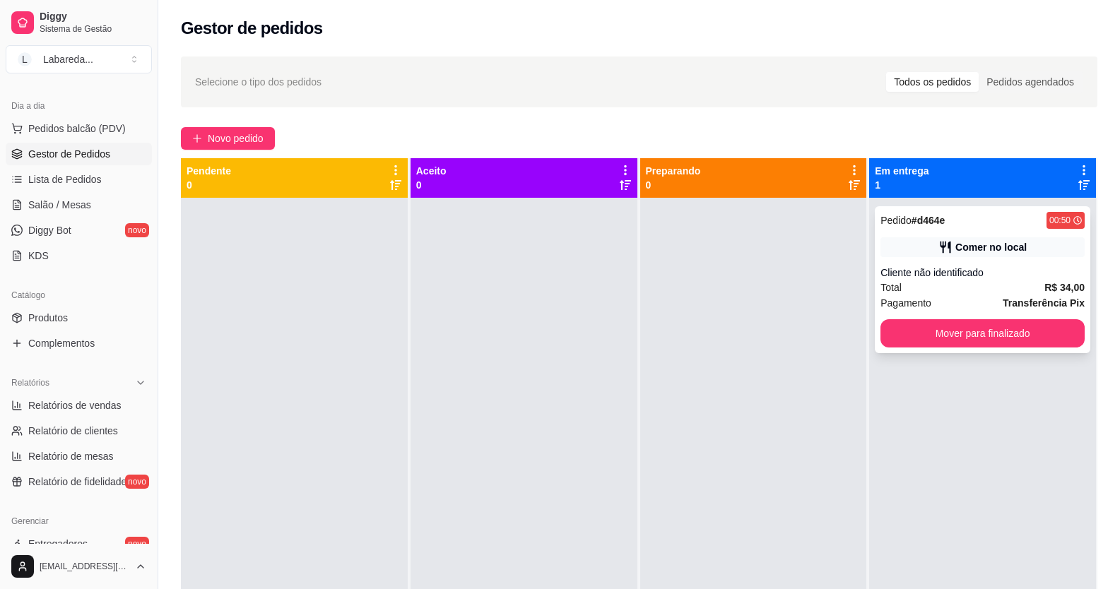
click at [931, 315] on div "Pedido # d464e 00:50 Comer no local Cliente não identificado Total R$ 34,00 Pag…" at bounding box center [983, 279] width 216 height 147
click at [940, 329] on button "Mover para finalizado" at bounding box center [983, 334] width 198 height 28
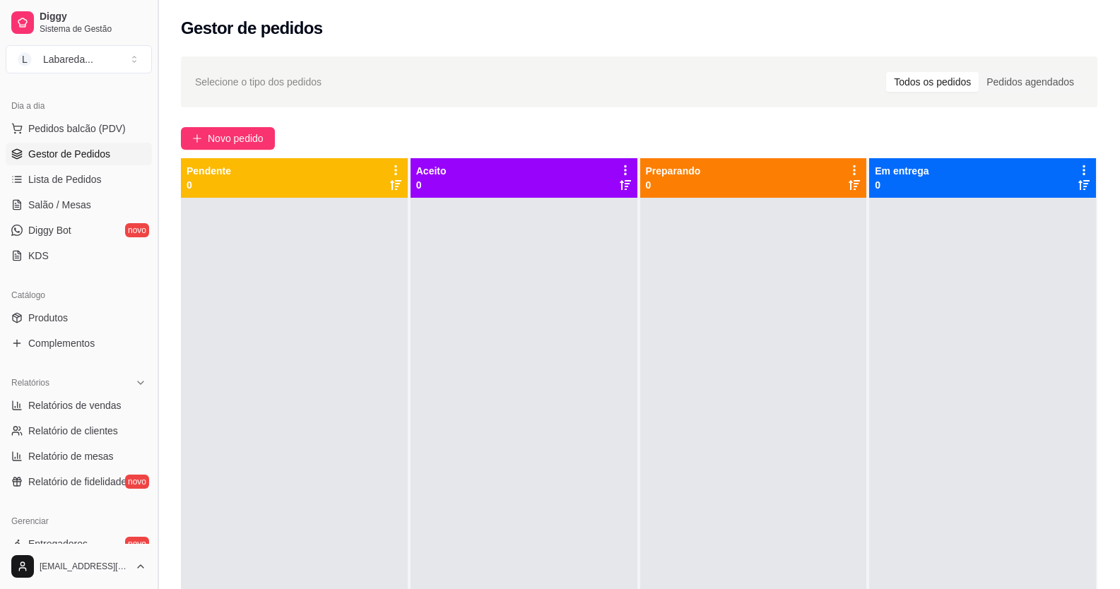
scroll to position [40, 0]
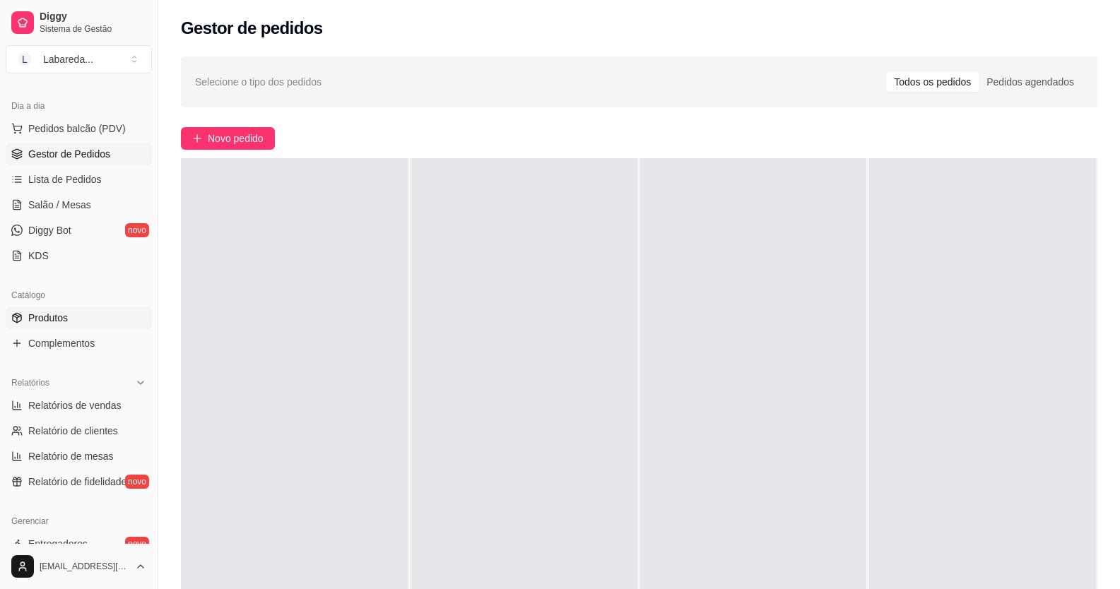
click at [51, 320] on span "Produtos" at bounding box center [48, 318] width 40 height 14
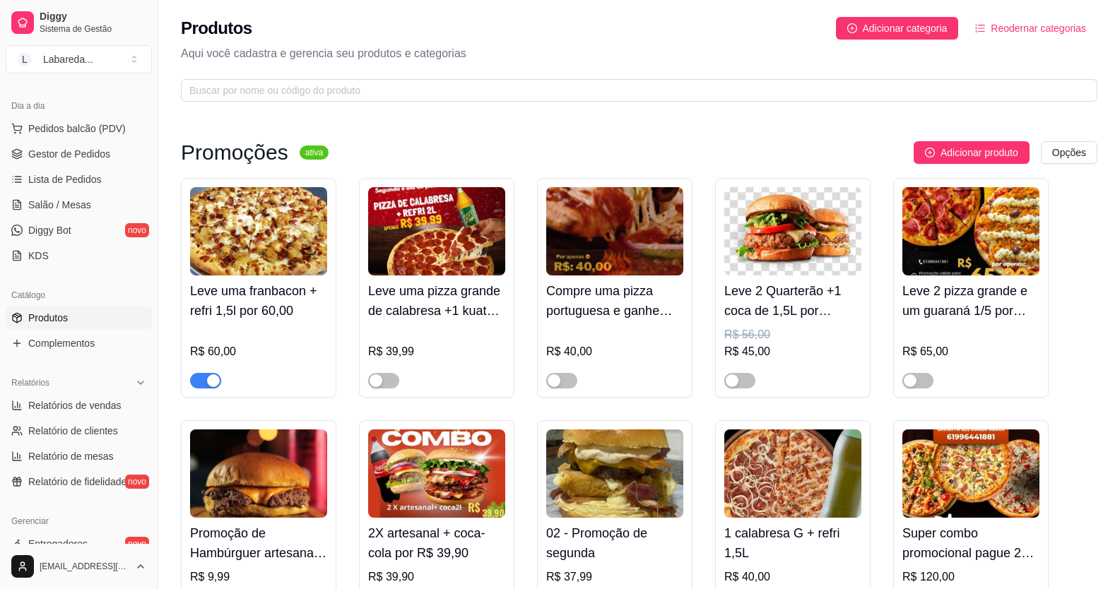
click at [209, 377] on div "button" at bounding box center [213, 381] width 13 height 13
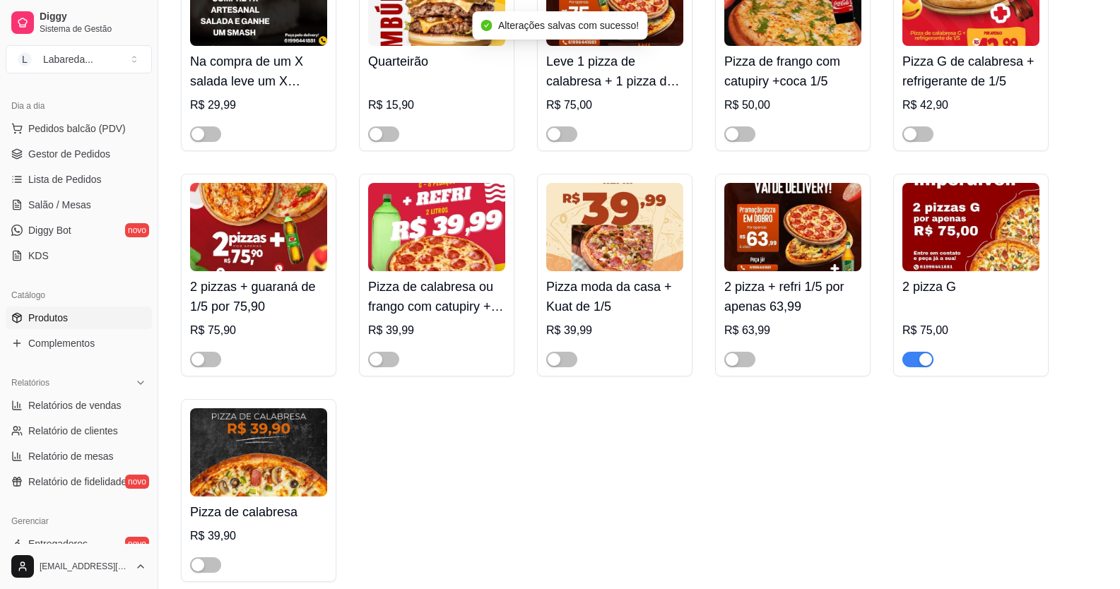
scroll to position [848, 0]
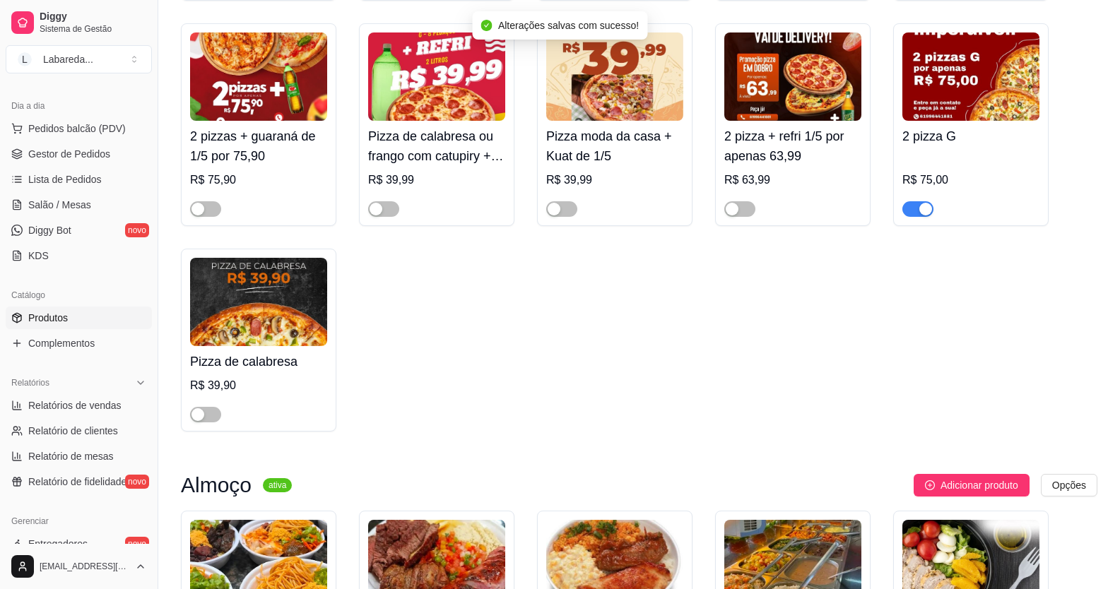
click at [929, 210] on div "button" at bounding box center [925, 209] width 13 height 13
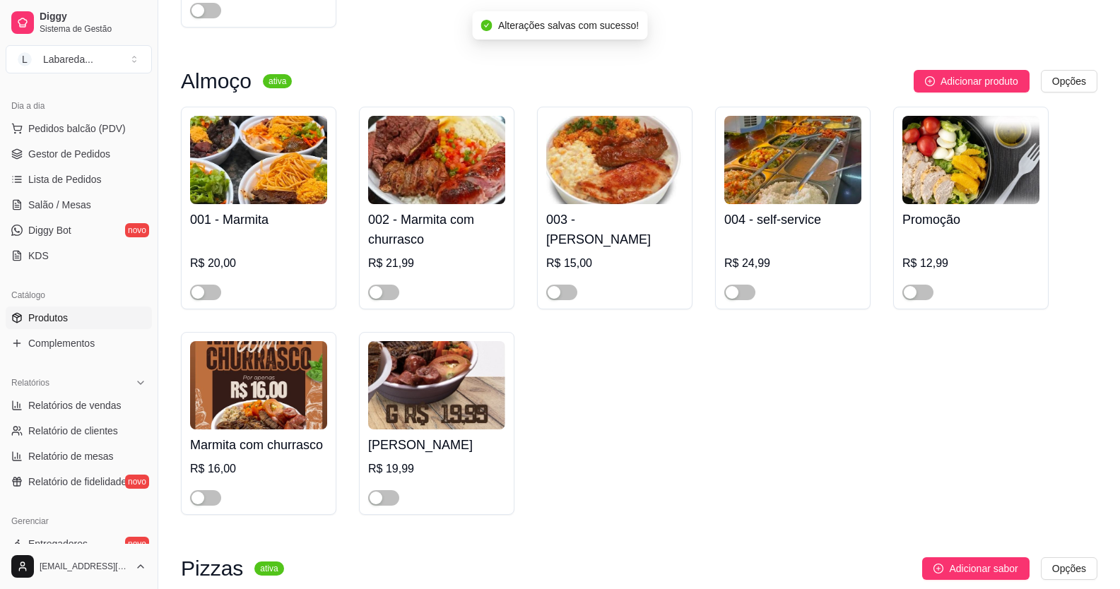
scroll to position [1272, 0]
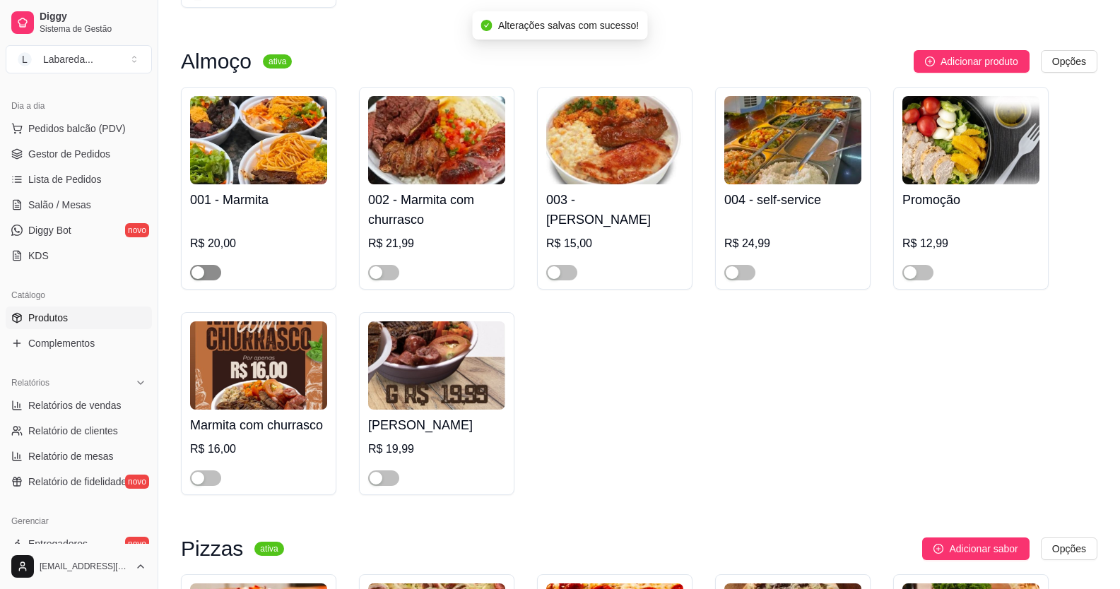
click at [211, 279] on span "button" at bounding box center [205, 273] width 31 height 16
click at [398, 281] on div at bounding box center [383, 272] width 31 height 17
drag, startPoint x: 746, startPoint y: 276, endPoint x: 685, endPoint y: 283, distance: 62.0
click at [746, 276] on span "button" at bounding box center [739, 273] width 31 height 16
drag, startPoint x: 564, startPoint y: 271, endPoint x: 491, endPoint y: 271, distance: 72.8
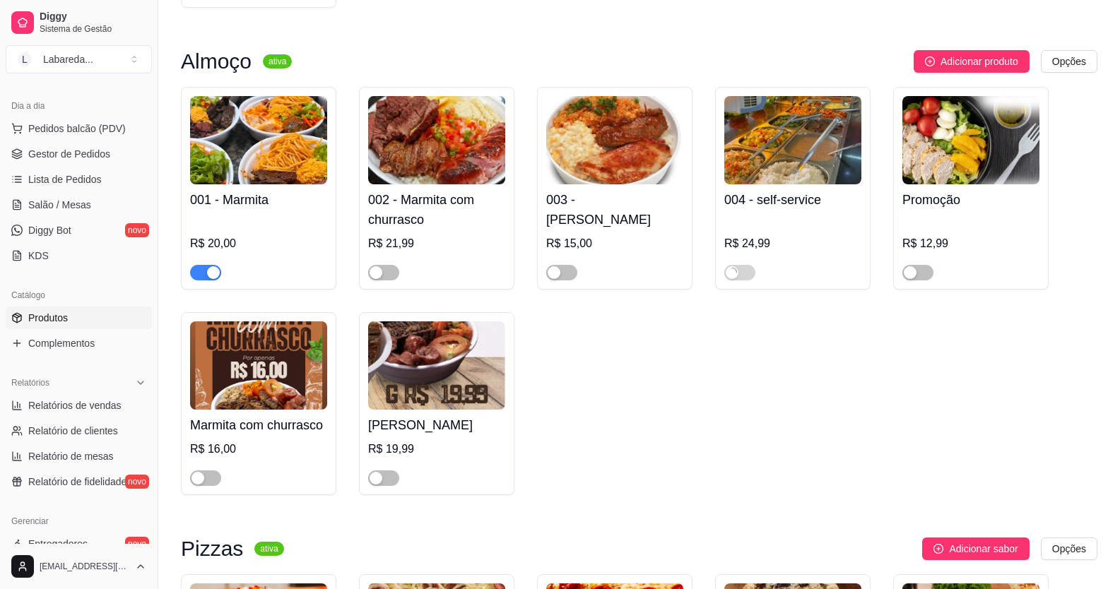
click at [564, 272] on span "button" at bounding box center [561, 273] width 31 height 16
click at [382, 276] on div "button" at bounding box center [376, 272] width 13 height 13
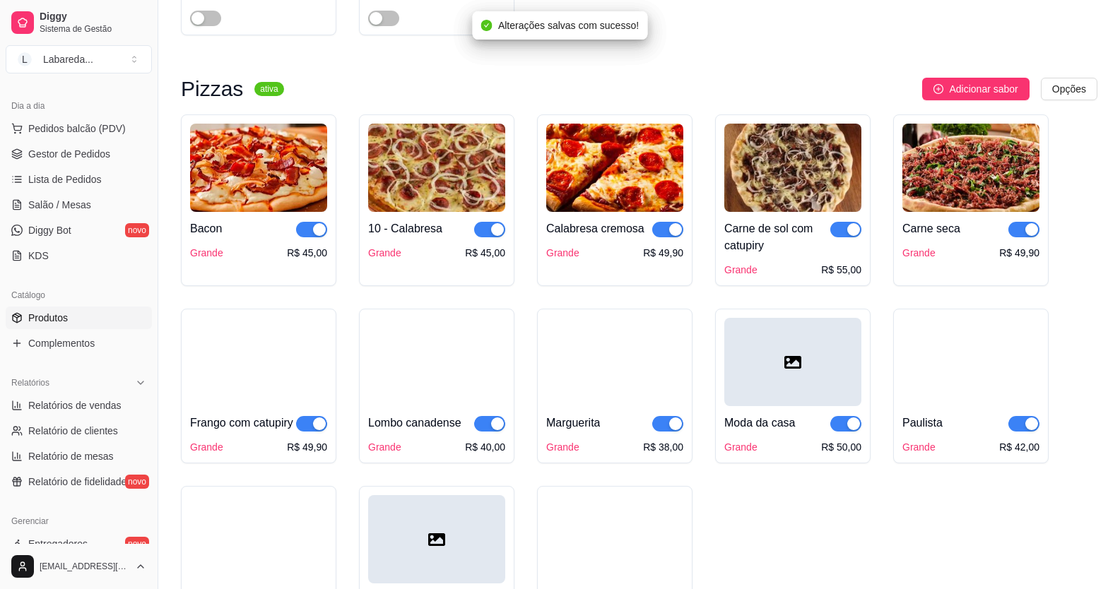
scroll to position [1767, 0]
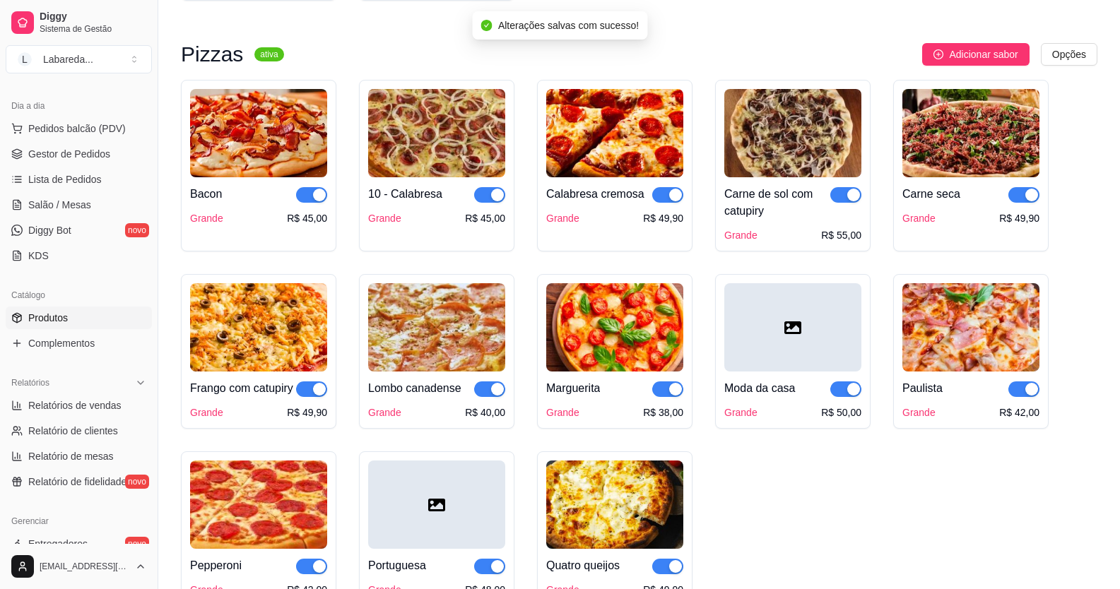
click at [316, 196] on div "button" at bounding box center [319, 195] width 13 height 13
click at [473, 193] on div "10 - Calabresa" at bounding box center [436, 194] width 137 height 17
click at [495, 199] on div "button" at bounding box center [497, 195] width 13 height 13
click at [314, 396] on div "button" at bounding box center [319, 389] width 13 height 13
drag, startPoint x: 485, startPoint y: 399, endPoint x: 525, endPoint y: 397, distance: 40.3
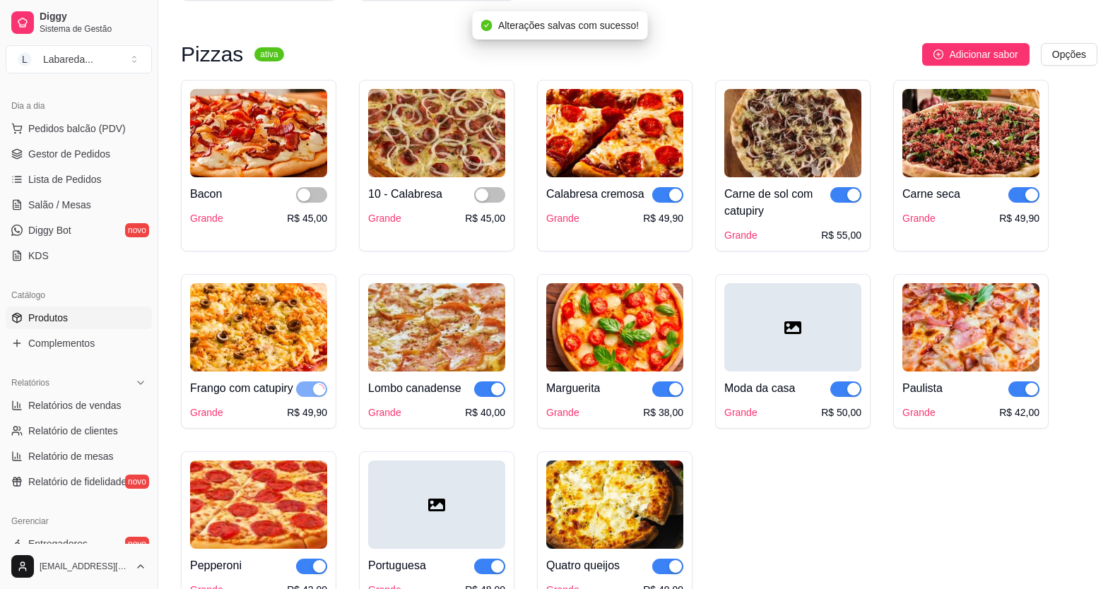
click at [488, 397] on span "button" at bounding box center [489, 390] width 31 height 16
click at [680, 395] on div "button" at bounding box center [675, 389] width 13 height 13
click at [667, 199] on span "button" at bounding box center [667, 195] width 31 height 16
click at [837, 199] on span "button" at bounding box center [845, 195] width 31 height 16
click at [846, 397] on span "button" at bounding box center [845, 390] width 31 height 16
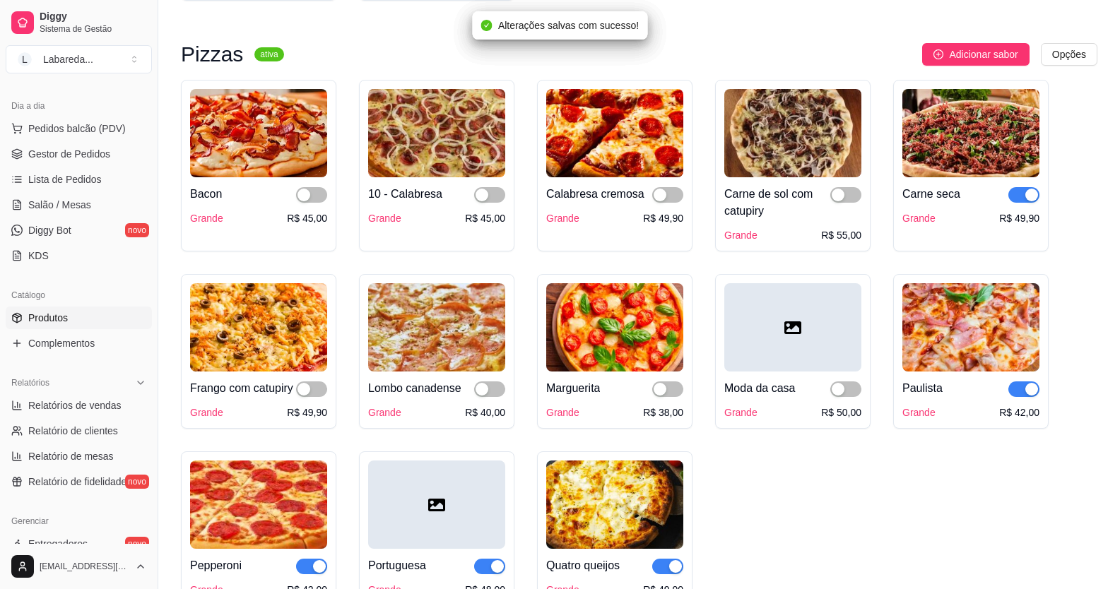
click at [1023, 397] on span "button" at bounding box center [1023, 390] width 31 height 16
click at [1015, 202] on span "button" at bounding box center [1023, 195] width 31 height 16
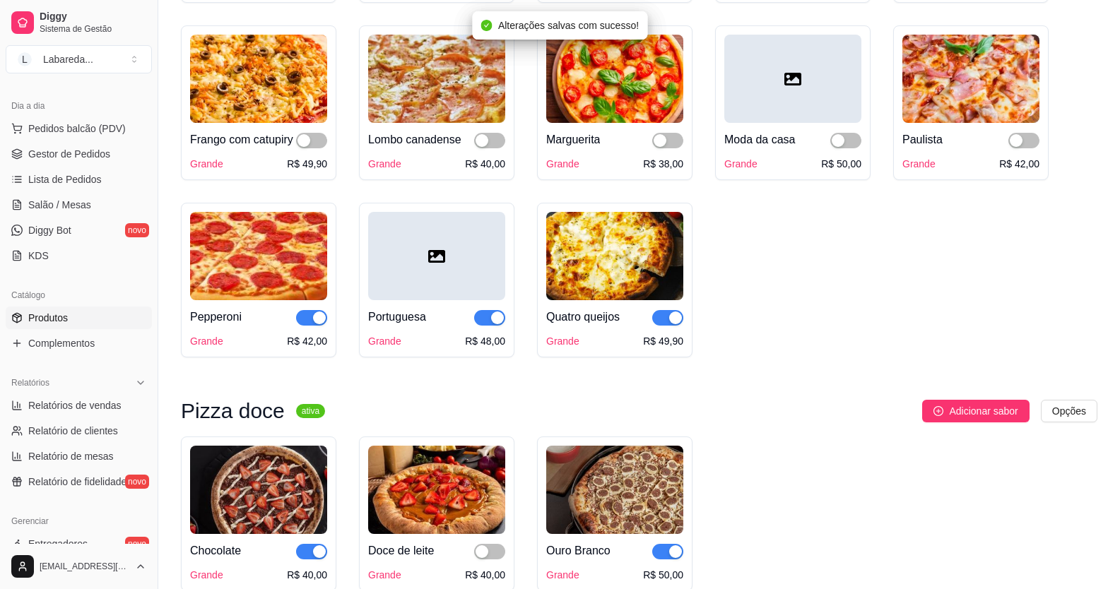
scroll to position [2049, 0]
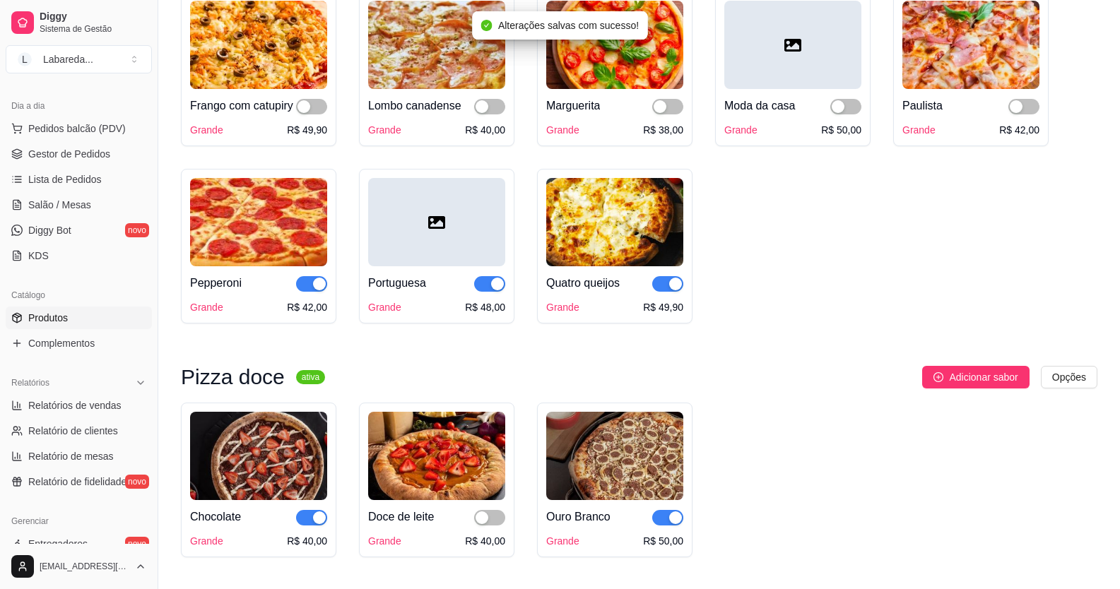
click at [660, 292] on span "button" at bounding box center [667, 284] width 31 height 16
drag, startPoint x: 496, startPoint y: 308, endPoint x: 461, endPoint y: 311, distance: 34.7
click at [493, 290] on div "button" at bounding box center [497, 284] width 13 height 13
click at [309, 292] on span "button" at bounding box center [311, 284] width 31 height 16
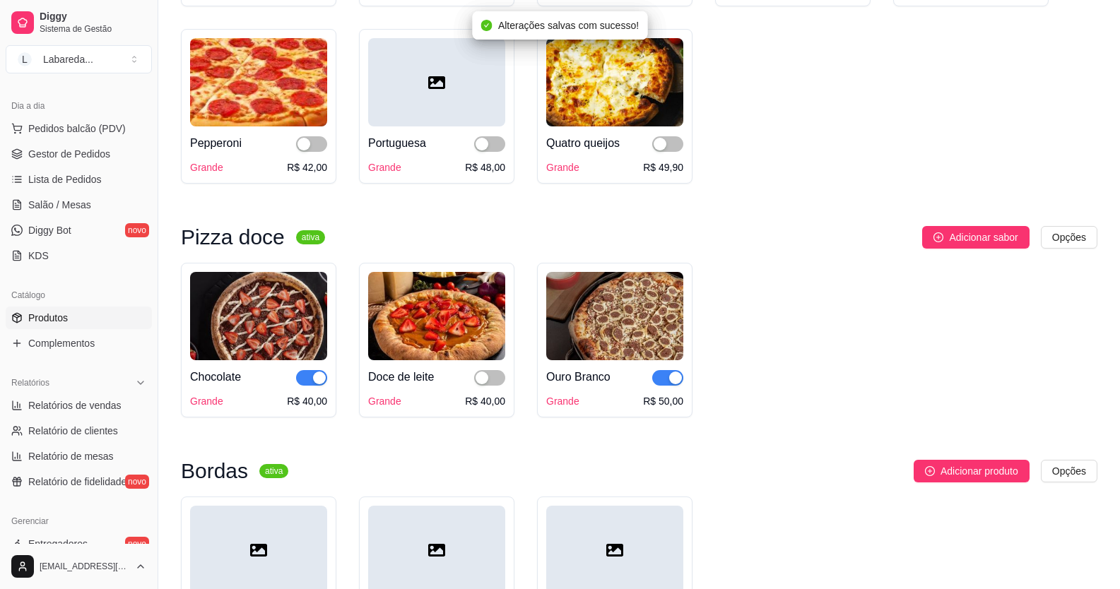
scroll to position [2191, 0]
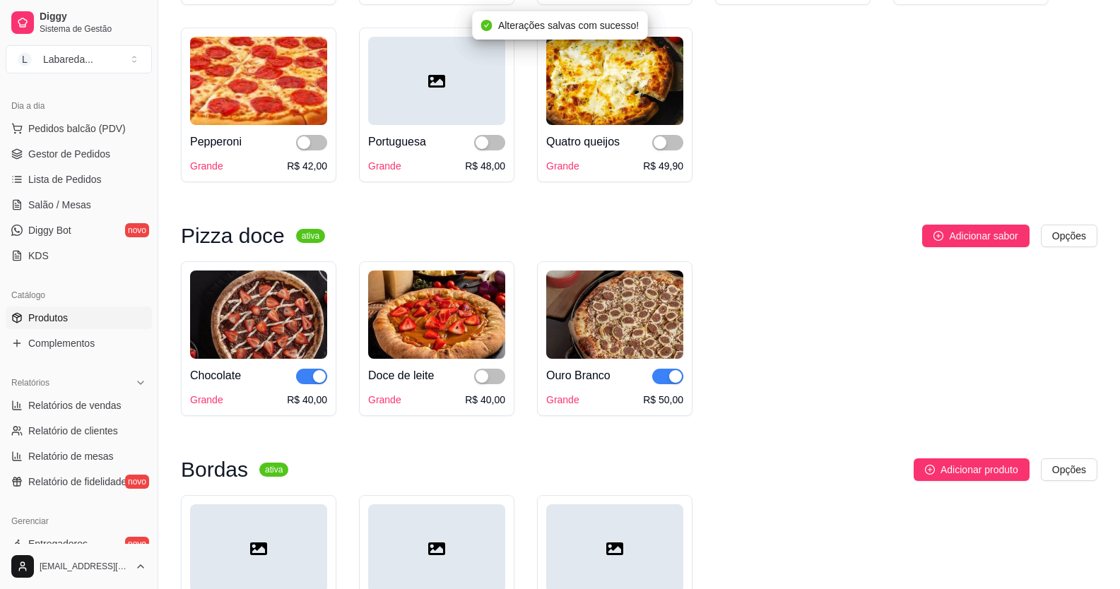
drag, startPoint x: 310, startPoint y: 405, endPoint x: 324, endPoint y: 392, distance: 19.5
click at [310, 384] on span "button" at bounding box center [311, 377] width 31 height 16
click at [675, 383] on div "button" at bounding box center [675, 376] width 13 height 13
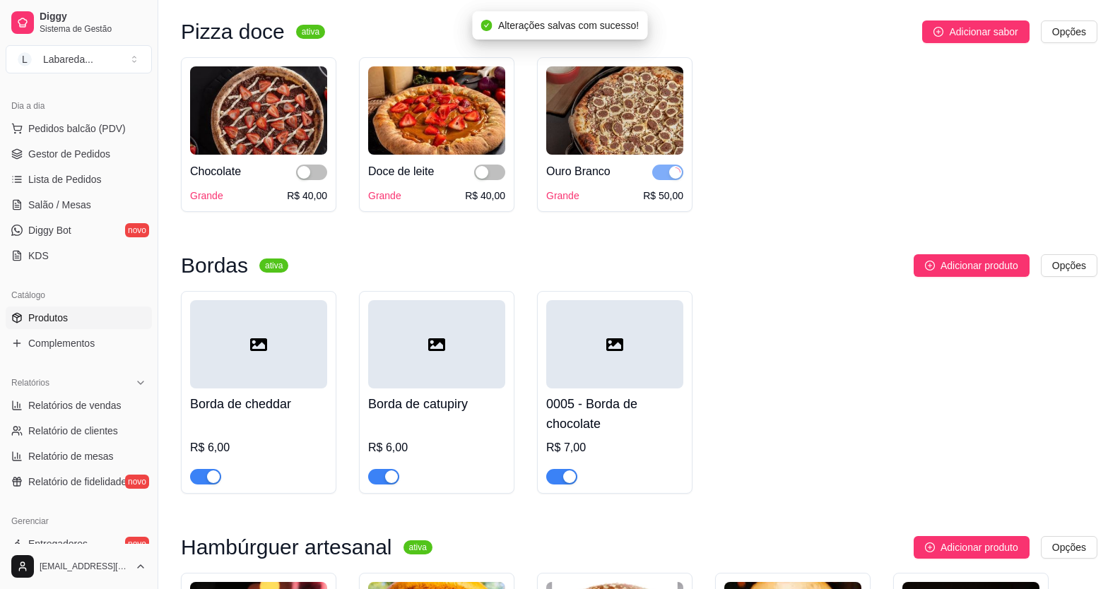
scroll to position [2403, 0]
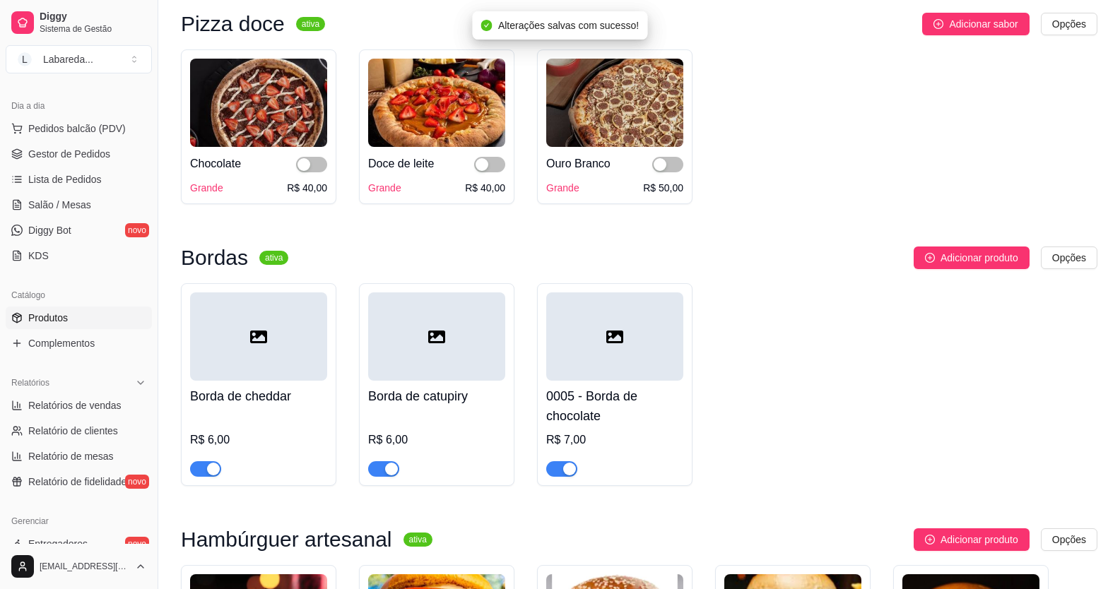
click at [389, 477] on div at bounding box center [383, 468] width 31 height 17
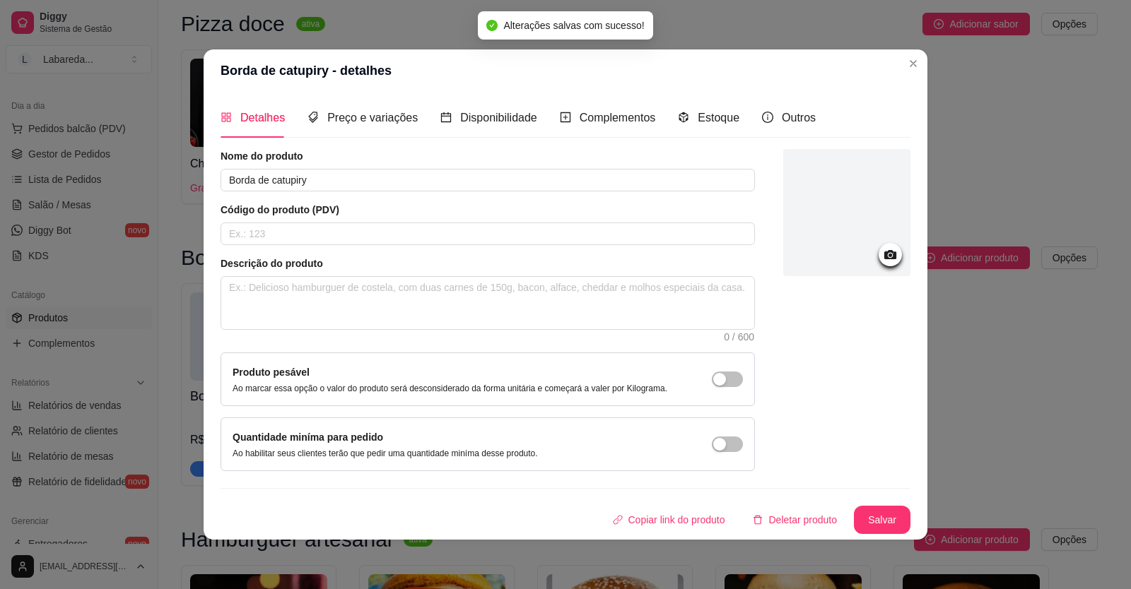
click at [206, 464] on div "Borda de catupiry - detalhes Detalhes Preço e variações Disponibilidade Complem…" at bounding box center [565, 294] width 1131 height 589
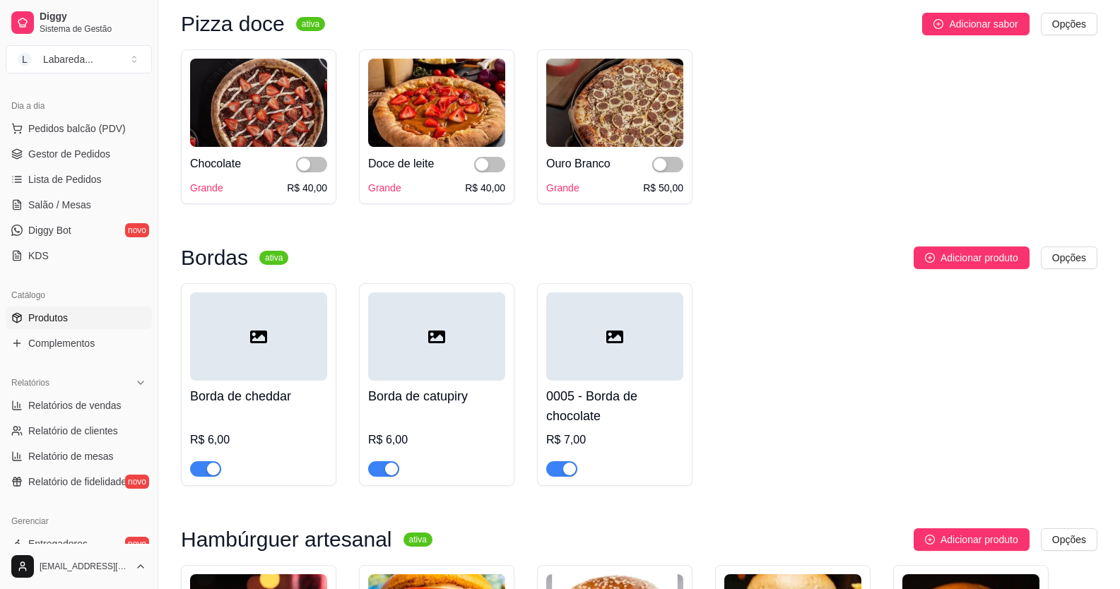
click at [196, 477] on span "button" at bounding box center [205, 469] width 31 height 16
click at [392, 476] on div "button" at bounding box center [391, 469] width 13 height 13
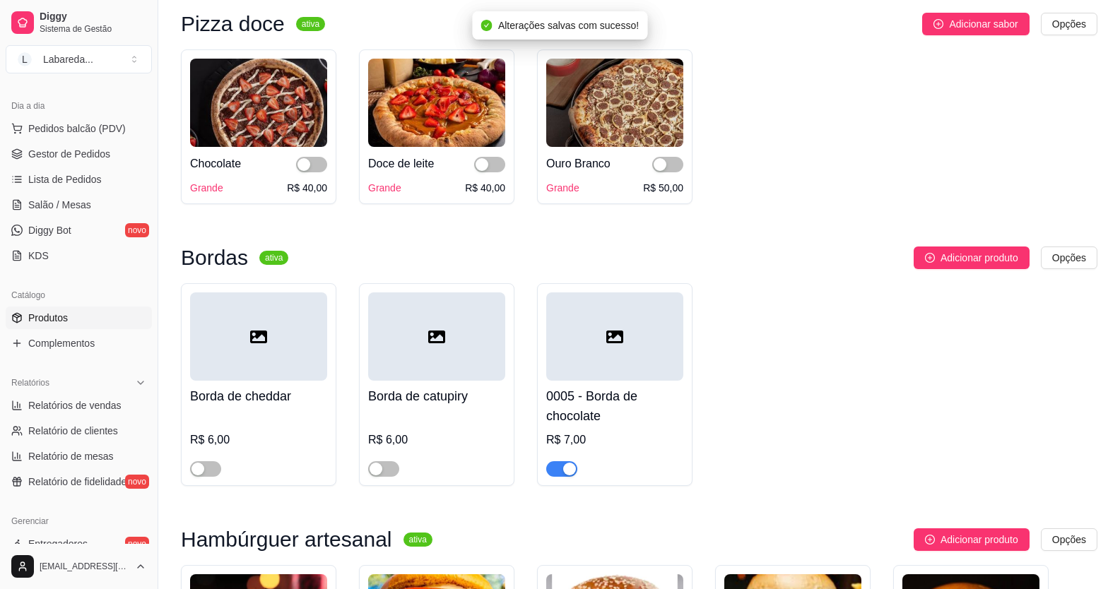
click at [556, 477] on span "button" at bounding box center [561, 469] width 31 height 16
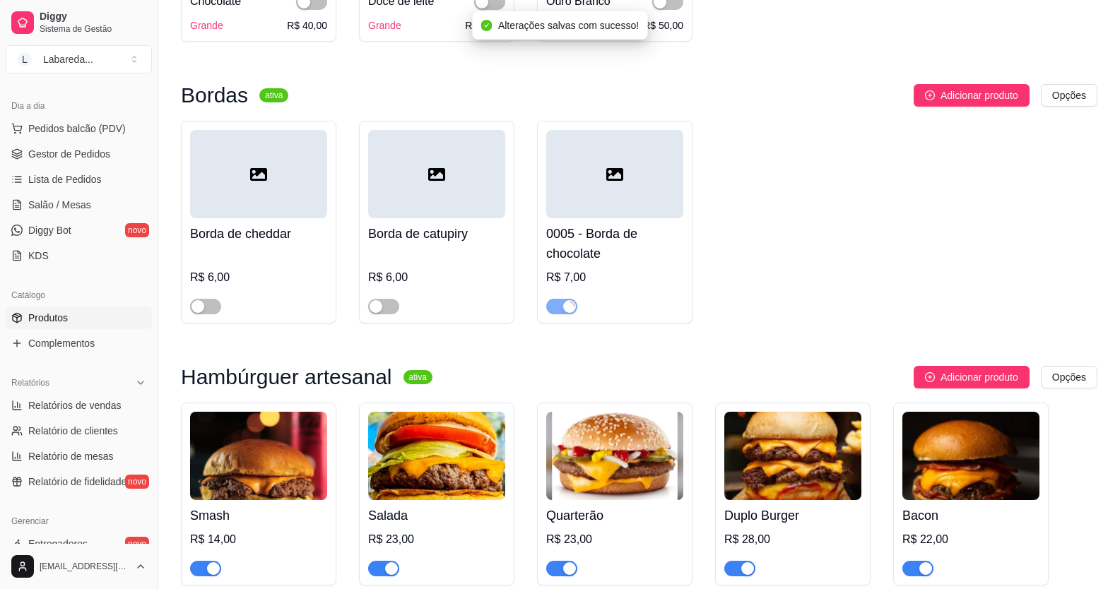
scroll to position [2685, 0]
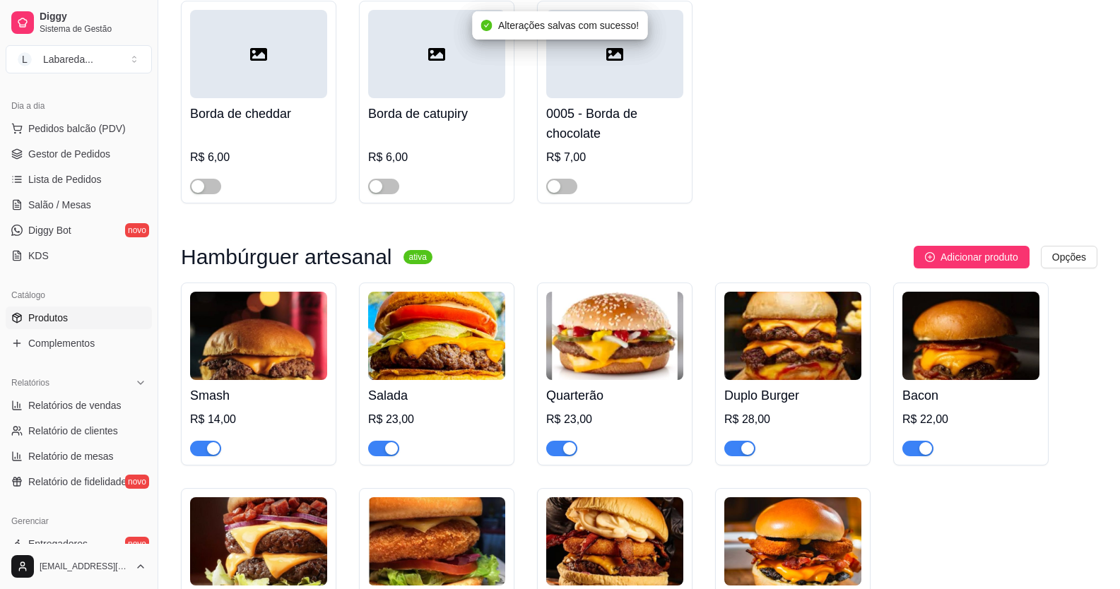
click at [392, 457] on button "button" at bounding box center [383, 449] width 31 height 16
click at [215, 455] on div "button" at bounding box center [213, 448] width 13 height 13
click at [565, 455] on div "button" at bounding box center [569, 448] width 13 height 13
click at [753, 455] on div "button" at bounding box center [747, 448] width 13 height 13
click at [923, 455] on div "button" at bounding box center [925, 448] width 13 height 13
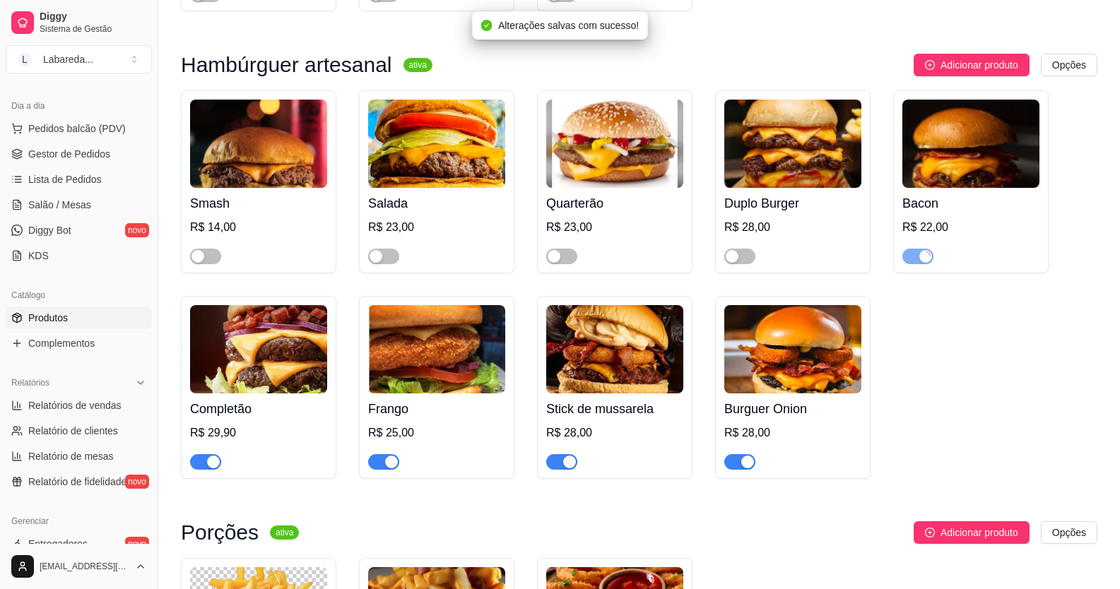
scroll to position [2897, 0]
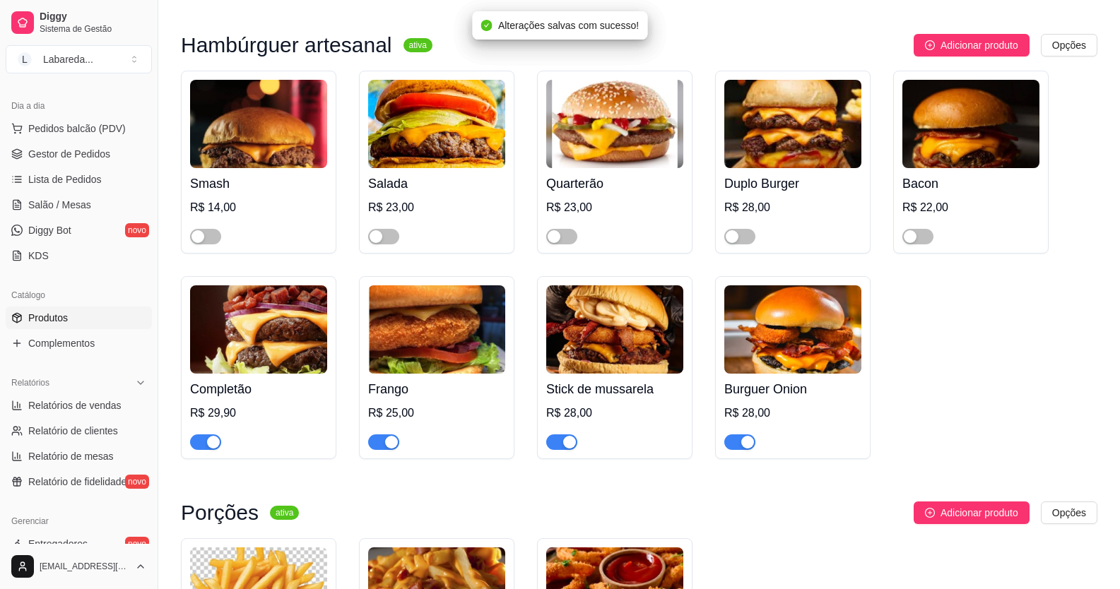
click at [741, 449] on div "button" at bounding box center [747, 442] width 13 height 13
click at [562, 450] on button "button" at bounding box center [561, 443] width 31 height 16
click at [393, 450] on div at bounding box center [383, 441] width 31 height 17
click at [213, 449] on div "button" at bounding box center [213, 442] width 13 height 13
click at [385, 449] on div "button" at bounding box center [391, 442] width 13 height 13
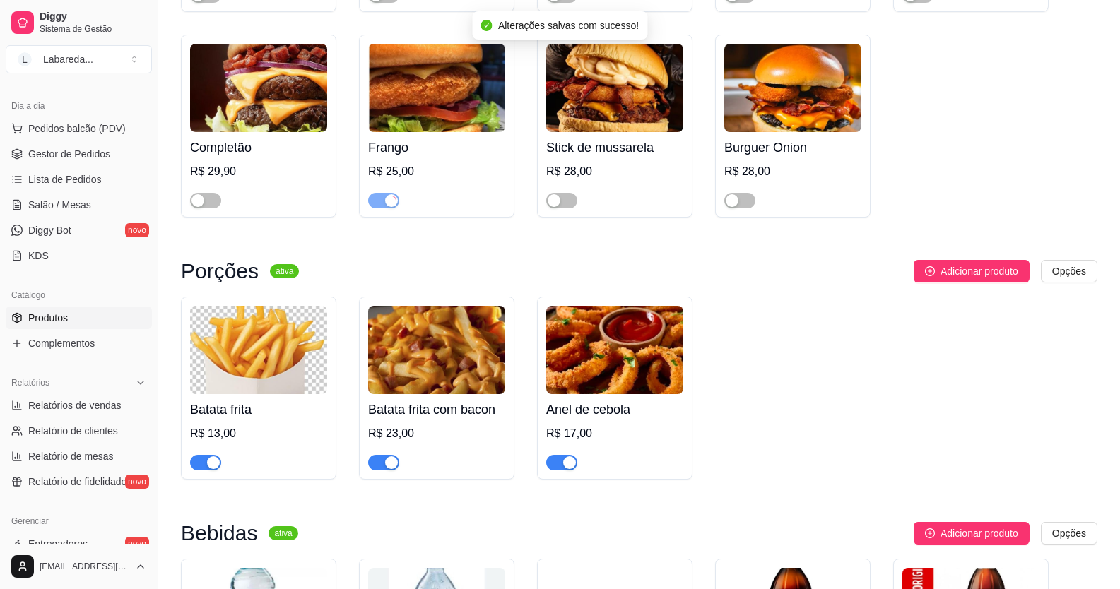
scroll to position [3180, 0]
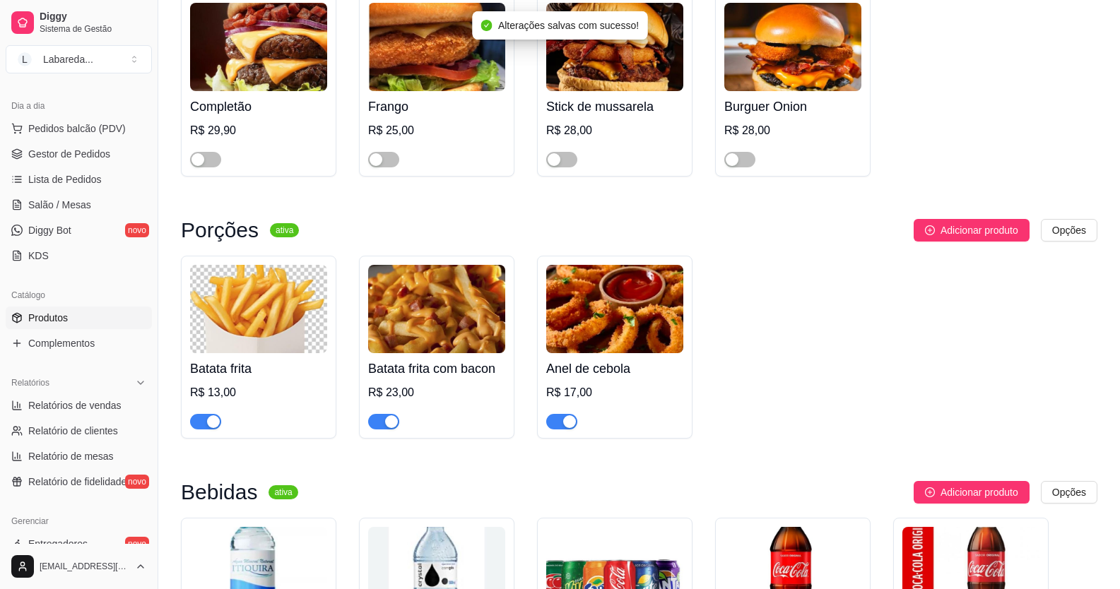
click at [382, 430] on span "button" at bounding box center [383, 422] width 31 height 16
drag, startPoint x: 218, startPoint y: 442, endPoint x: 235, endPoint y: 451, distance: 18.3
click at [218, 428] on div "button" at bounding box center [213, 422] width 13 height 13
click at [566, 428] on div "button" at bounding box center [569, 422] width 13 height 13
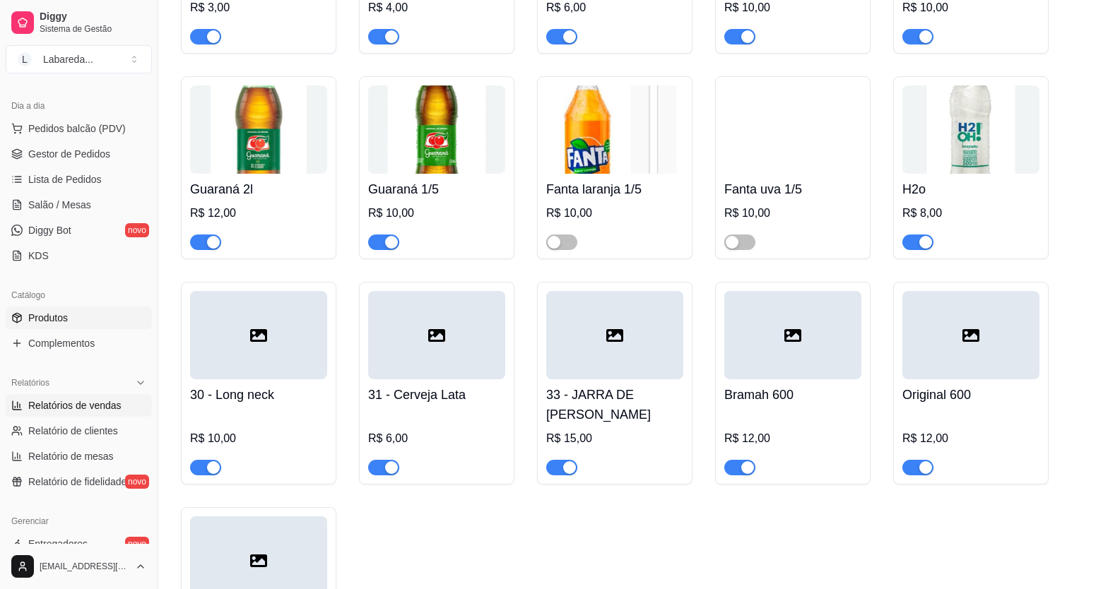
scroll to position [3816, 0]
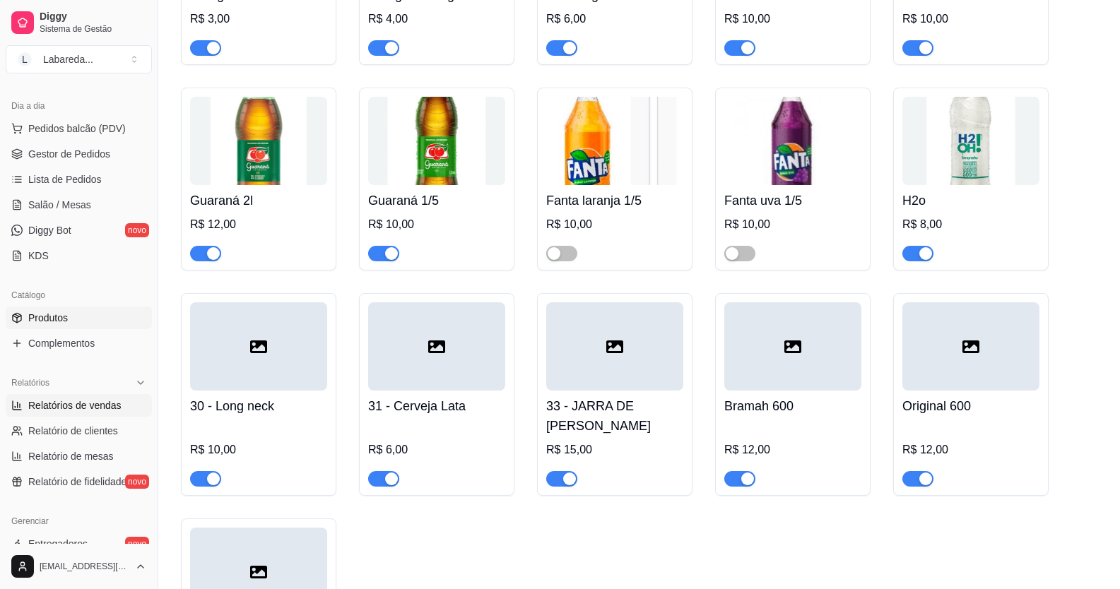
click at [97, 402] on span "Relatórios de vendas" at bounding box center [74, 406] width 93 height 14
select select "ALL"
select select "0"
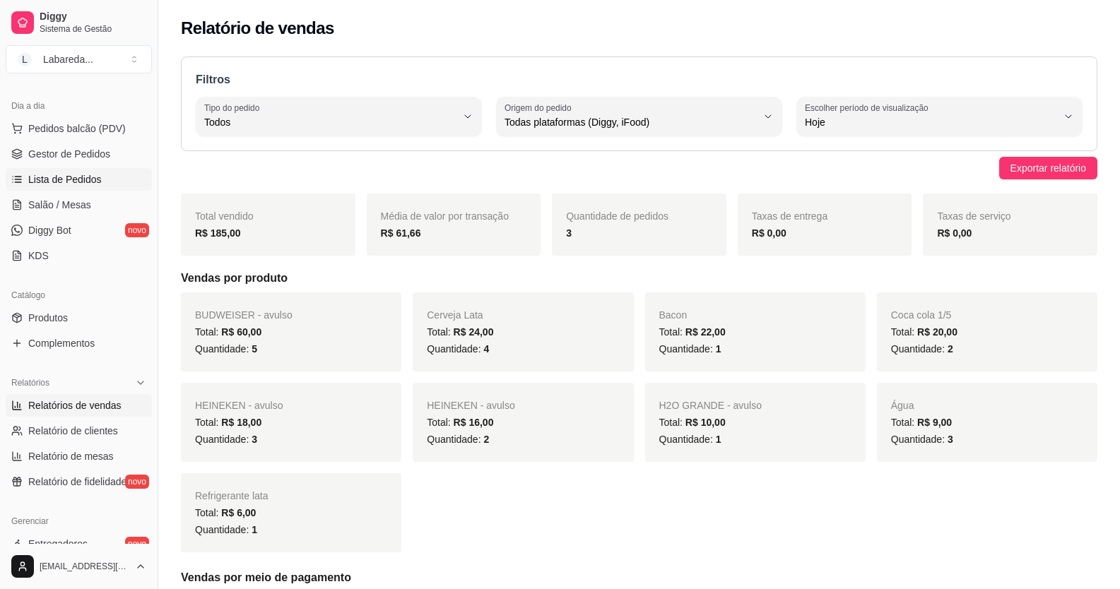
click at [88, 172] on span "Lista de Pedidos" at bounding box center [64, 179] width 73 height 14
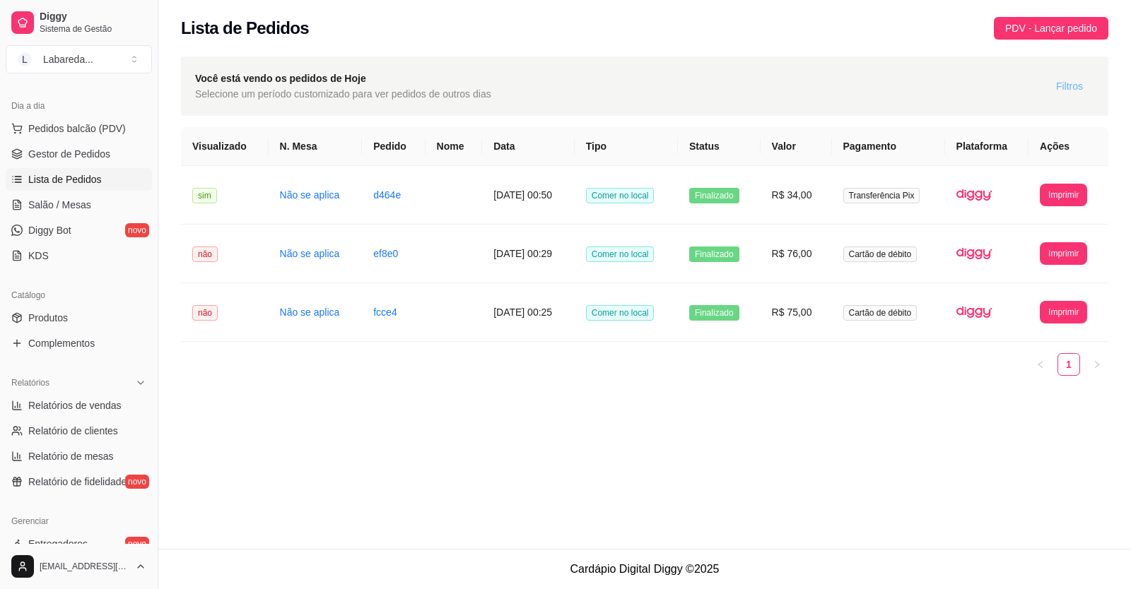
click at [1059, 79] on span "Filtros" at bounding box center [1069, 86] width 27 height 16
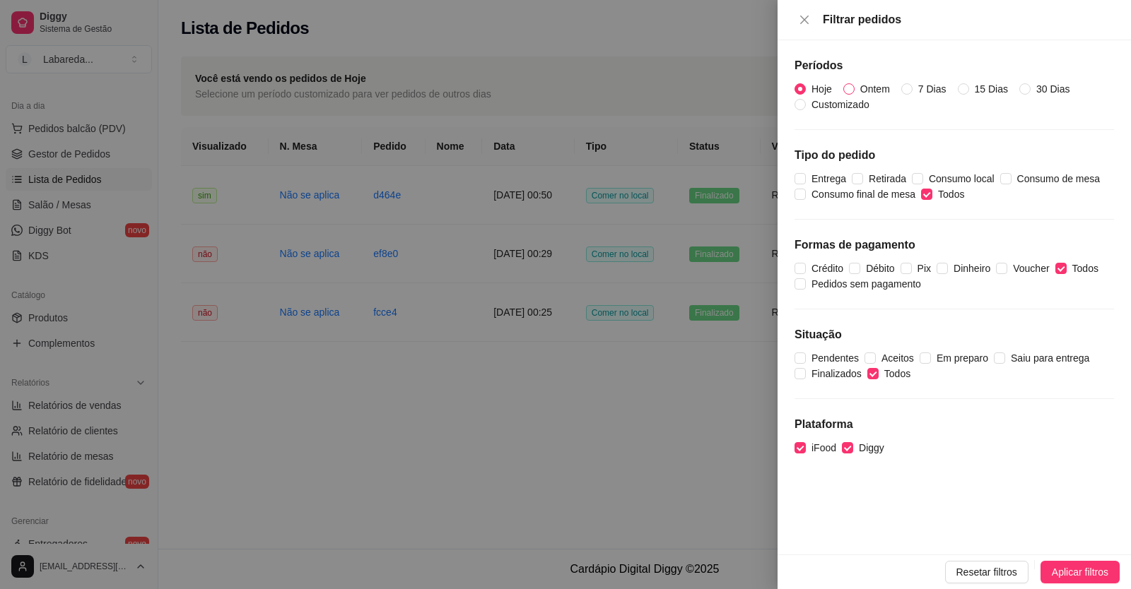
click at [895, 92] on span "Ontem" at bounding box center [874, 89] width 41 height 16
click at [854, 92] on input "Ontem" at bounding box center [848, 88] width 11 height 11
radio input "true"
radio input "false"
drag, startPoint x: 807, startPoint y: 452, endPoint x: 835, endPoint y: 466, distance: 31.0
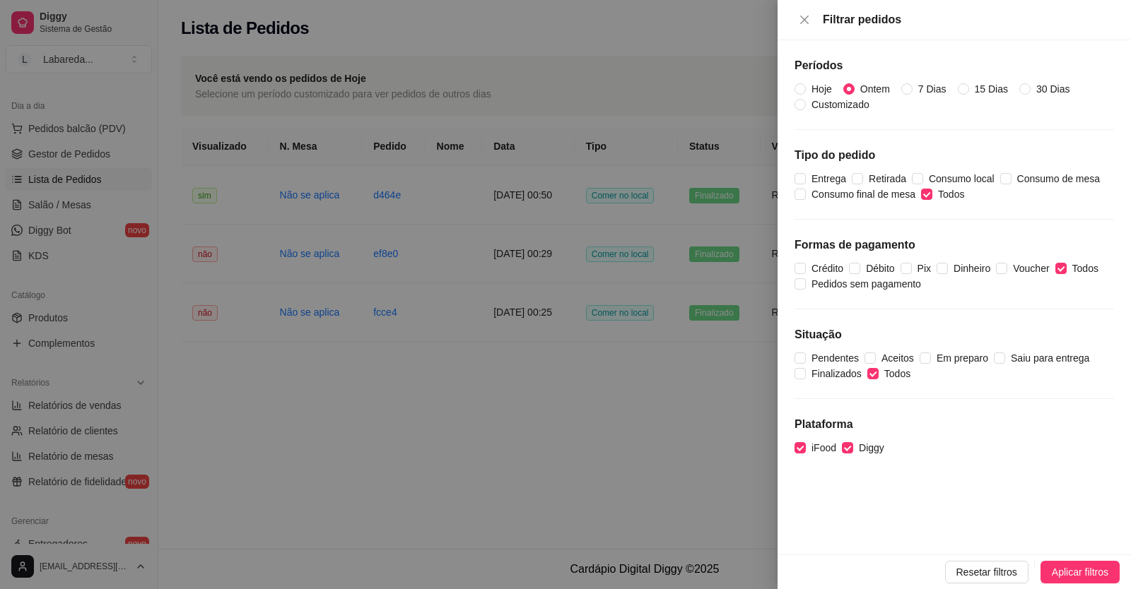
click at [807, 451] on span "iFood" at bounding box center [824, 448] width 36 height 16
click at [806, 451] on input "iFood" at bounding box center [799, 447] width 11 height 11
checkbox input "false"
click at [1062, 578] on span "Aplicar filtros" at bounding box center [1080, 573] width 57 height 16
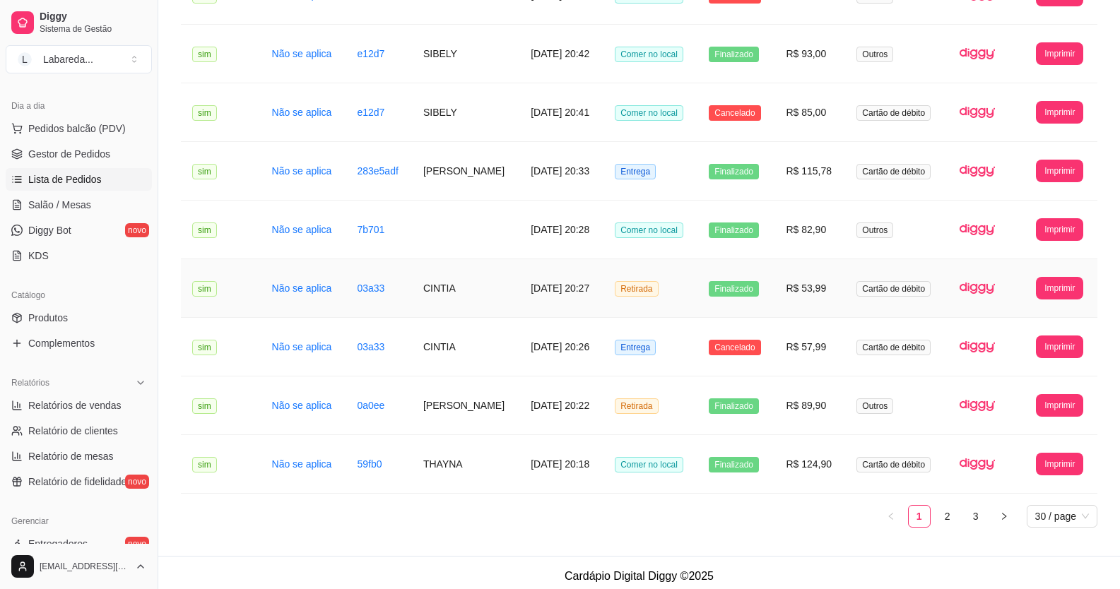
scroll to position [1439, 0]
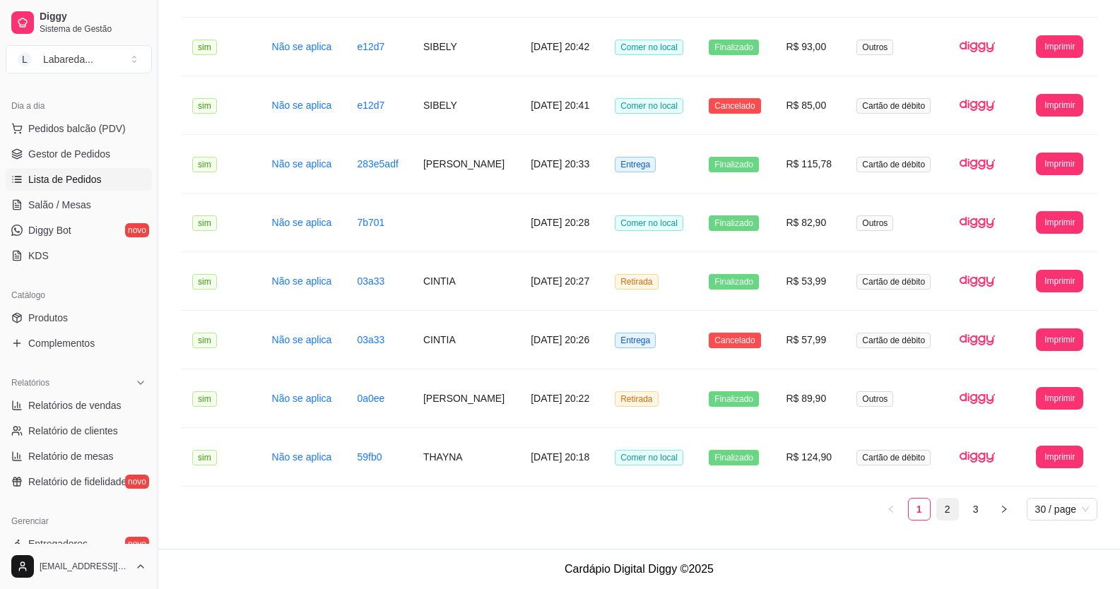
click at [946, 512] on link "2" at bounding box center [947, 509] width 21 height 21
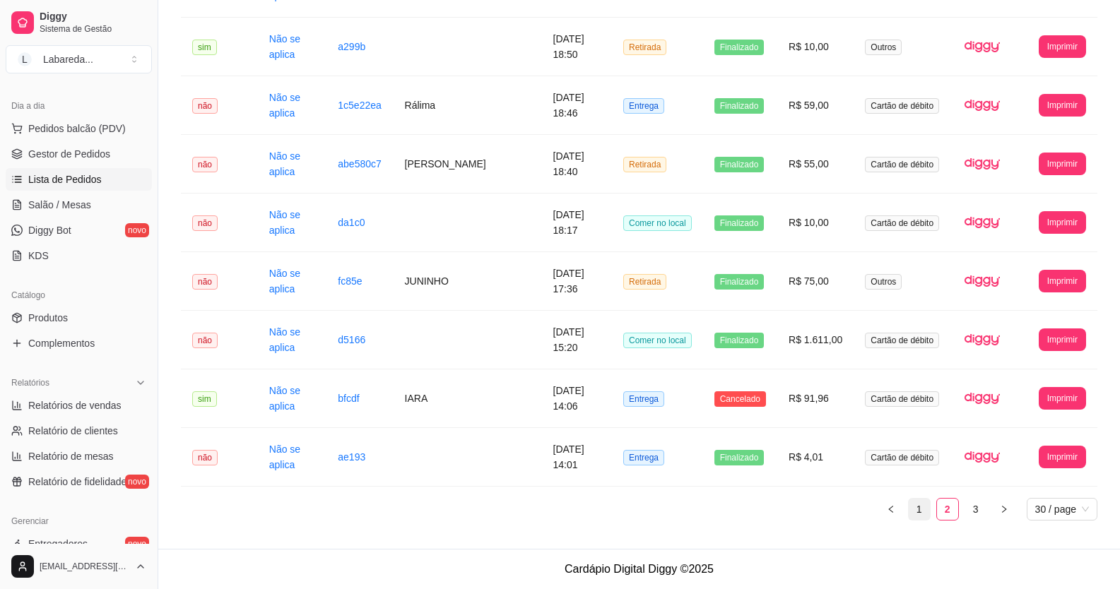
click at [923, 516] on link "1" at bounding box center [919, 509] width 21 height 21
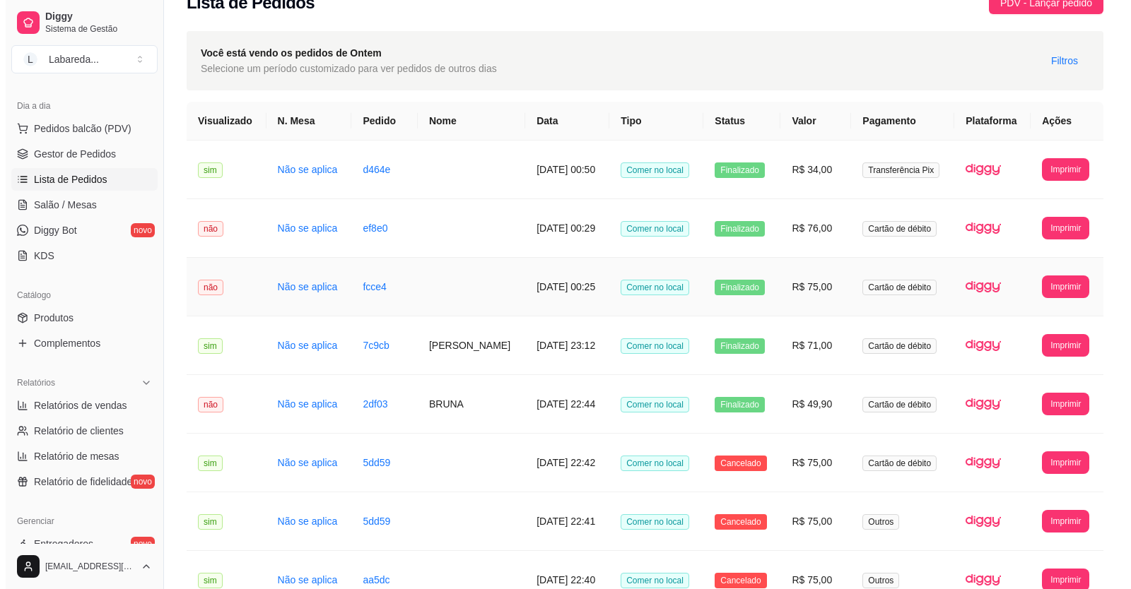
scroll to position [0, 0]
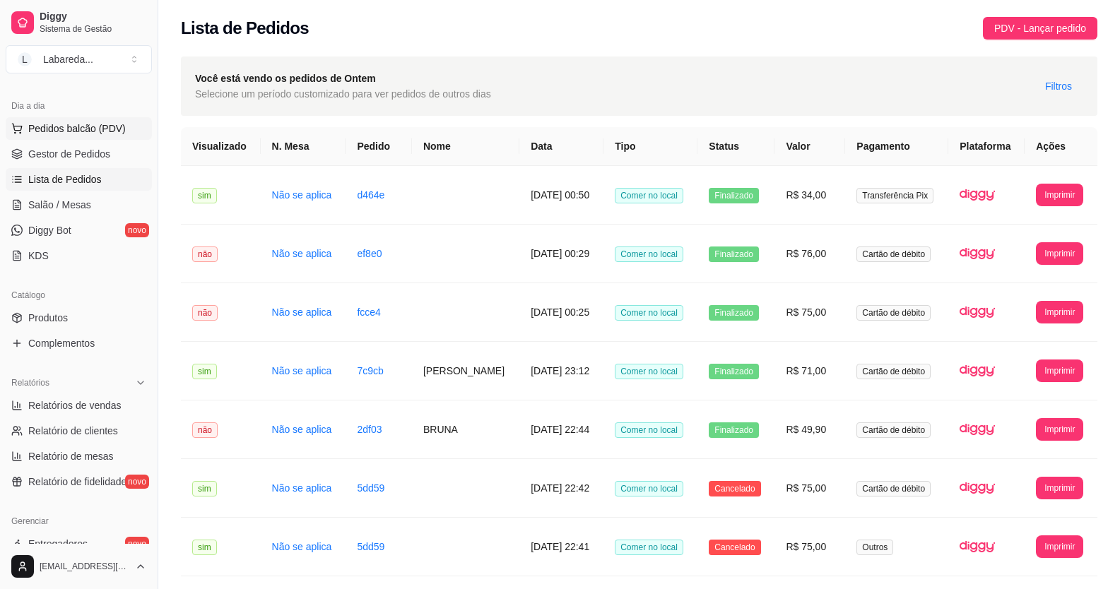
click at [61, 122] on span "Pedidos balcão (PDV)" at bounding box center [77, 129] width 98 height 14
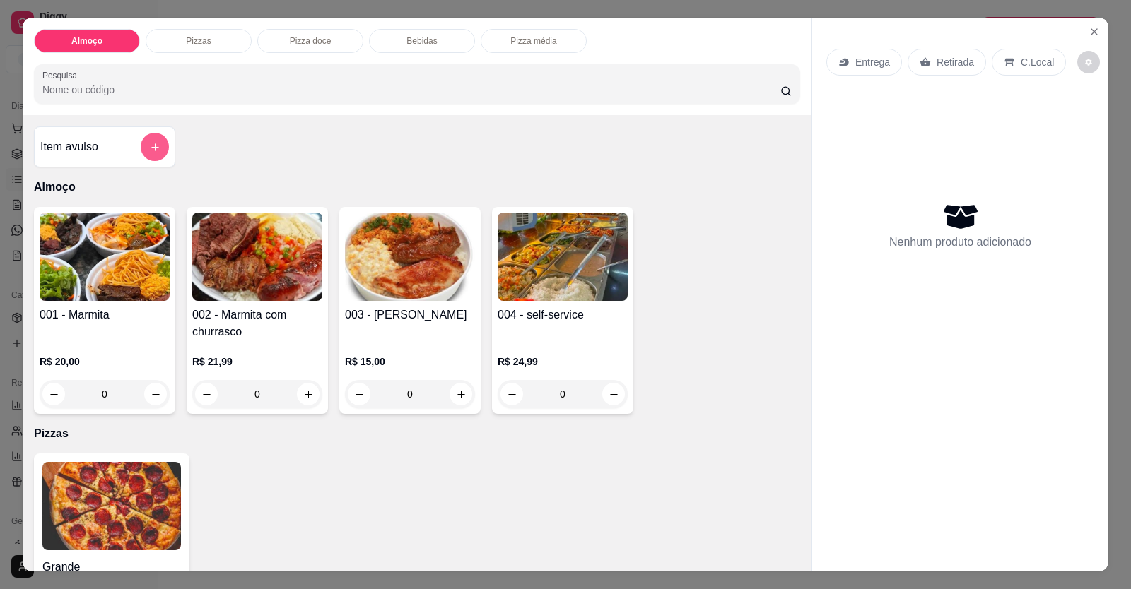
click at [157, 148] on button "add-separate-item" at bounding box center [155, 147] width 28 height 28
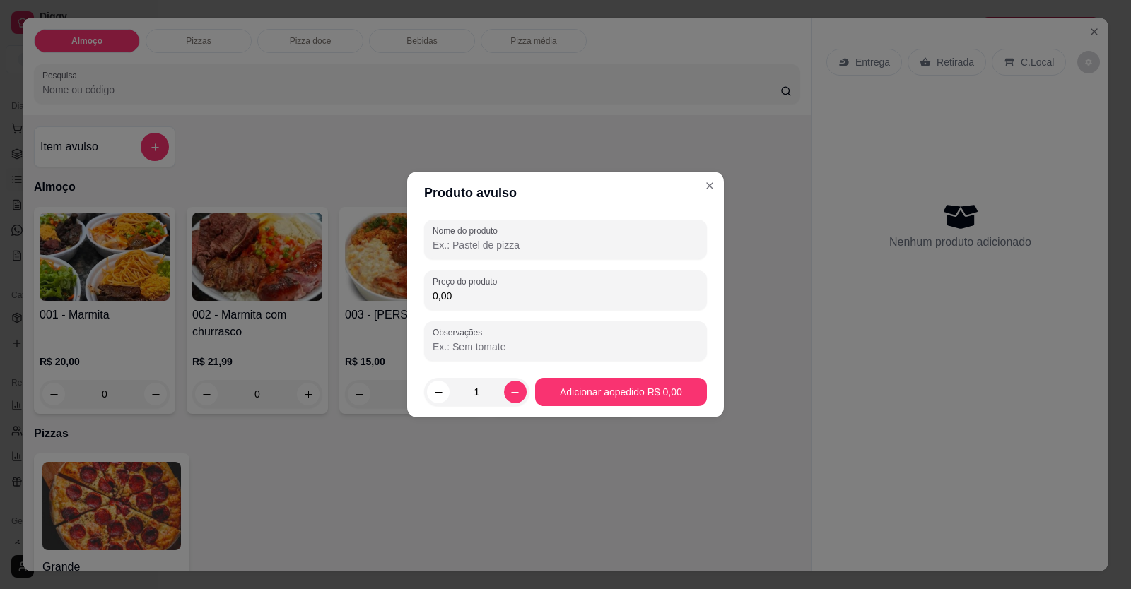
click at [466, 247] on input "Nome do produto" at bounding box center [565, 245] width 266 height 14
click at [496, 241] on input "Nome do produto" at bounding box center [565, 245] width 266 height 14
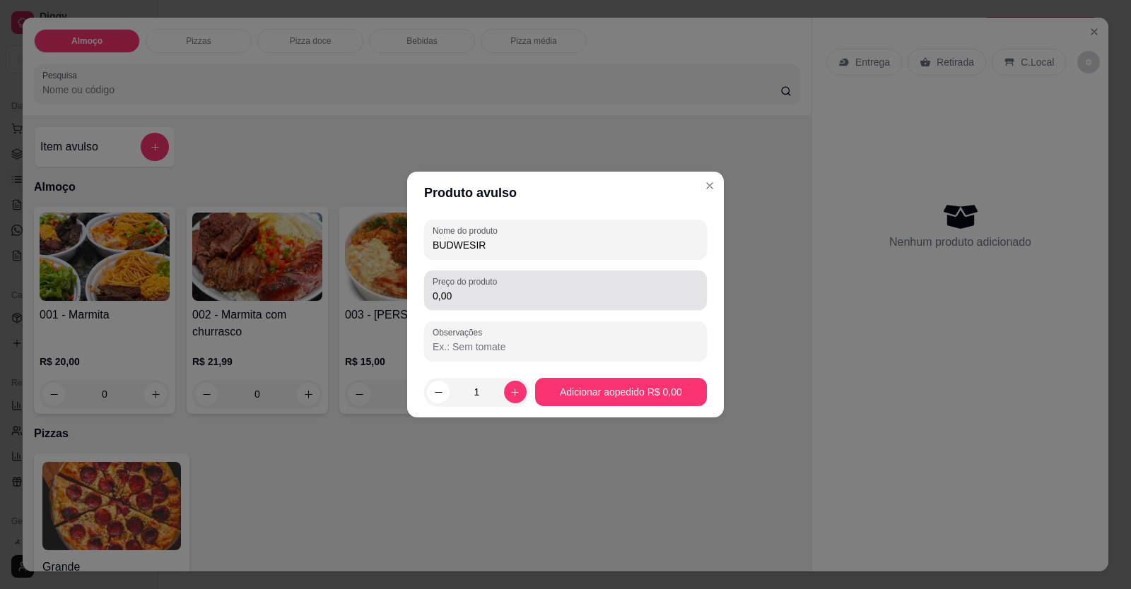
type input "BUDWESIR"
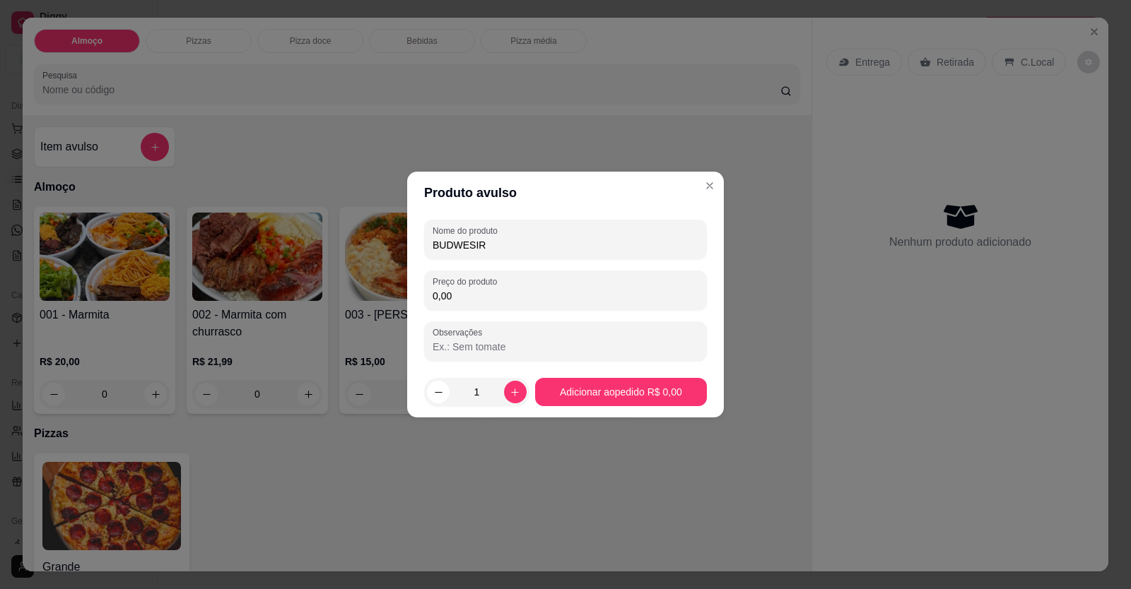
click at [443, 290] on input "0,00" at bounding box center [565, 296] width 266 height 14
drag, startPoint x: 459, startPoint y: 297, endPoint x: 444, endPoint y: 302, distance: 16.3
click at [440, 300] on input "0,00" at bounding box center [565, 296] width 266 height 14
click at [466, 302] on input "0,00" at bounding box center [565, 296] width 266 height 14
type input "12,00"
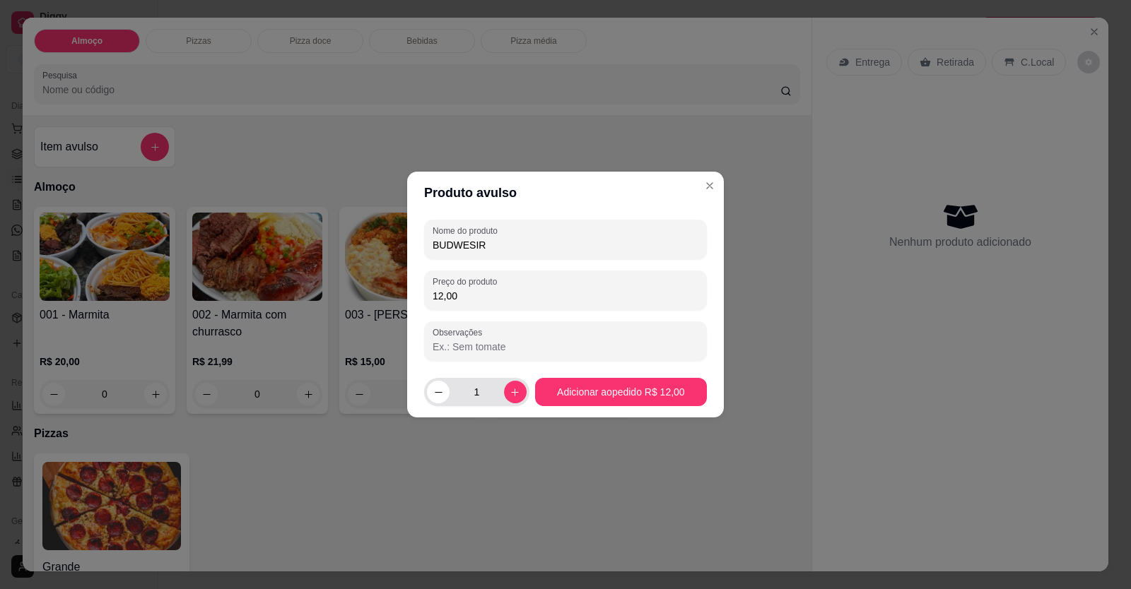
click at [483, 400] on input "1" at bounding box center [476, 392] width 54 height 28
type input "16"
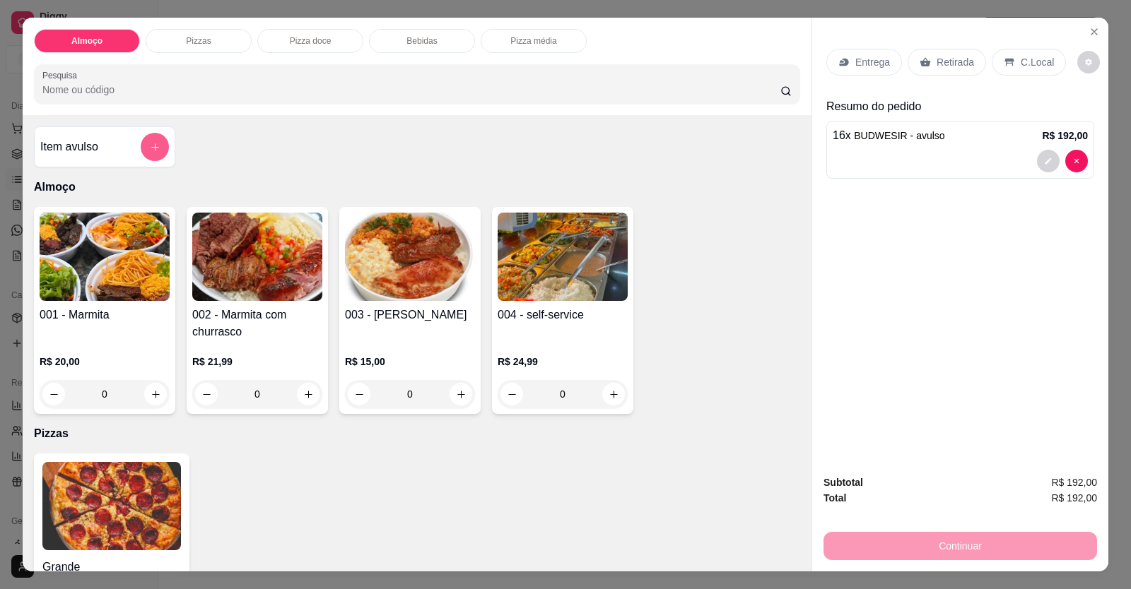
click at [148, 155] on button "add-separate-item" at bounding box center [155, 147] width 28 height 28
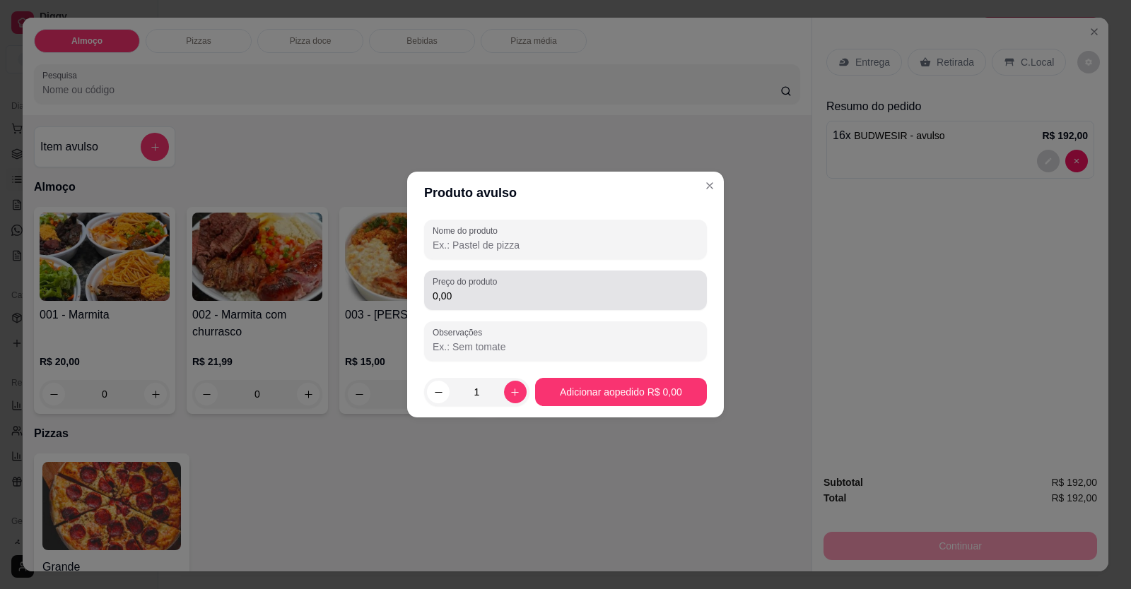
click at [457, 293] on input "0,00" at bounding box center [565, 296] width 266 height 14
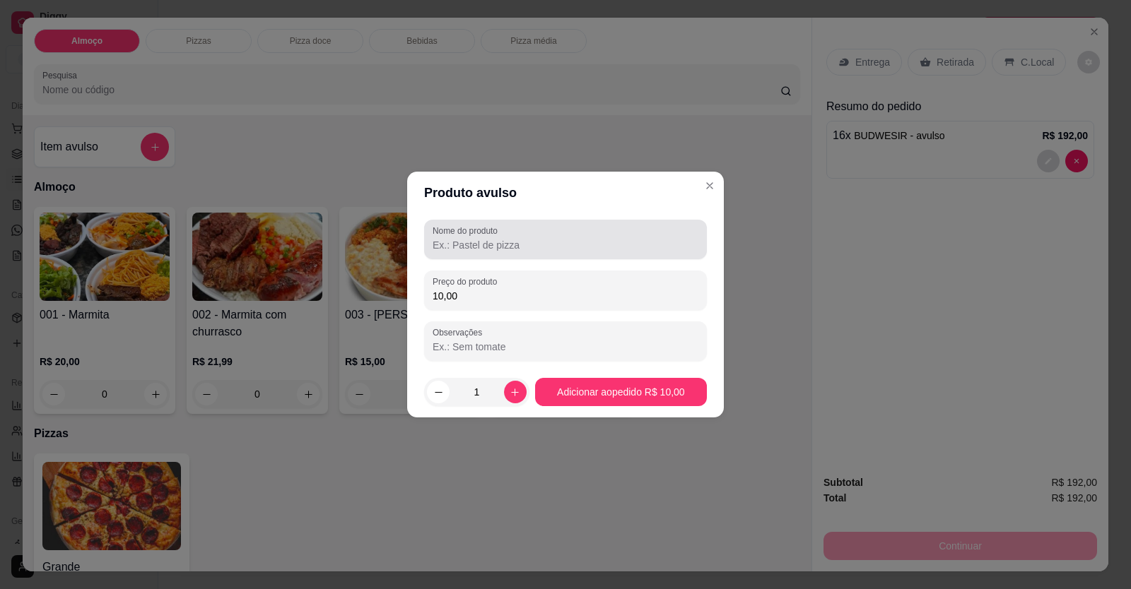
type input "10,00"
click at [476, 246] on input "Nome do produto" at bounding box center [565, 245] width 266 height 14
type input "[DEMOGRAPHIC_DATA]"
click at [481, 392] on input "1" at bounding box center [476, 392] width 54 height 28
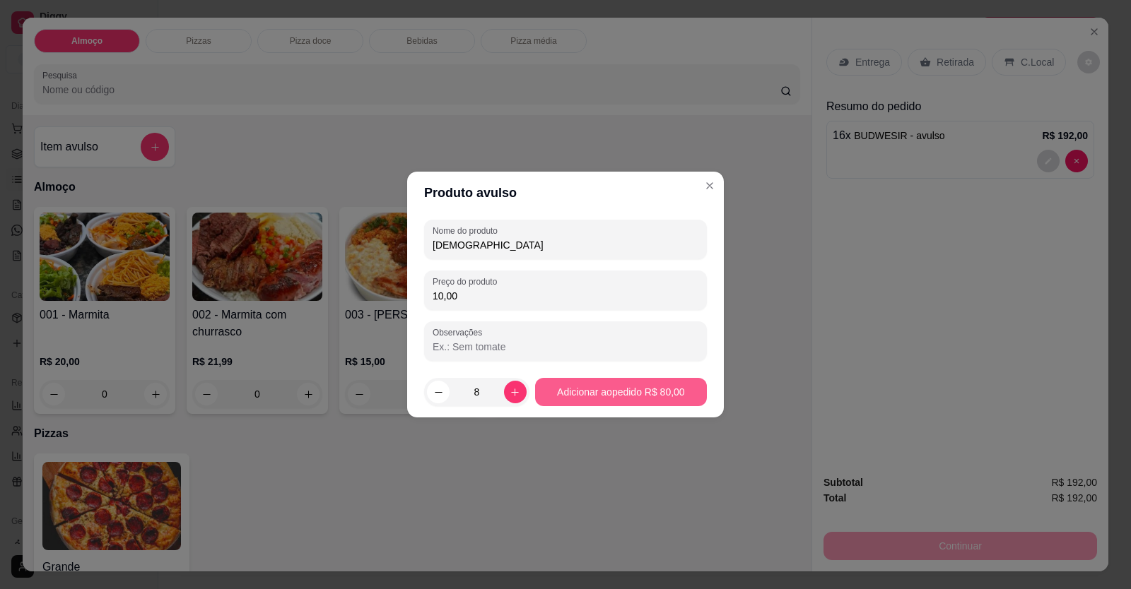
type input "8"
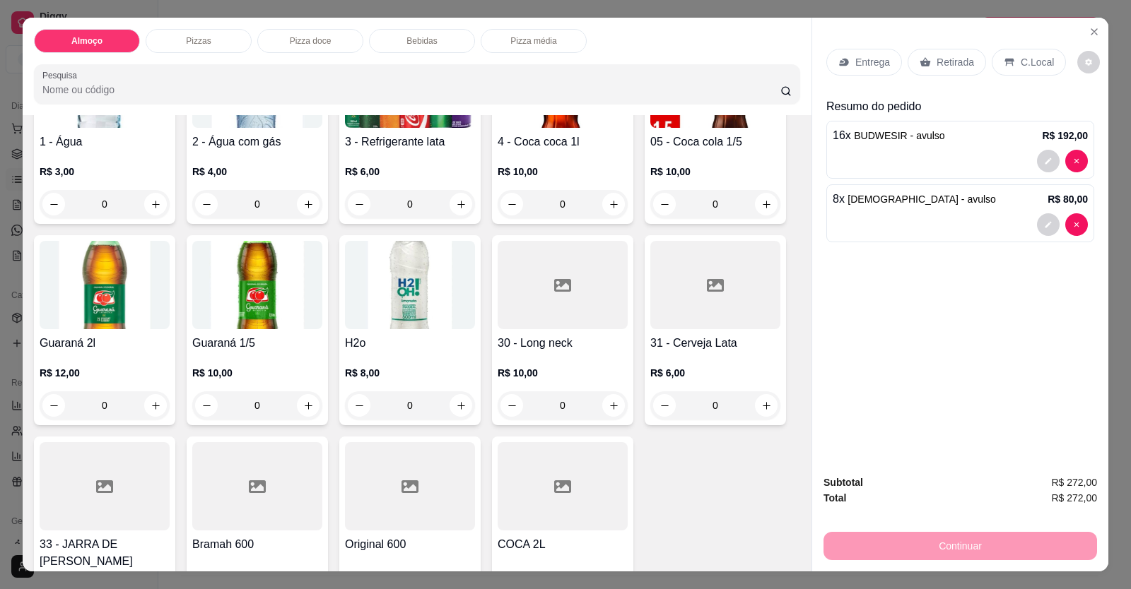
scroll to position [777, 0]
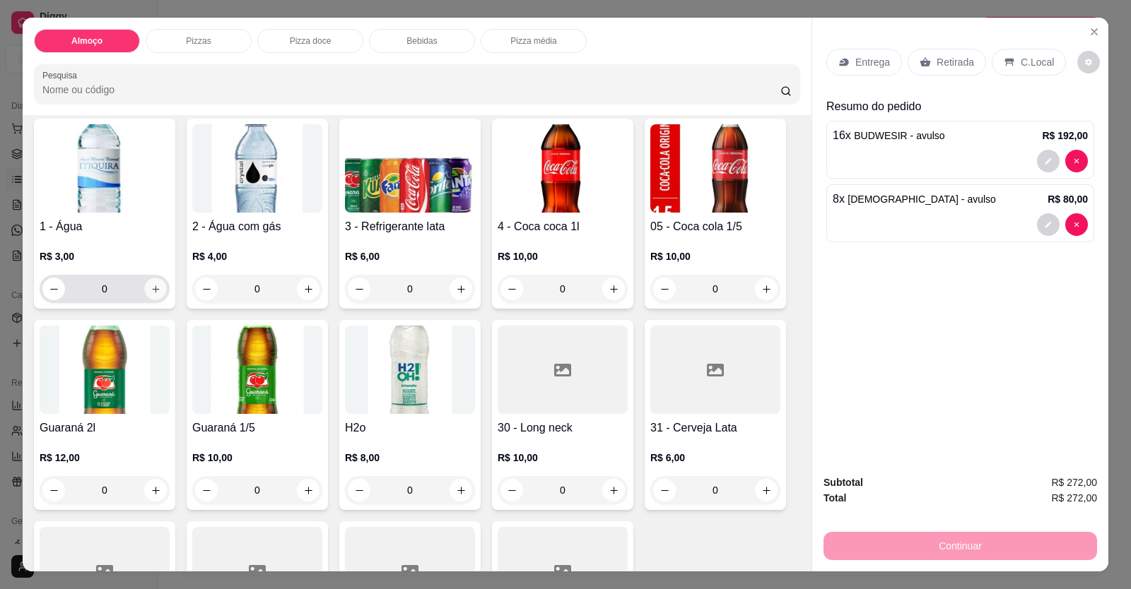
click at [153, 291] on icon "increase-product-quantity" at bounding box center [156, 289] width 11 height 11
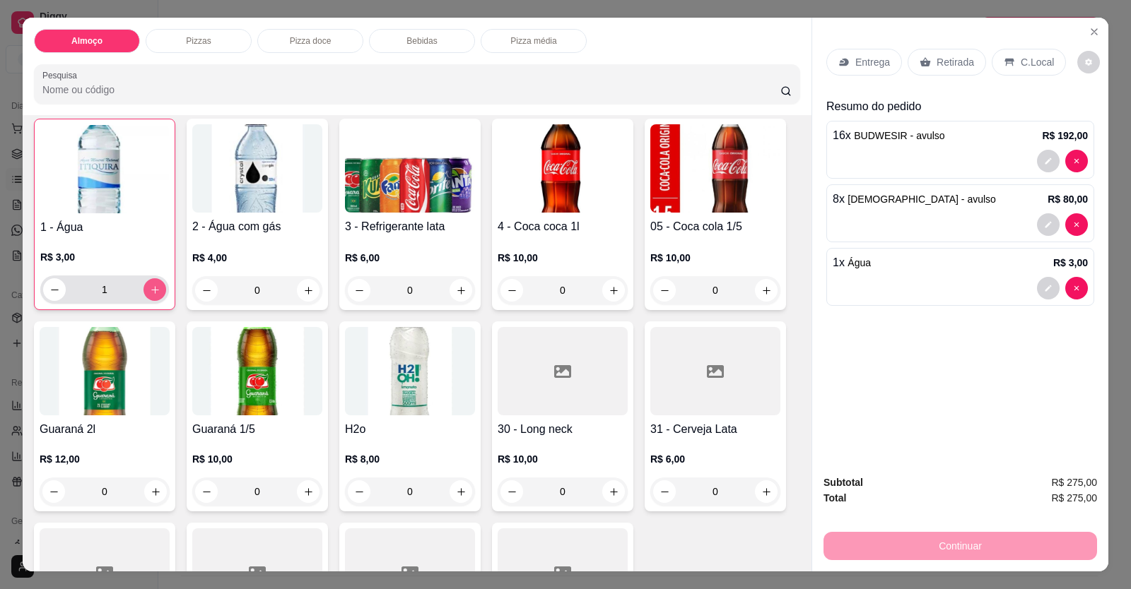
click at [153, 291] on icon "increase-product-quantity" at bounding box center [155, 290] width 11 height 11
type input "3"
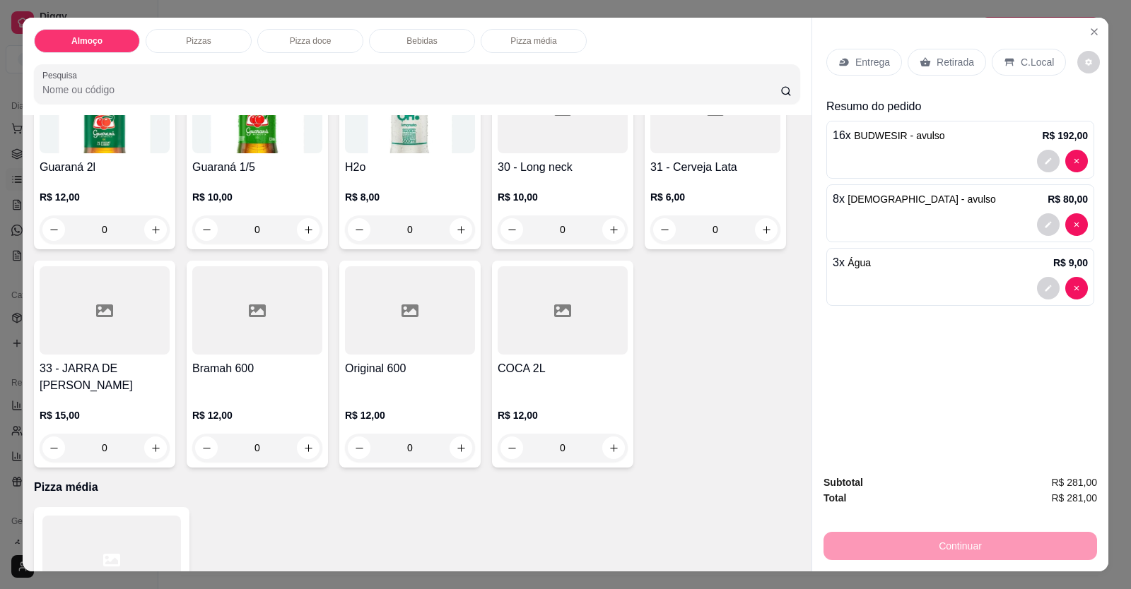
scroll to position [1027, 0]
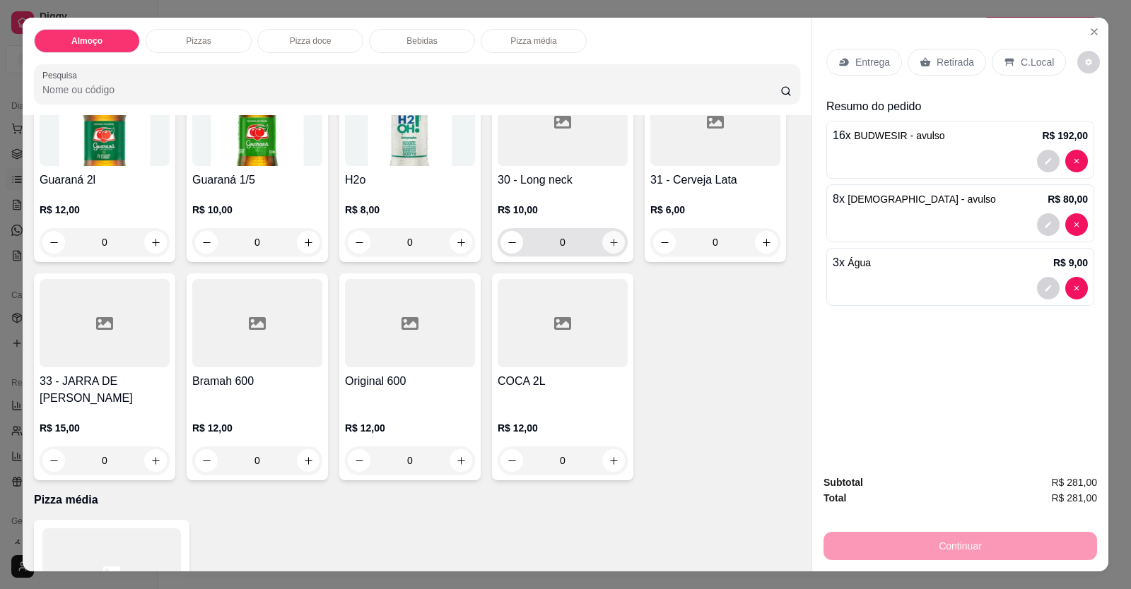
click at [611, 242] on icon "increase-product-quantity" at bounding box center [613, 242] width 11 height 11
click at [504, 249] on button "decrease-product-quantity" at bounding box center [512, 243] width 23 height 23
type input "0"
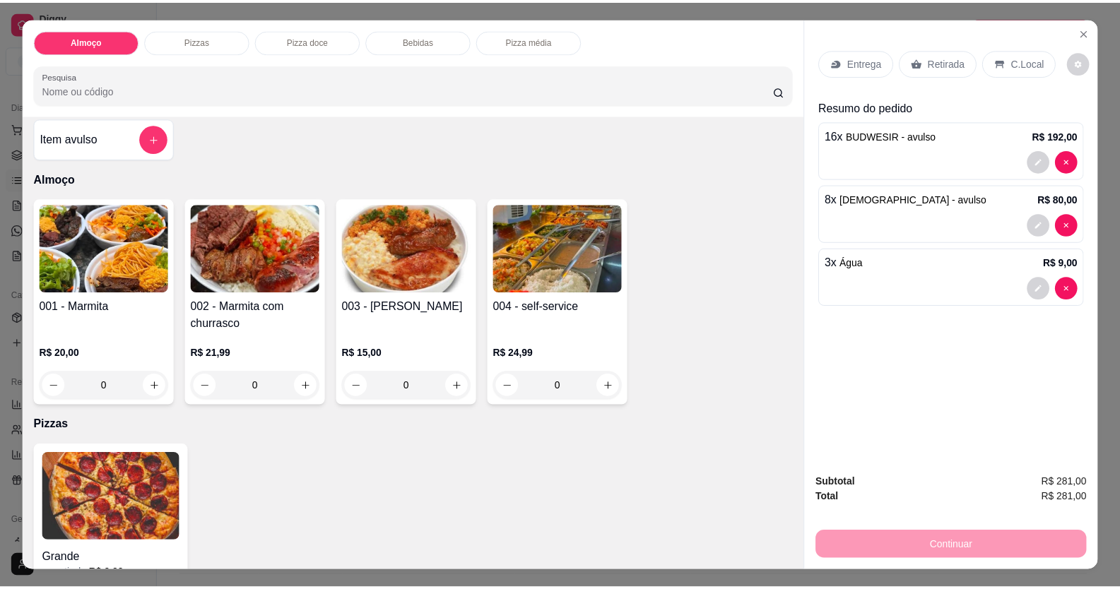
scroll to position [0, 0]
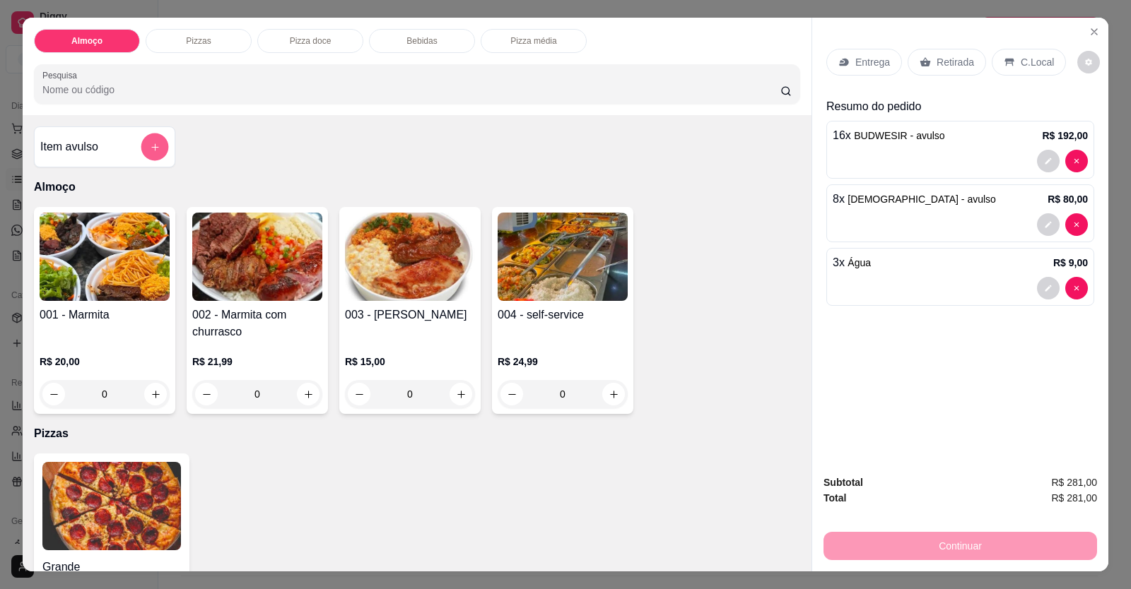
click at [154, 151] on icon "add-separate-item" at bounding box center [155, 147] width 11 height 11
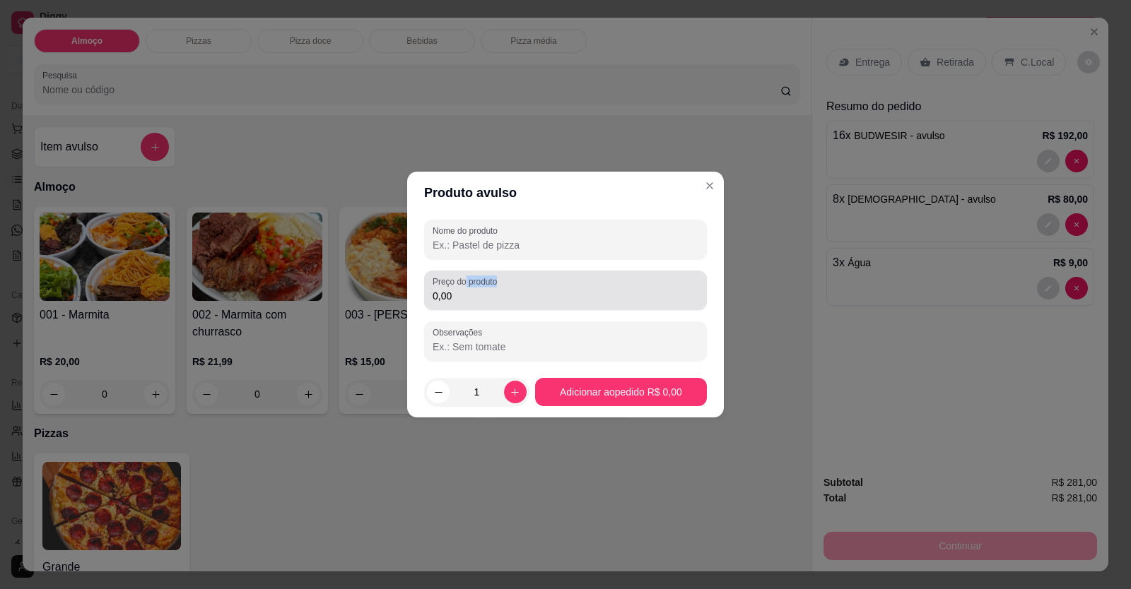
click at [469, 289] on div "Preço do produto 0,00" at bounding box center [565, 291] width 283 height 40
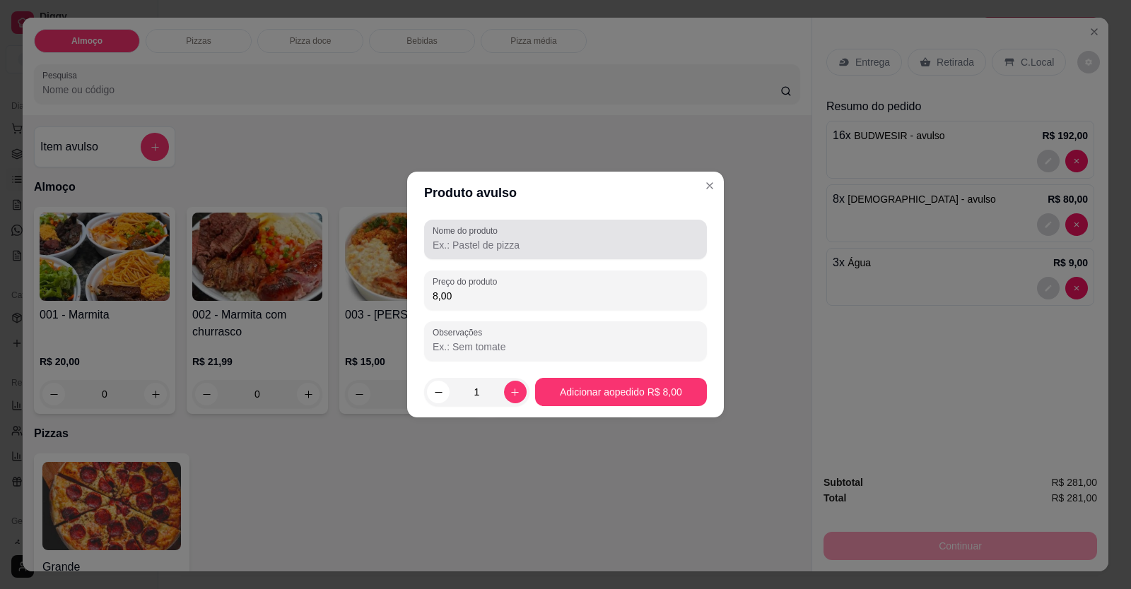
type input "8,00"
drag, startPoint x: 519, startPoint y: 230, endPoint x: 528, endPoint y: 249, distance: 20.9
click at [525, 245] on div at bounding box center [565, 239] width 266 height 28
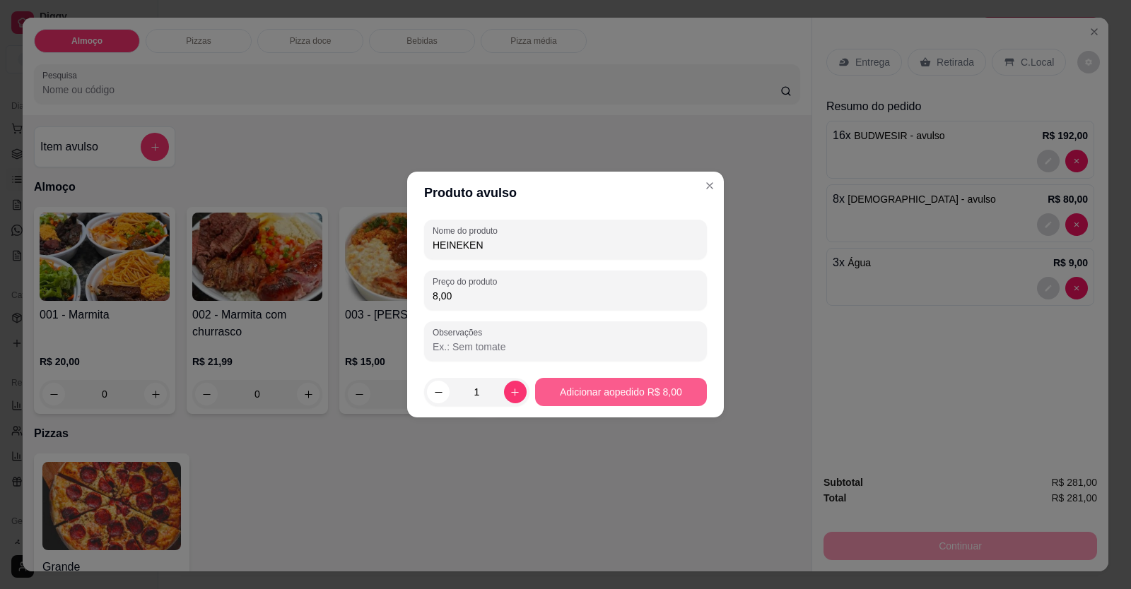
type input "HEINEKEN"
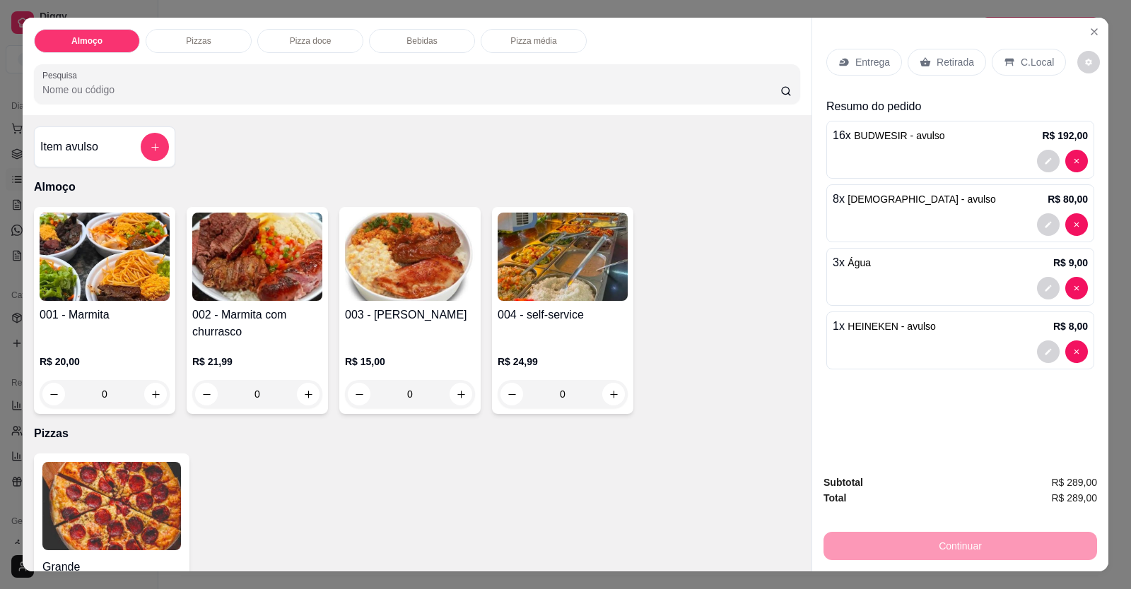
drag, startPoint x: 1030, startPoint y: 64, endPoint x: 1032, endPoint y: 78, distance: 14.2
click at [1031, 64] on p "C.Local" at bounding box center [1036, 62] width 33 height 14
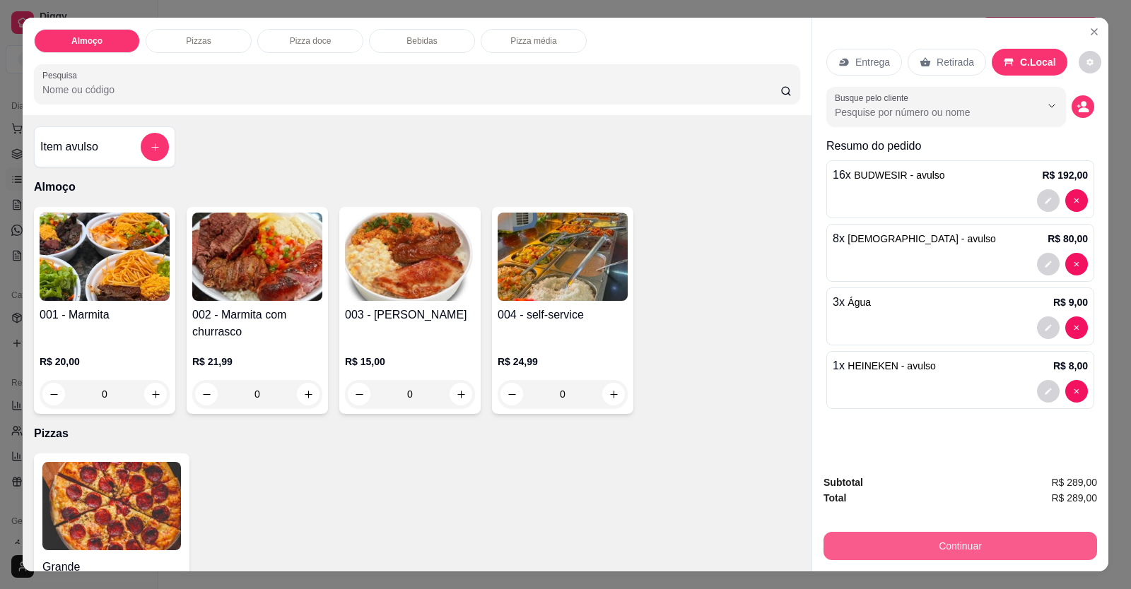
click at [1004, 542] on button "Continuar" at bounding box center [959, 546] width 273 height 28
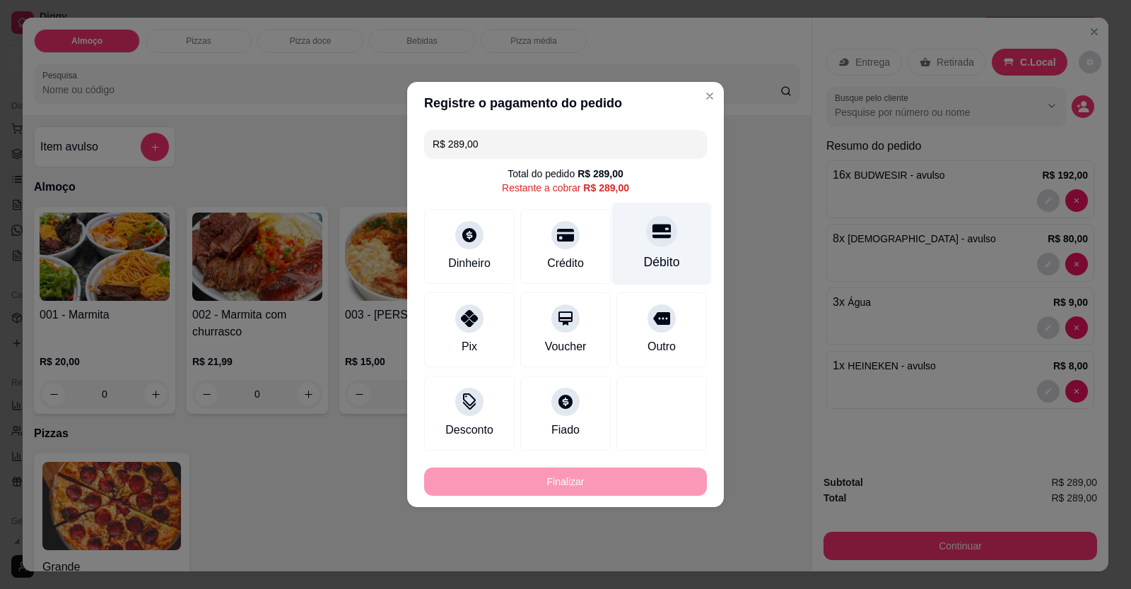
click at [658, 257] on div "Débito" at bounding box center [662, 262] width 36 height 18
type input "R$ 0,00"
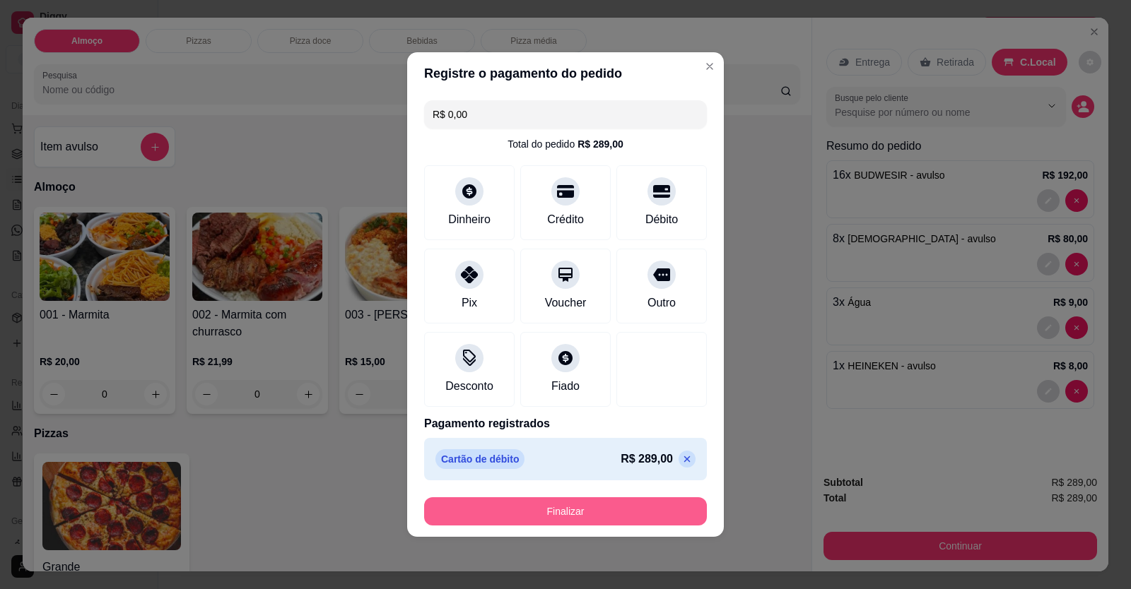
click at [621, 519] on button "Finalizar" at bounding box center [565, 512] width 283 height 28
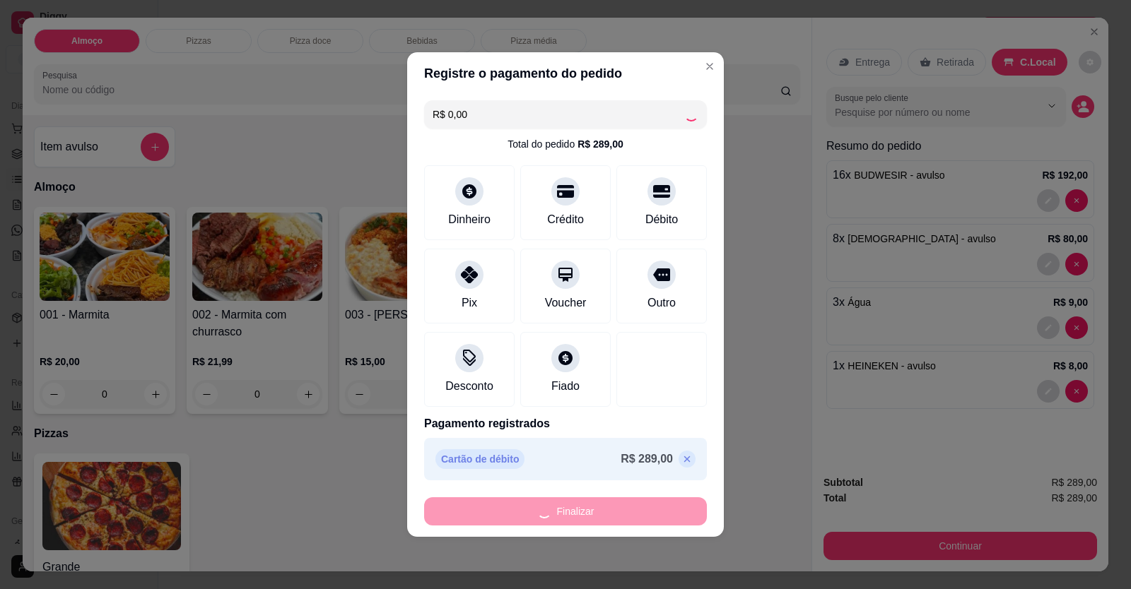
type input "0"
type input "-R$ 289,00"
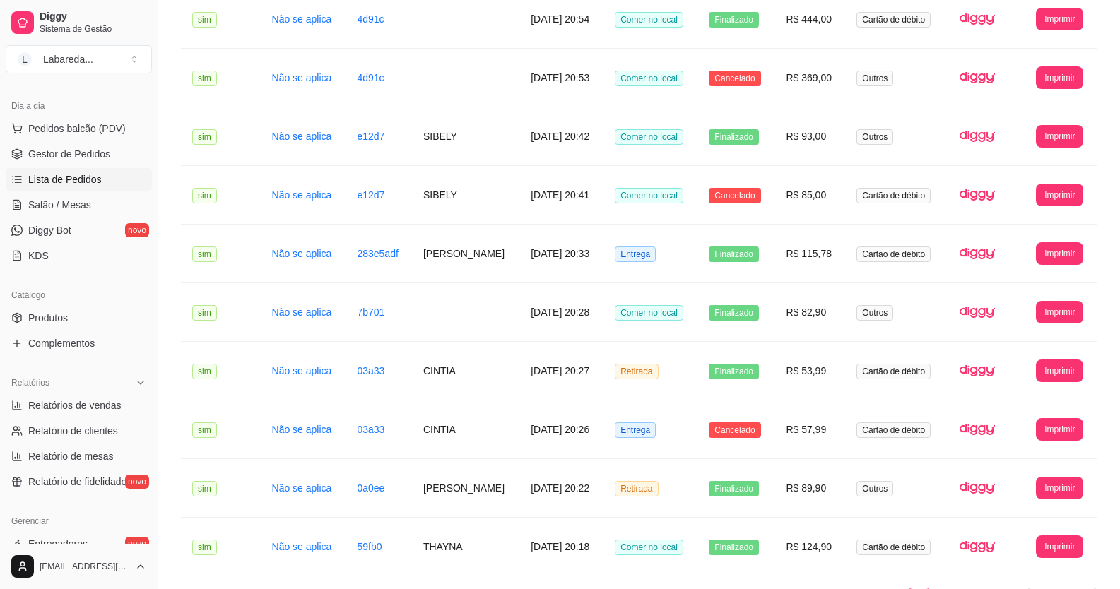
scroll to position [1439, 0]
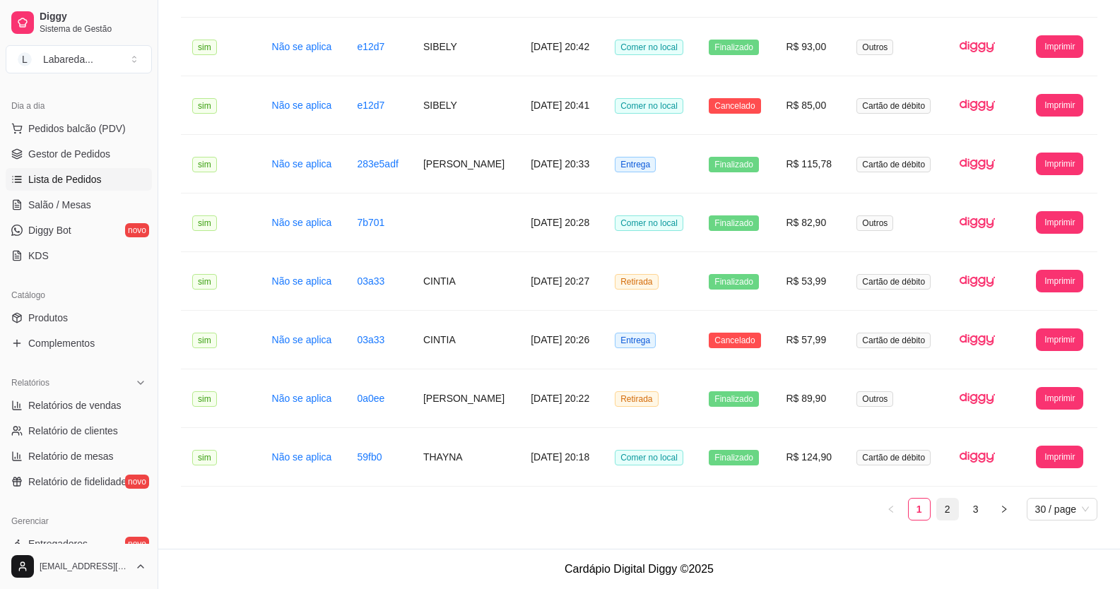
click at [957, 512] on link "2" at bounding box center [947, 509] width 21 height 21
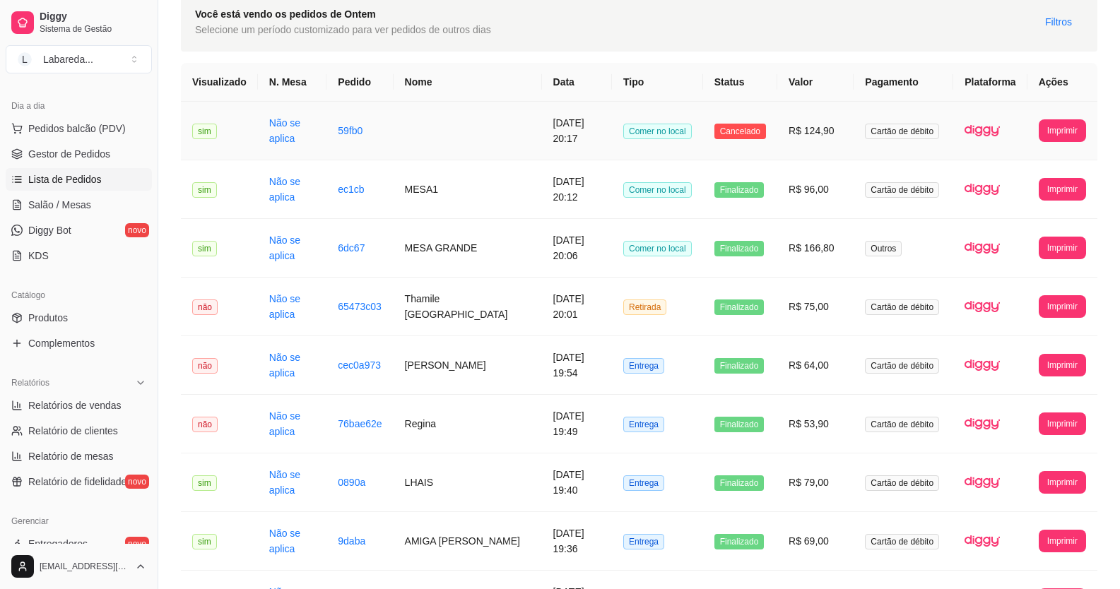
scroll to position [0, 0]
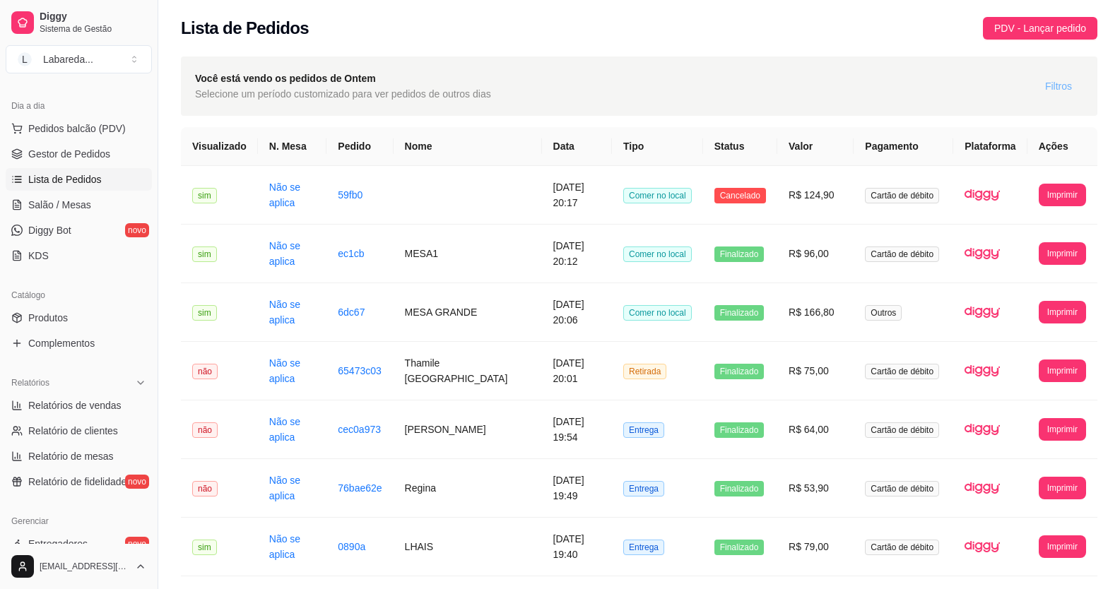
click at [1052, 83] on span "Filtros" at bounding box center [1058, 86] width 27 height 16
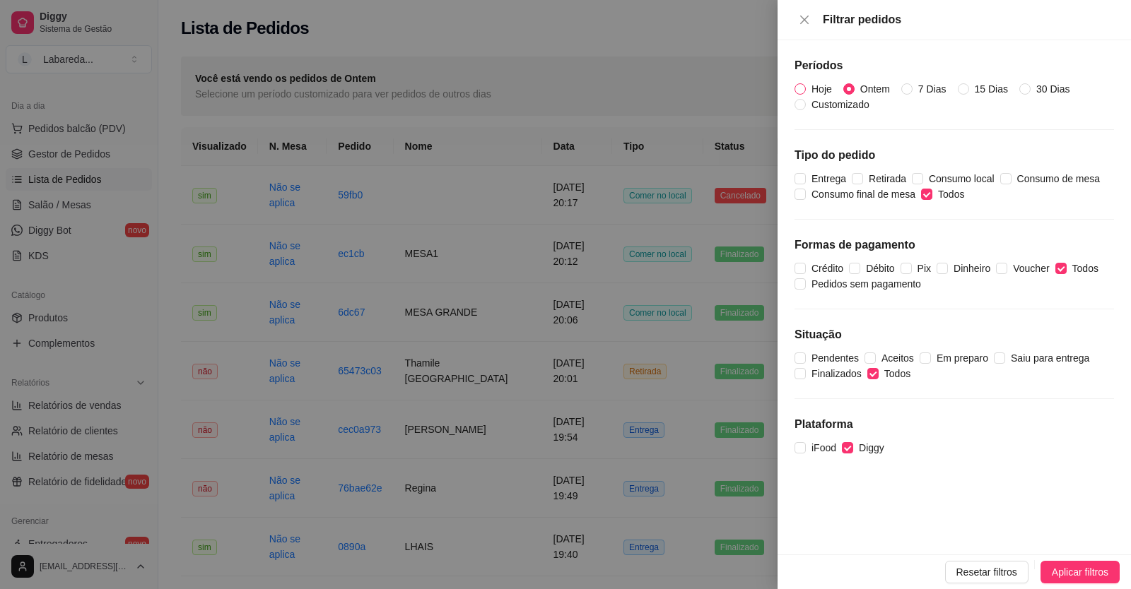
click at [816, 90] on span "Hoje" at bounding box center [822, 89] width 32 height 16
click at [806, 90] on input "Hoje" at bounding box center [799, 88] width 11 height 11
radio input "true"
radio input "false"
click at [1057, 565] on span "Aplicar filtros" at bounding box center [1080, 573] width 57 height 16
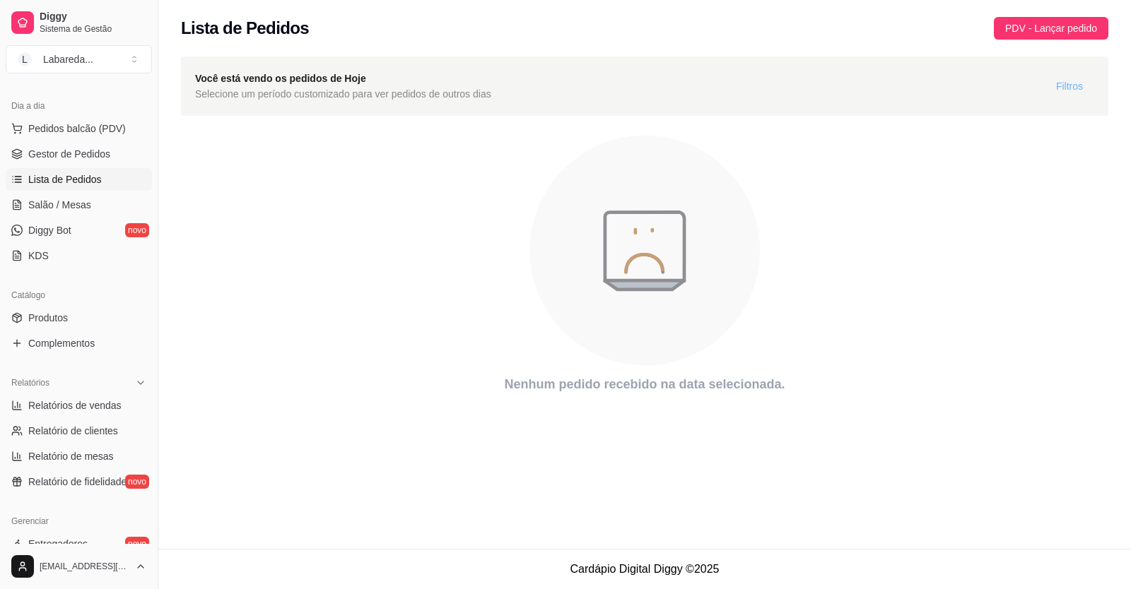
click at [1068, 90] on span "Filtros" at bounding box center [1069, 86] width 27 height 16
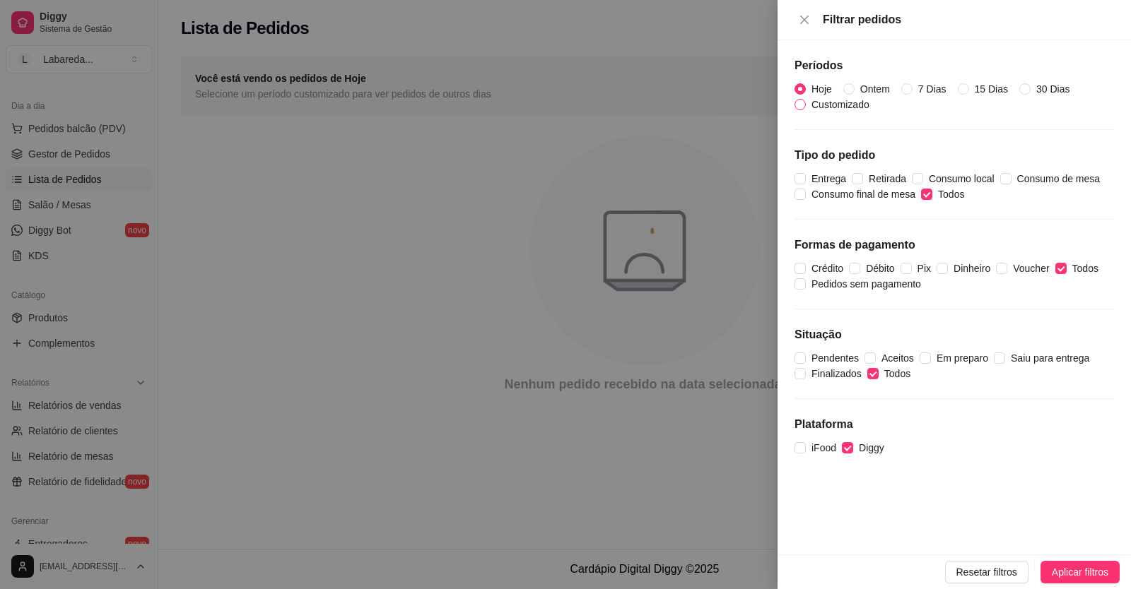
drag, startPoint x: 868, startPoint y: 90, endPoint x: 871, endPoint y: 102, distance: 13.2
click at [869, 90] on span "Ontem" at bounding box center [874, 89] width 41 height 16
click at [854, 90] on input "Ontem" at bounding box center [848, 88] width 11 height 11
radio input "true"
radio input "false"
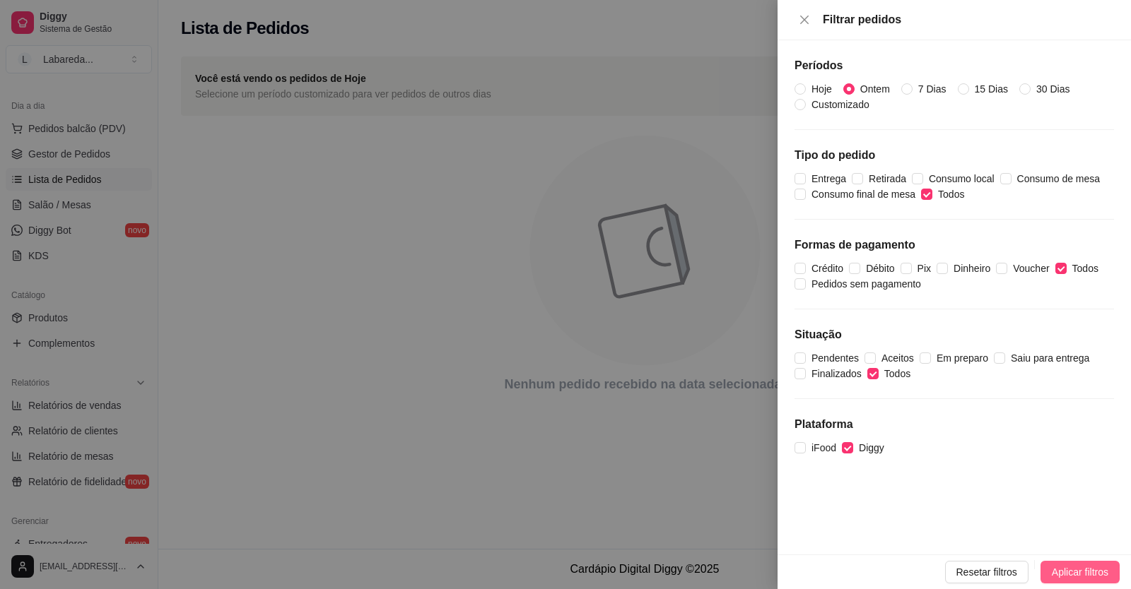
drag, startPoint x: 1044, startPoint y: 569, endPoint x: 1050, endPoint y: 565, distance: 7.3
click at [1050, 565] on button "Aplicar filtros" at bounding box center [1079, 572] width 79 height 23
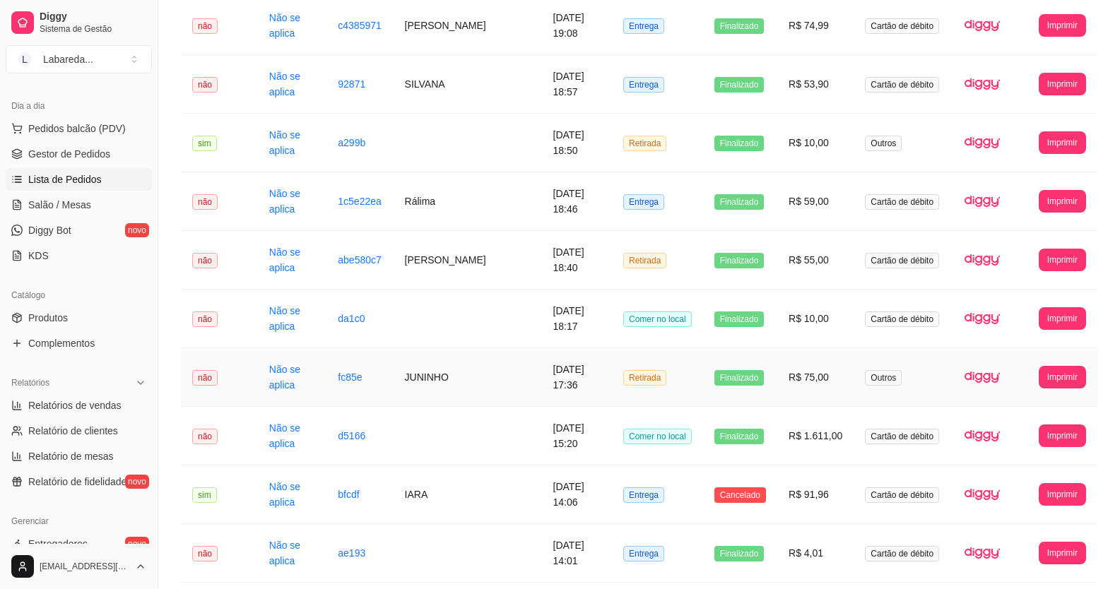
scroll to position [1439, 0]
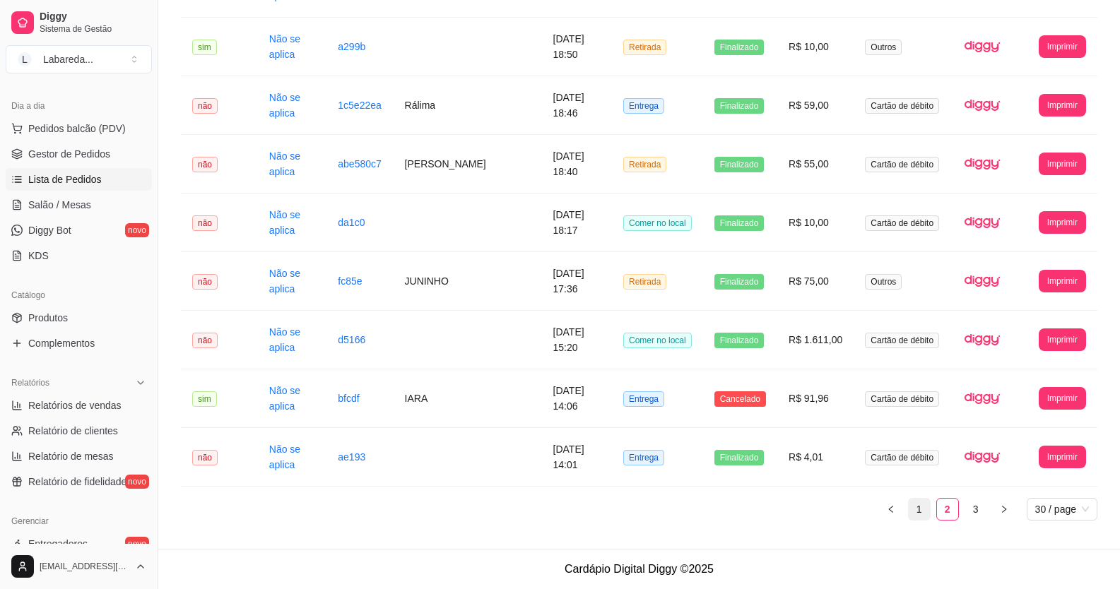
click at [924, 501] on link "1" at bounding box center [919, 509] width 21 height 21
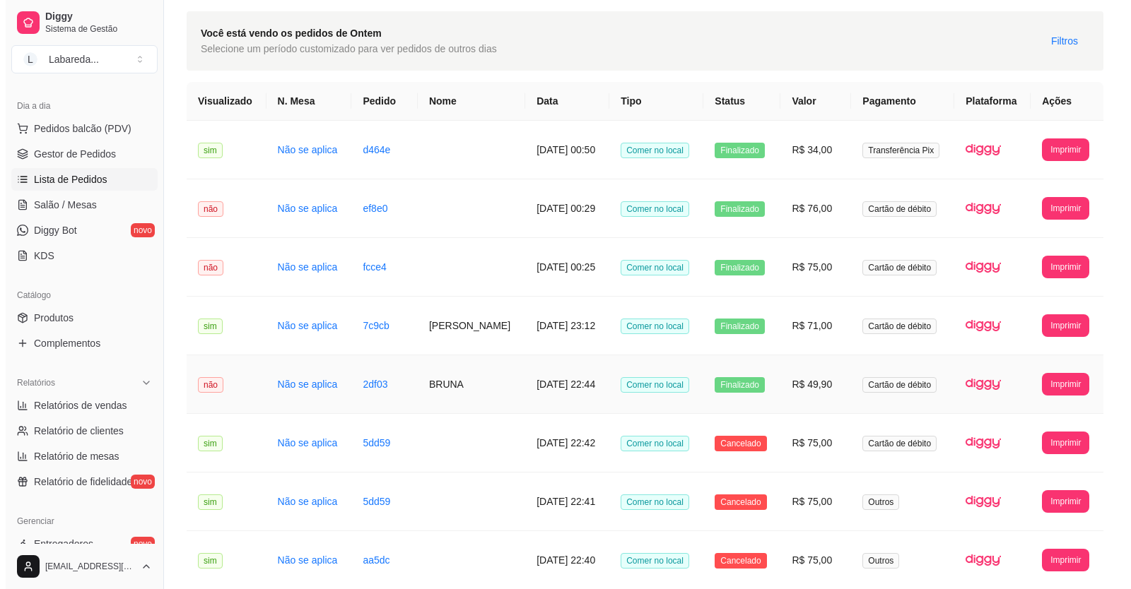
scroll to position [0, 0]
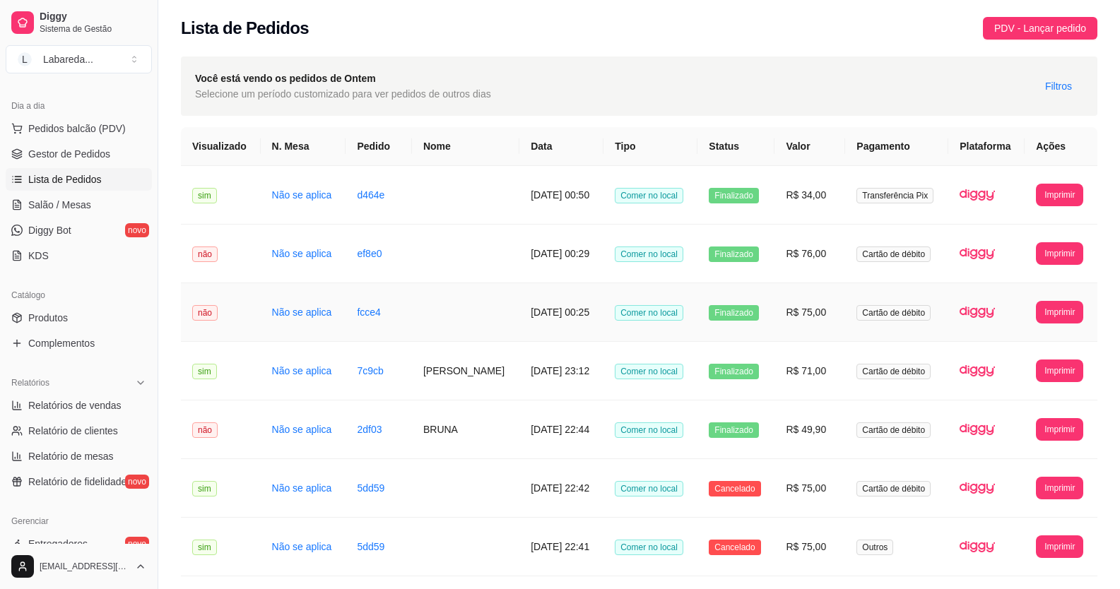
click at [523, 312] on td "[DATE] 00:25" at bounding box center [561, 312] width 84 height 59
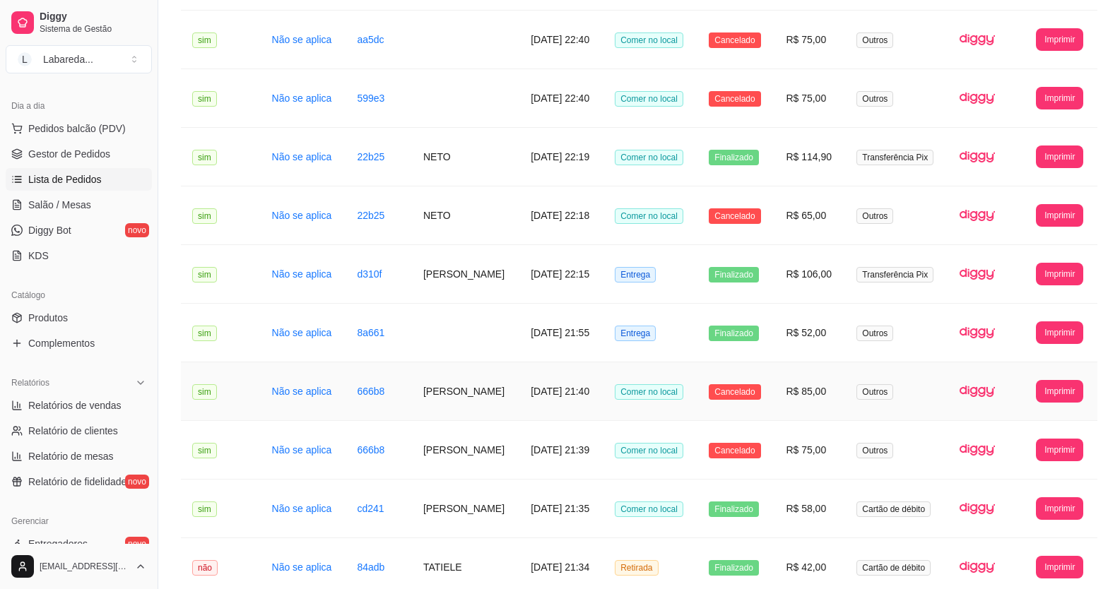
scroll to position [636, 0]
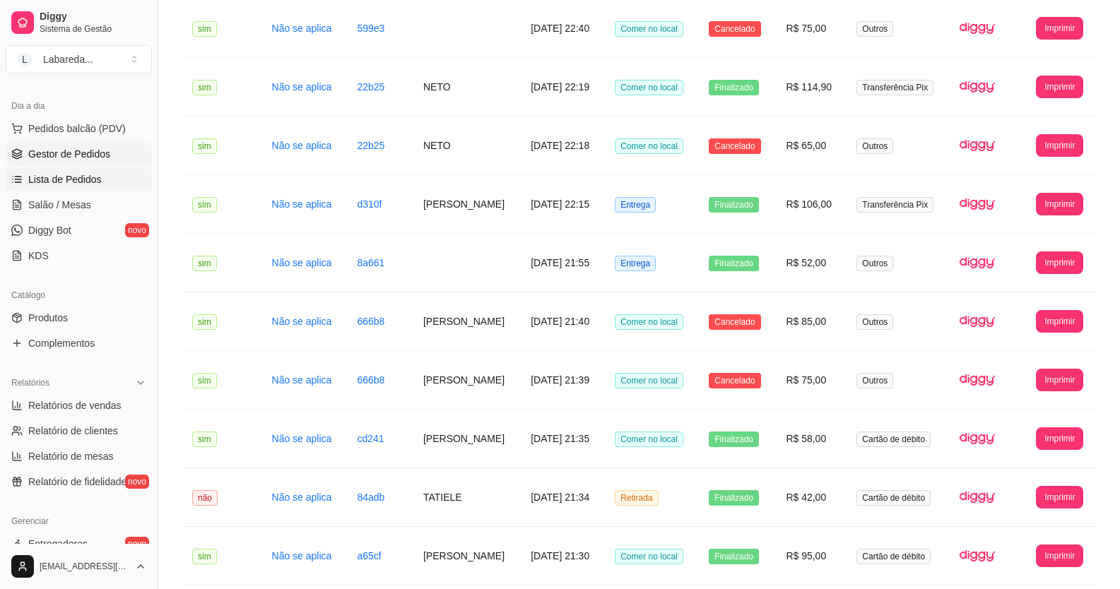
click at [88, 153] on span "Gestor de Pedidos" at bounding box center [69, 154] width 82 height 14
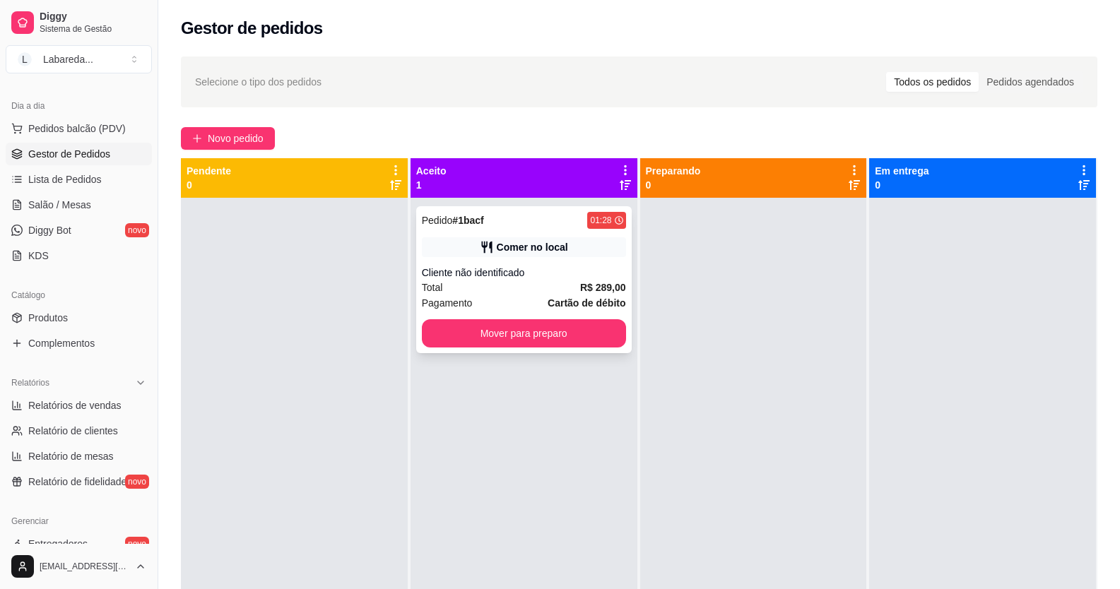
click at [535, 316] on div "Pedido # 1bacf 01:28 Comer no local Cliente não identificado Total R$ 289,00 Pa…" at bounding box center [524, 279] width 216 height 147
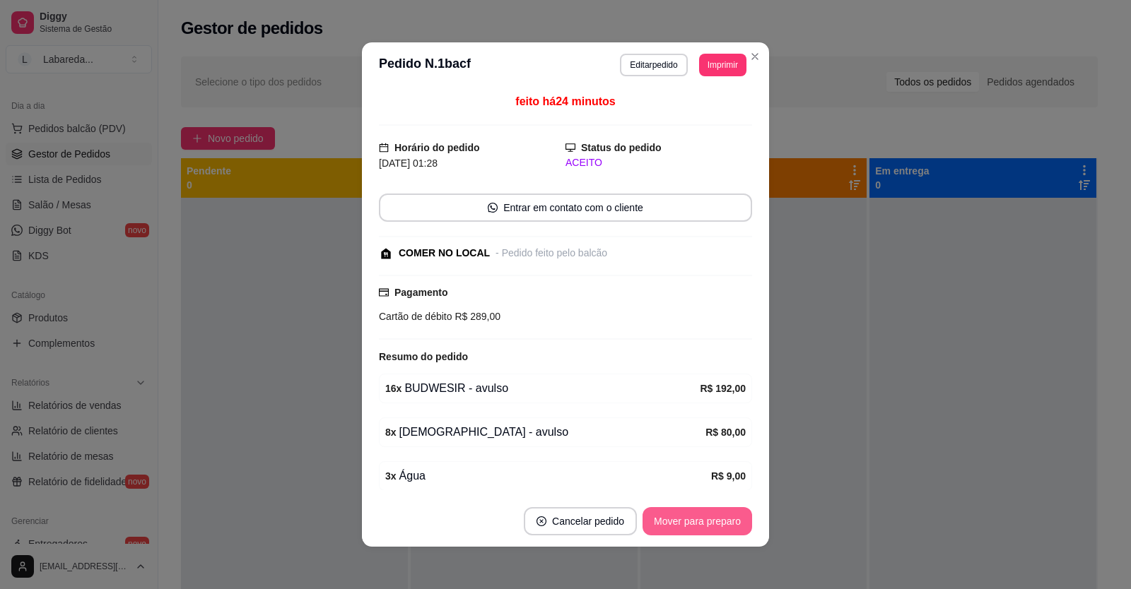
click at [701, 524] on button "Mover para preparo" at bounding box center [697, 521] width 110 height 28
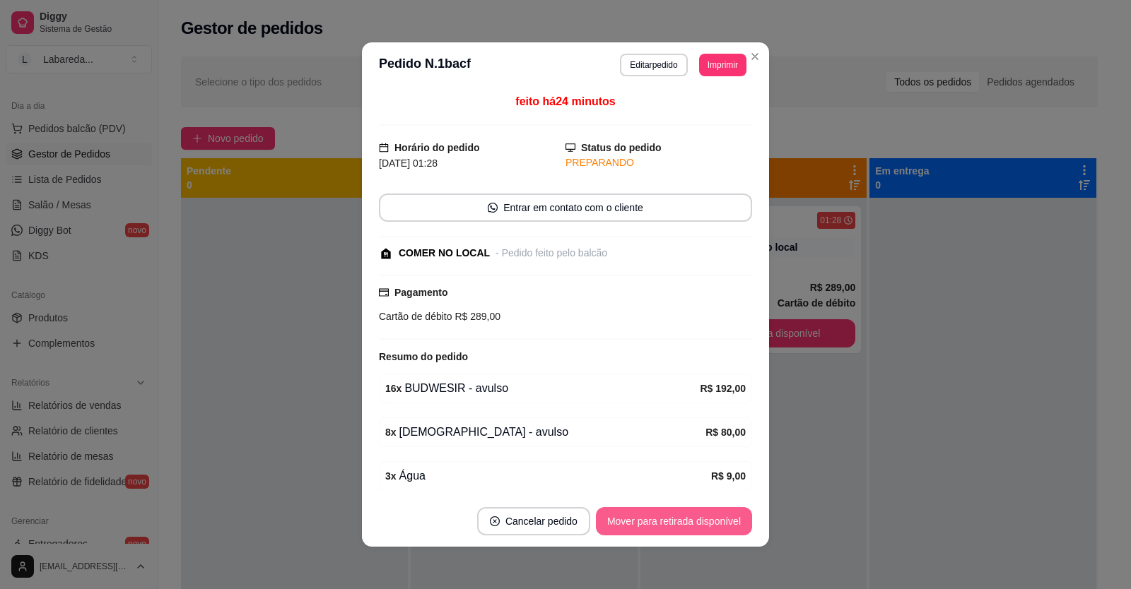
click at [700, 522] on button "Mover para retirada disponível" at bounding box center [674, 521] width 156 height 28
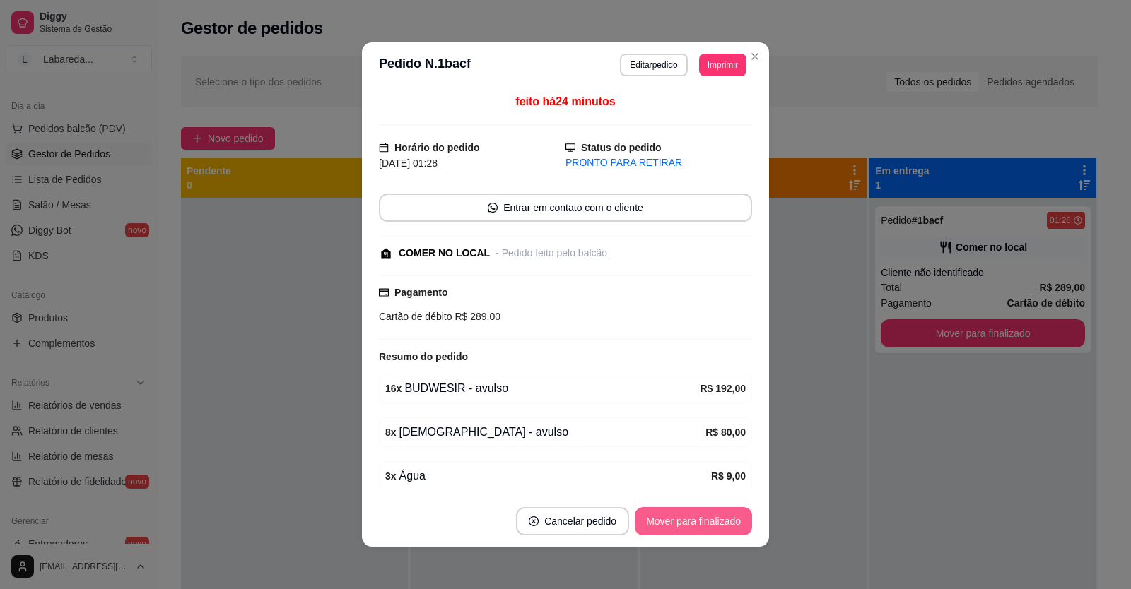
click at [719, 517] on button "Mover para finalizado" at bounding box center [693, 521] width 117 height 28
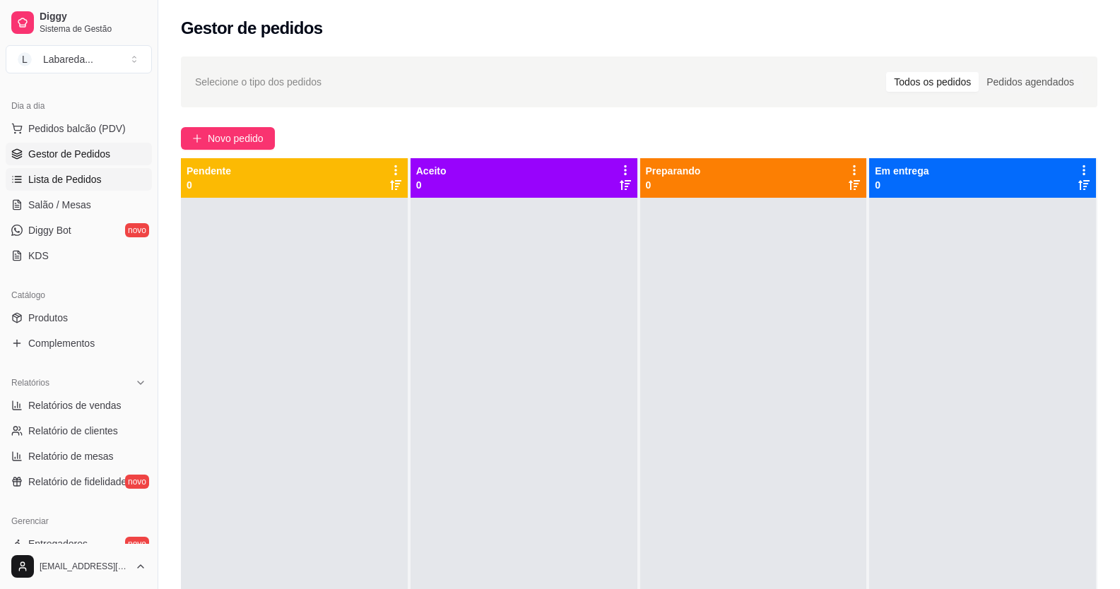
click at [77, 187] on link "Lista de Pedidos" at bounding box center [79, 179] width 146 height 23
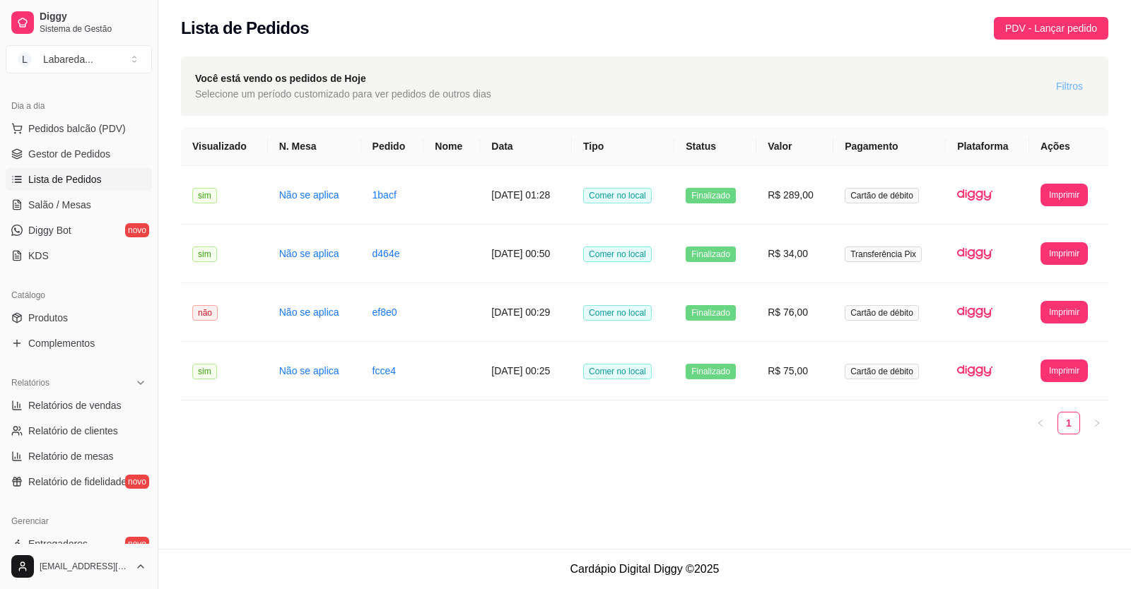
click at [1070, 85] on span "Filtros" at bounding box center [1069, 86] width 27 height 16
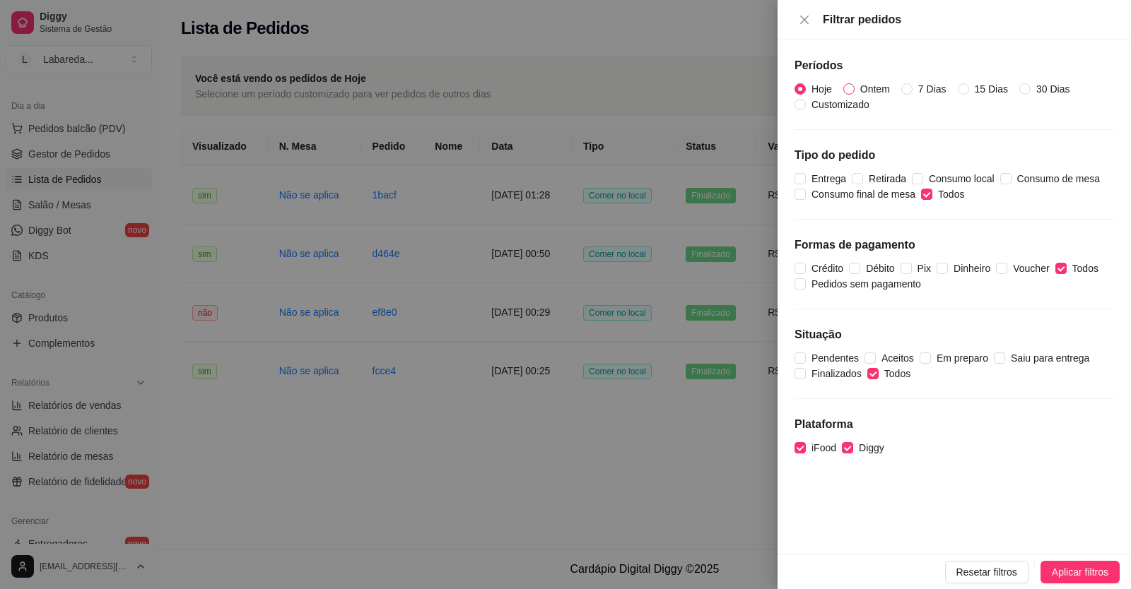
click at [860, 81] on span "Ontem" at bounding box center [874, 89] width 41 height 16
click at [854, 83] on input "Ontem" at bounding box center [848, 88] width 11 height 11
radio input "true"
radio input "false"
click at [826, 449] on span "iFood" at bounding box center [824, 448] width 36 height 16
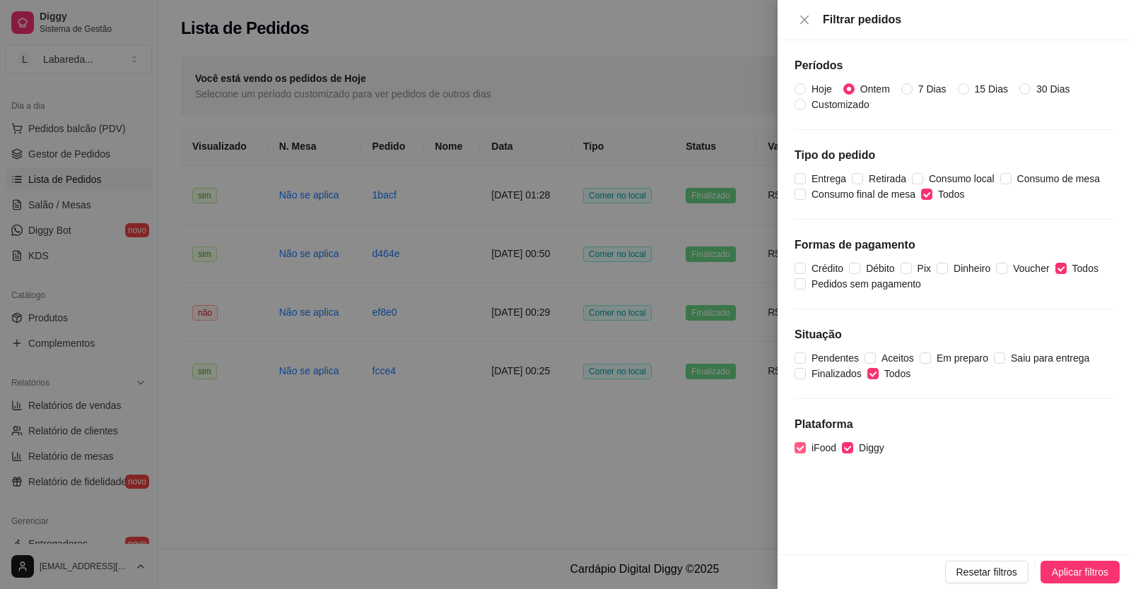
click at [806, 449] on input "iFood" at bounding box center [799, 447] width 11 height 11
checkbox input "false"
click at [1049, 579] on button "Aplicar filtros" at bounding box center [1079, 572] width 79 height 23
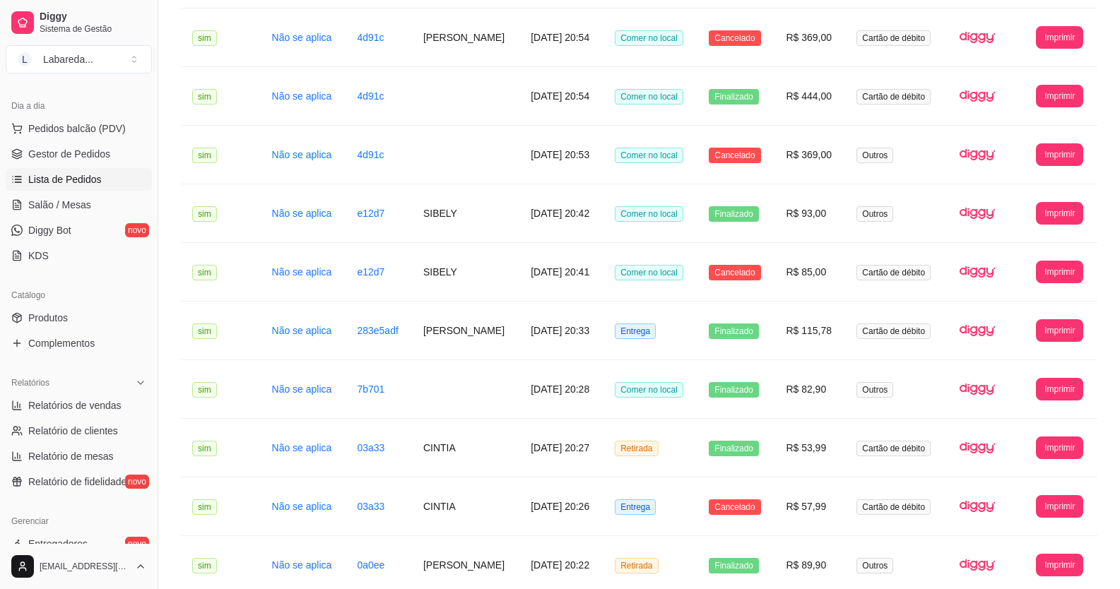
scroll to position [1439, 0]
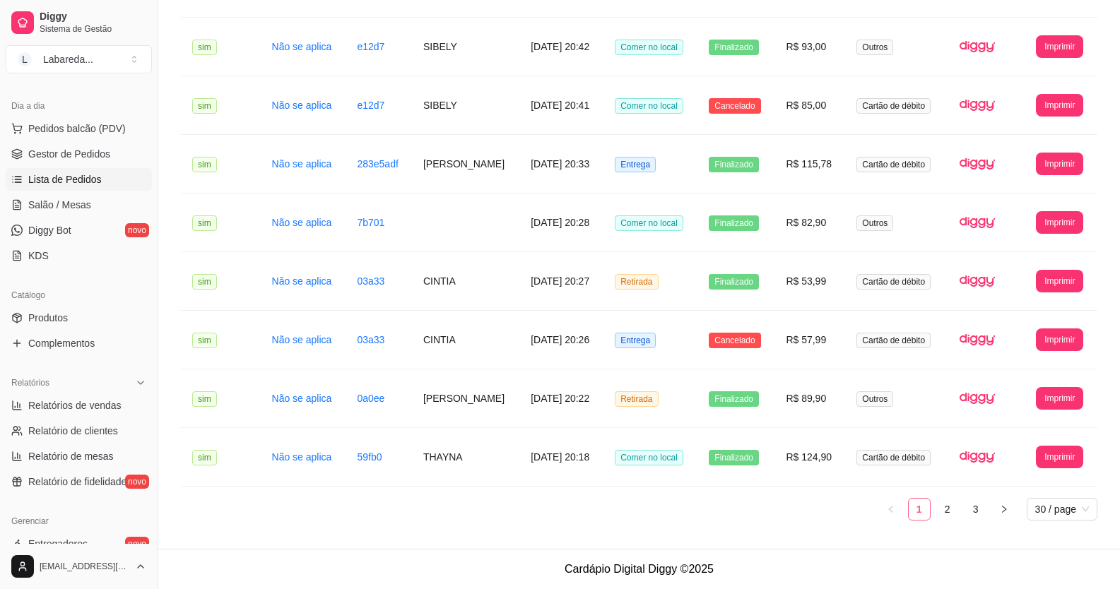
drag, startPoint x: 950, startPoint y: 507, endPoint x: 917, endPoint y: 503, distance: 32.7
click at [950, 507] on link "2" at bounding box center [947, 509] width 21 height 21
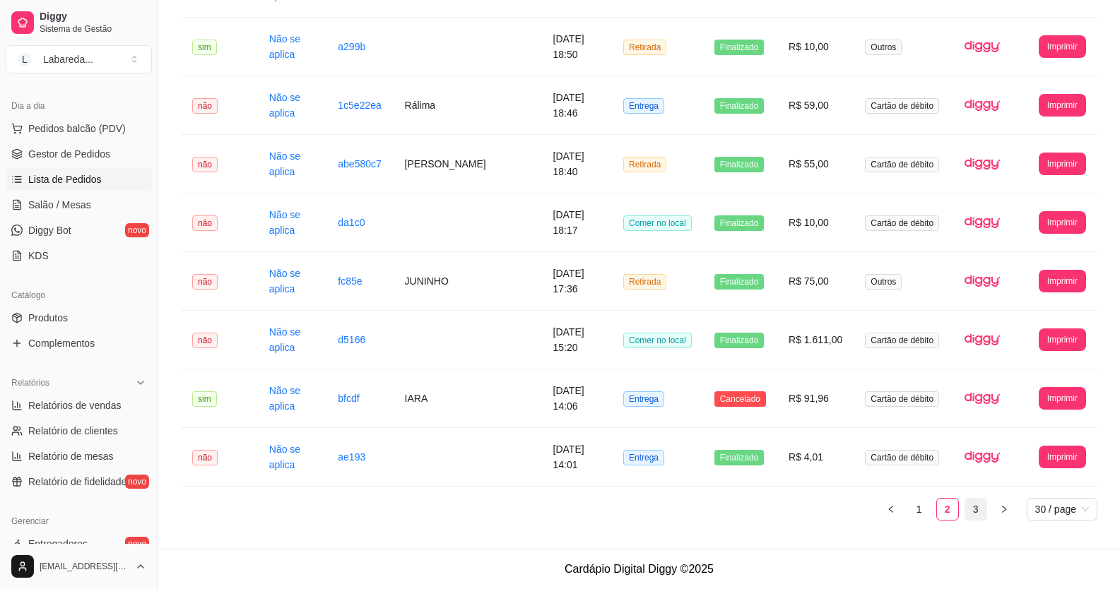
click at [969, 515] on link "3" at bounding box center [975, 509] width 21 height 21
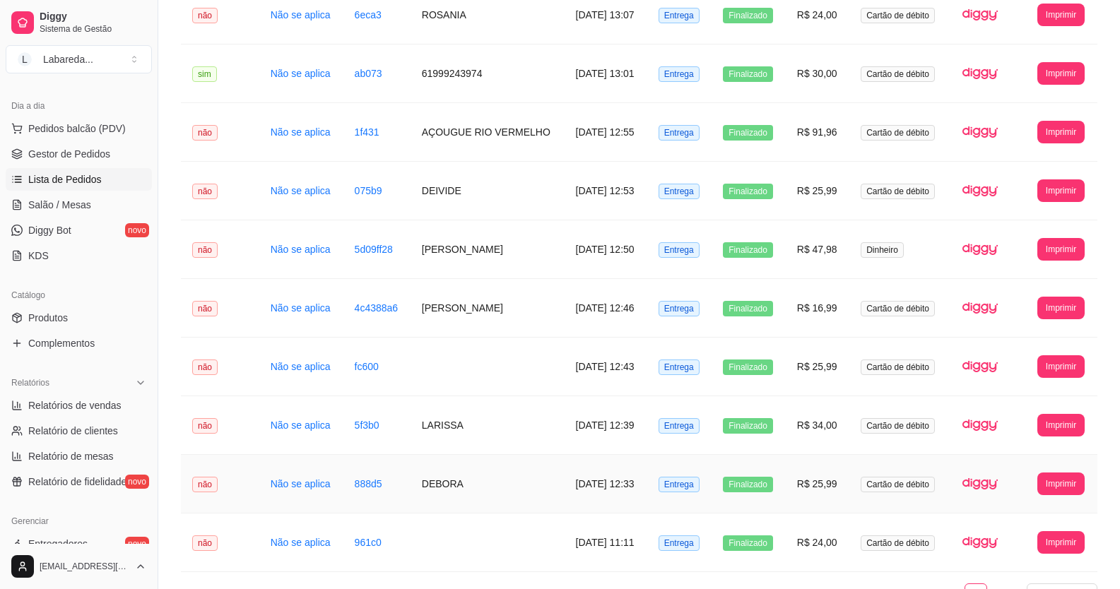
scroll to position [442, 0]
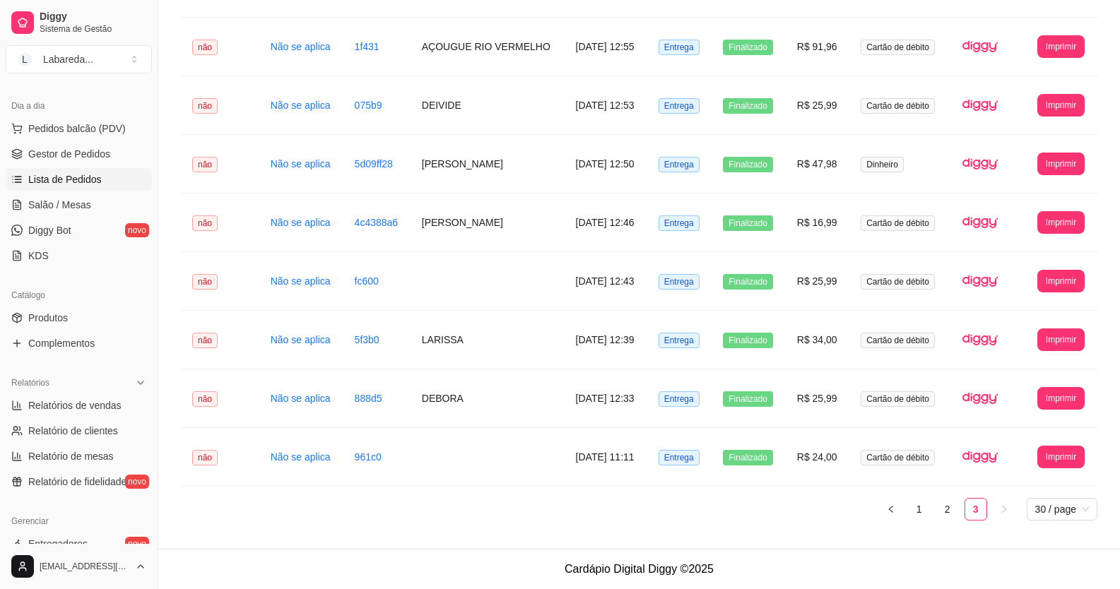
click at [934, 514] on ul "1 2 3 30 / page" at bounding box center [639, 509] width 917 height 23
click at [943, 515] on link "2" at bounding box center [947, 509] width 21 height 21
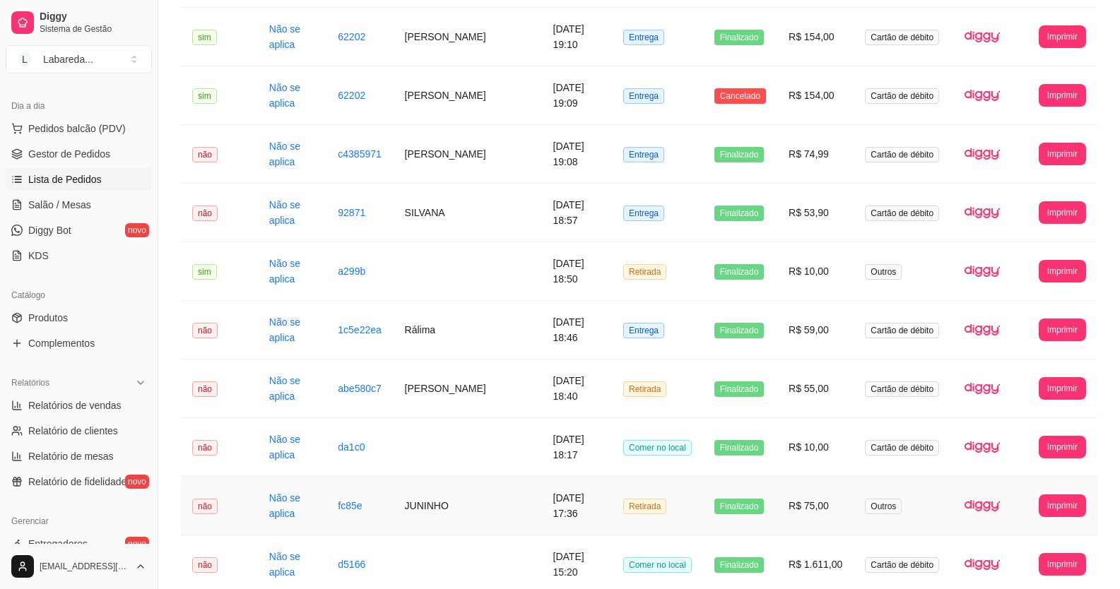
scroll to position [1439, 0]
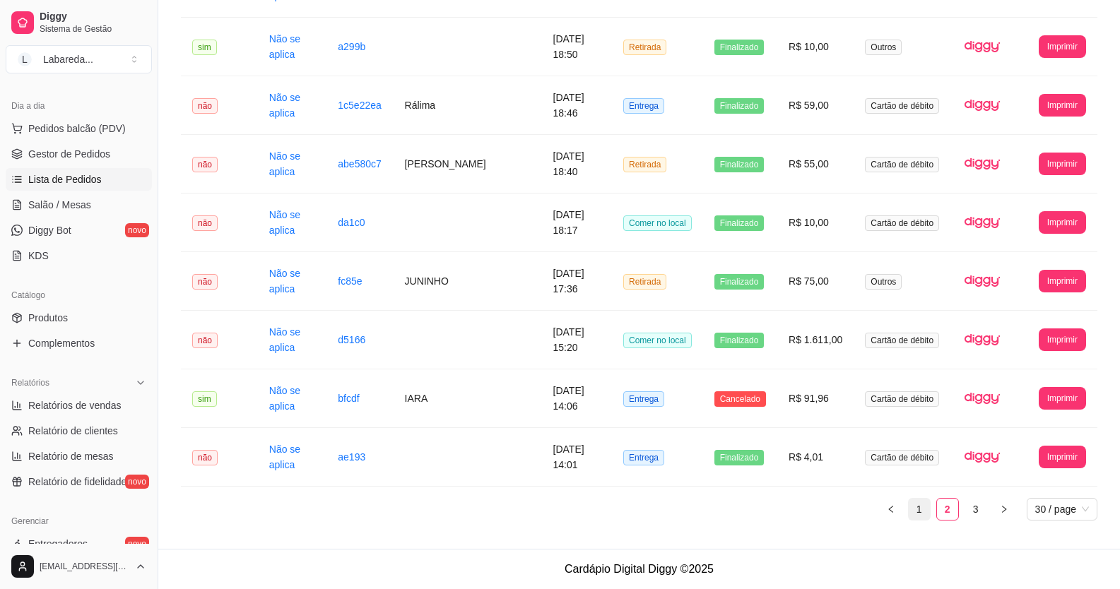
click at [925, 514] on link "1" at bounding box center [919, 509] width 21 height 21
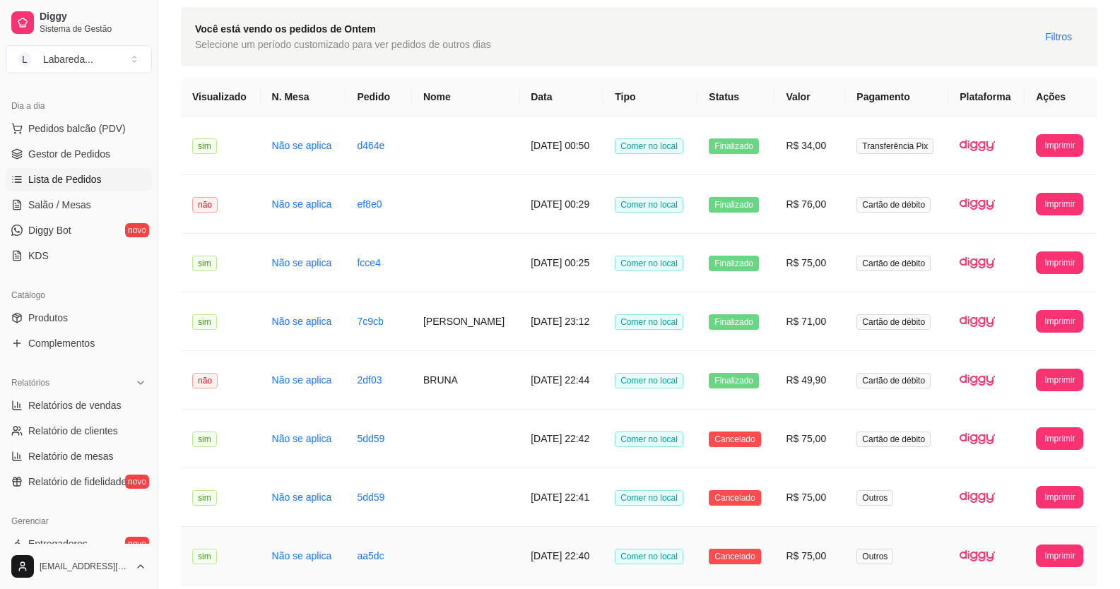
scroll to position [0, 0]
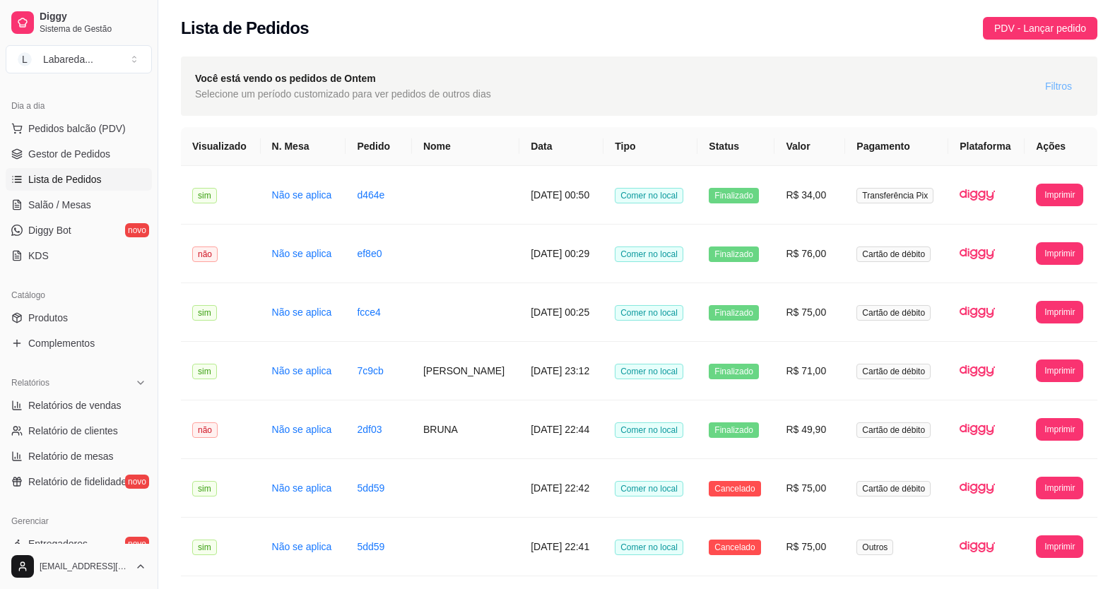
click at [1076, 86] on button "Filtros" at bounding box center [1058, 86] width 49 height 23
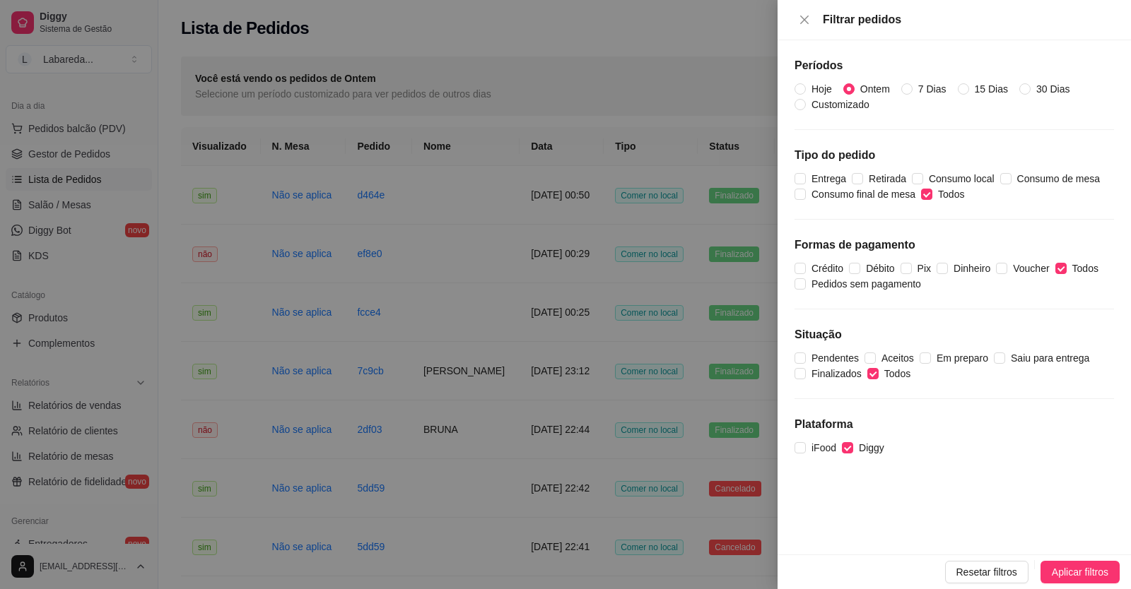
click at [528, 247] on div at bounding box center [565, 294] width 1131 height 589
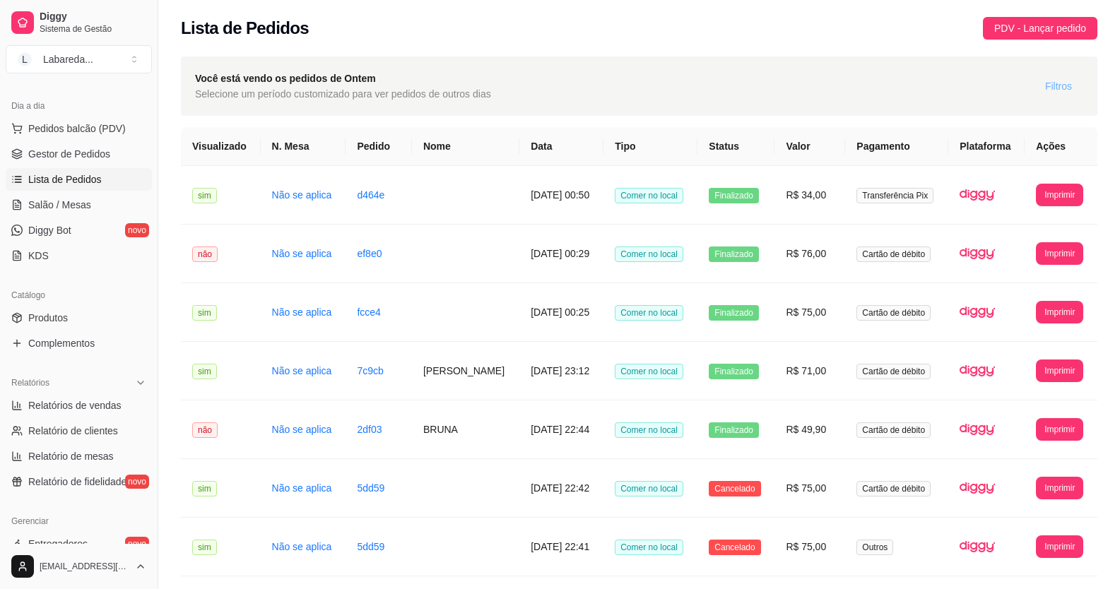
click at [1064, 95] on button "Filtros" at bounding box center [1058, 86] width 49 height 23
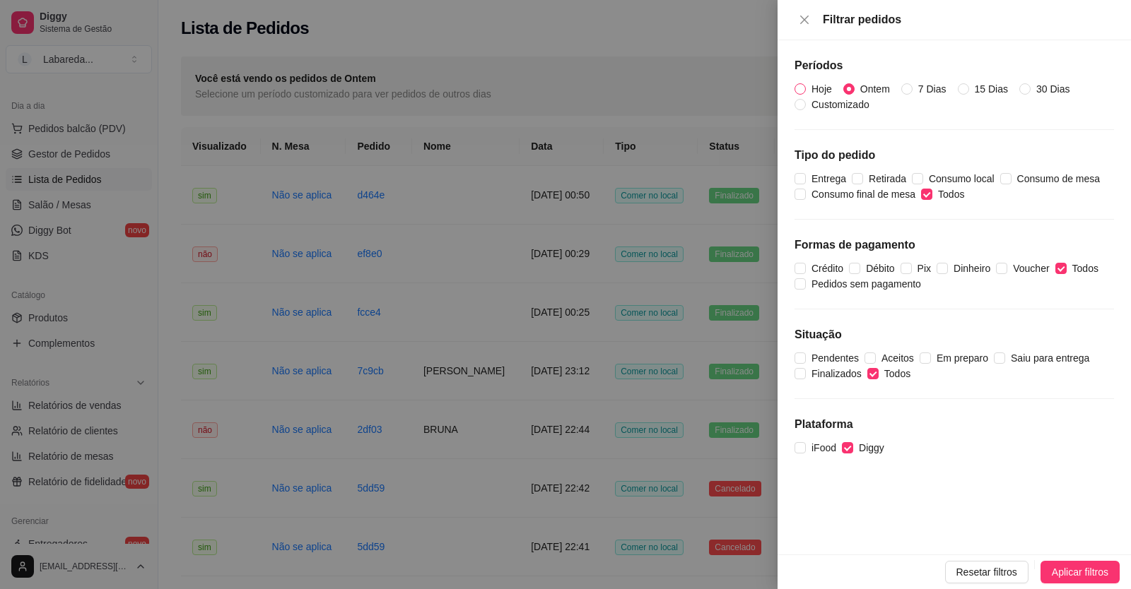
click at [826, 87] on span "Hoje" at bounding box center [822, 89] width 32 height 16
click at [806, 87] on input "Hoje" at bounding box center [799, 88] width 11 height 11
radio input "true"
radio input "false"
click at [1064, 572] on span "Aplicar filtros" at bounding box center [1080, 573] width 57 height 16
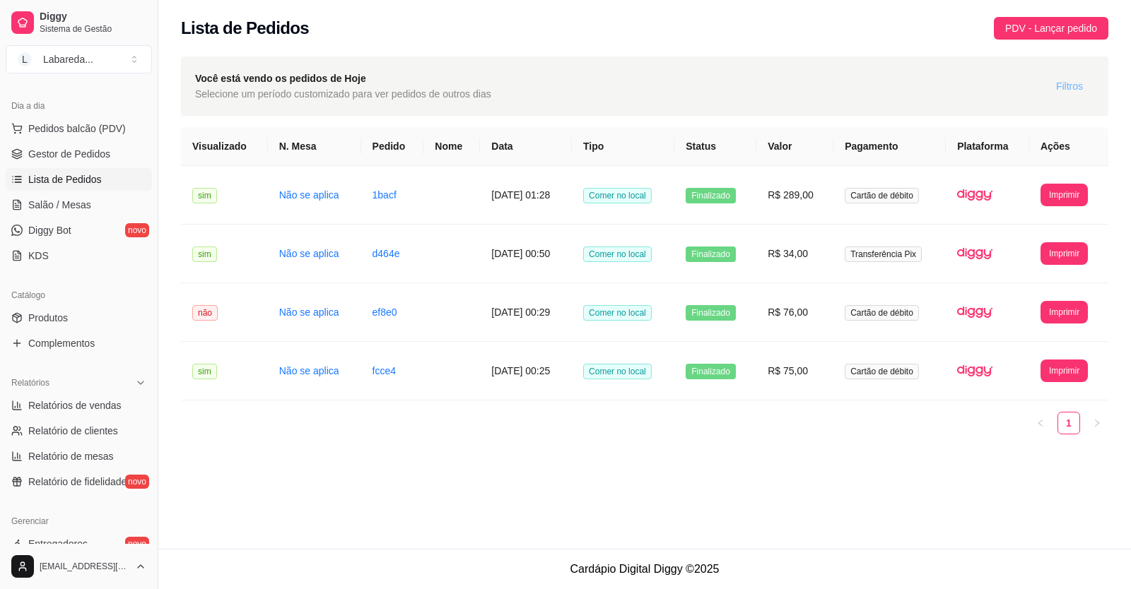
click at [1069, 82] on span "Filtros" at bounding box center [1069, 86] width 27 height 16
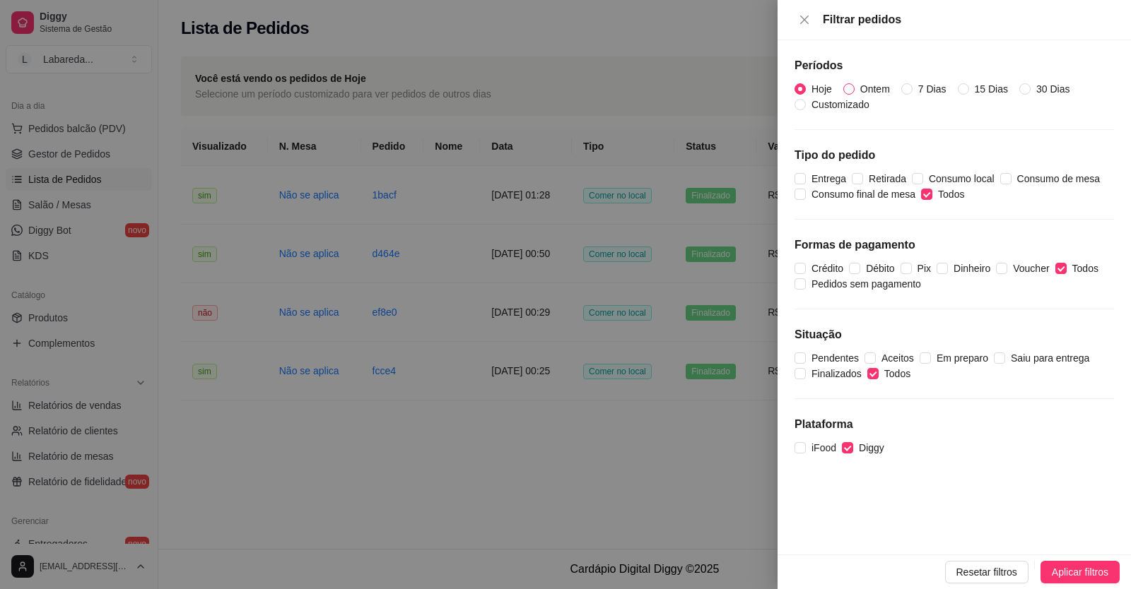
click at [865, 88] on span "Ontem" at bounding box center [874, 89] width 41 height 16
click at [854, 88] on input "Ontem" at bounding box center [848, 88] width 11 height 11
radio input "true"
radio input "false"
click at [1056, 569] on span "Aplicar filtros" at bounding box center [1080, 573] width 57 height 16
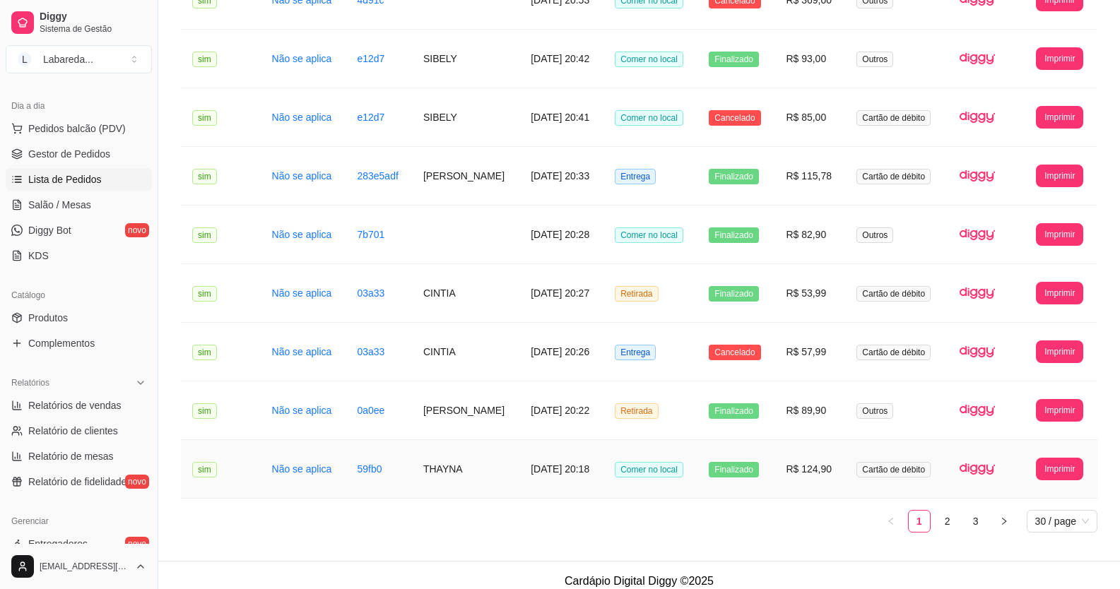
scroll to position [1439, 0]
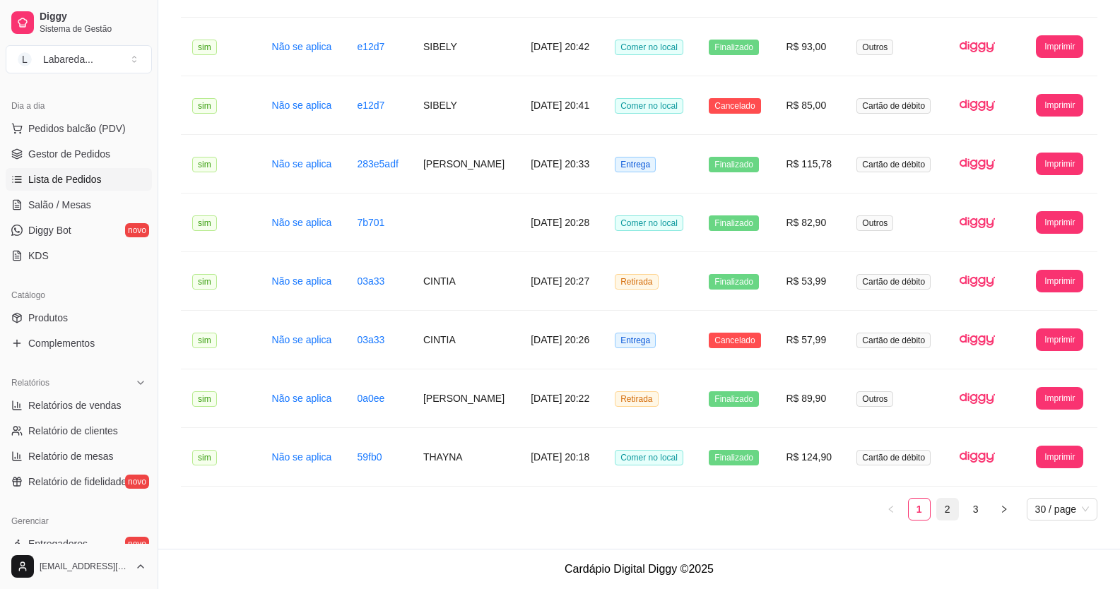
click at [938, 510] on link "2" at bounding box center [947, 509] width 21 height 21
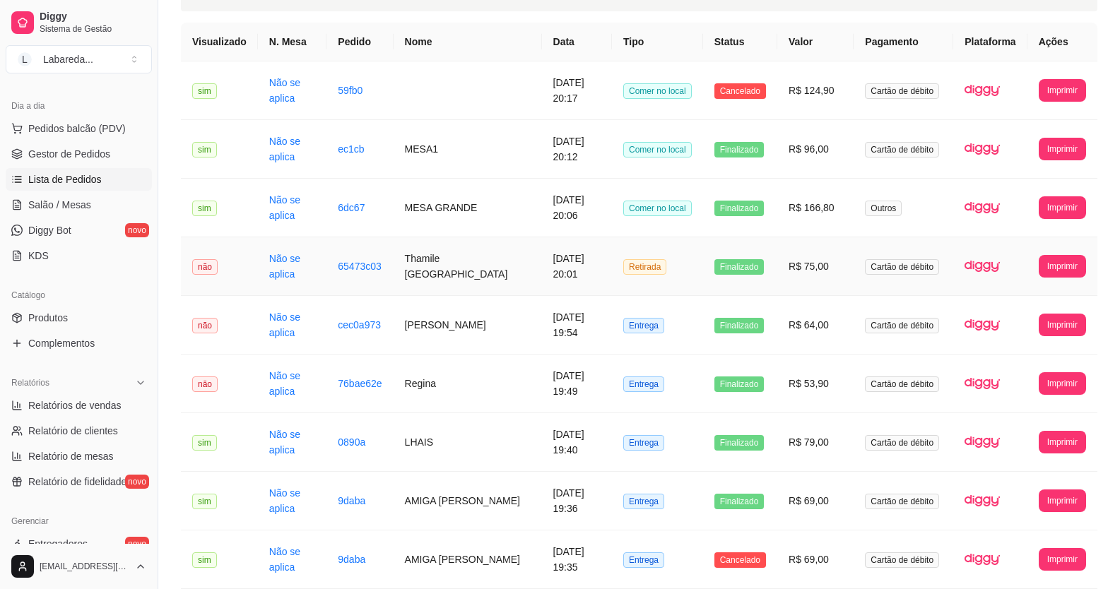
scroll to position [0, 0]
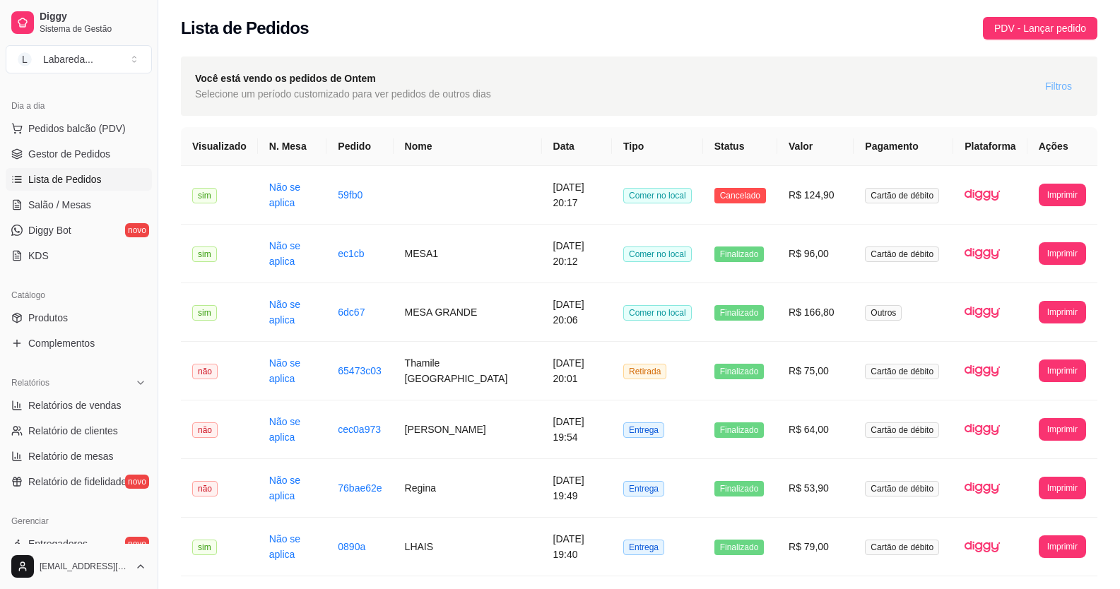
click at [1066, 80] on span "Filtros" at bounding box center [1058, 86] width 27 height 16
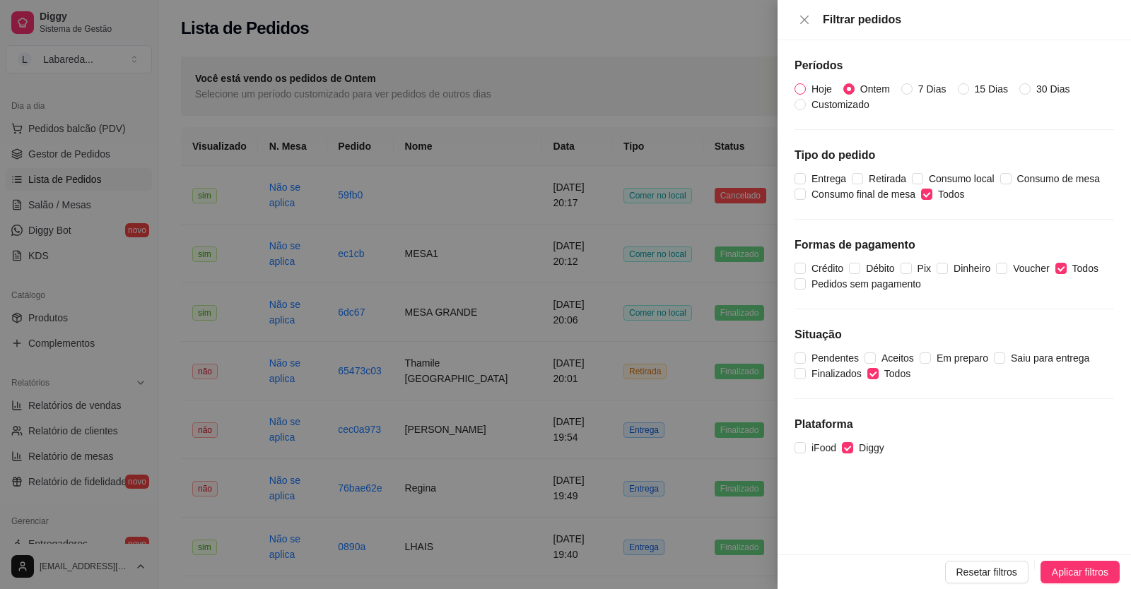
click at [827, 88] on span "Hoje" at bounding box center [822, 89] width 32 height 16
click at [806, 88] on input "Hoje" at bounding box center [799, 88] width 11 height 11
radio input "true"
radio input "false"
click at [1057, 567] on span "Aplicar filtros" at bounding box center [1080, 573] width 57 height 16
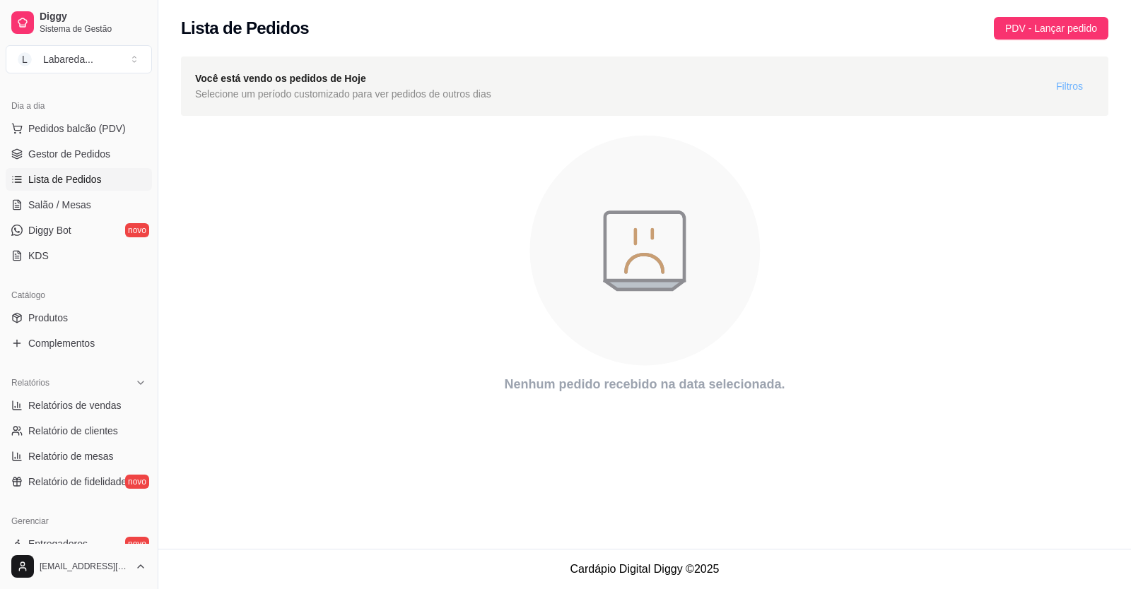
click at [1078, 81] on span "Filtros" at bounding box center [1069, 86] width 27 height 16
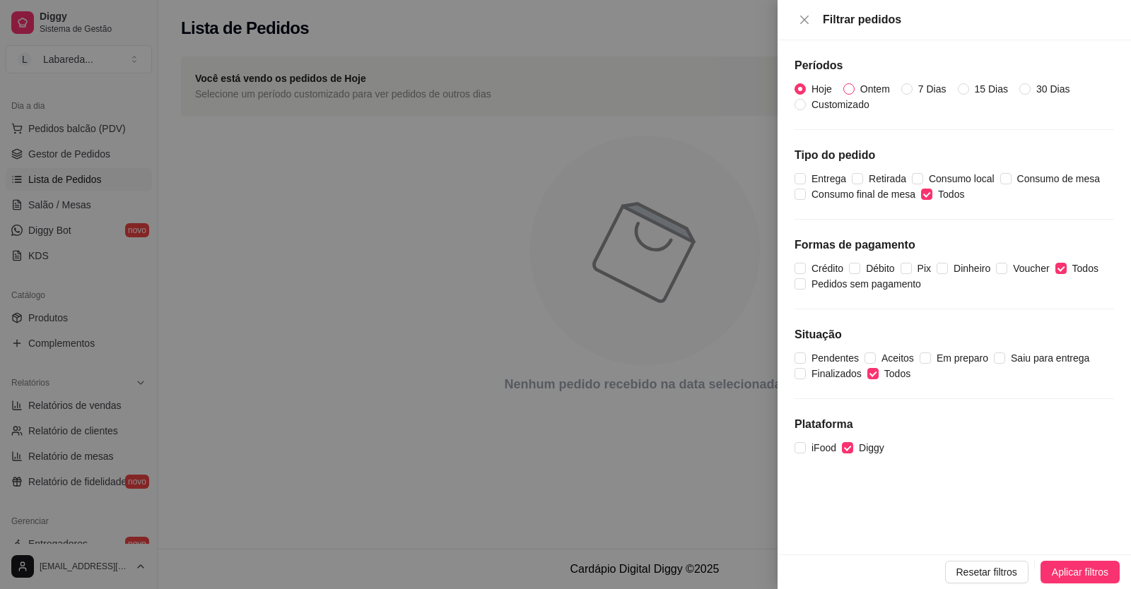
click at [873, 88] on span "Ontem" at bounding box center [874, 89] width 41 height 16
click at [854, 88] on input "Ontem" at bounding box center [848, 88] width 11 height 11
radio input "true"
radio input "false"
click at [1064, 570] on span "Aplicar filtros" at bounding box center [1080, 573] width 57 height 16
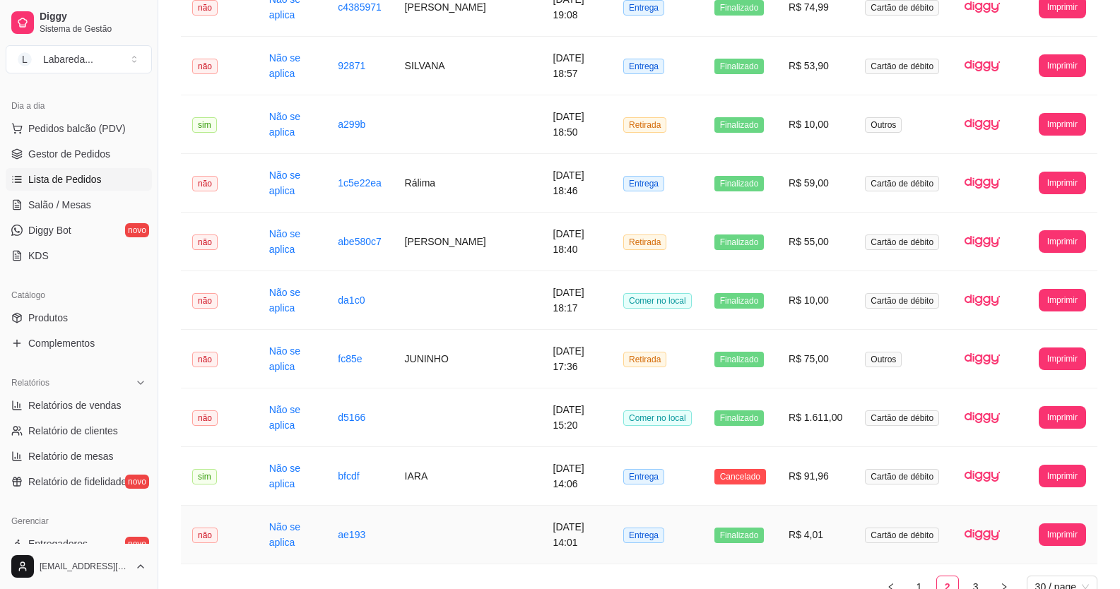
scroll to position [1439, 0]
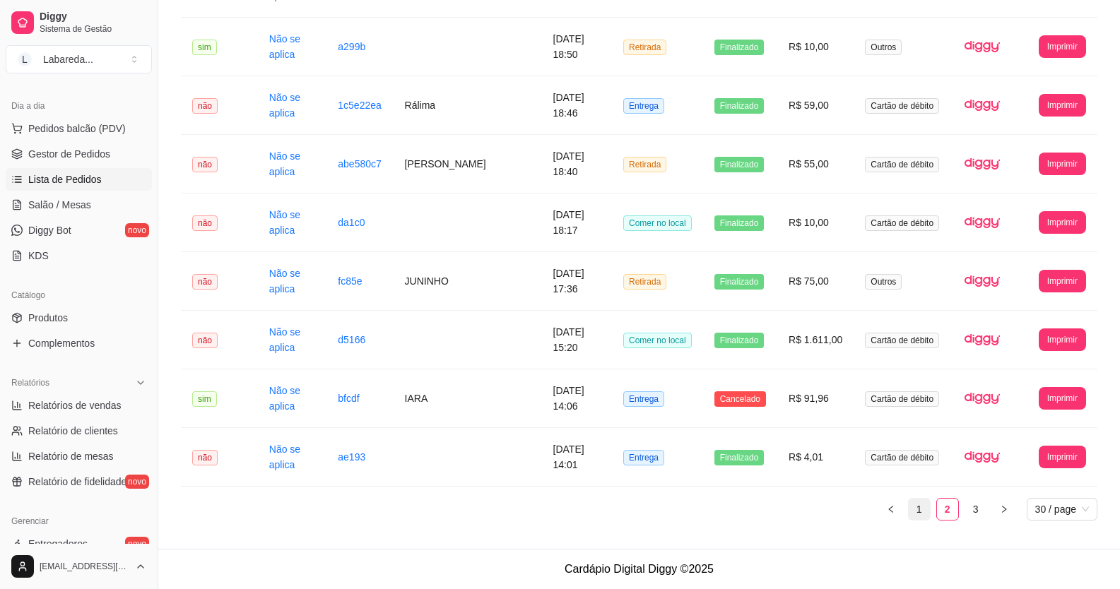
click at [922, 517] on link "1" at bounding box center [919, 509] width 21 height 21
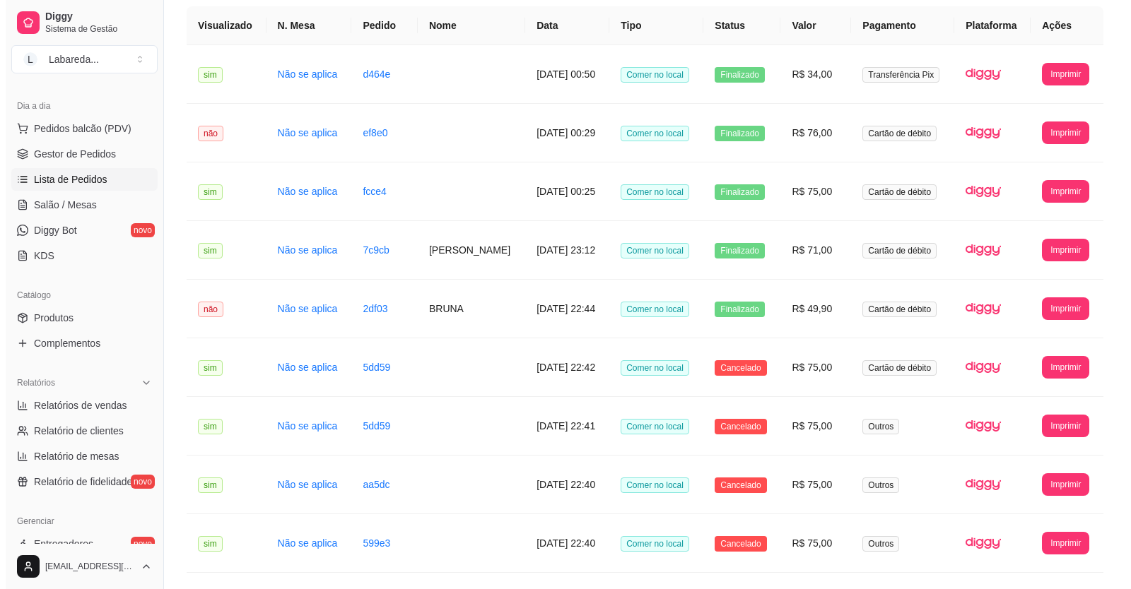
scroll to position [0, 0]
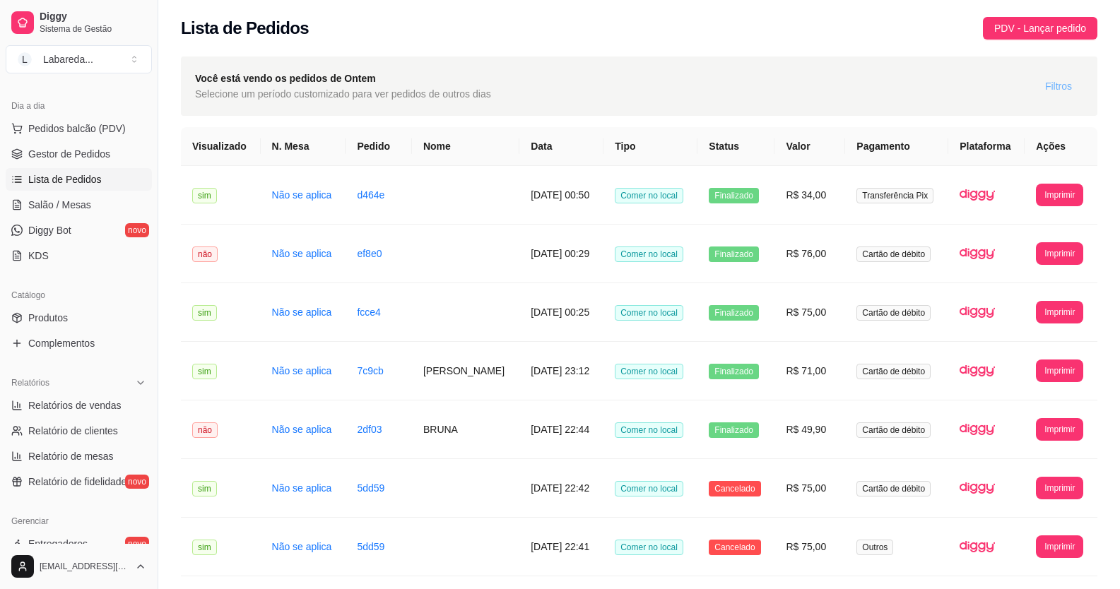
drag, startPoint x: 1068, startPoint y: 94, endPoint x: 1062, endPoint y: 89, distance: 7.5
click at [1062, 89] on button "Filtros" at bounding box center [1058, 86] width 49 height 23
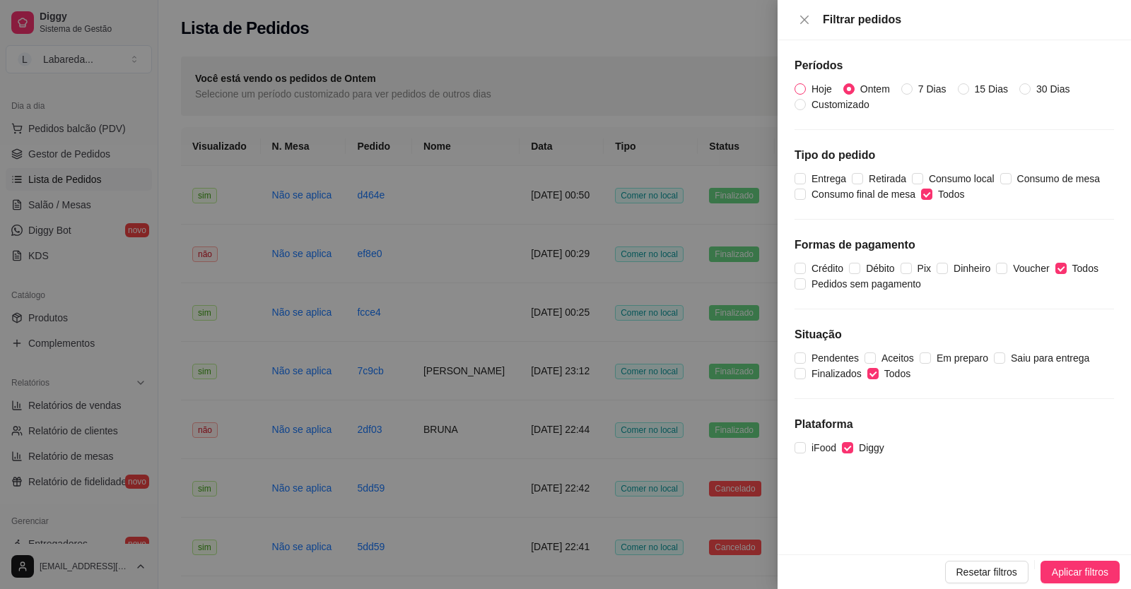
click at [819, 90] on span "Hoje" at bounding box center [822, 89] width 32 height 16
click at [806, 90] on input "Hoje" at bounding box center [799, 88] width 11 height 11
radio input "true"
radio input "false"
click at [1064, 566] on span "Aplicar filtros" at bounding box center [1080, 573] width 57 height 16
